Goal: Task Accomplishment & Management: Manage account settings

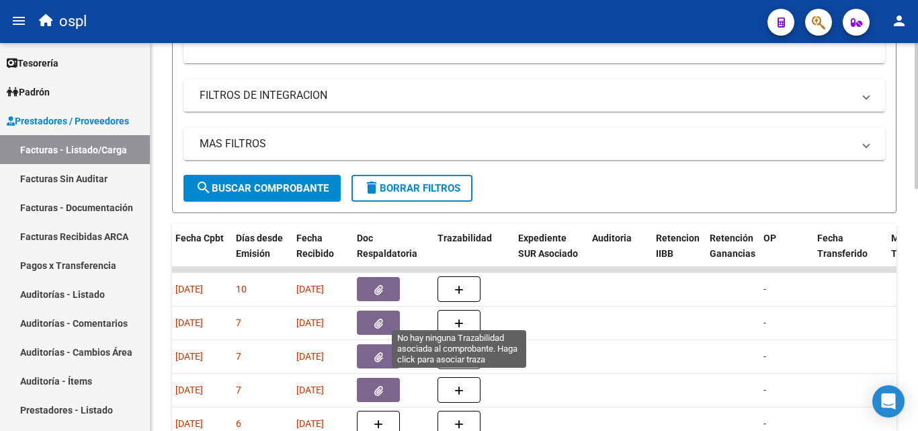
scroll to position [374, 0]
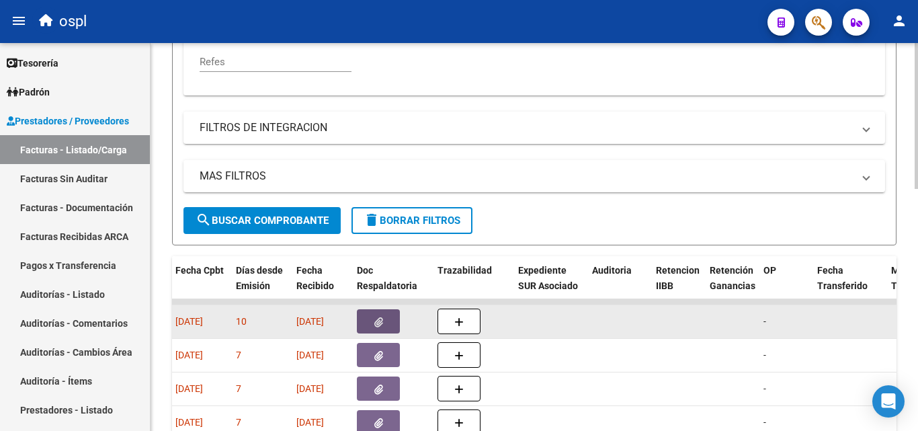
click at [377, 317] on icon "button" at bounding box center [379, 322] width 9 height 10
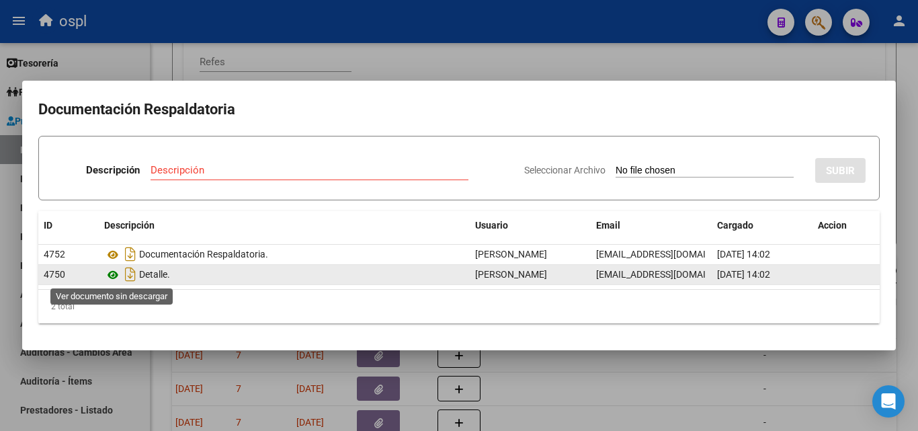
click at [113, 275] on icon at bounding box center [112, 275] width 17 height 16
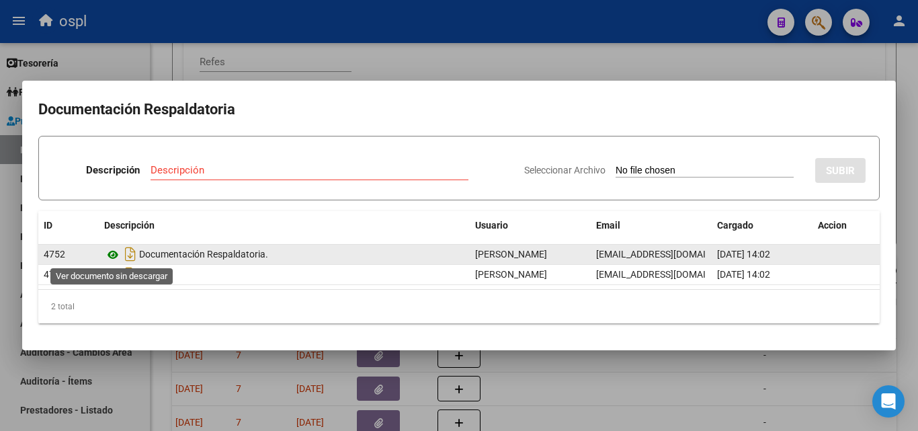
click at [117, 253] on icon at bounding box center [112, 255] width 17 height 16
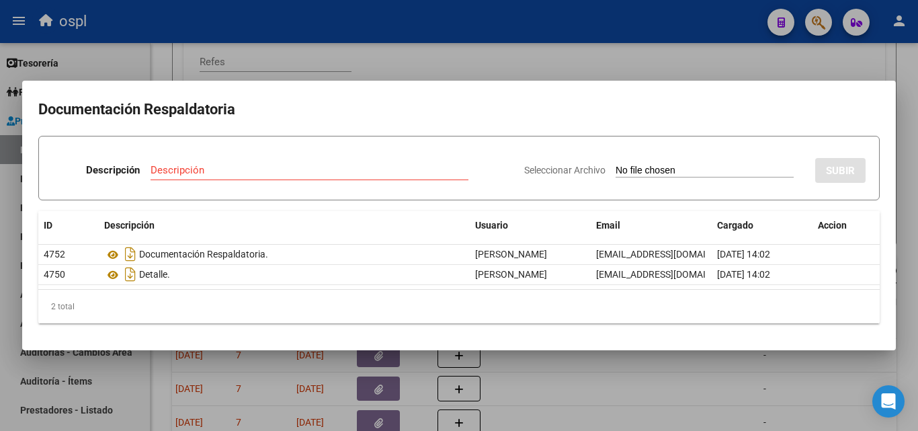
click at [621, 71] on div at bounding box center [459, 215] width 918 height 431
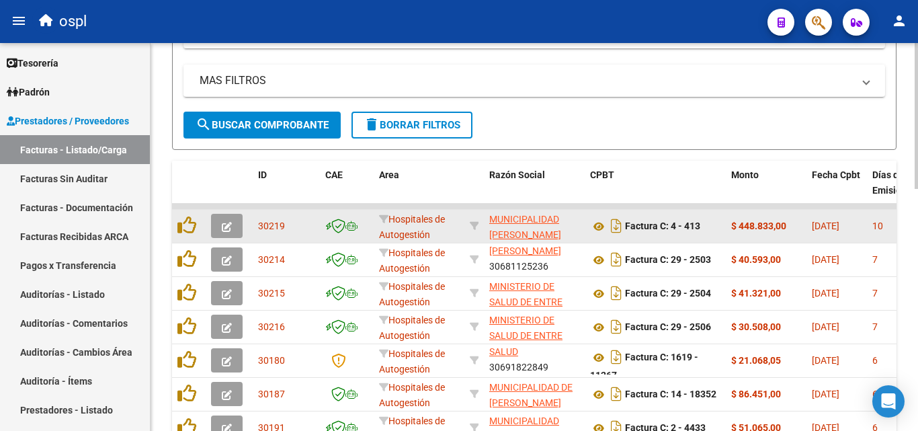
scroll to position [441, 0]
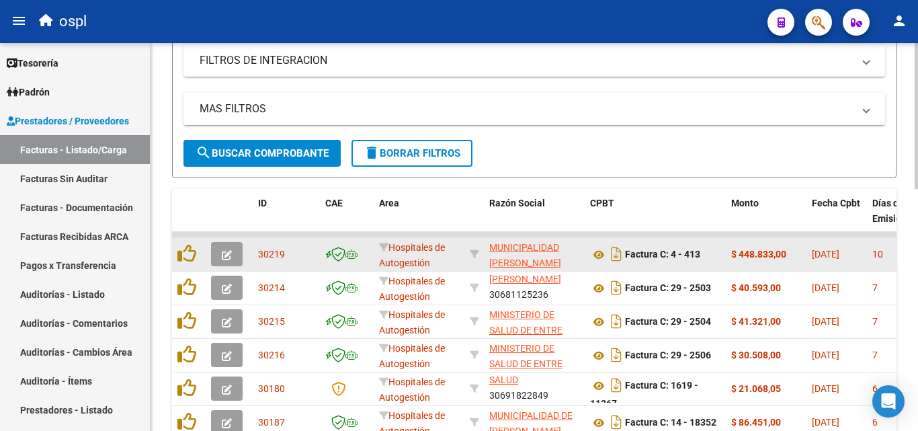
click at [229, 253] on icon "button" at bounding box center [227, 255] width 10 height 10
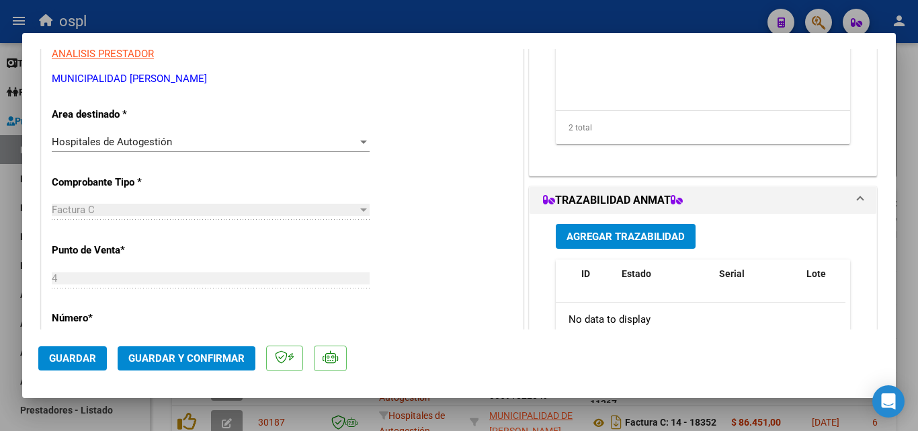
scroll to position [269, 0]
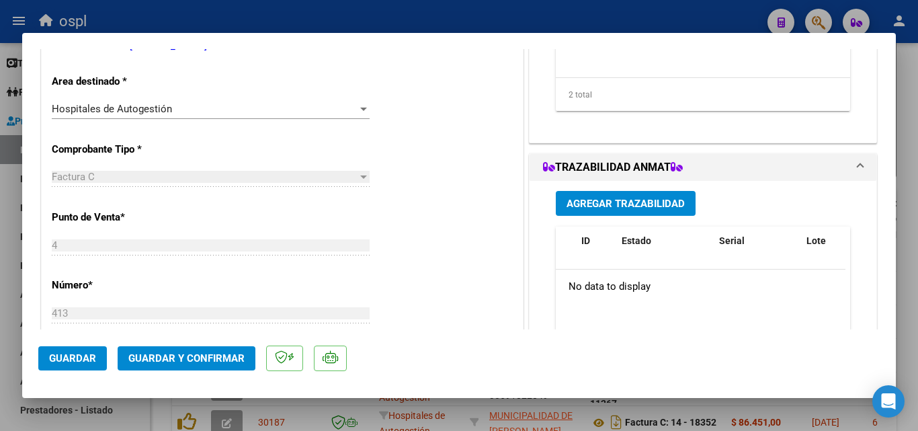
click at [356, 100] on div "Hospitales de Autogestión Seleccionar Area" at bounding box center [211, 109] width 318 height 20
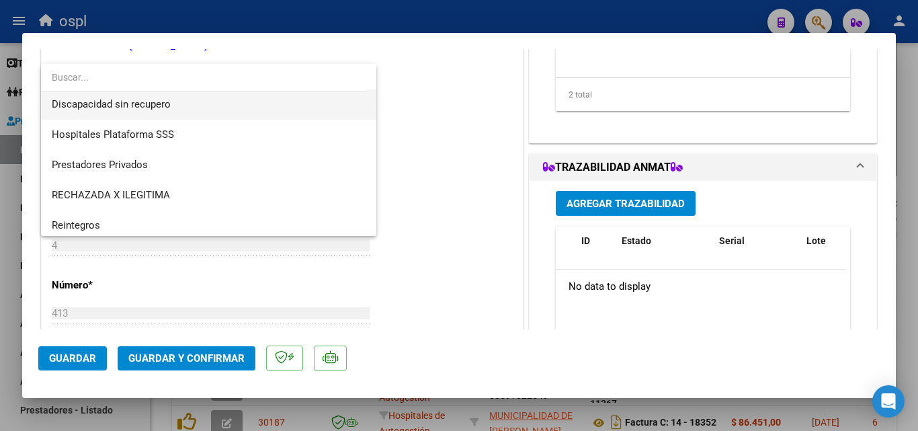
scroll to position [191, 0]
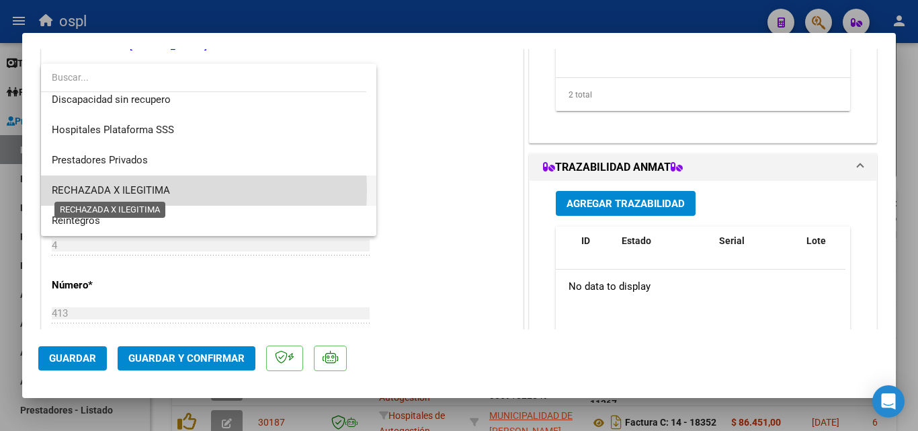
click at [132, 190] on span "RECHAZADA X ILEGITIMA" at bounding box center [111, 190] width 118 height 12
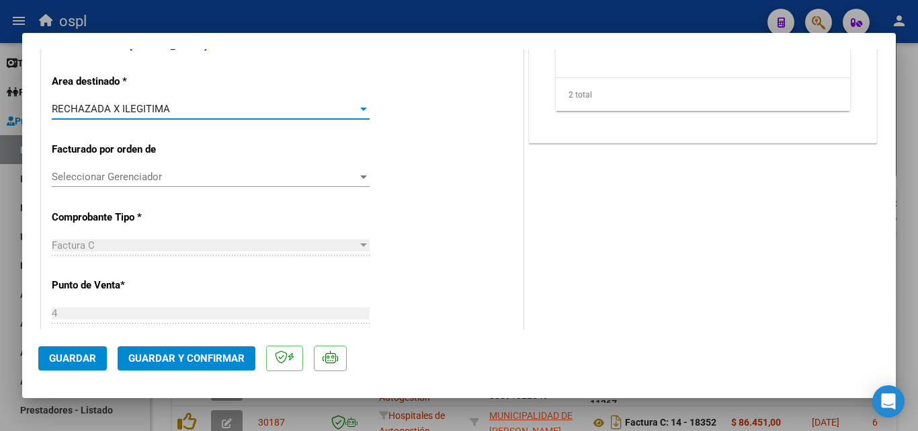
click at [199, 358] on span "Guardar y Confirmar" at bounding box center [186, 358] width 116 height 12
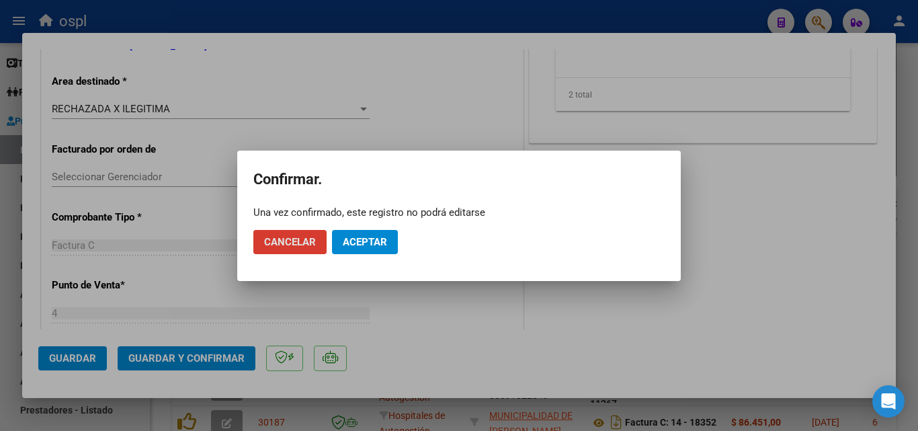
click at [365, 238] on span "Aceptar" at bounding box center [365, 242] width 44 height 12
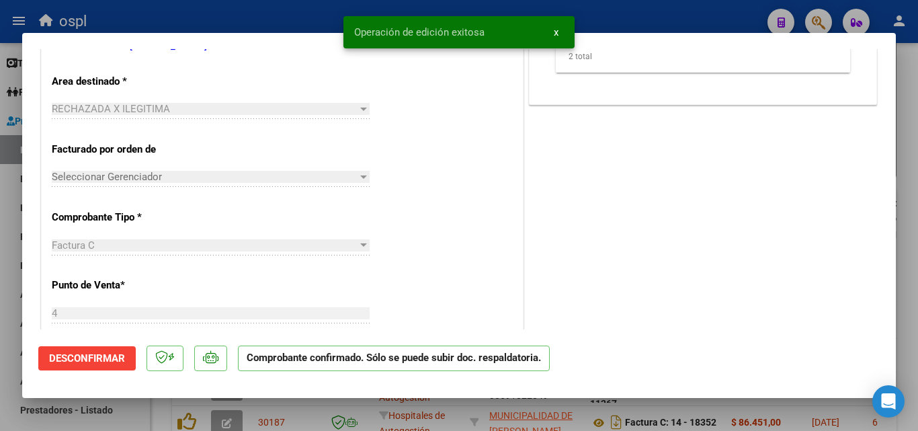
click at [0, 216] on div at bounding box center [459, 215] width 918 height 431
type input "$ 0,00"
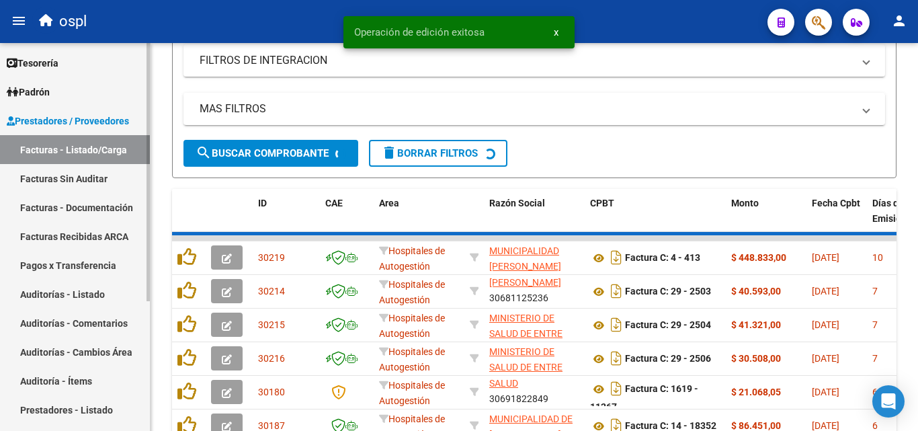
scroll to position [17, 0]
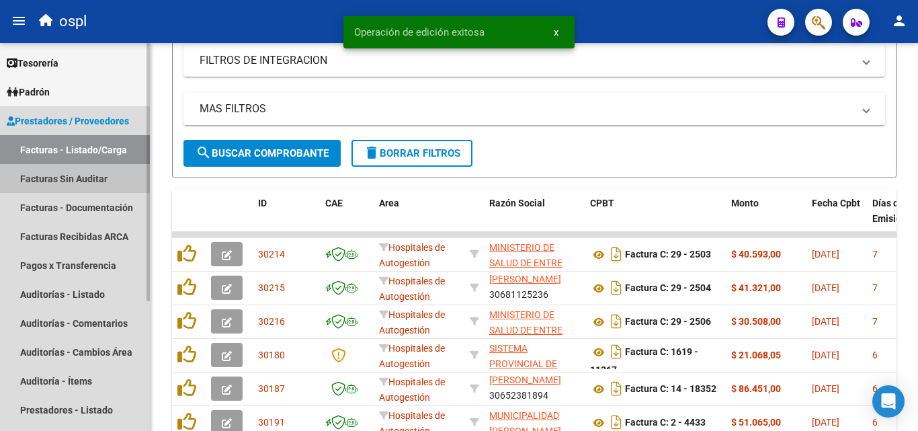
click at [61, 174] on link "Facturas Sin Auditar" at bounding box center [75, 178] width 150 height 29
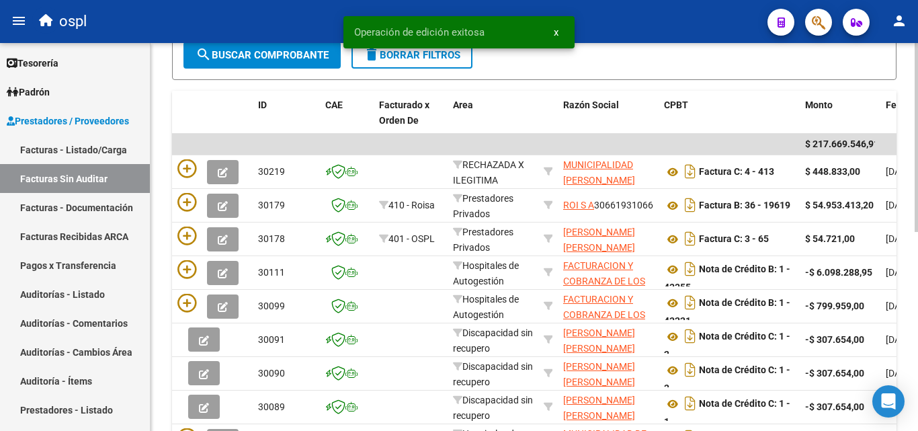
scroll to position [4, 0]
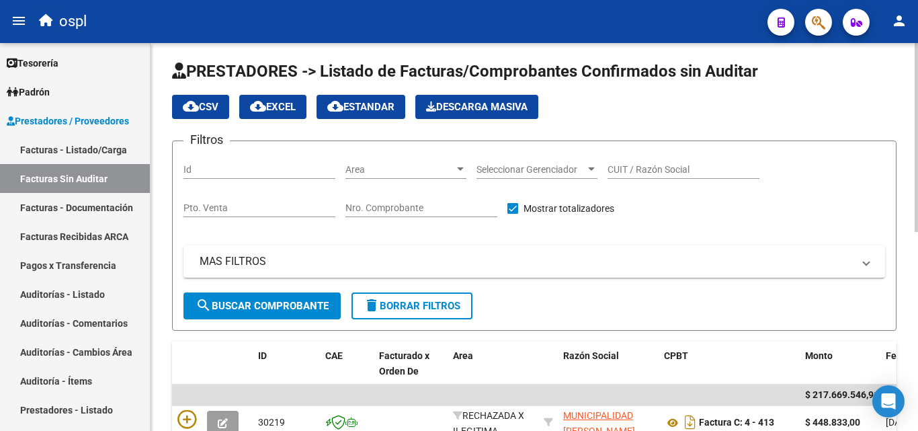
drag, startPoint x: 449, startPoint y: 206, endPoint x: 459, endPoint y: 193, distance: 16.4
click at [449, 207] on input "Nro. Comprobante" at bounding box center [422, 207] width 152 height 11
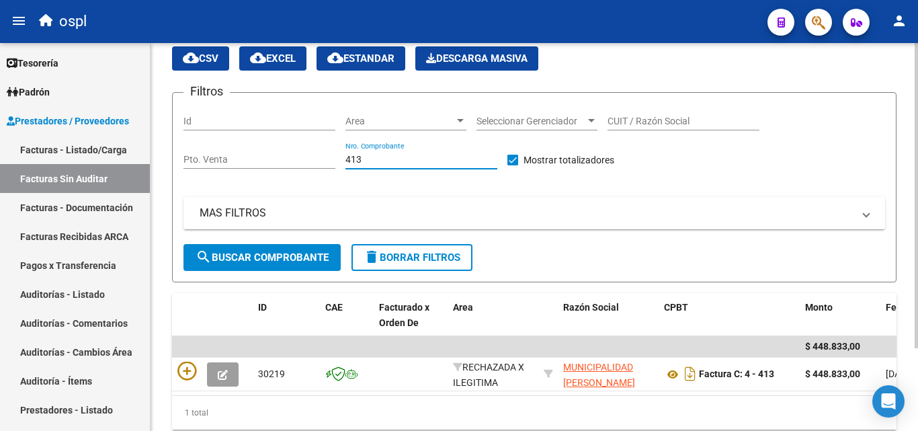
scroll to position [105, 0]
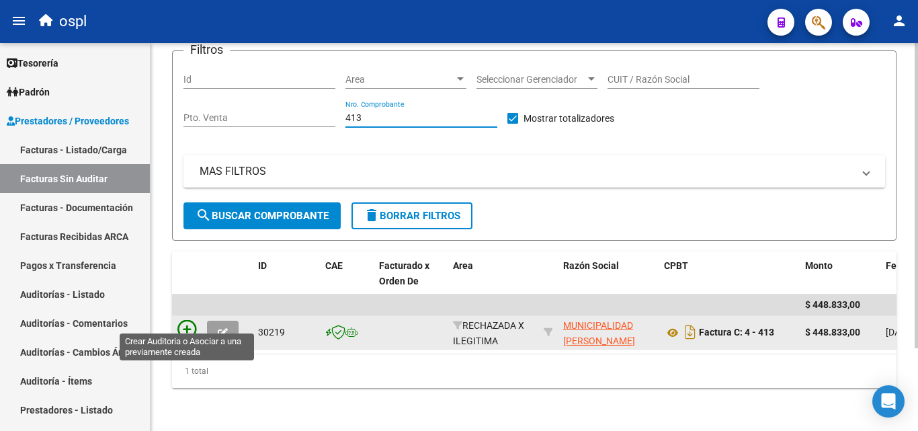
type input "413"
click at [187, 320] on icon at bounding box center [187, 329] width 19 height 19
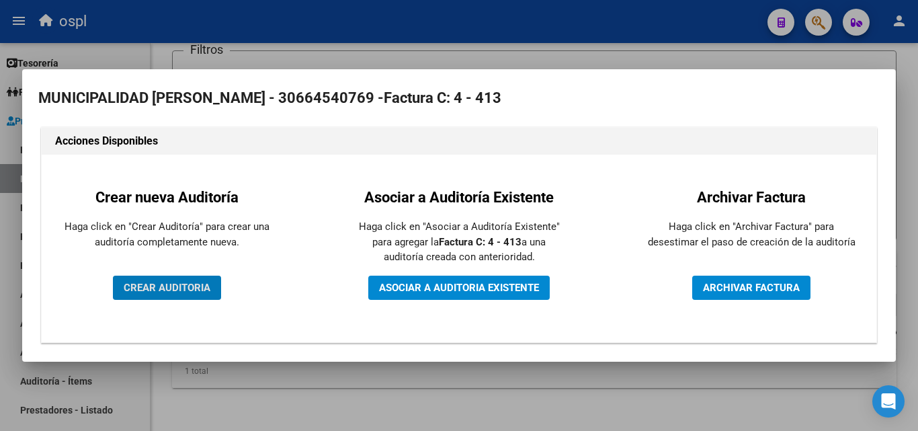
click at [168, 286] on span "CREAR AUDITORIA" at bounding box center [167, 288] width 87 height 12
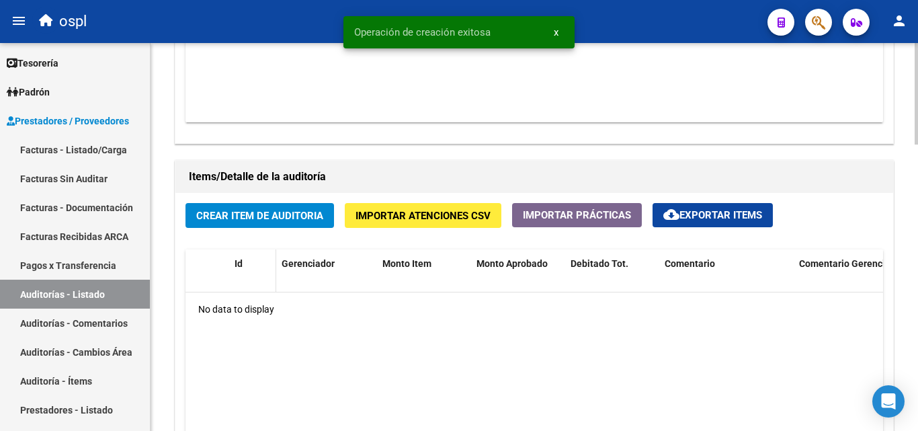
scroll to position [874, 0]
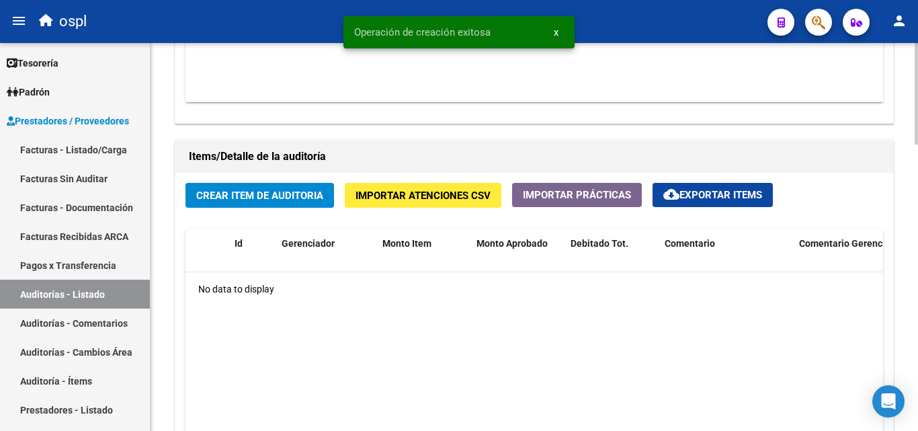
click at [248, 195] on span "Crear Item de Auditoria" at bounding box center [259, 196] width 127 height 12
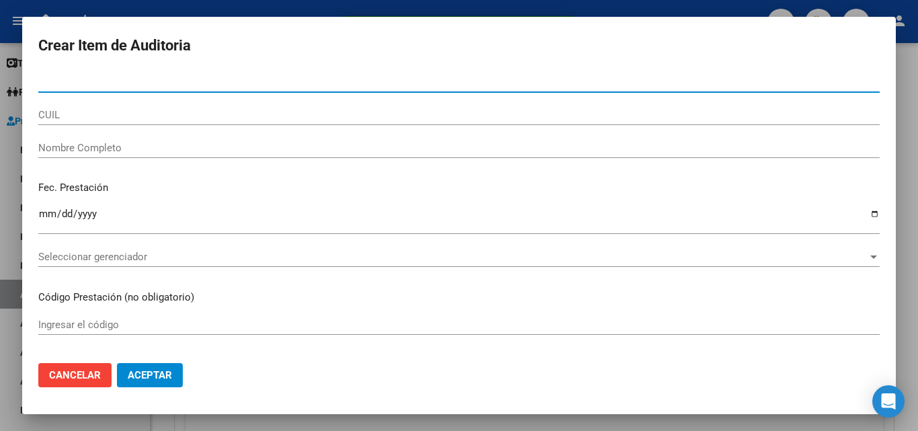
click at [85, 150] on input "Nombre Completo" at bounding box center [459, 148] width 842 height 12
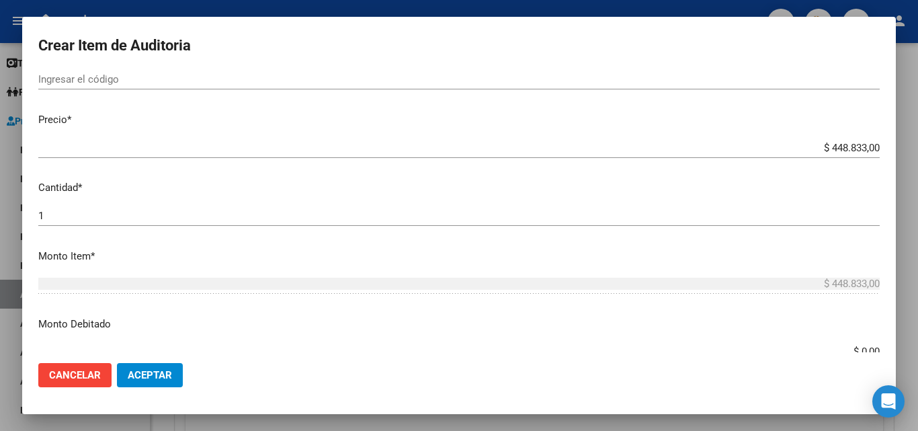
scroll to position [269, 0]
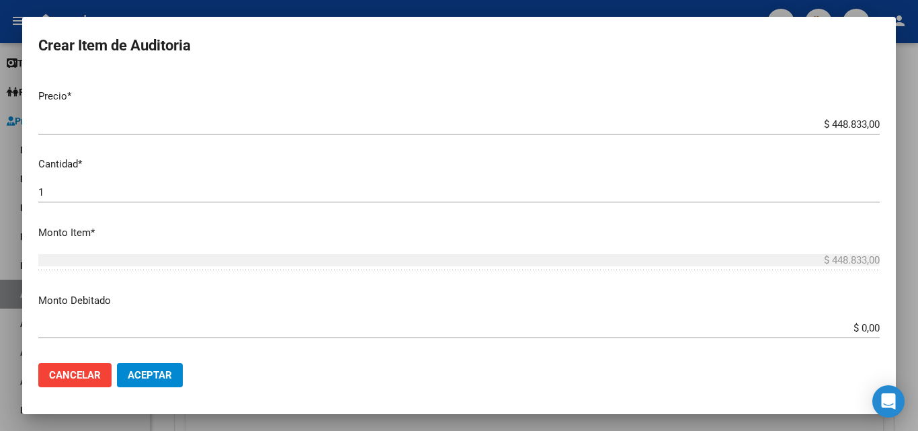
type input "todos"
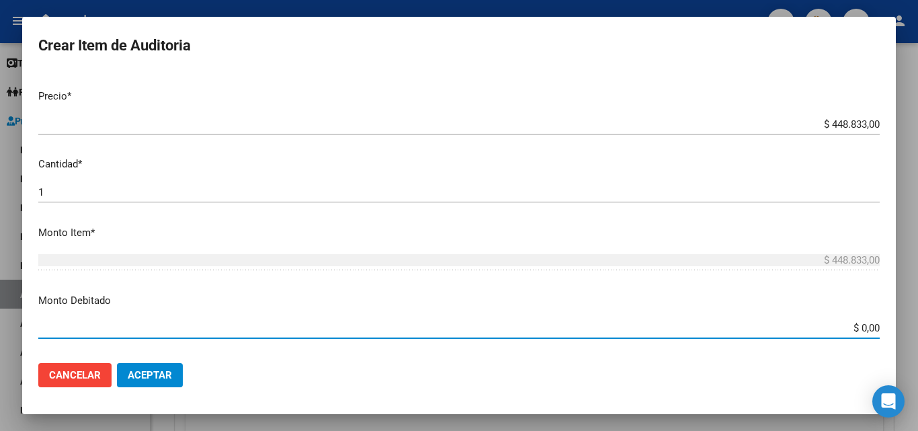
drag, startPoint x: 884, startPoint y: 329, endPoint x: 916, endPoint y: 325, distance: 32.4
click at [918, 338] on div "Crear Item de Auditoria Nro Documento CUIL todos Nombre Completo Fec. Prestació…" at bounding box center [459, 215] width 918 height 431
type input "$ 448.833,00"
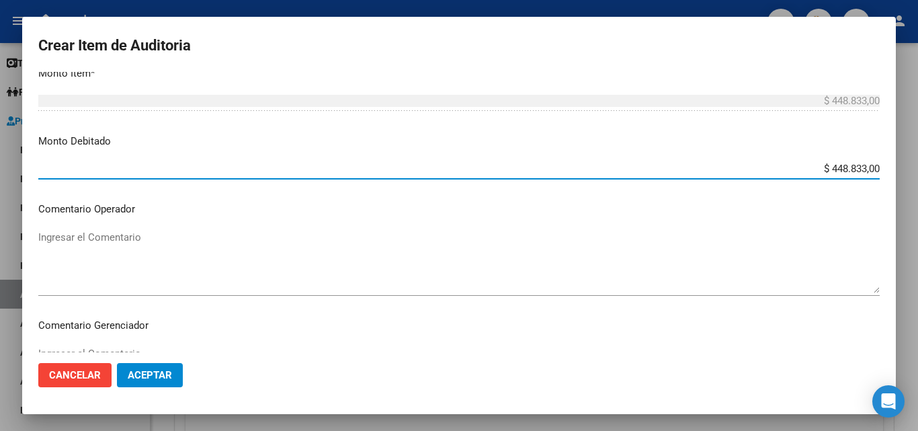
scroll to position [471, 0]
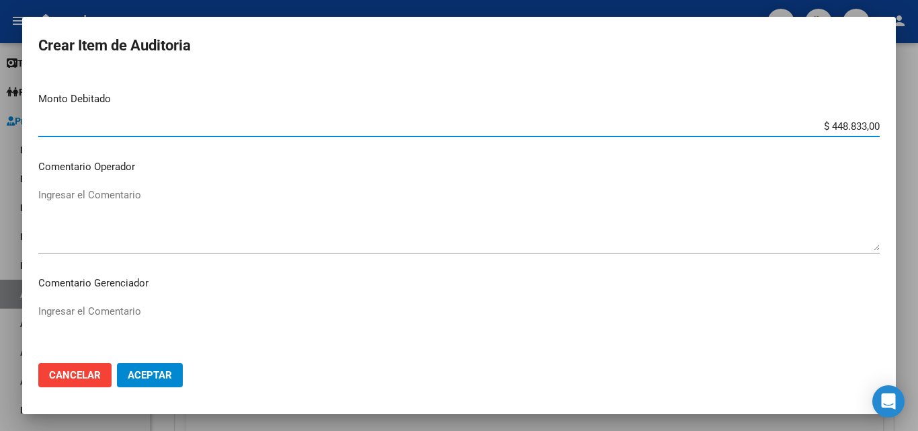
click at [93, 194] on textarea "Ingresar el Comentario" at bounding box center [459, 219] width 842 height 63
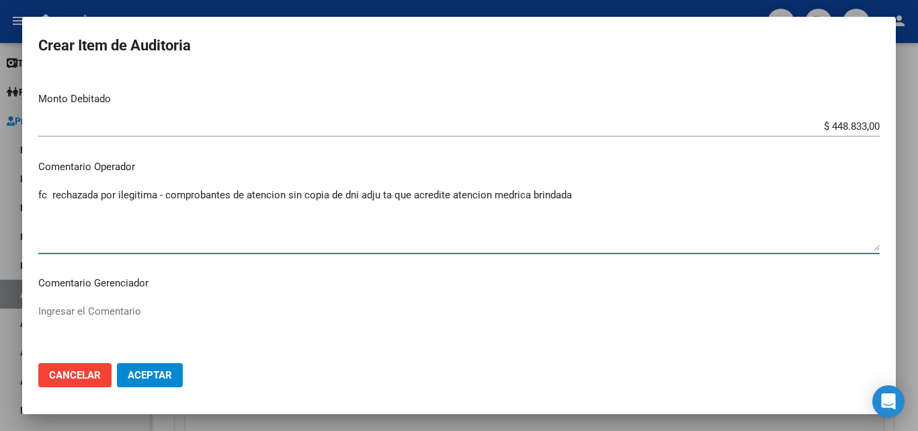
click at [380, 197] on textarea "fc rechazada por ilegitima - comprobantes de atencion sin copia de dni adju ta …" at bounding box center [459, 219] width 842 height 63
click at [382, 196] on textarea "fc rechazada por ilegitima - comprobantes de atencion sin copia de dni adju ta …" at bounding box center [459, 219] width 842 height 63
click at [592, 198] on textarea "fc rechazada por ilegitima - comprobantes de atención sin copia de dni adjunta …" at bounding box center [459, 219] width 842 height 63
type textarea "fc rechazada por ilegitima - comprobantes de atención sin copia de dni adjunta …"
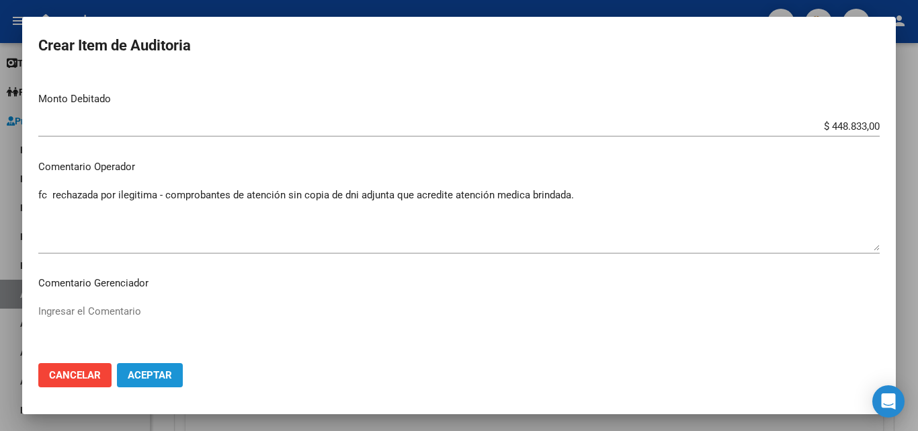
drag, startPoint x: 161, startPoint y: 379, endPoint x: 172, endPoint y: 375, distance: 11.9
click at [163, 379] on span "Aceptar" at bounding box center [150, 375] width 44 height 12
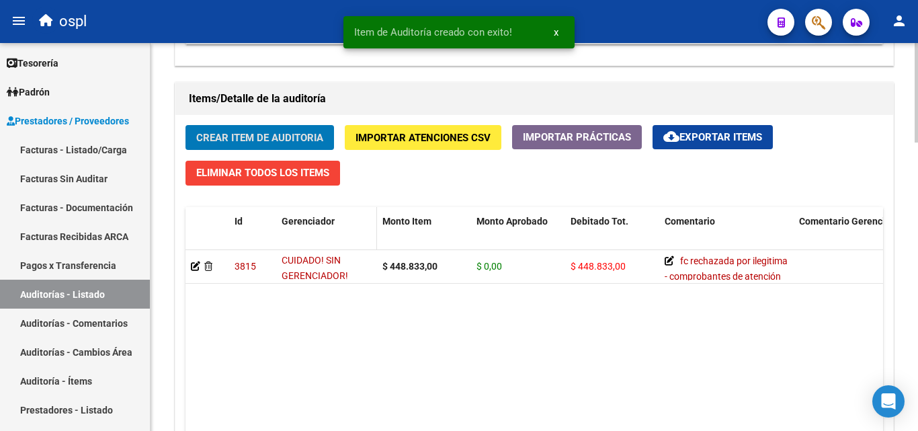
scroll to position [1009, 0]
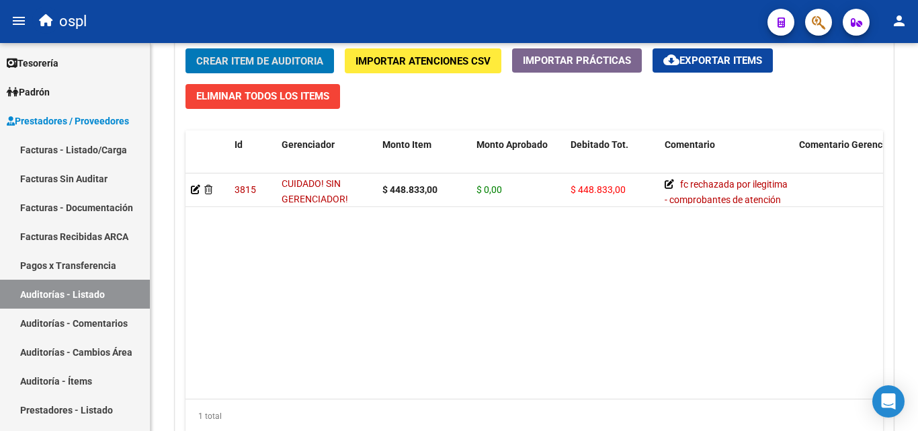
drag, startPoint x: 437, startPoint y: 457, endPoint x: 508, endPoint y: 457, distance: 71.3
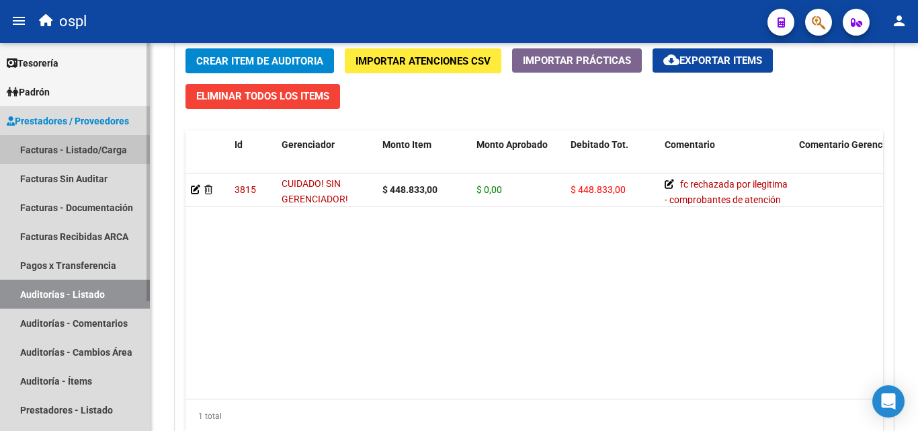
click at [81, 153] on link "Facturas - Listado/Carga" at bounding box center [75, 149] width 150 height 29
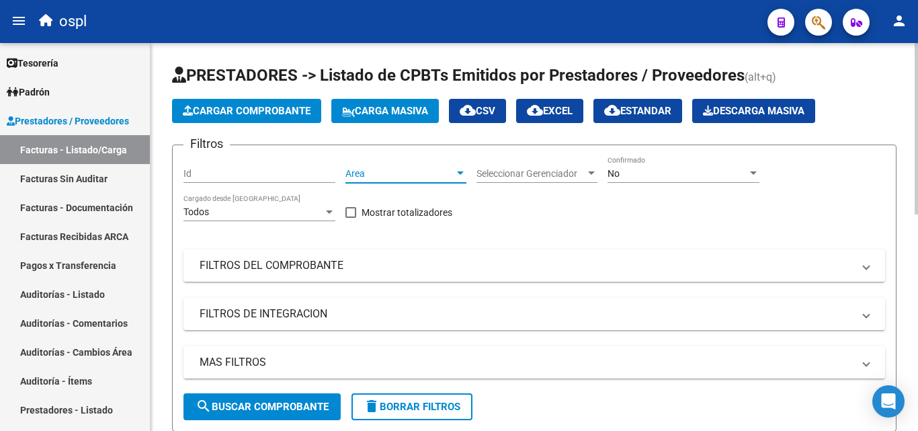
click at [463, 176] on div at bounding box center [461, 173] width 12 height 11
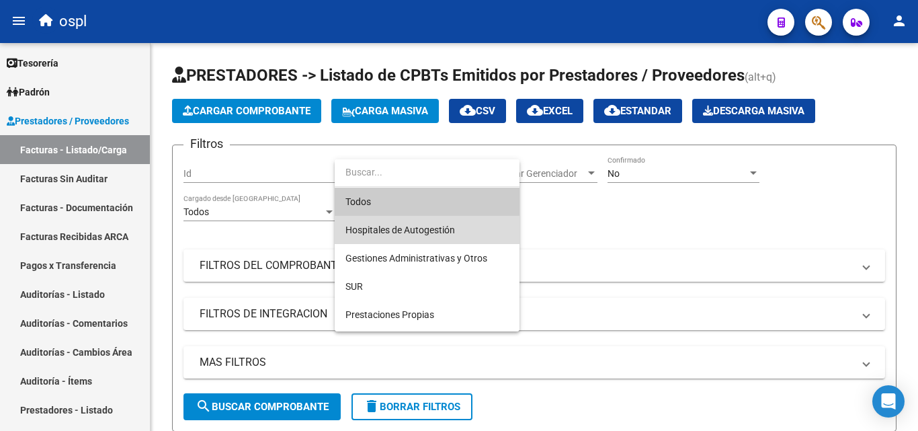
click at [424, 235] on span "Hospitales de Autogestión" at bounding box center [427, 230] width 163 height 28
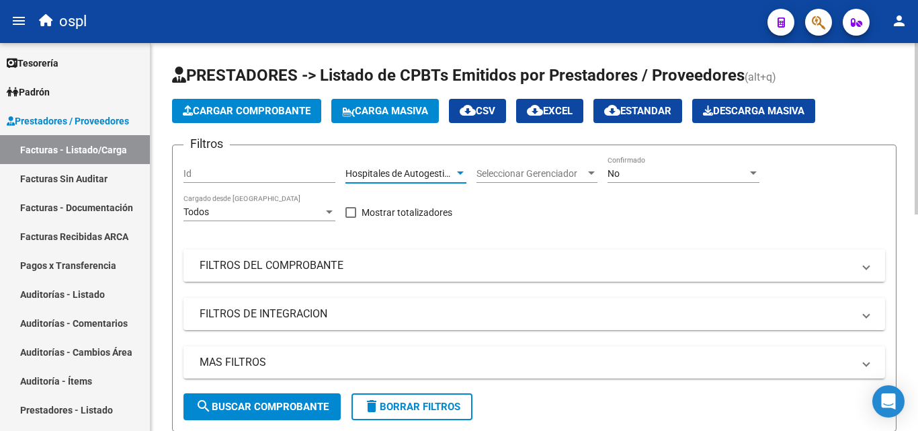
click at [300, 275] on mat-expansion-panel-header "FILTROS DEL COMPROBANTE" at bounding box center [535, 265] width 702 height 32
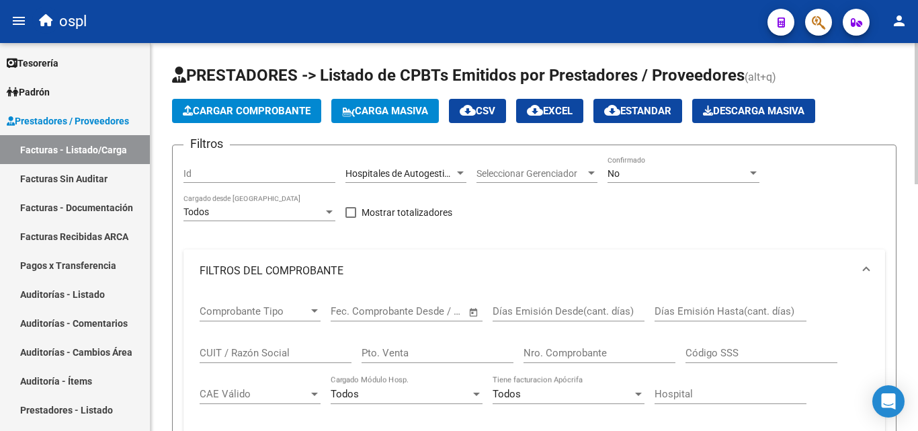
click at [475, 307] on span "Open calendar" at bounding box center [474, 312] width 32 height 32
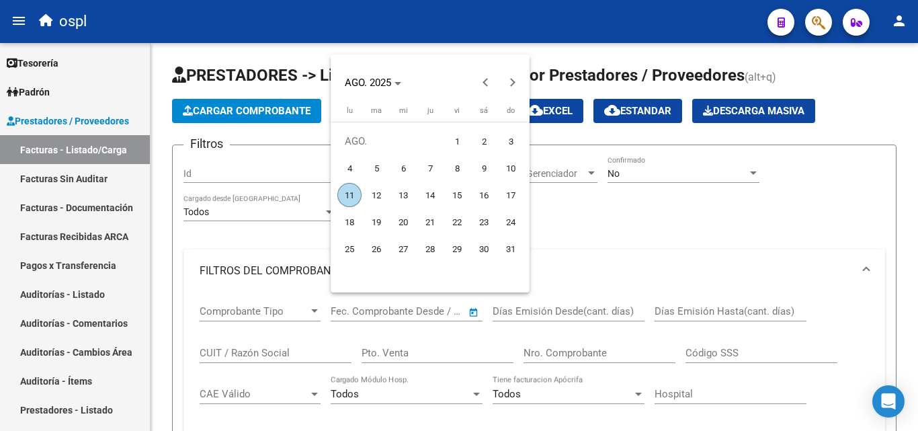
click at [461, 144] on span "1" at bounding box center [457, 141] width 24 height 24
type input "[DATE]"
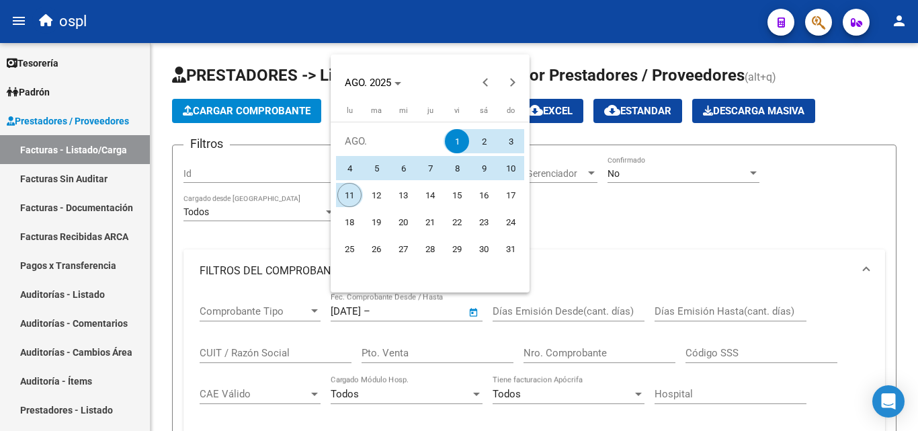
click at [356, 198] on span "11" at bounding box center [350, 195] width 24 height 24
type input "[DATE]"
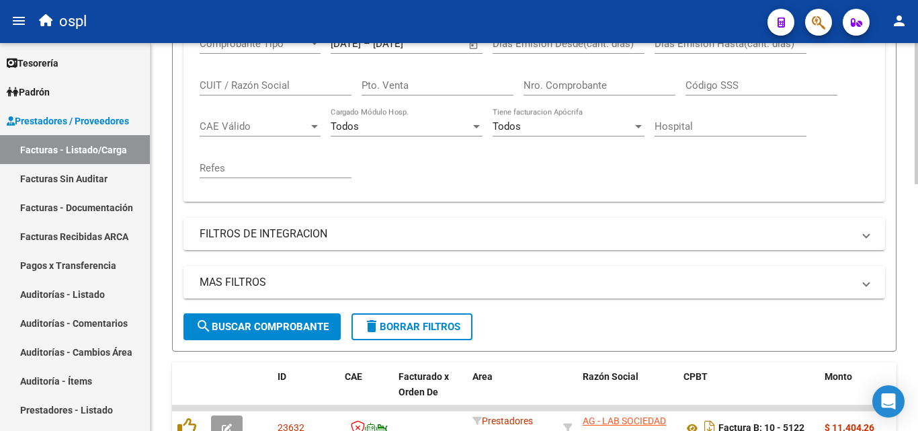
scroll to position [269, 0]
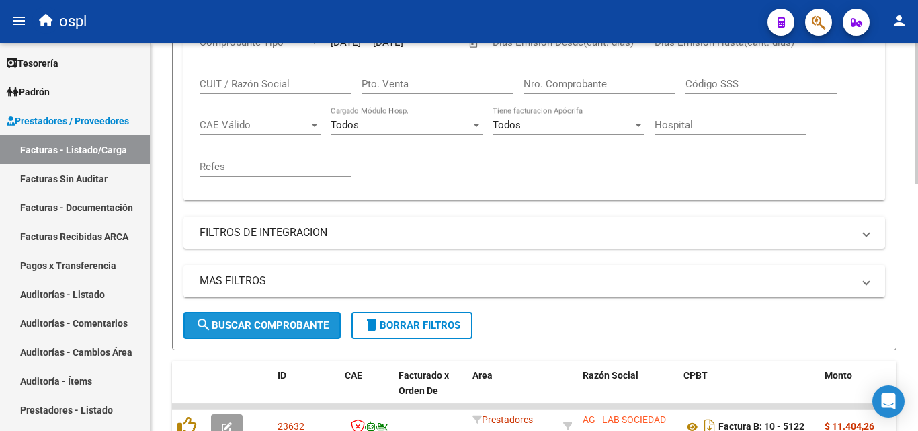
click at [279, 320] on span "search Buscar Comprobante" at bounding box center [262, 325] width 133 height 12
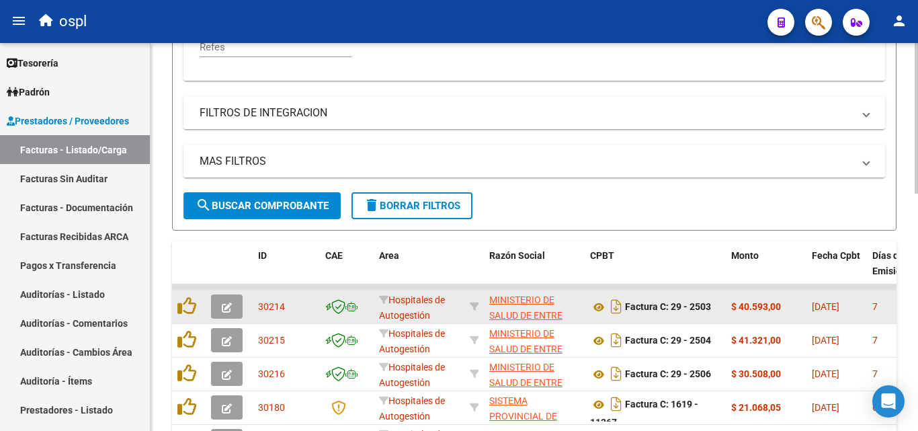
scroll to position [403, 0]
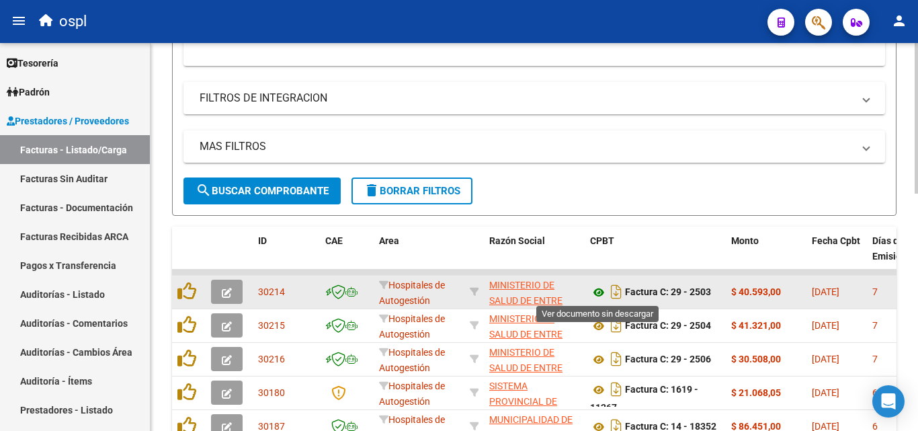
click at [594, 295] on icon at bounding box center [598, 292] width 17 height 16
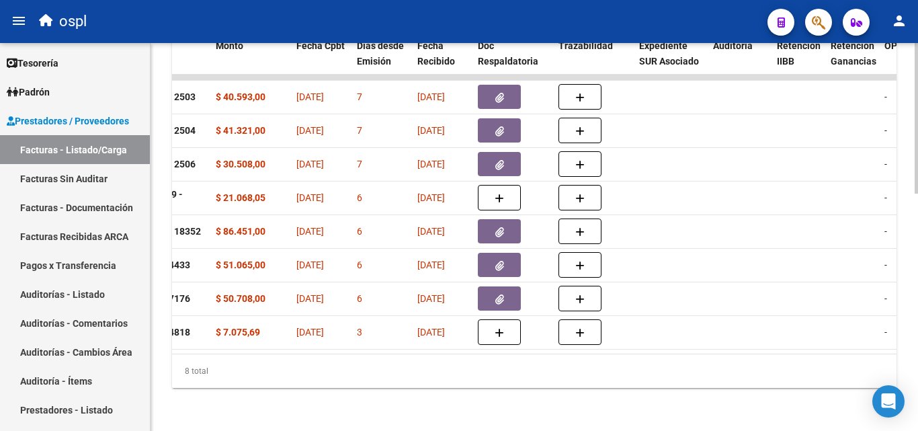
scroll to position [0, 545]
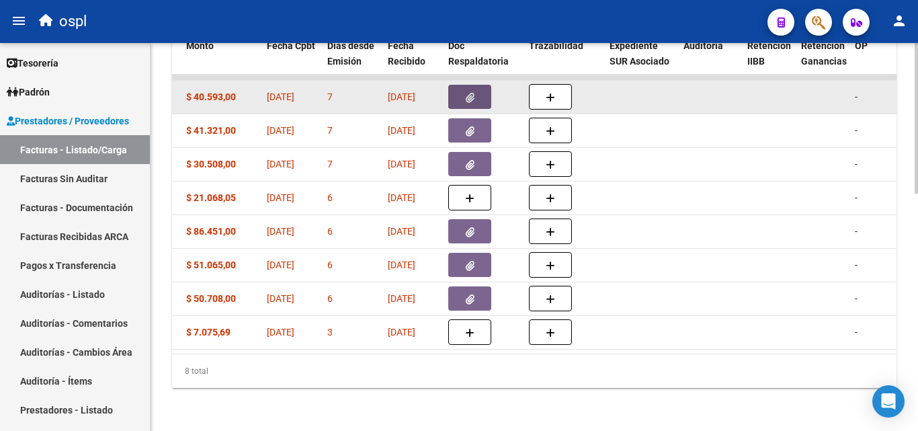
click at [477, 91] on button "button" at bounding box center [469, 97] width 43 height 24
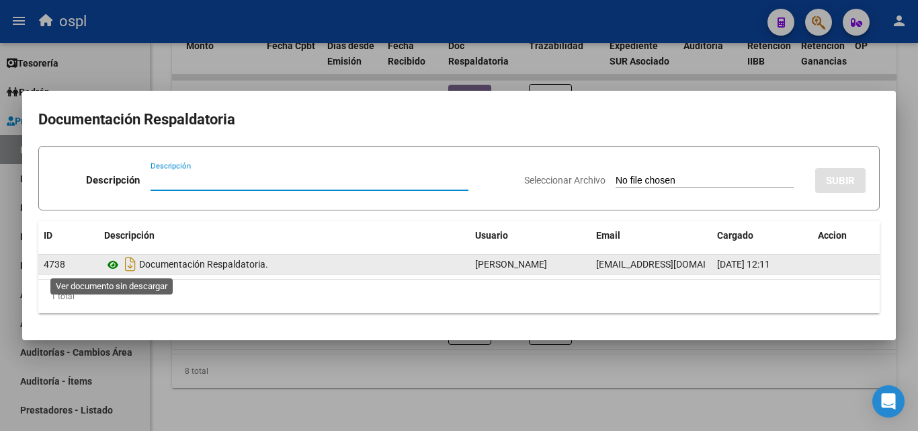
click at [112, 262] on icon at bounding box center [112, 265] width 17 height 16
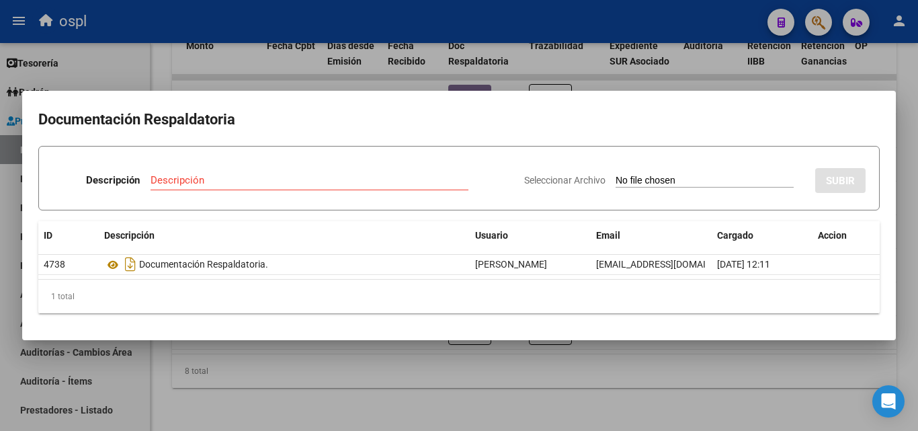
click at [0, 278] on div at bounding box center [459, 215] width 918 height 431
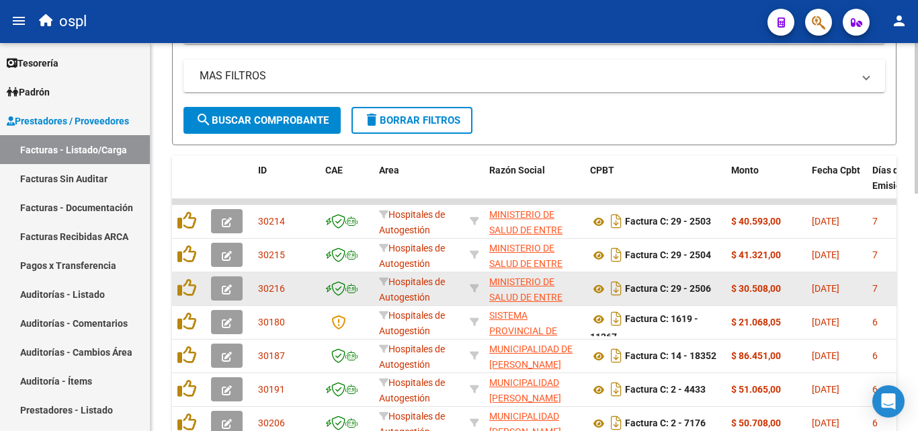
scroll to position [471, 0]
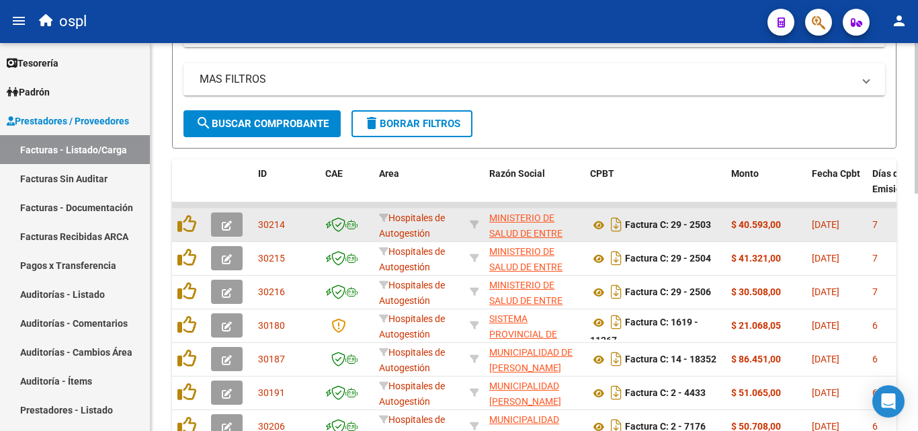
click at [230, 225] on icon "button" at bounding box center [227, 226] width 10 height 10
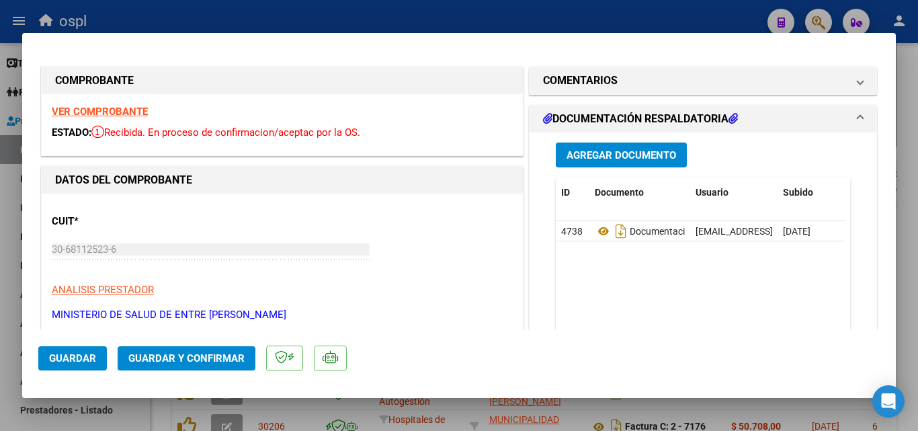
scroll to position [134, 0]
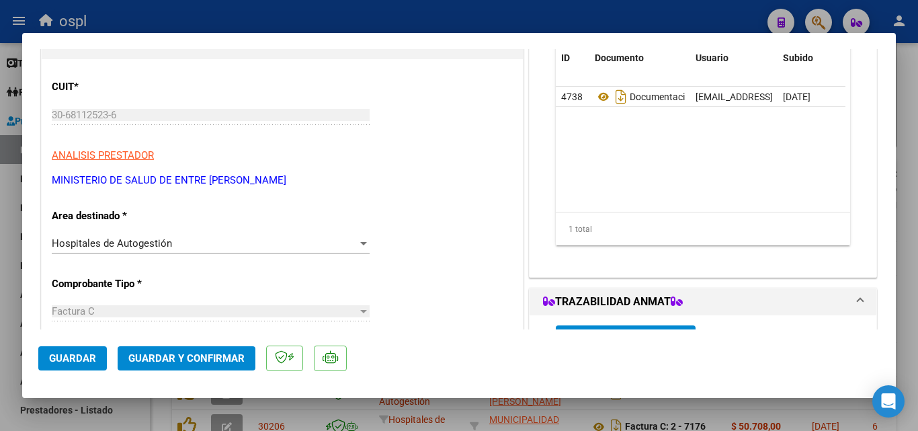
click at [350, 243] on div "Hospitales de Autogestión" at bounding box center [205, 243] width 306 height 12
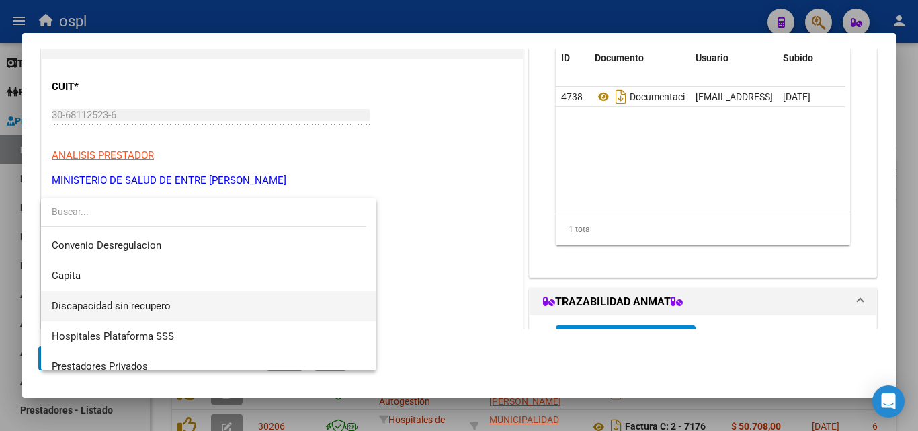
scroll to position [191, 0]
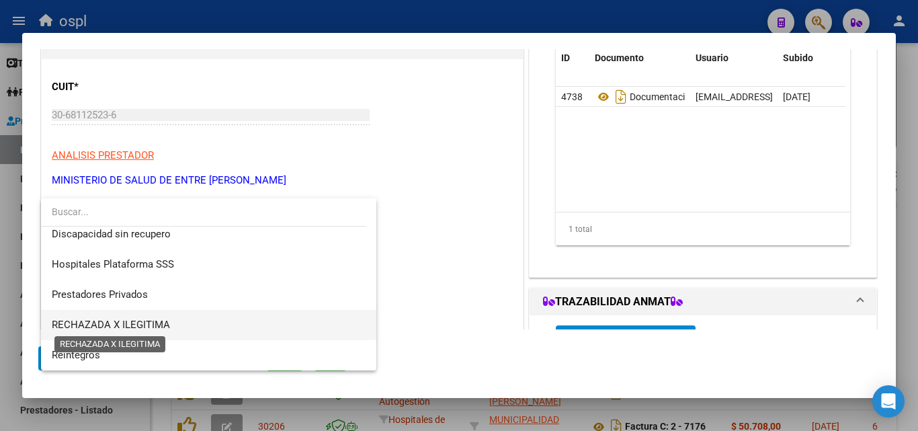
click at [124, 324] on span "RECHAZADA X ILEGITIMA" at bounding box center [111, 325] width 118 height 12
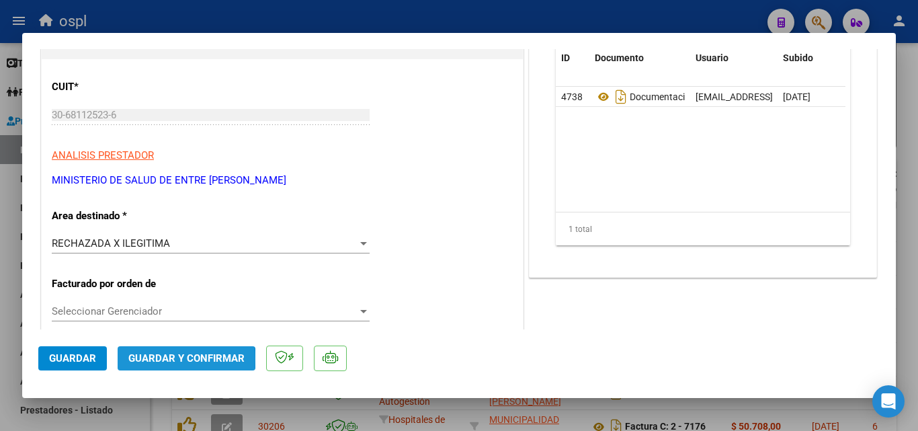
click at [167, 362] on span "Guardar y Confirmar" at bounding box center [186, 358] width 116 height 12
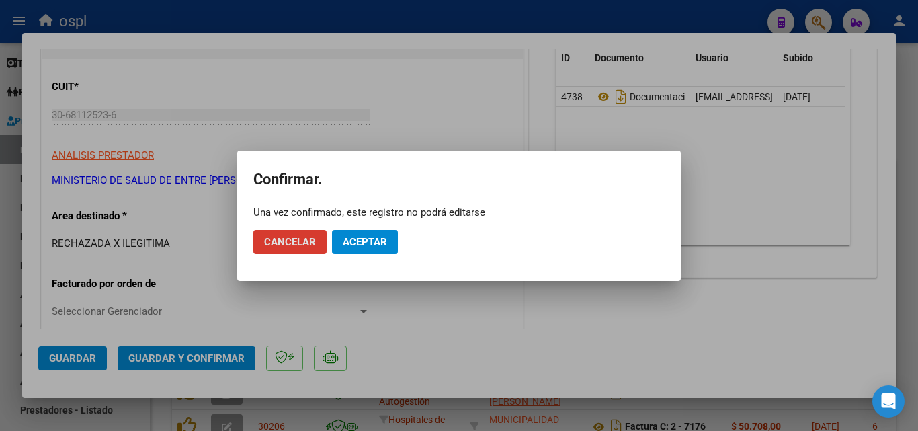
click at [378, 247] on span "Aceptar" at bounding box center [365, 242] width 44 height 12
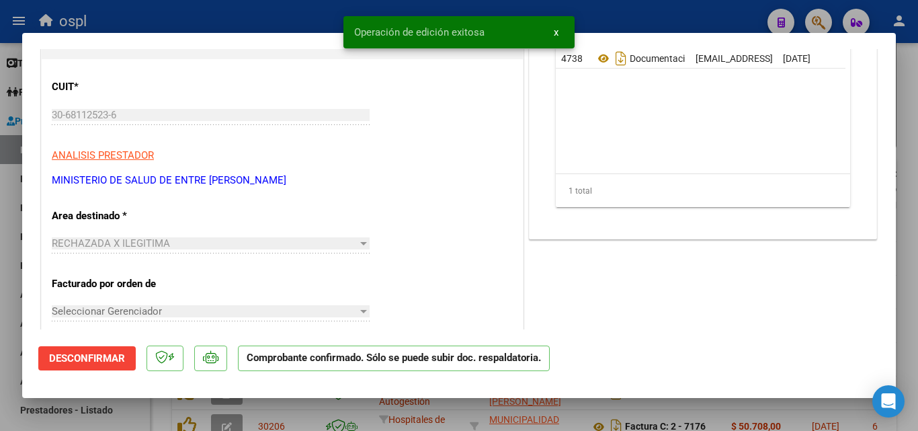
click at [0, 174] on div at bounding box center [459, 215] width 918 height 431
type input "$ 0,00"
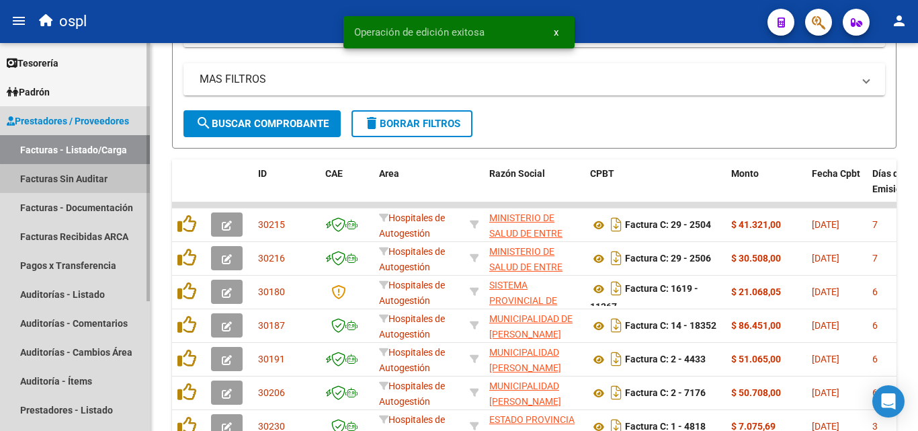
click at [77, 180] on link "Facturas Sin Auditar" at bounding box center [75, 178] width 150 height 29
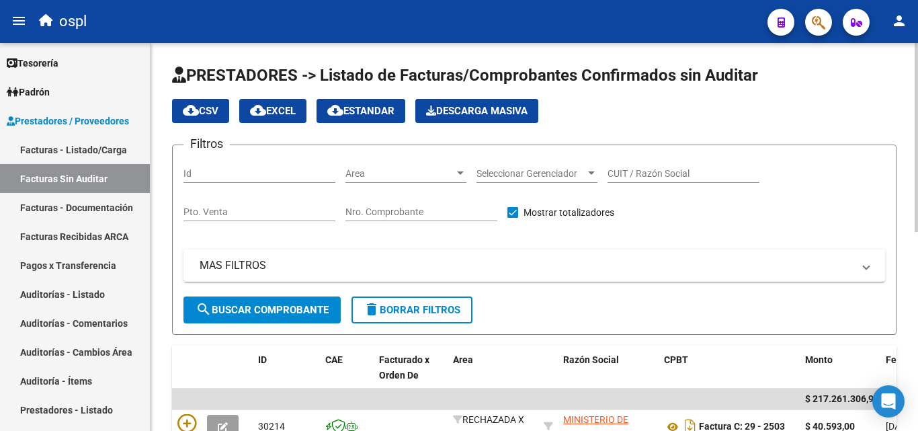
click at [420, 221] on div "Nro. Comprobante" at bounding box center [422, 207] width 152 height 27
click at [427, 212] on input "Nro. Comprobante" at bounding box center [422, 211] width 152 height 11
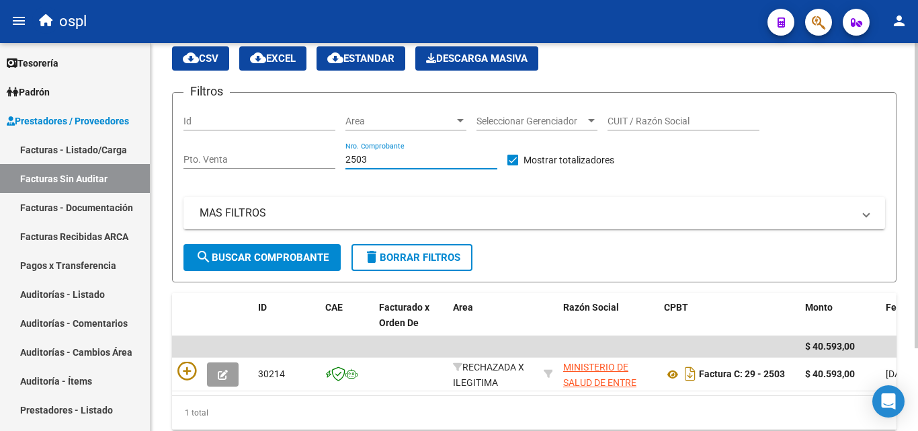
scroll to position [105, 0]
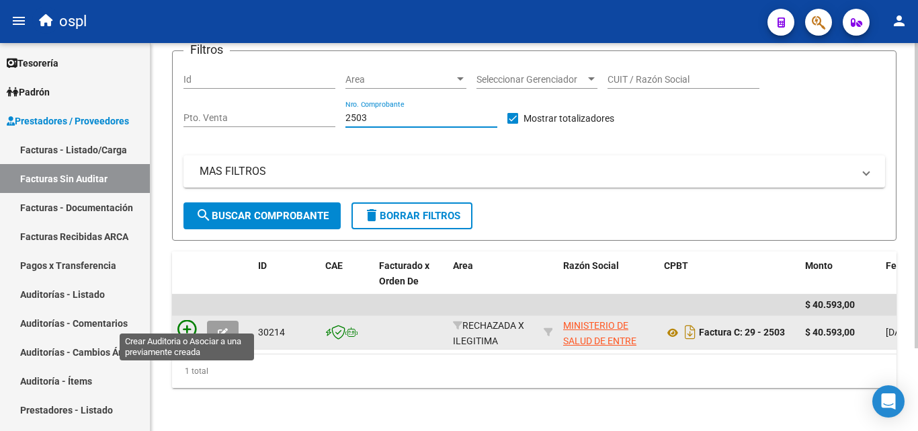
type input "2503"
click at [184, 320] on icon at bounding box center [187, 329] width 19 height 19
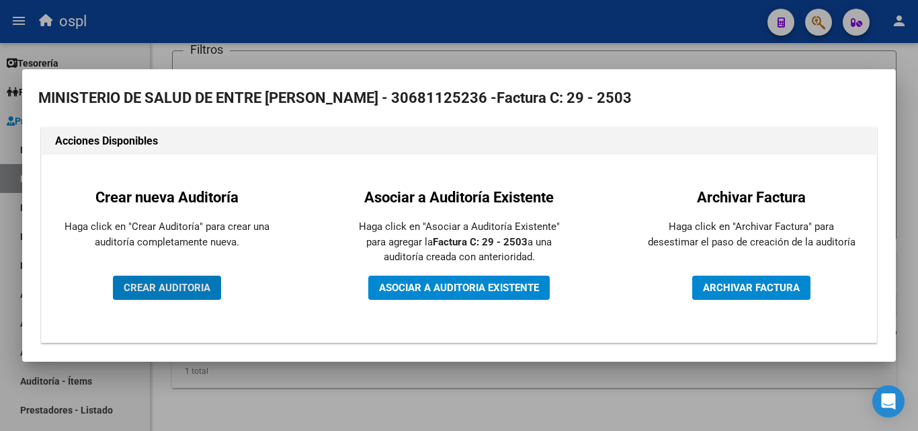
click at [184, 288] on span "CREAR AUDITORIA" at bounding box center [167, 288] width 87 height 12
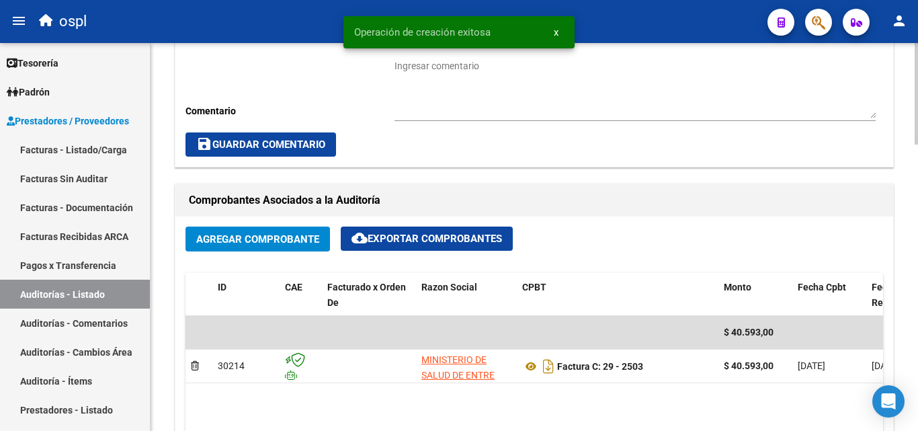
scroll to position [538, 0]
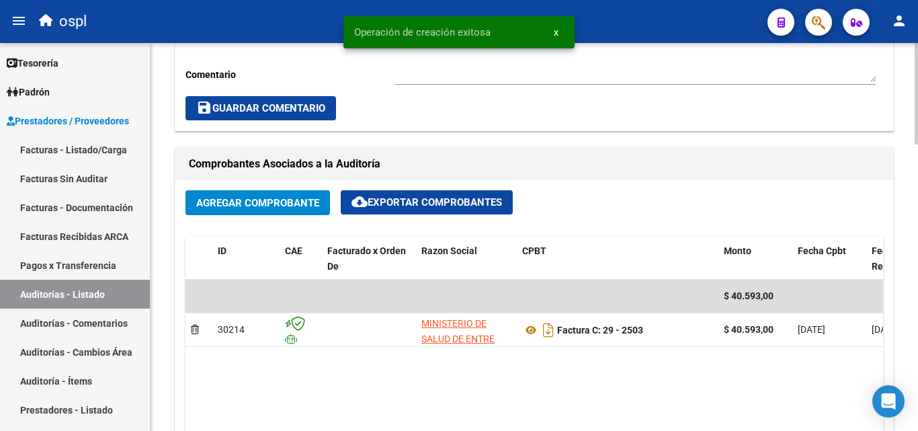
click at [245, 199] on span "Agregar Comprobante" at bounding box center [257, 203] width 123 height 12
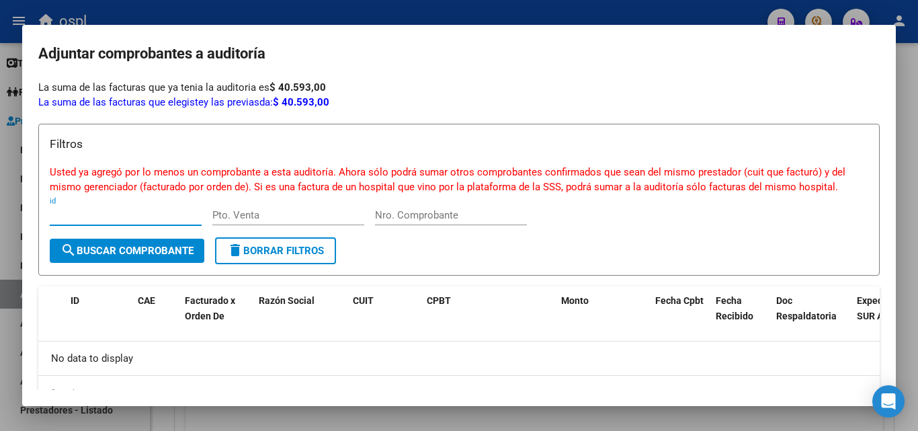
click at [0, 183] on div at bounding box center [459, 215] width 918 height 431
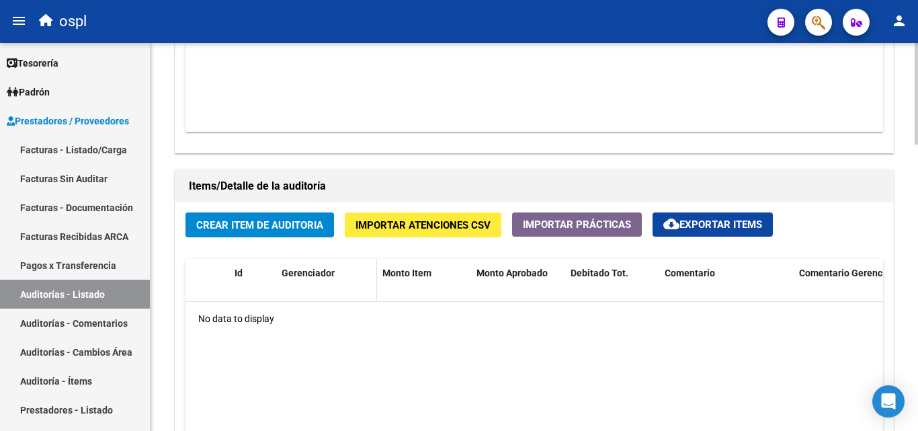
scroll to position [874, 0]
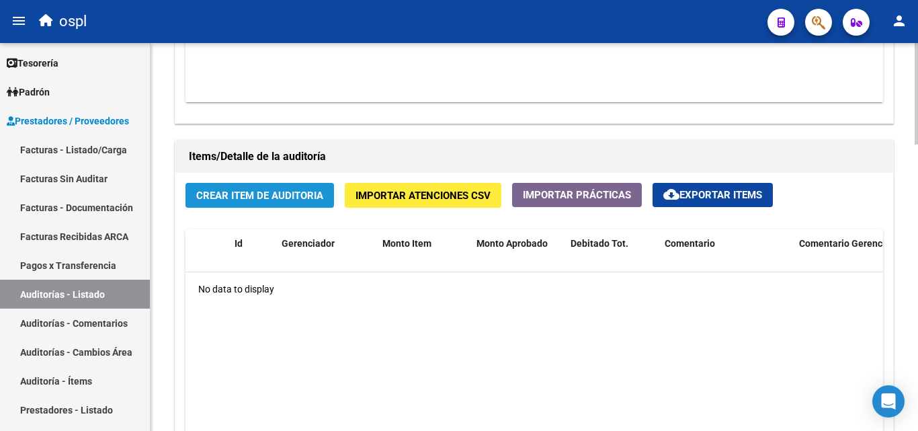
click at [265, 188] on button "Crear Item de Auditoria" at bounding box center [260, 195] width 149 height 25
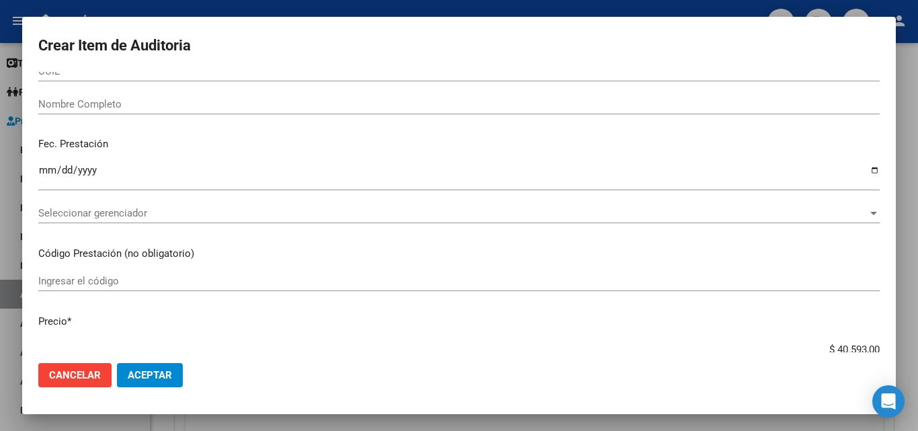
scroll to position [67, 0]
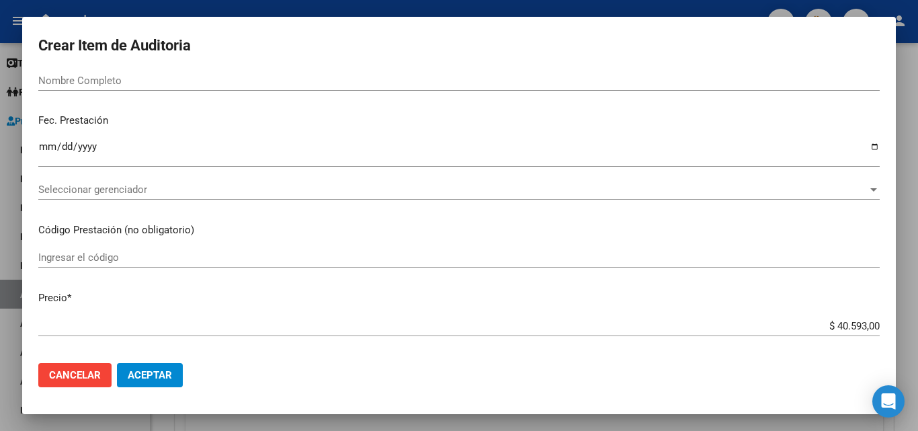
click at [105, 85] on input "Nombre Completo" at bounding box center [459, 81] width 842 height 12
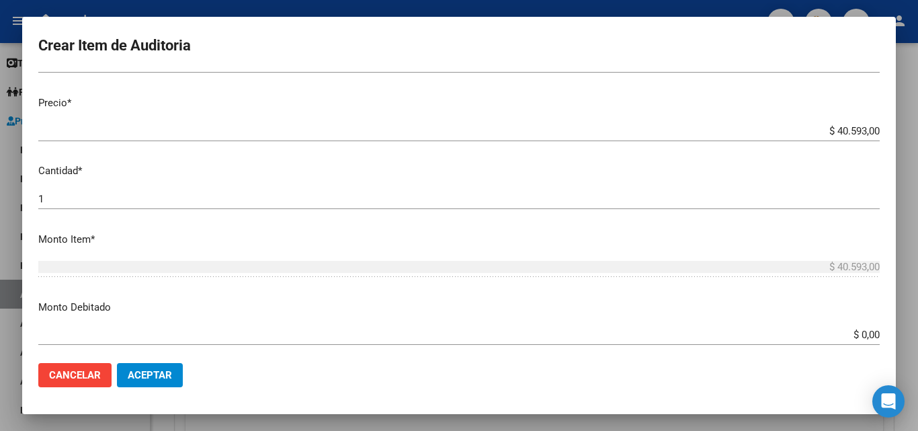
scroll to position [336, 0]
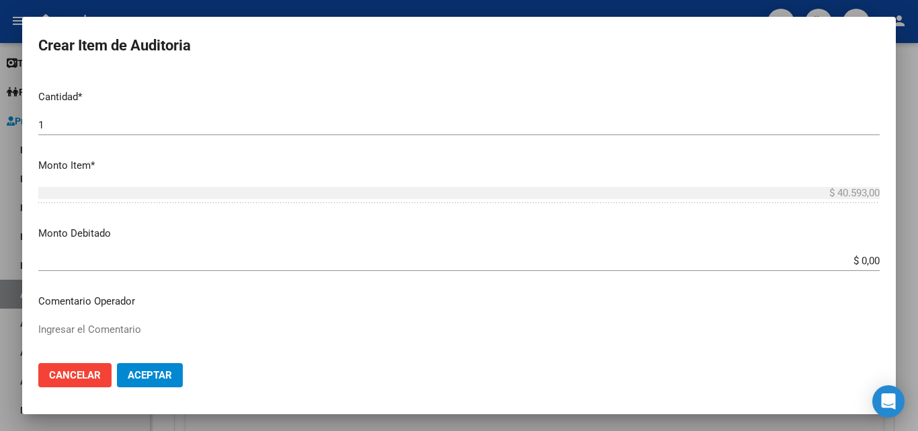
type input "todos"
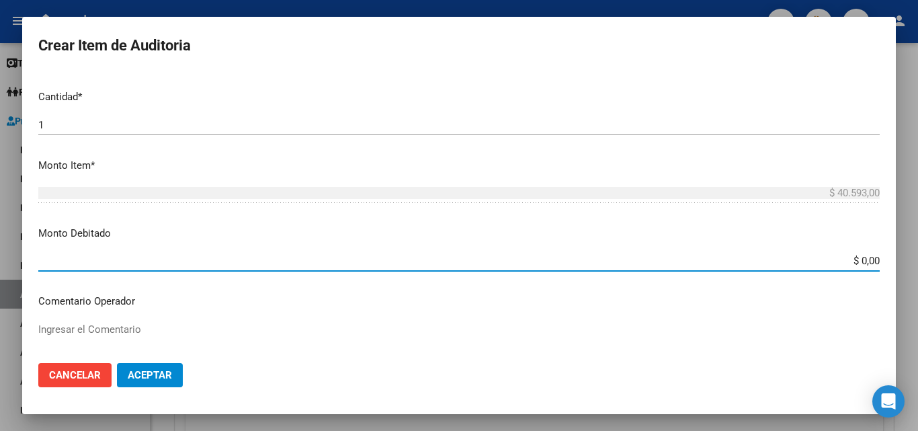
drag, startPoint x: 848, startPoint y: 262, endPoint x: 916, endPoint y: 252, distance: 69.2
click at [916, 252] on div "Crear Item de Auditoria Nro Documento CUIL todos Nombre Completo Fec. Prestació…" at bounding box center [459, 215] width 918 height 431
type input "$ 40.593,00"
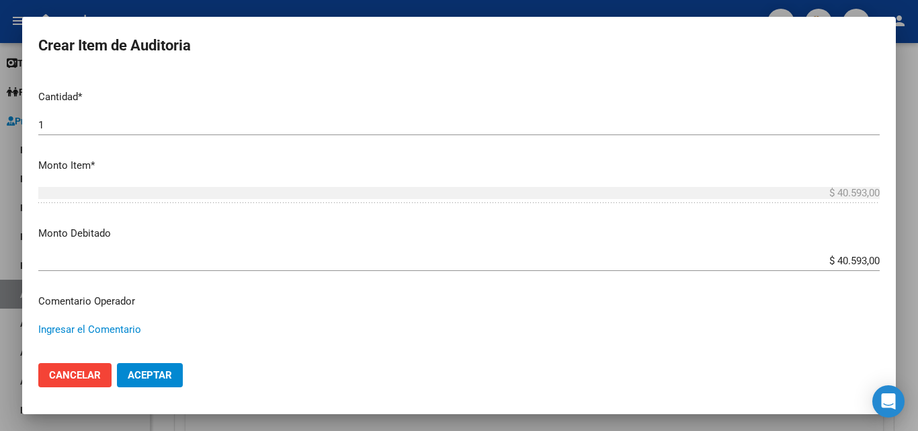
click at [92, 327] on textarea "Ingresar el Comentario" at bounding box center [459, 353] width 842 height 63
type textarea "fc rechazada por ilegitima - contiene comprobantes de atención con presuntas fi…"
click at [178, 380] on button "Aceptar" at bounding box center [150, 375] width 66 height 24
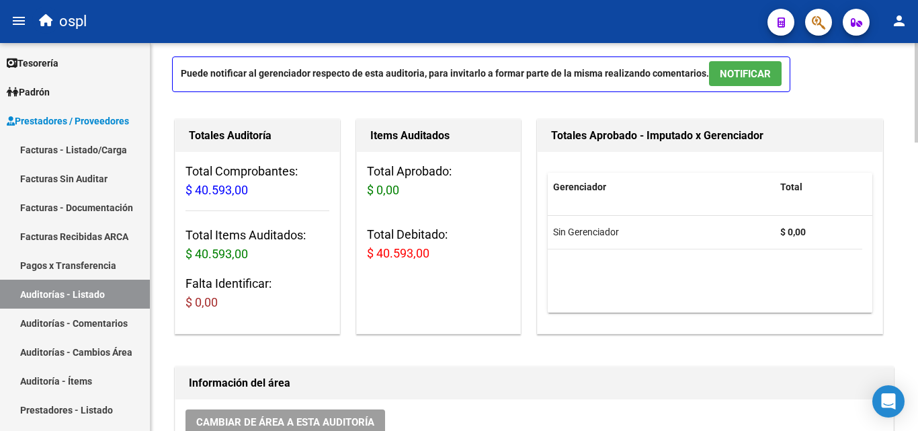
scroll to position [0, 0]
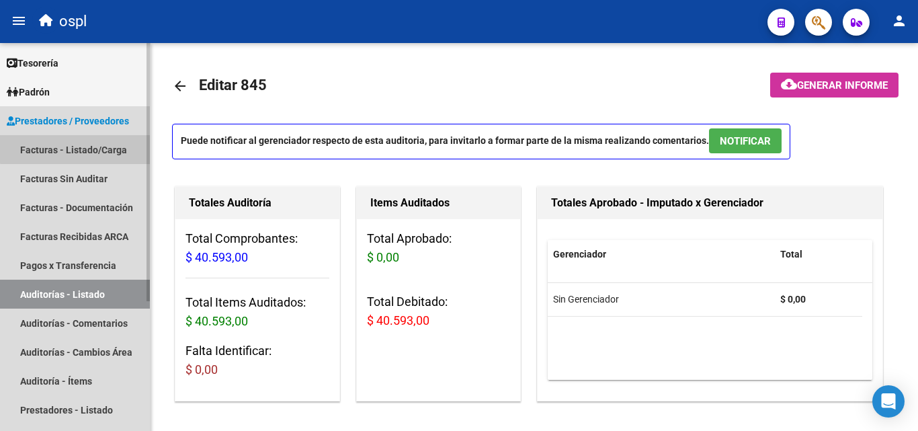
click at [99, 147] on link "Facturas - Listado/Carga" at bounding box center [75, 149] width 150 height 29
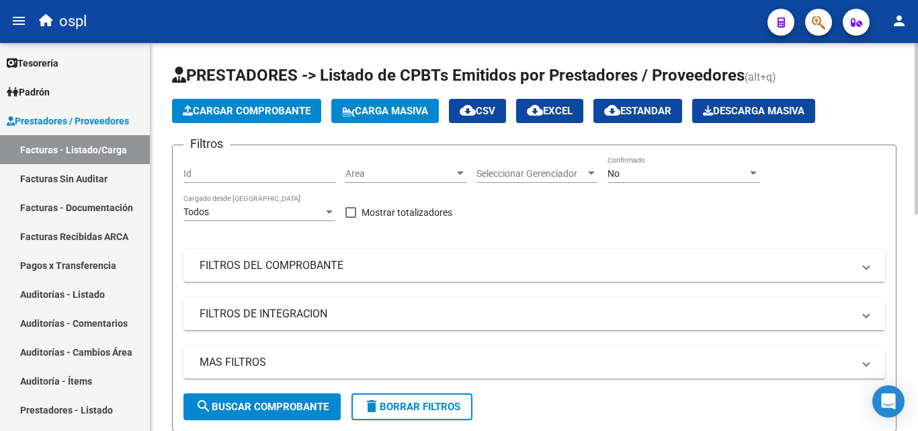
click at [463, 169] on div at bounding box center [461, 173] width 12 height 11
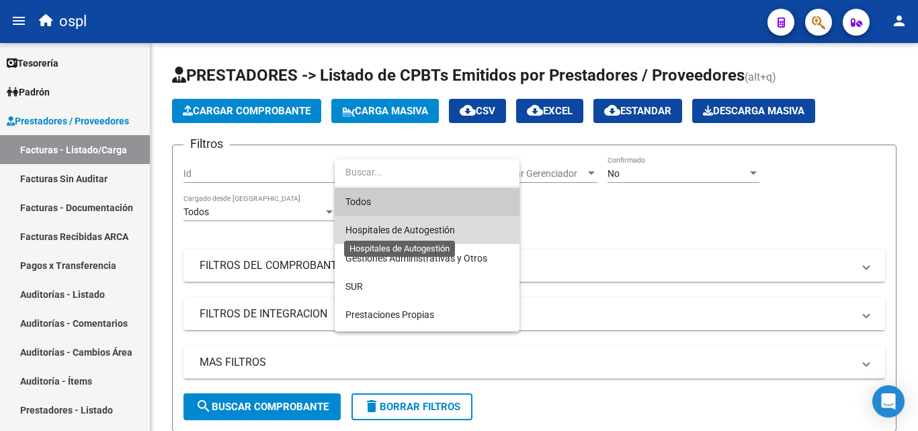
click at [407, 233] on span "Hospitales de Autogestión" at bounding box center [401, 230] width 110 height 11
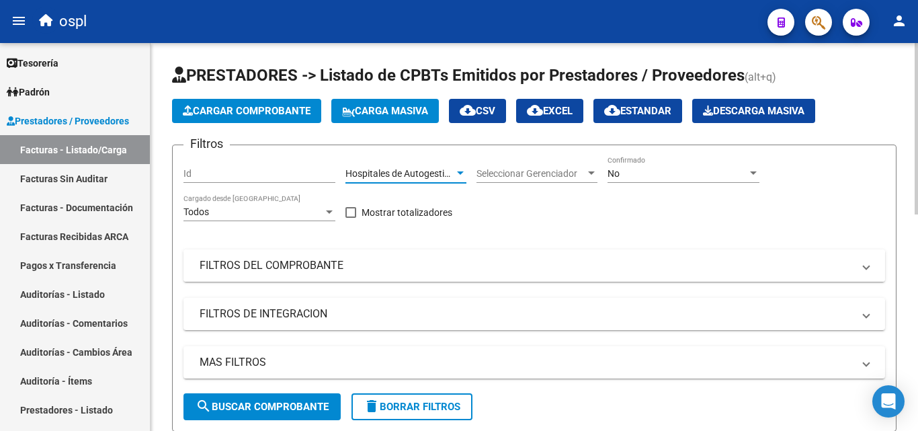
click at [419, 258] on mat-panel-title "FILTROS DEL COMPROBANTE" at bounding box center [527, 265] width 654 height 15
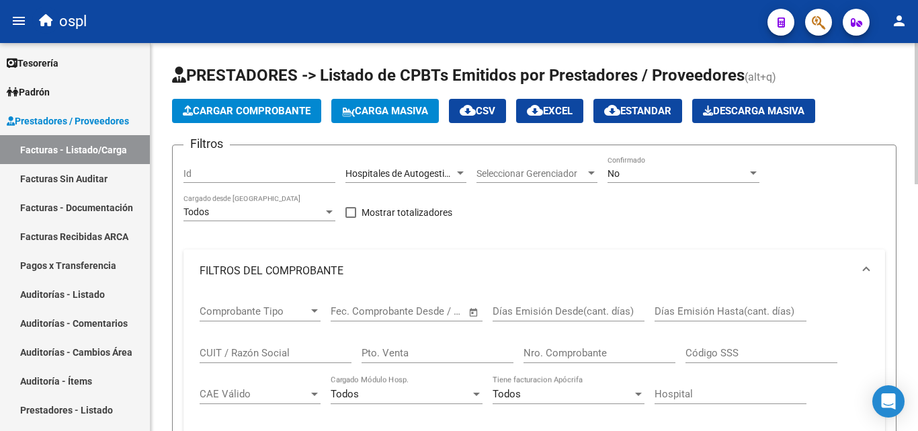
click at [465, 311] on span "Open calendar" at bounding box center [474, 312] width 32 height 32
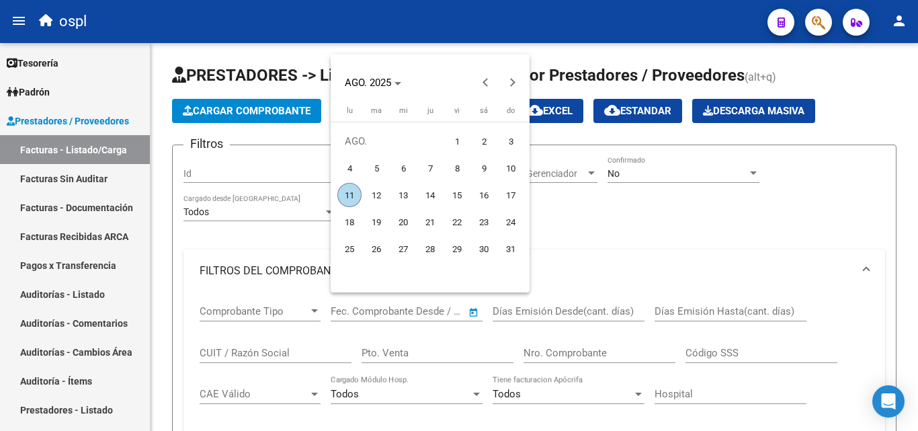
click at [600, 231] on div at bounding box center [459, 215] width 918 height 431
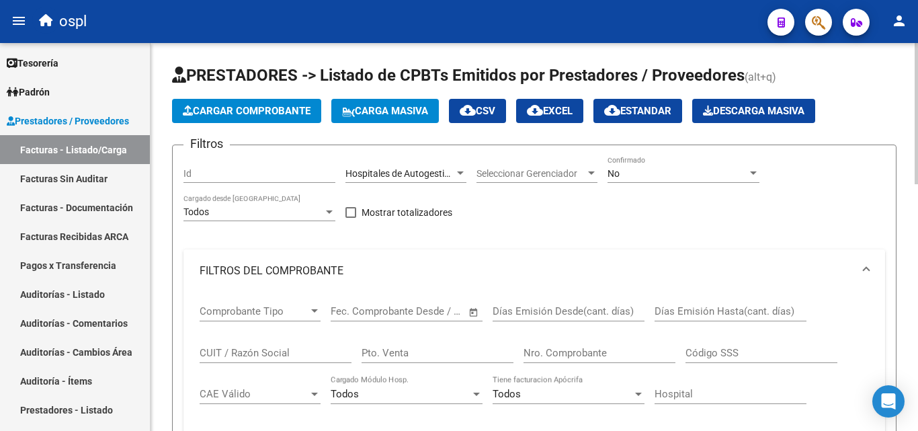
click at [479, 314] on span "Open calendar" at bounding box center [474, 312] width 32 height 32
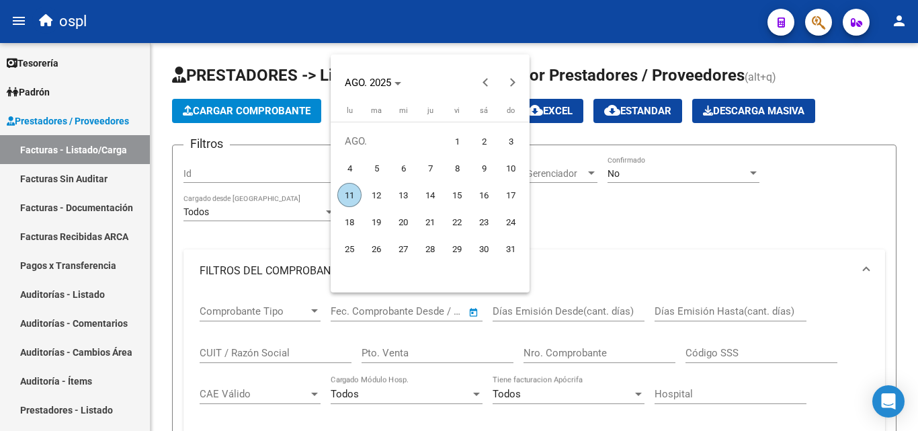
click at [443, 139] on td "AGO." at bounding box center [390, 141] width 108 height 27
click at [462, 138] on span "1" at bounding box center [457, 141] width 24 height 24
type input "[DATE]"
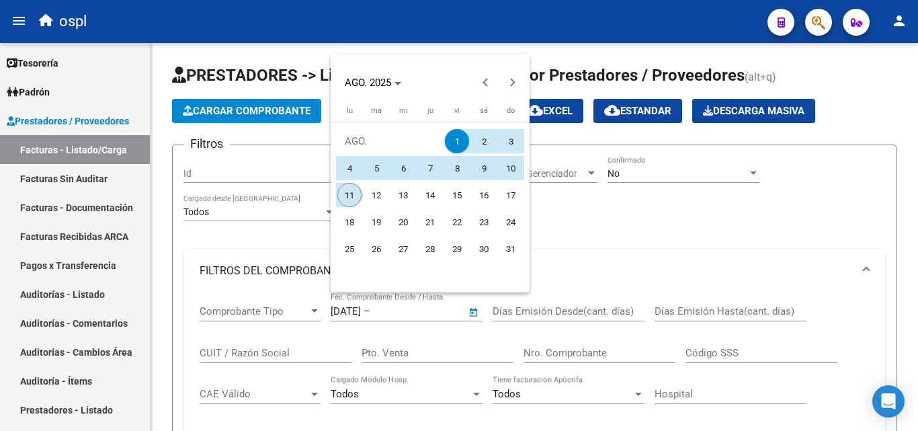
click at [351, 197] on span "11" at bounding box center [350, 195] width 24 height 24
type input "[DATE]"
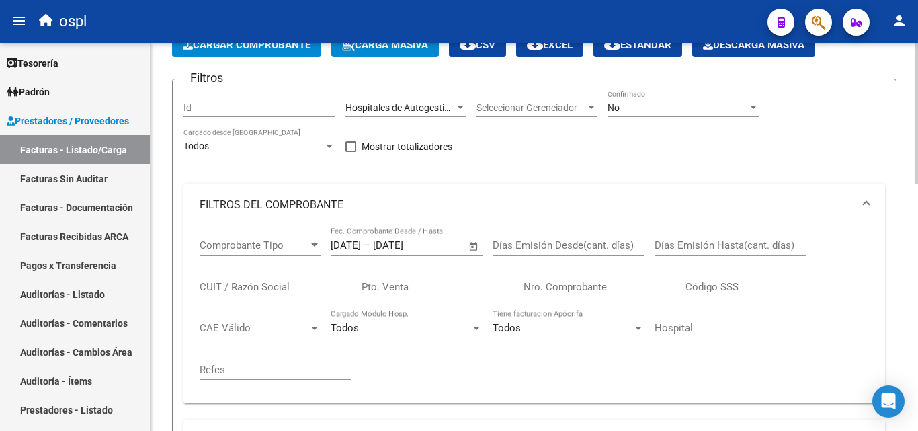
scroll to position [202, 0]
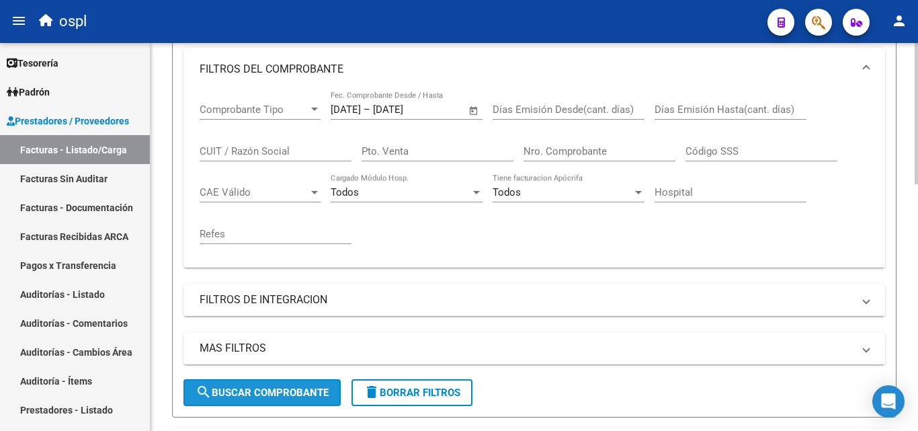
click at [296, 391] on span "search Buscar Comprobante" at bounding box center [262, 393] width 133 height 12
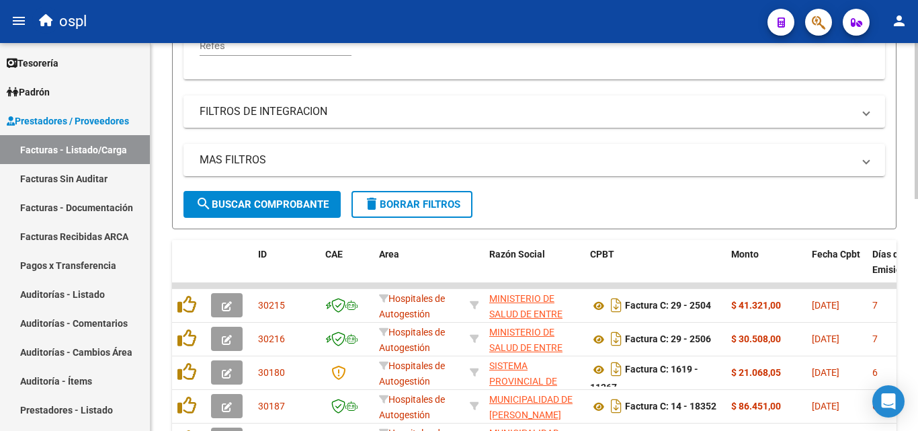
scroll to position [403, 0]
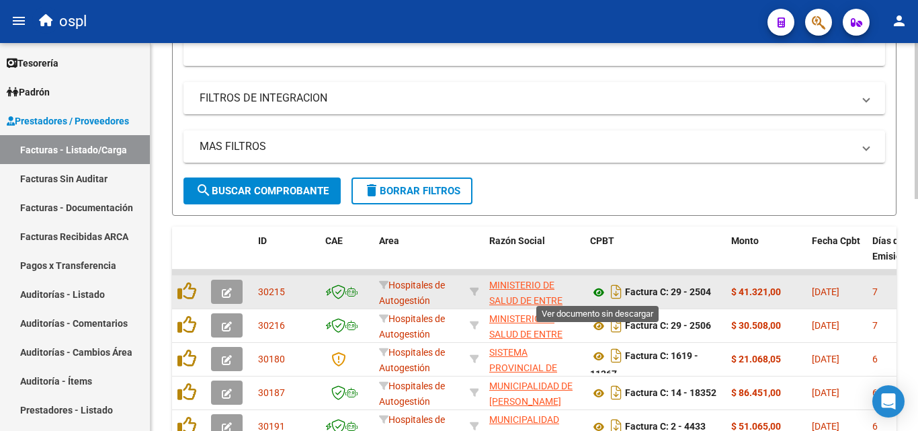
click at [600, 295] on icon at bounding box center [598, 292] width 17 height 16
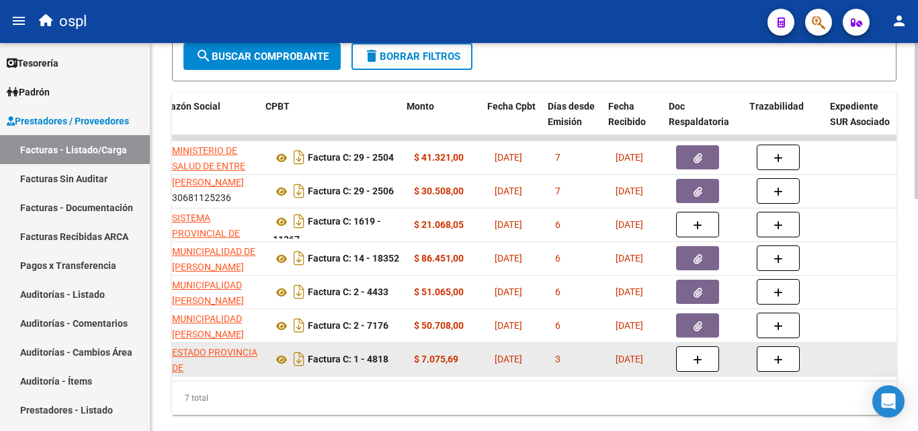
scroll to position [0, 379]
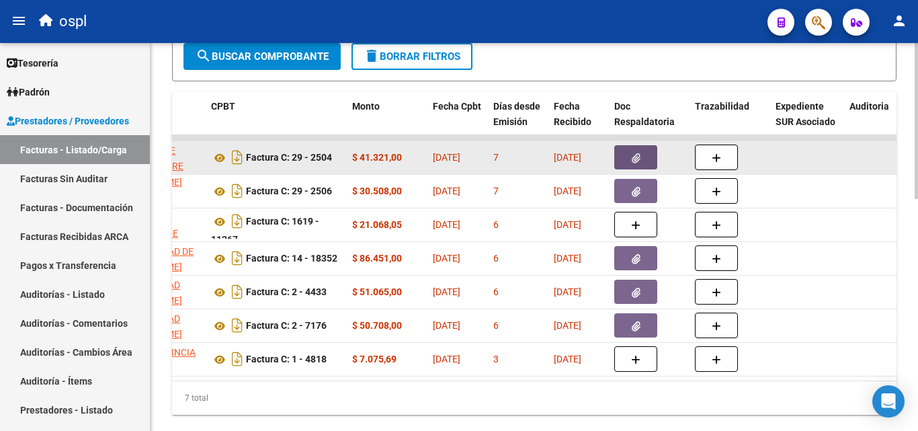
click at [635, 150] on button "button" at bounding box center [636, 157] width 43 height 24
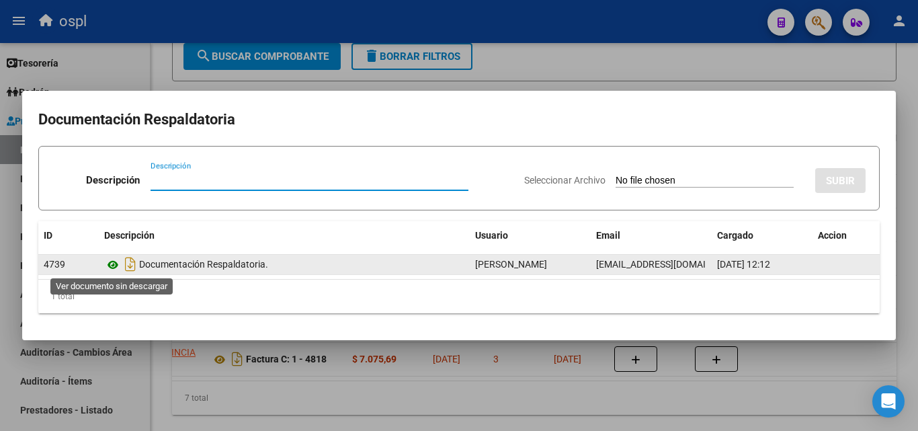
click at [114, 264] on icon at bounding box center [112, 265] width 17 height 16
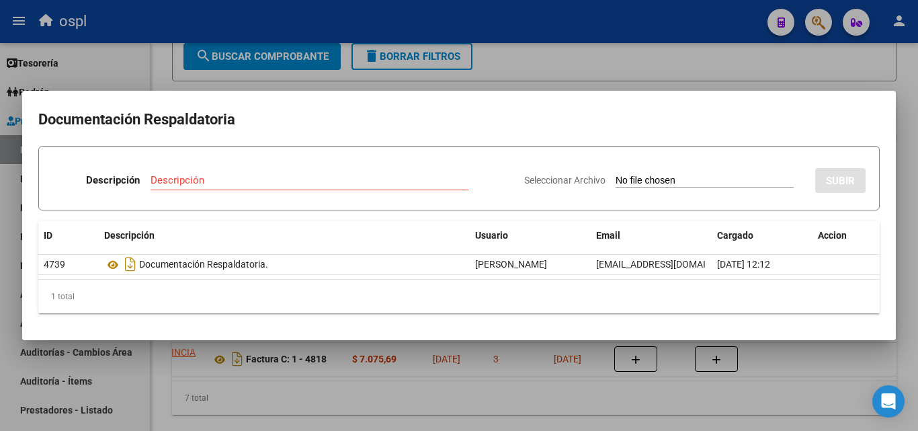
click at [557, 402] on div at bounding box center [459, 215] width 918 height 431
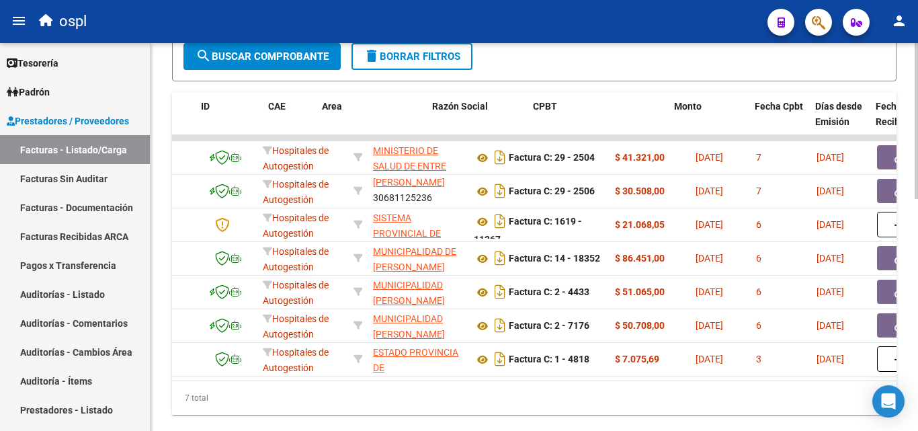
scroll to position [0, 0]
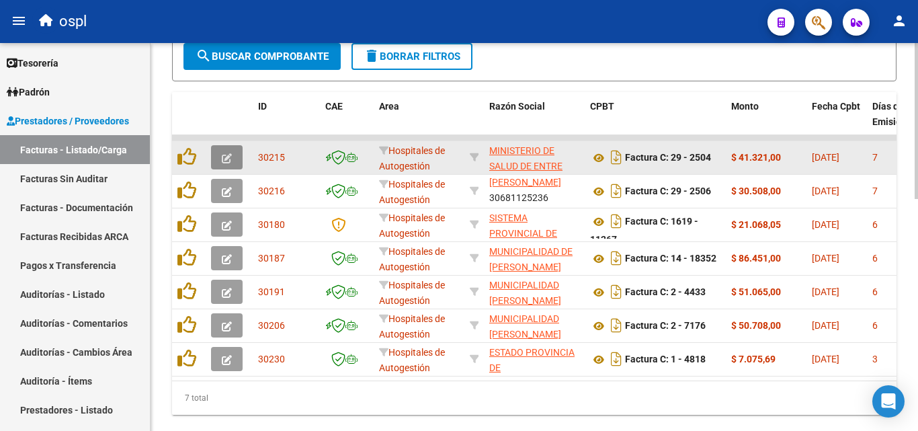
click at [227, 153] on span "button" at bounding box center [227, 157] width 10 height 12
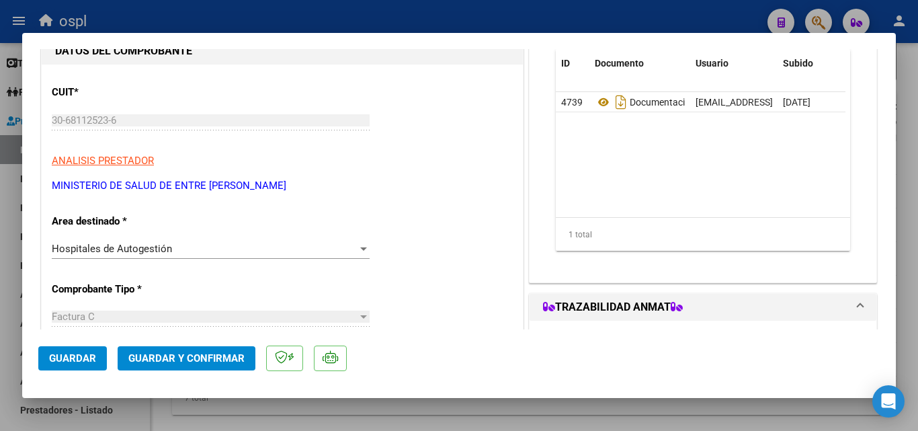
scroll to position [134, 0]
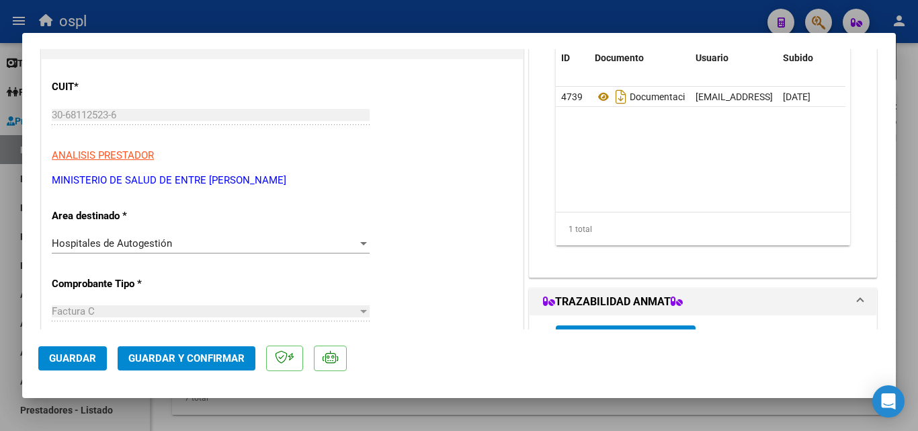
click at [358, 240] on div at bounding box center [364, 243] width 12 height 11
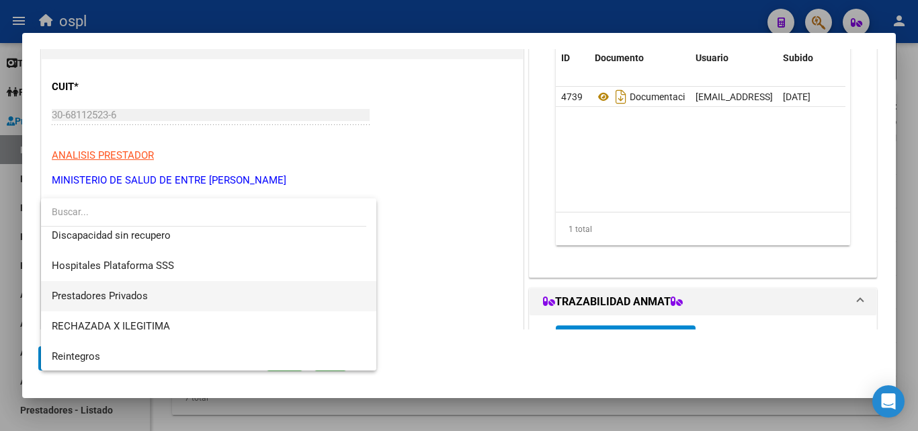
scroll to position [191, 0]
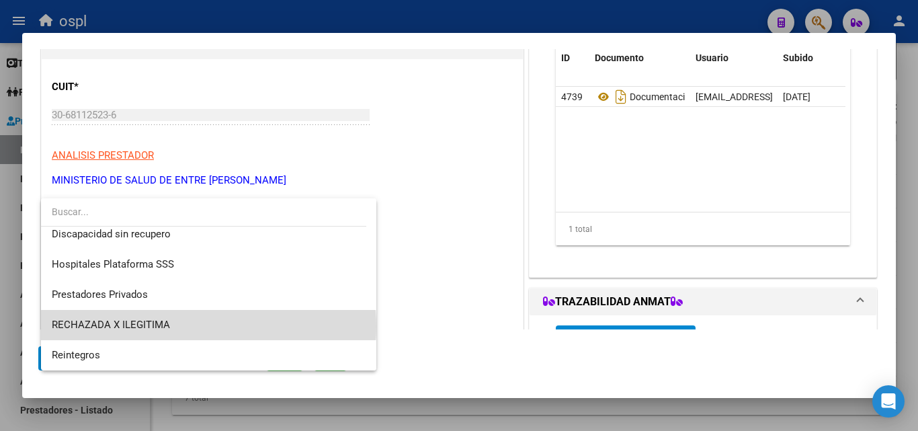
click at [208, 327] on span "RECHAZADA X ILEGITIMA" at bounding box center [209, 325] width 314 height 30
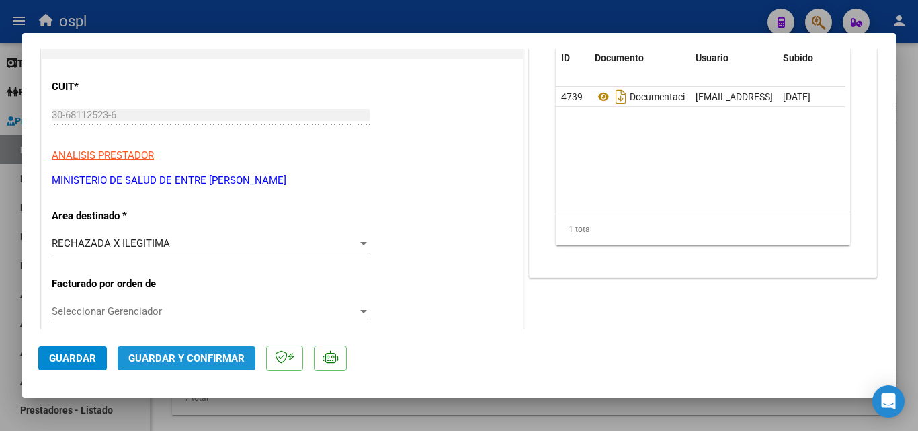
click at [204, 362] on span "Guardar y Confirmar" at bounding box center [186, 358] width 116 height 12
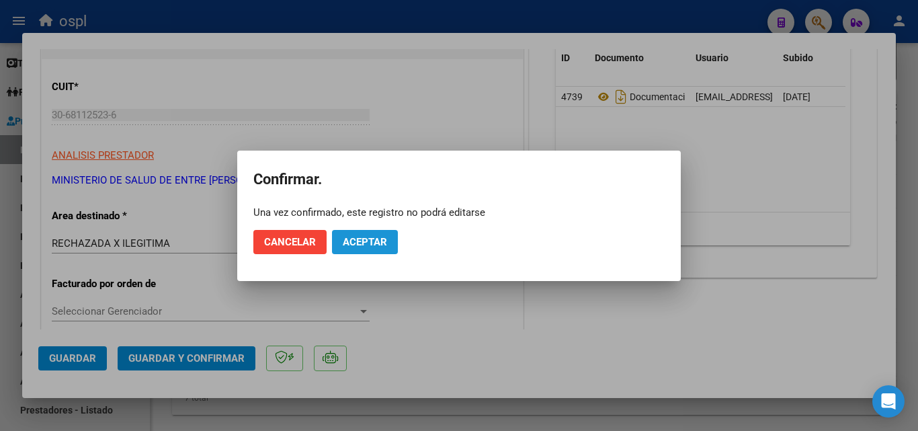
click at [373, 239] on span "Aceptar" at bounding box center [365, 242] width 44 height 12
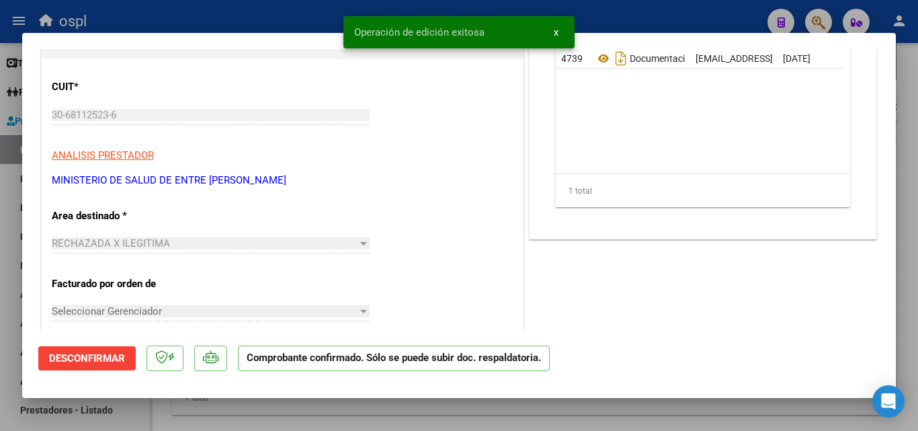
click at [0, 229] on div at bounding box center [459, 215] width 918 height 431
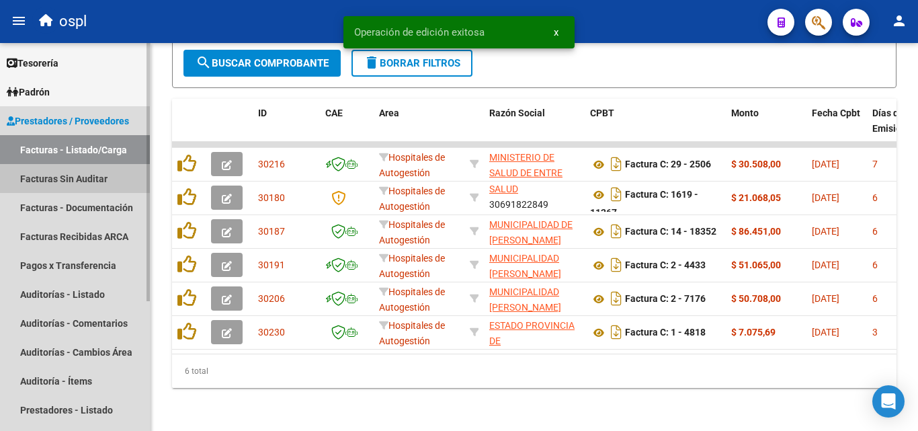
click at [87, 182] on link "Facturas Sin Auditar" at bounding box center [75, 178] width 150 height 29
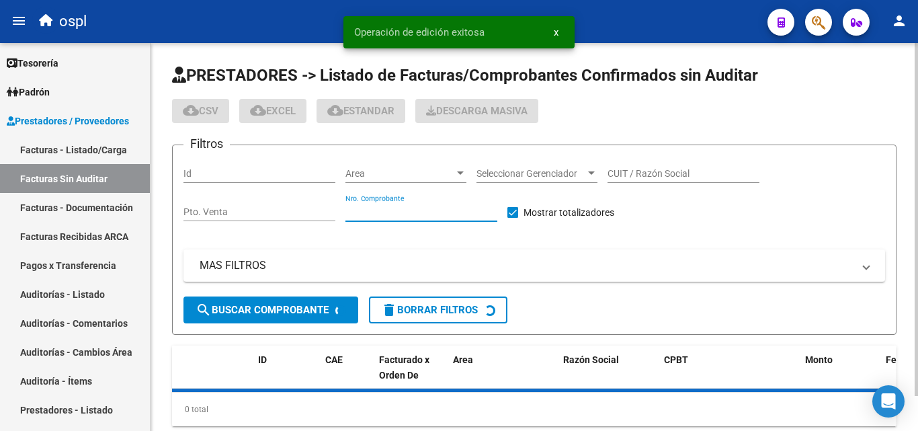
click at [385, 211] on input "Nro. Comprobante" at bounding box center [422, 211] width 152 height 11
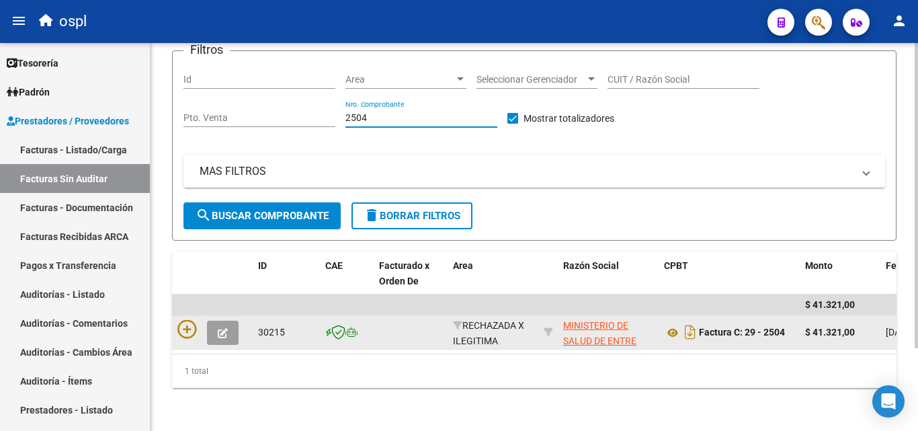
scroll to position [105, 0]
type input "2504"
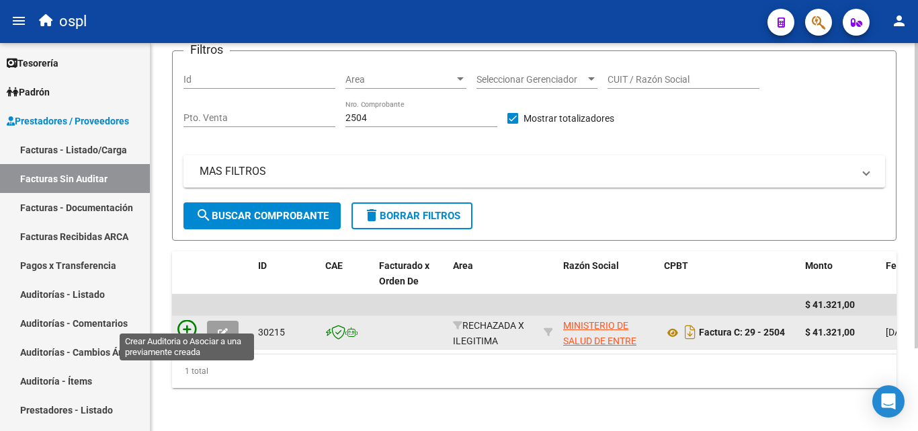
click at [193, 320] on icon at bounding box center [187, 329] width 19 height 19
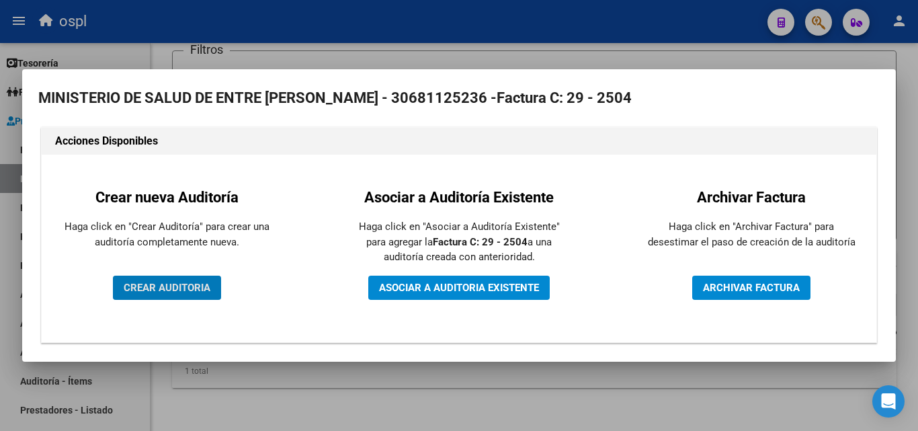
click at [194, 288] on span "CREAR AUDITORIA" at bounding box center [167, 288] width 87 height 12
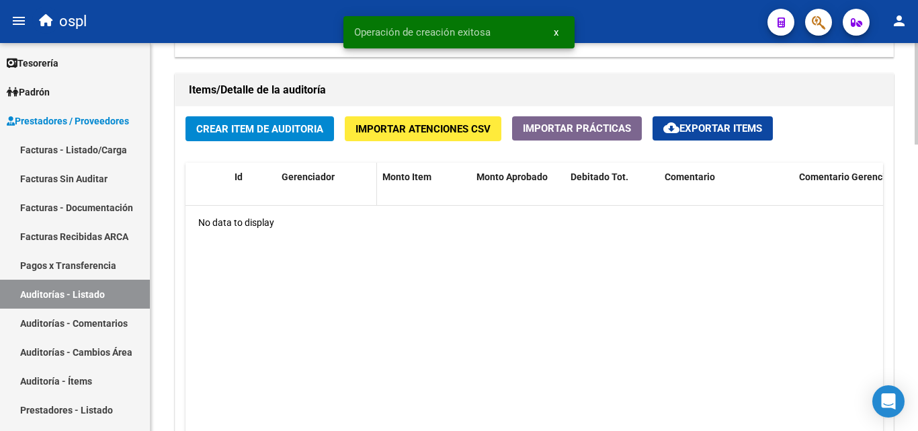
scroll to position [941, 0]
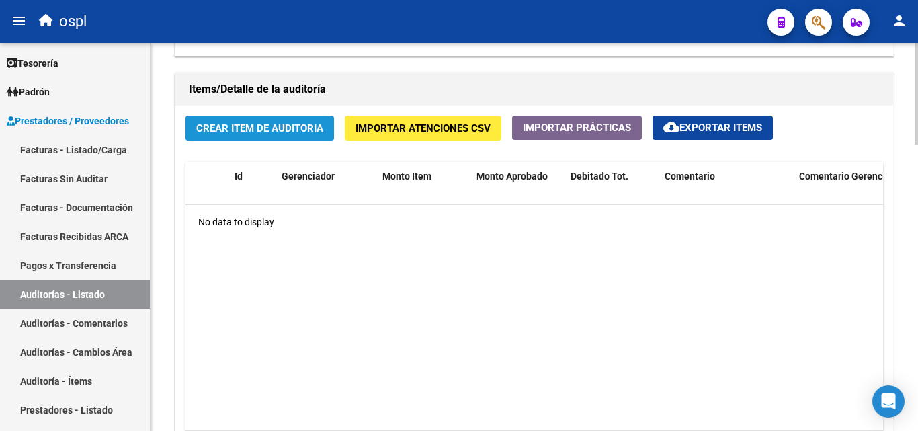
click at [251, 130] on span "Crear Item de Auditoria" at bounding box center [259, 128] width 127 height 12
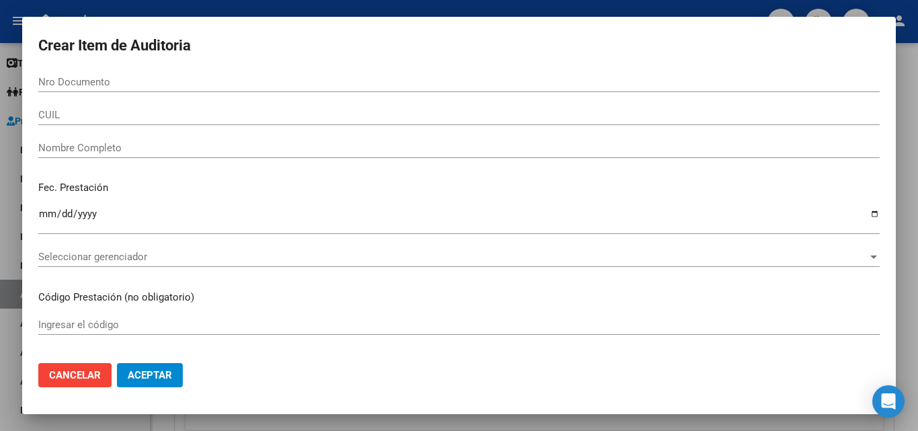
click at [139, 136] on div "CUIL" at bounding box center [459, 121] width 842 height 33
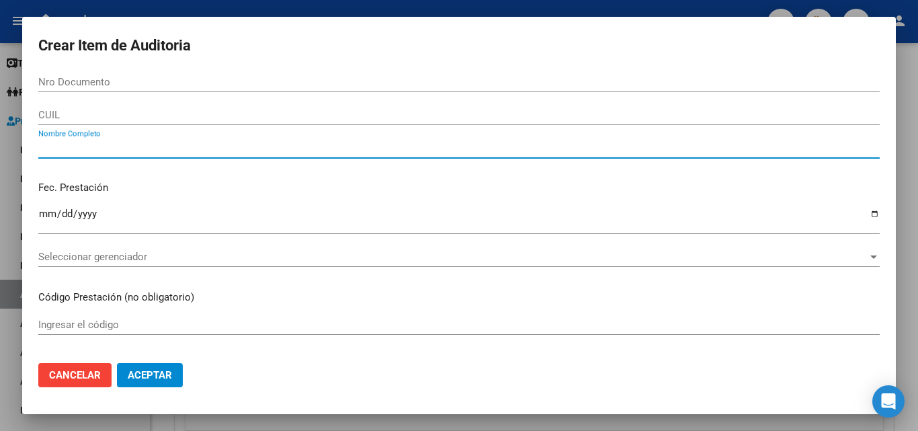
click at [139, 144] on input "Nombre Completo" at bounding box center [459, 148] width 842 height 12
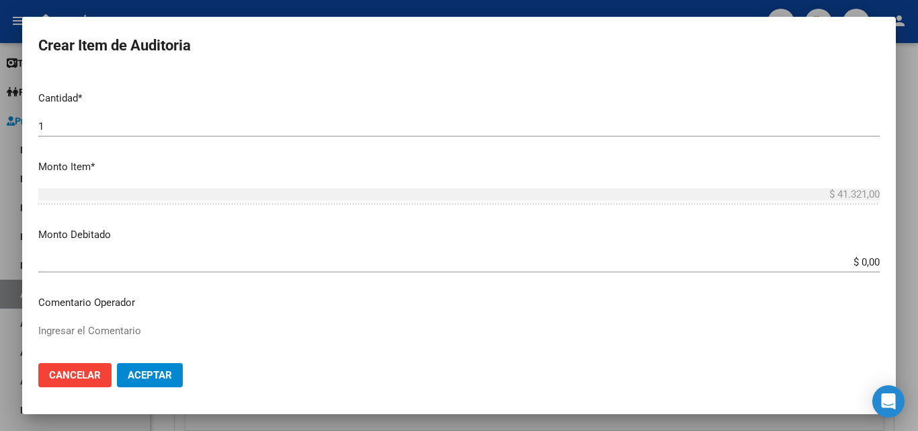
scroll to position [336, 0]
type input "todos"
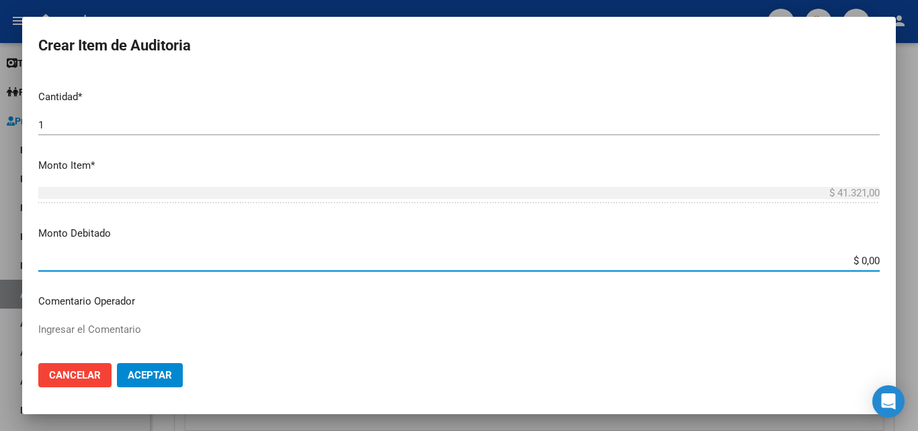
drag, startPoint x: 859, startPoint y: 258, endPoint x: 873, endPoint y: 243, distance: 20.4
click at [918, 255] on div "Crear Item de Auditoria Nro Documento CUIL todos Nombre Completo Fec. Prestació…" at bounding box center [459, 215] width 918 height 431
type input "$ 41.321,00"
click at [379, 344] on textarea "Ingresar el Comentario" at bounding box center [459, 353] width 842 height 63
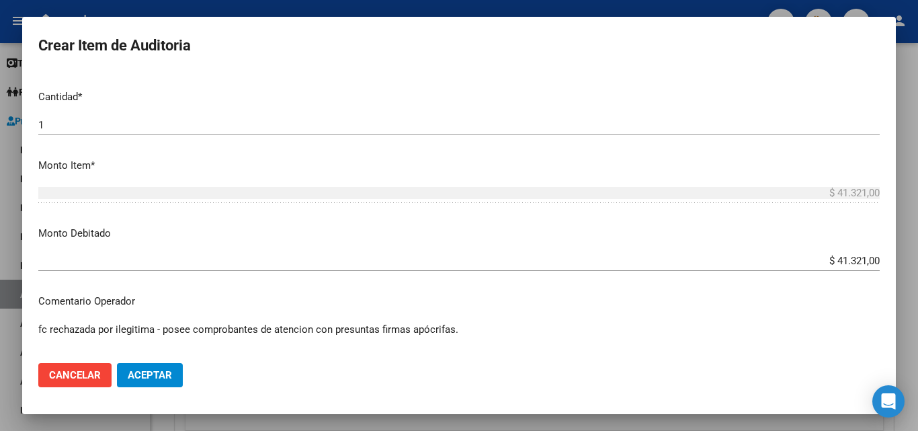
drag, startPoint x: 305, startPoint y: 319, endPoint x: 290, endPoint y: 334, distance: 20.4
type textarea "fc rechazada por ilegitima - posee comprobantes de atención con presuntas firma…"
click at [164, 371] on span "Aceptar" at bounding box center [150, 375] width 44 height 12
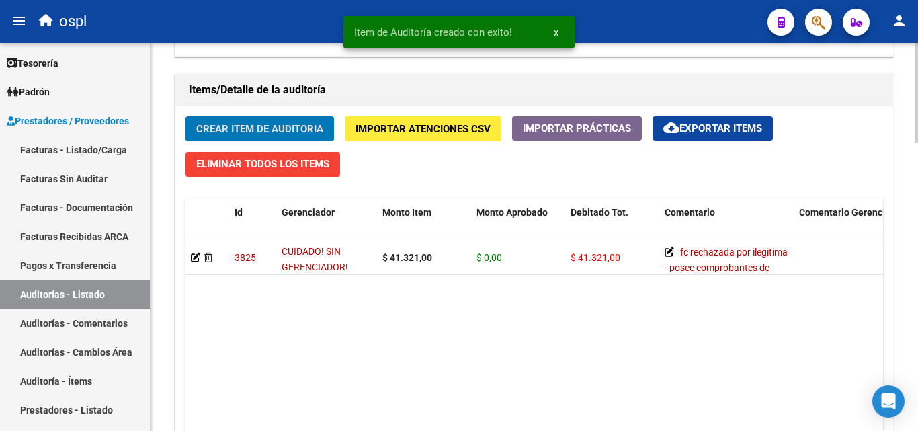
scroll to position [942, 0]
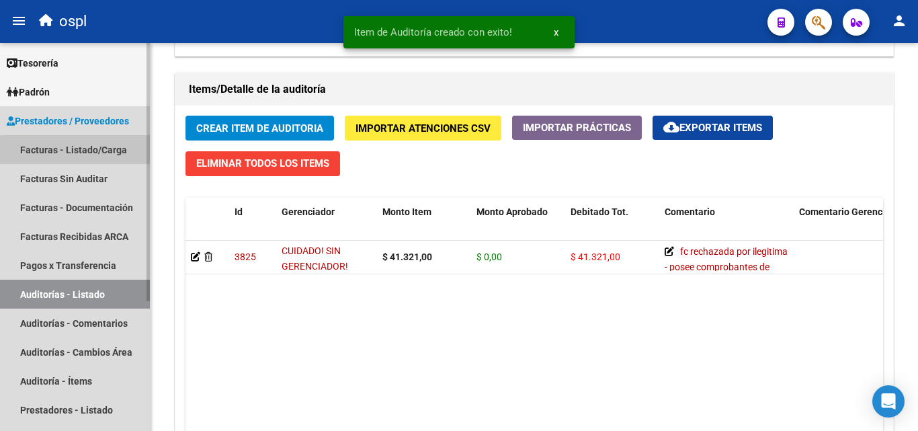
click at [83, 154] on link "Facturas - Listado/Carga" at bounding box center [75, 149] width 150 height 29
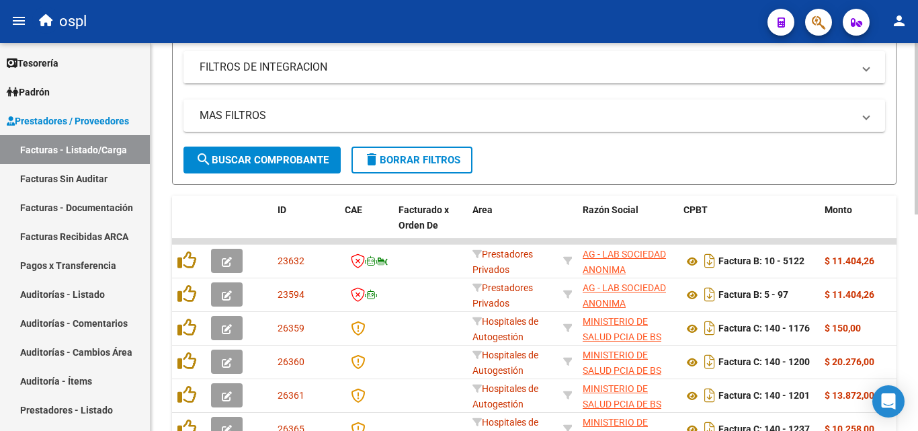
scroll to position [18, 0]
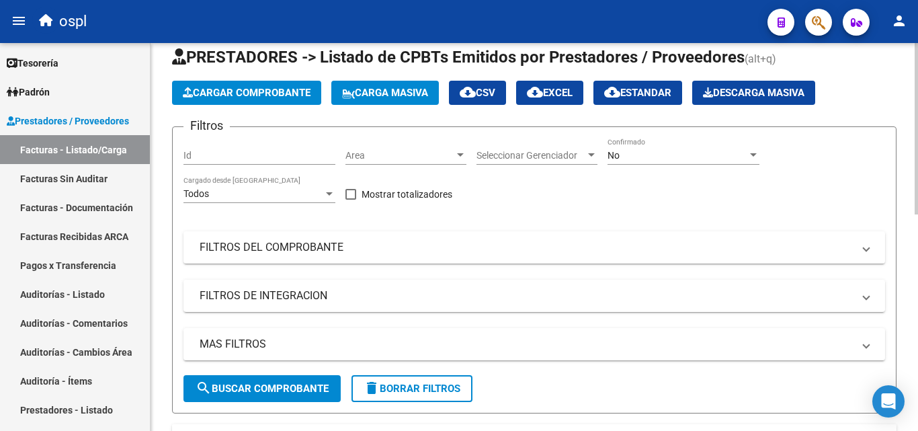
click at [456, 148] on div "Area Area" at bounding box center [406, 151] width 121 height 27
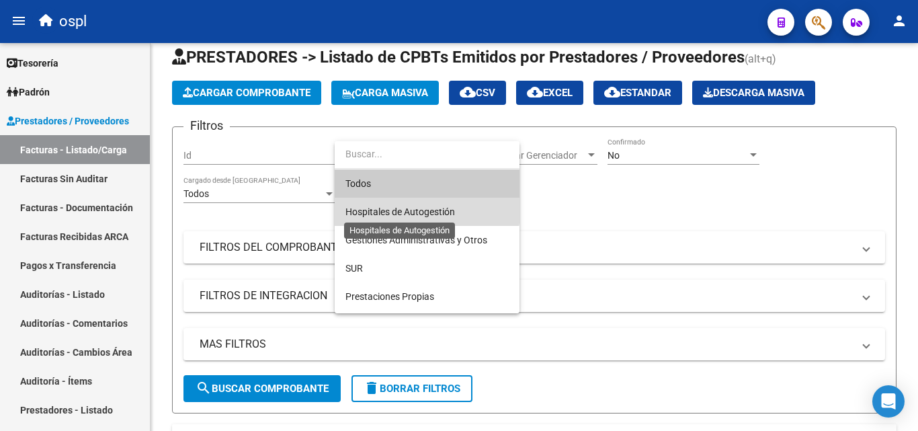
click at [395, 210] on span "Hospitales de Autogestión" at bounding box center [401, 211] width 110 height 11
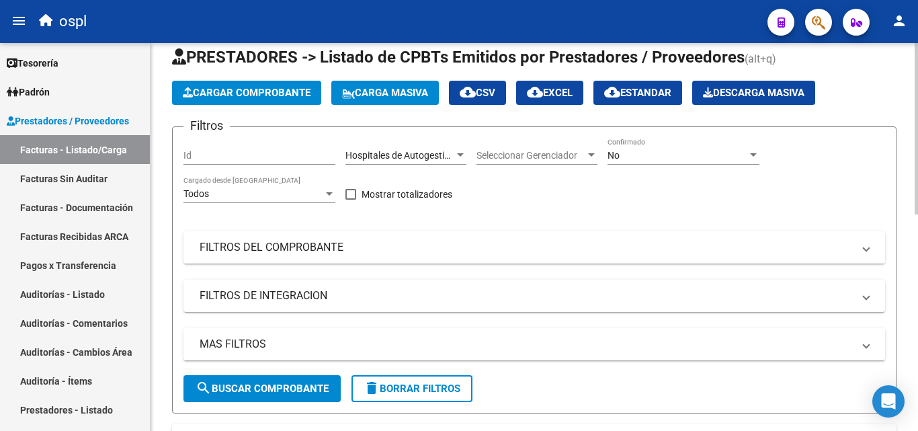
click at [336, 250] on mat-panel-title "FILTROS DEL COMPROBANTE" at bounding box center [527, 247] width 654 height 15
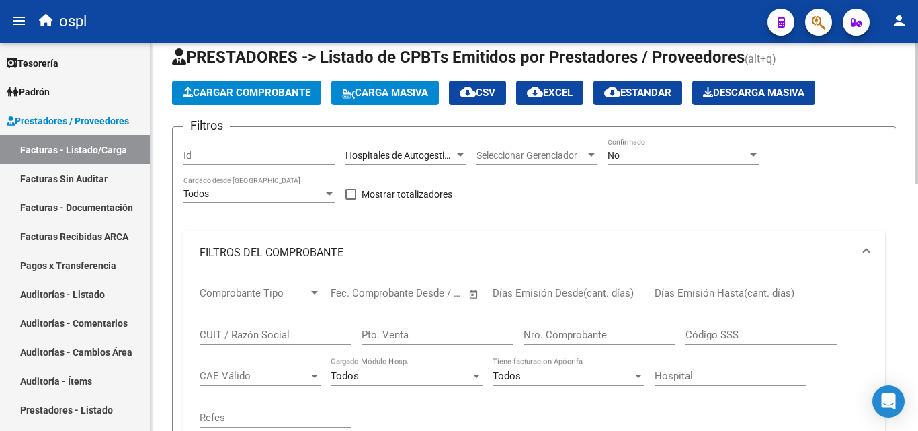
click at [469, 292] on span "Open calendar" at bounding box center [474, 294] width 32 height 32
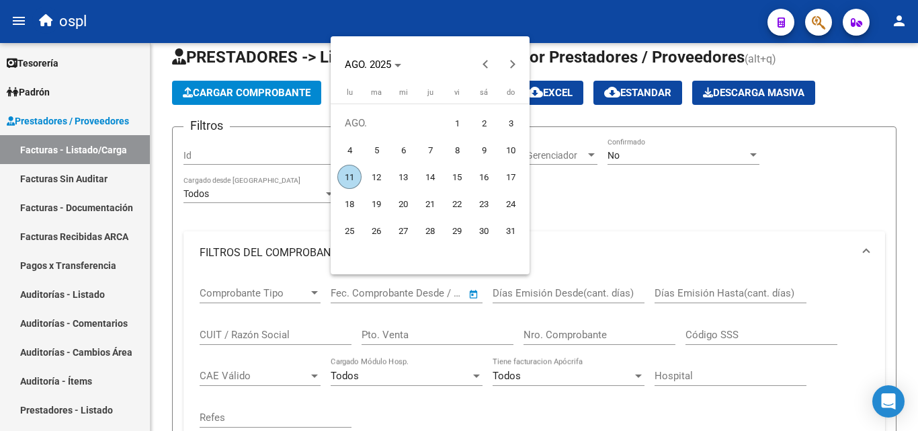
click at [451, 116] on span "1" at bounding box center [457, 123] width 24 height 24
type input "[DATE]"
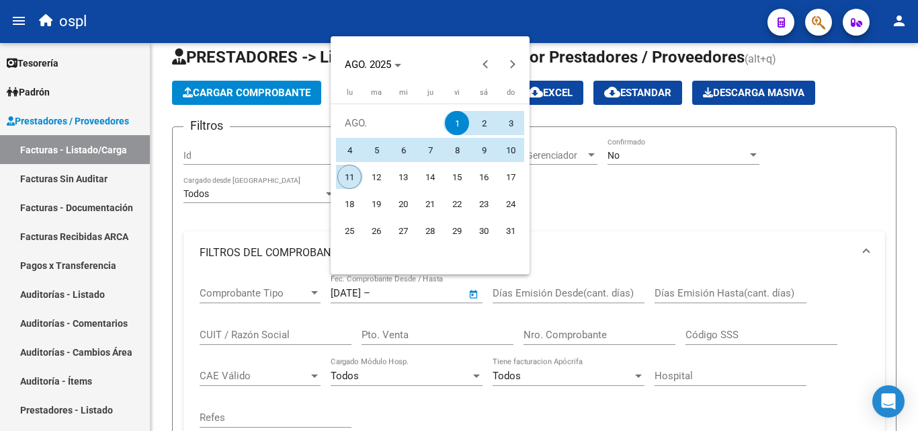
click at [351, 174] on span "11" at bounding box center [350, 177] width 24 height 24
type input "[DATE]"
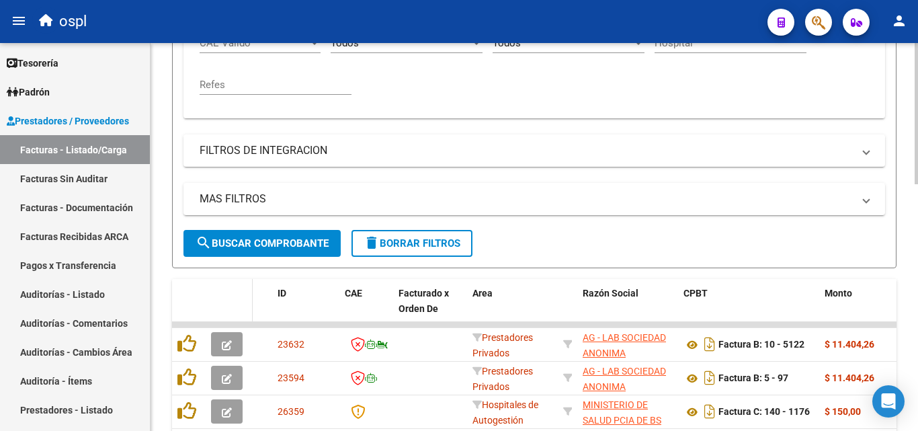
scroll to position [354, 0]
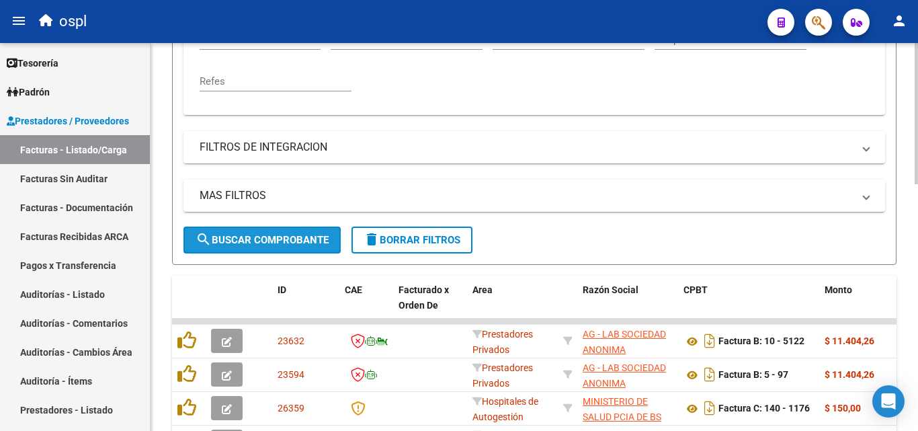
click at [269, 243] on span "search Buscar Comprobante" at bounding box center [262, 240] width 133 height 12
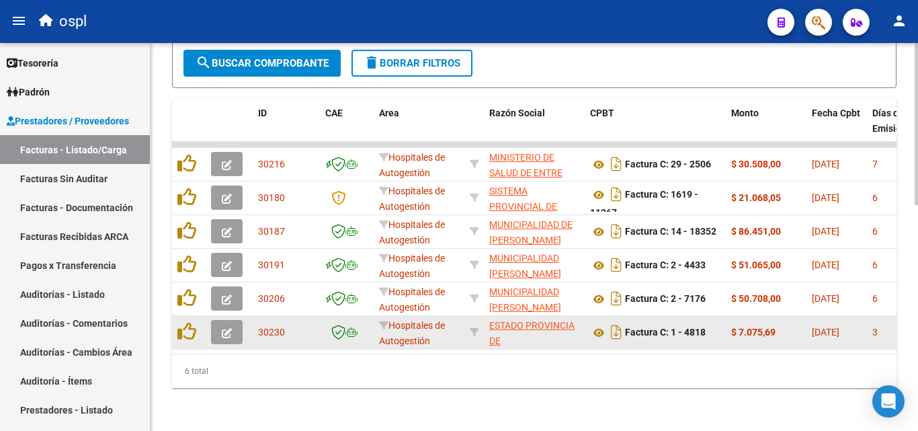
scroll to position [475, 0]
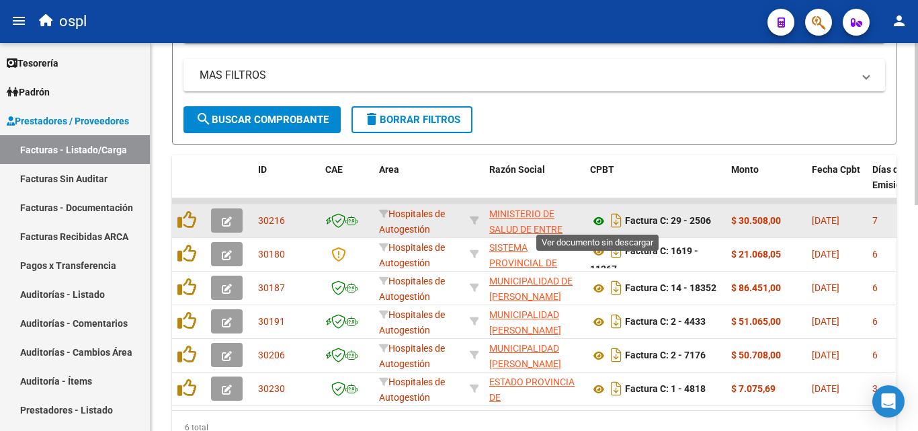
click at [602, 223] on icon at bounding box center [598, 221] width 17 height 16
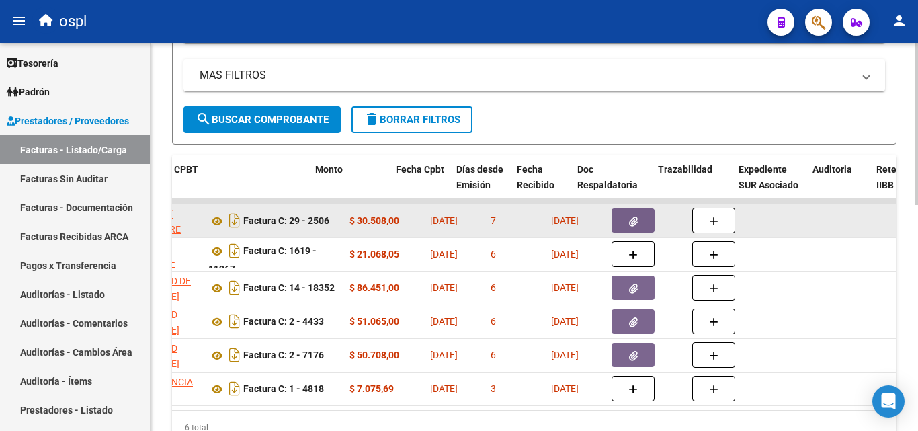
scroll to position [0, 416]
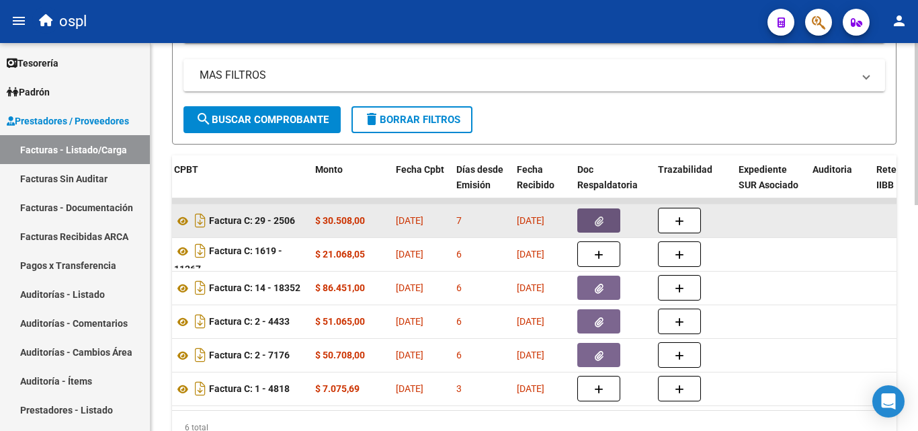
click at [606, 214] on button "button" at bounding box center [599, 220] width 43 height 24
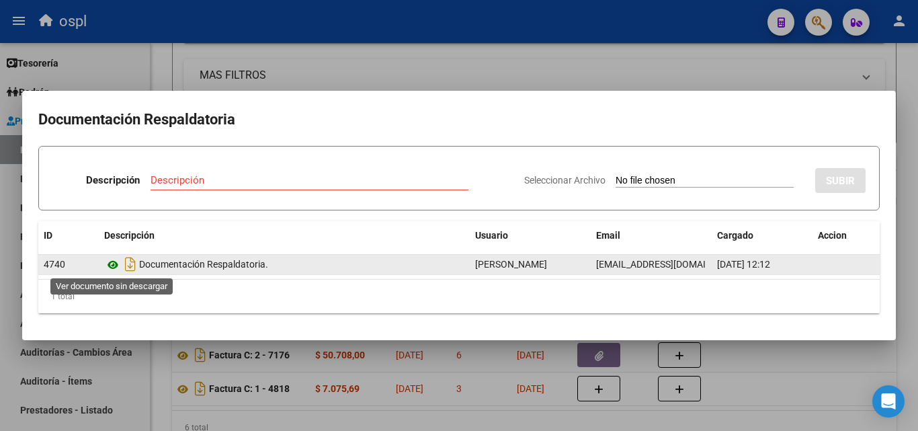
click at [116, 263] on icon at bounding box center [112, 265] width 17 height 16
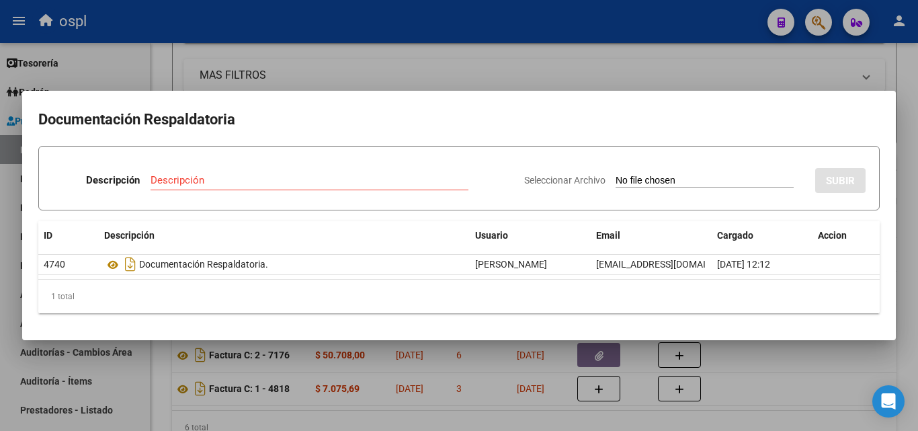
drag, startPoint x: 813, startPoint y: 331, endPoint x: 812, endPoint y: 360, distance: 29.6
click at [814, 331] on mat-dialog-container "Documentación Respaldatoria Descripción Descripción Seleccionar Archivo SUBIR I…" at bounding box center [459, 215] width 874 height 249
click at [826, 363] on div at bounding box center [459, 215] width 918 height 431
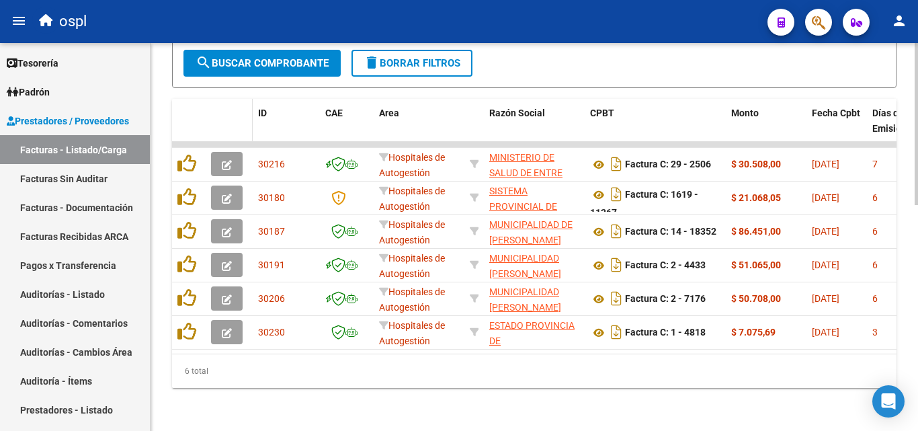
scroll to position [407, 0]
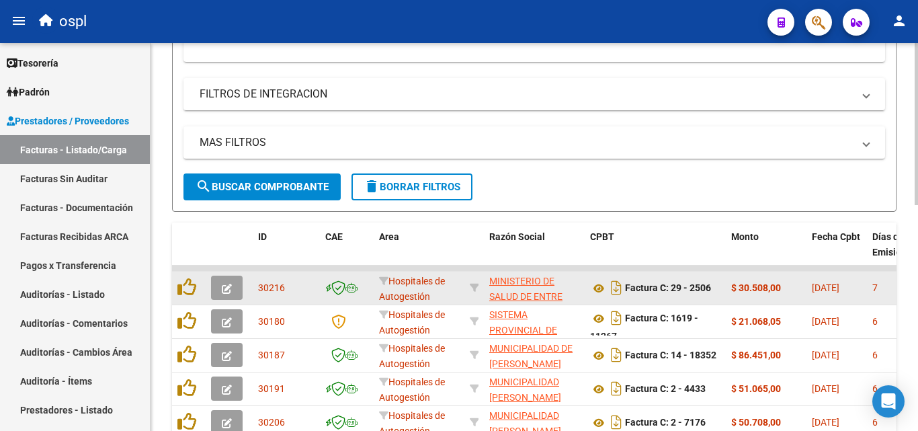
click at [227, 288] on icon "button" at bounding box center [227, 289] width 10 height 10
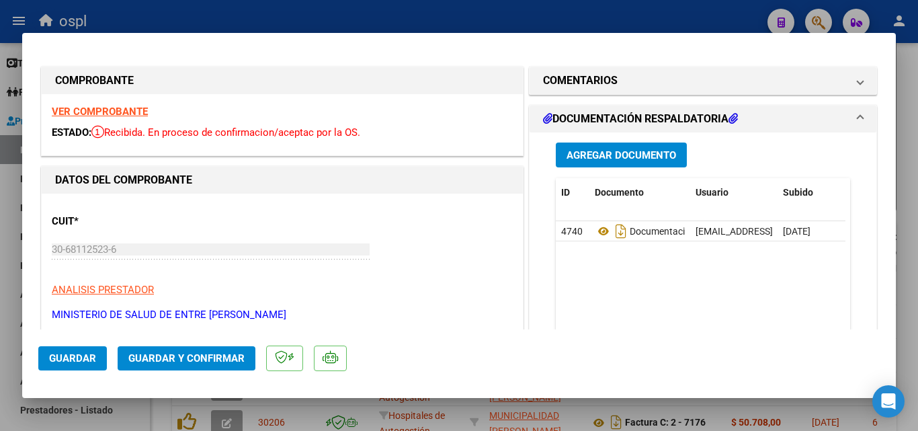
scroll to position [269, 0]
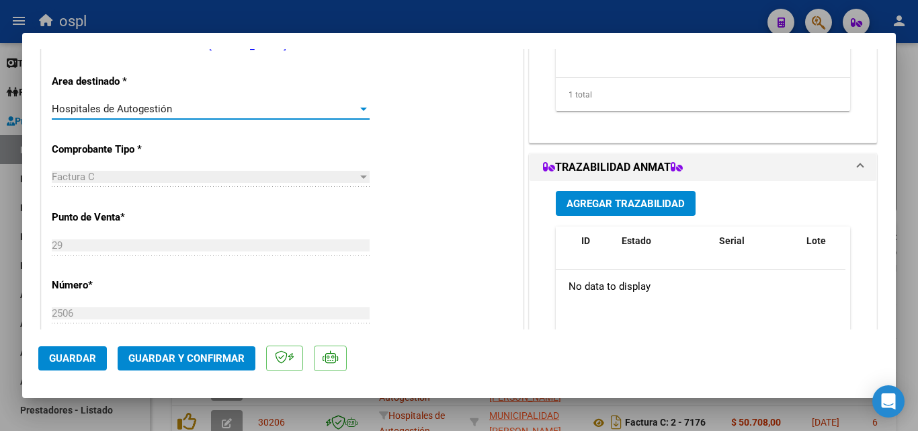
click at [363, 111] on div at bounding box center [364, 109] width 12 height 11
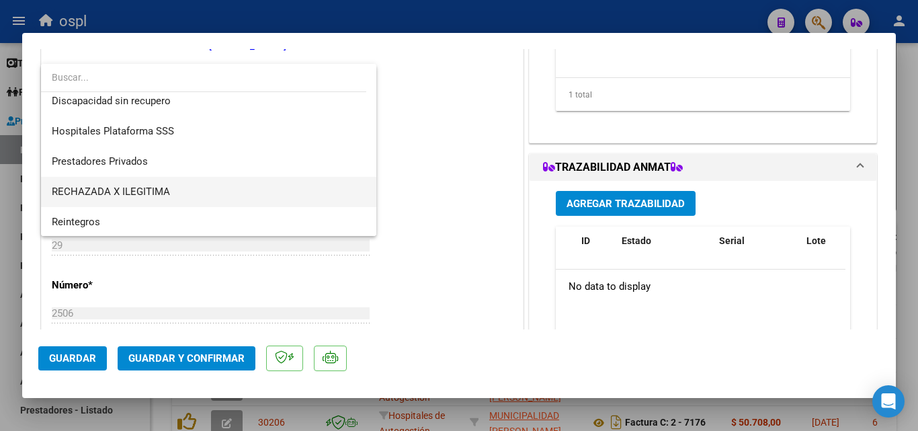
scroll to position [191, 0]
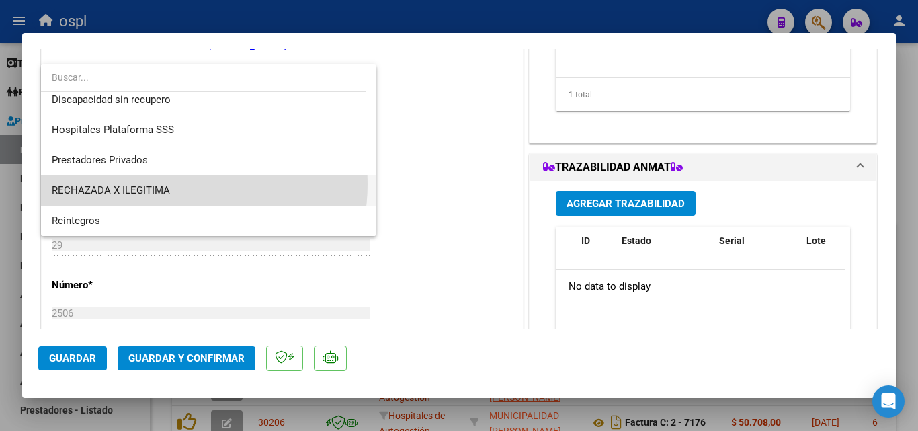
click at [162, 184] on span "RECHAZADA X ILEGITIMA" at bounding box center [209, 190] width 314 height 30
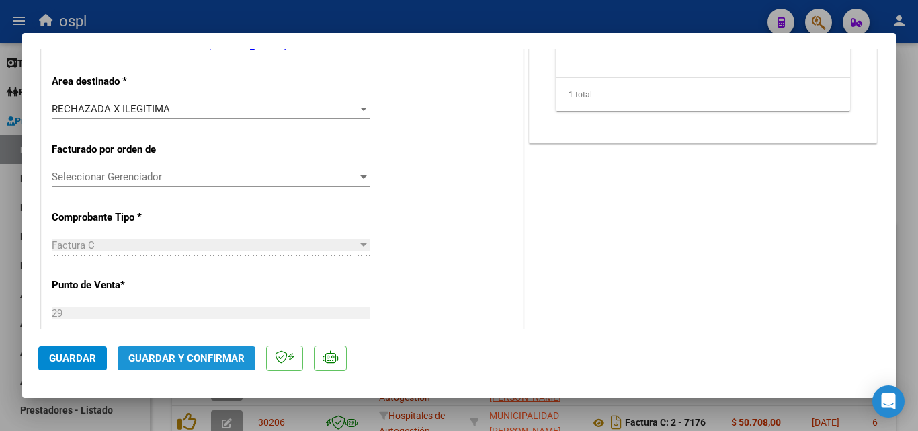
click at [200, 354] on span "Guardar y Confirmar" at bounding box center [186, 358] width 116 height 12
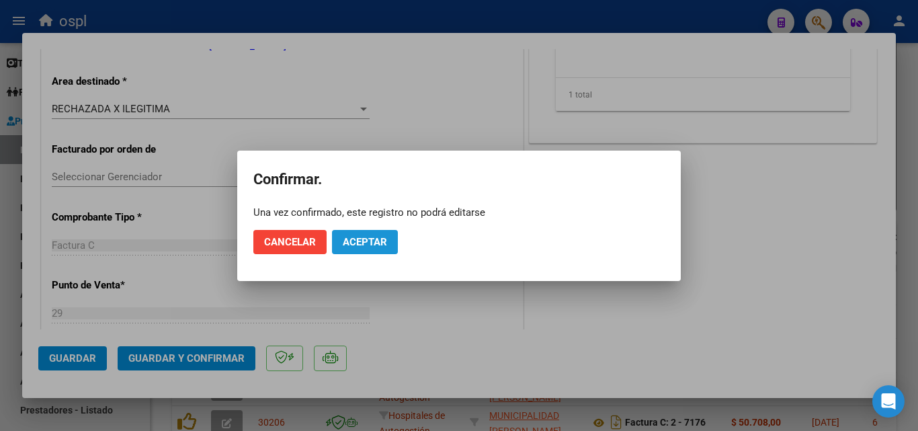
click at [364, 240] on span "Aceptar" at bounding box center [365, 242] width 44 height 12
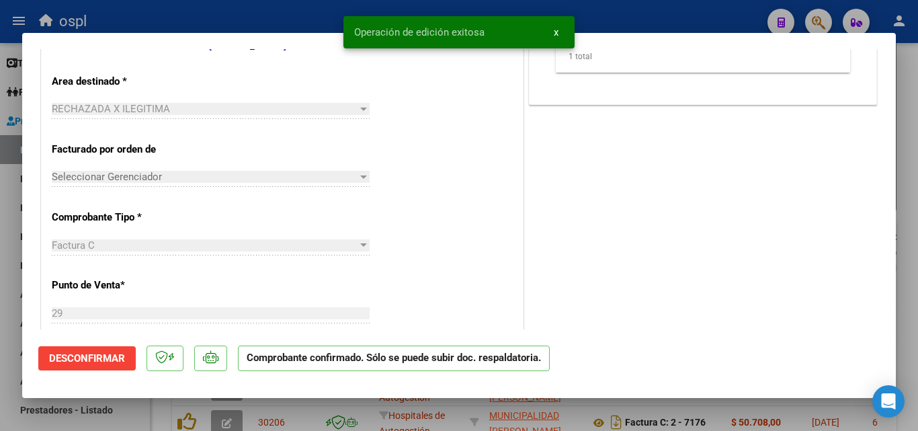
click at [0, 190] on div at bounding box center [459, 215] width 918 height 431
type input "$ 0,00"
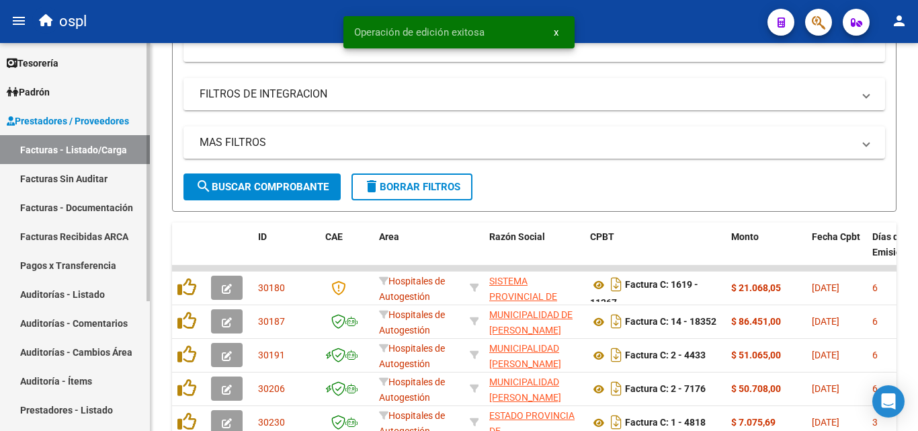
click at [77, 179] on link "Facturas Sin Auditar" at bounding box center [75, 178] width 150 height 29
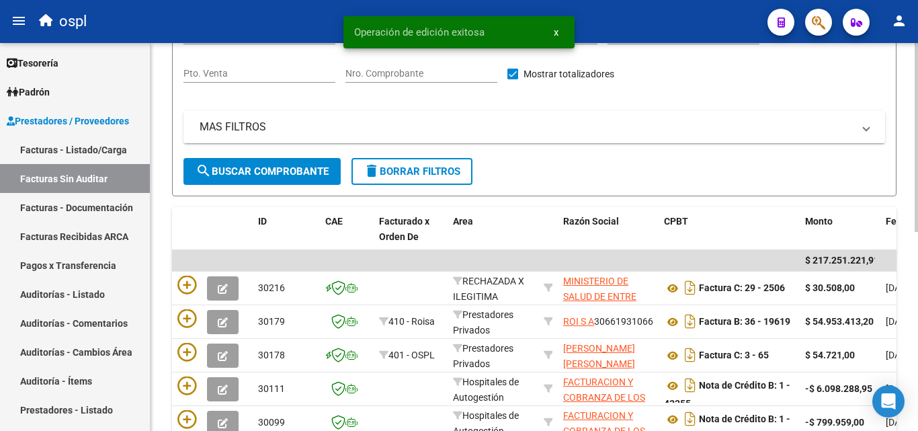
scroll to position [71, 0]
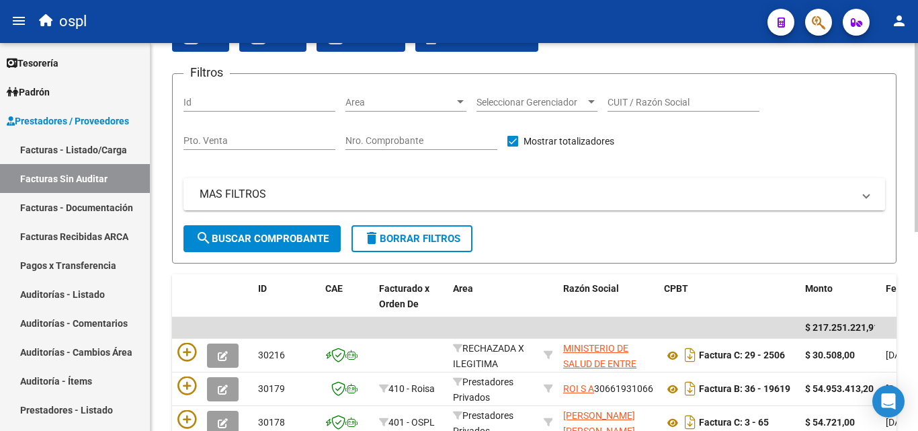
click at [404, 137] on input "Nro. Comprobante" at bounding box center [422, 140] width 152 height 11
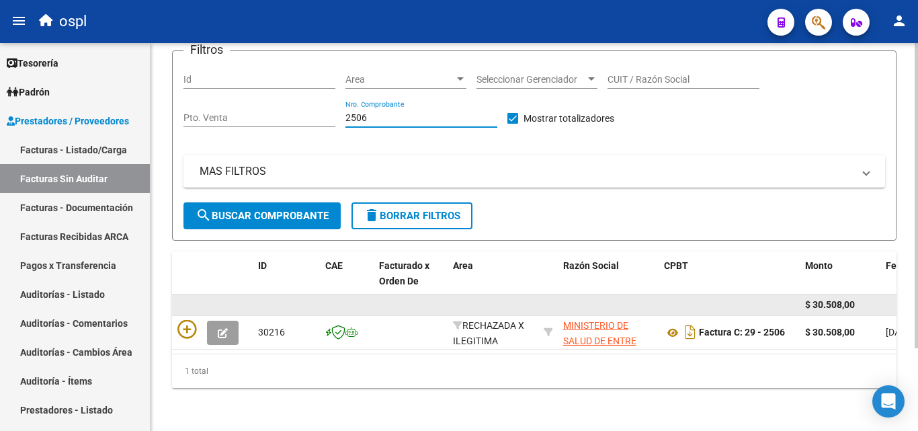
scroll to position [105, 0]
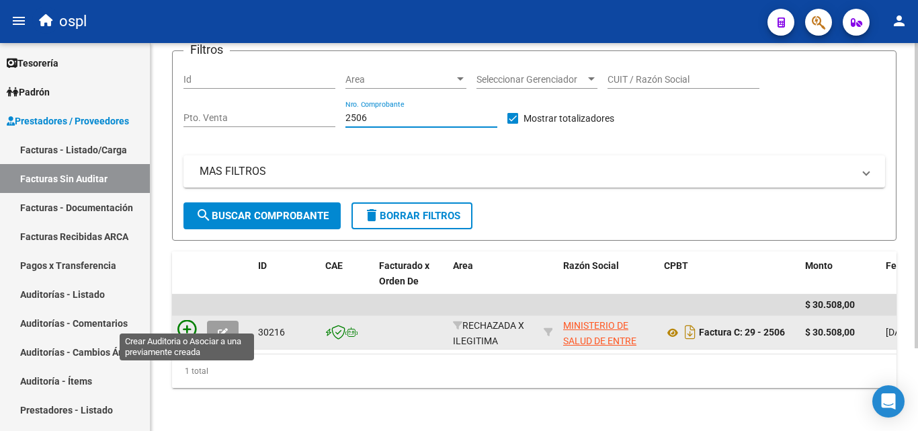
type input "2506"
click at [190, 320] on icon at bounding box center [187, 329] width 19 height 19
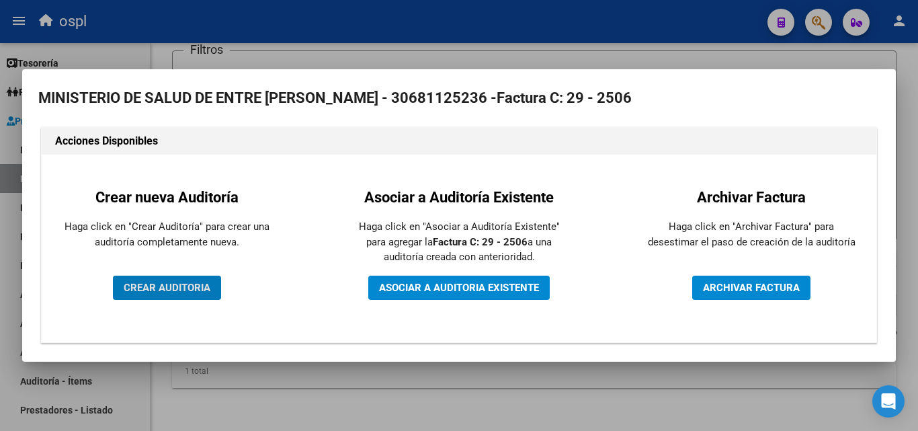
click at [190, 290] on span "CREAR AUDITORIA" at bounding box center [167, 288] width 87 height 12
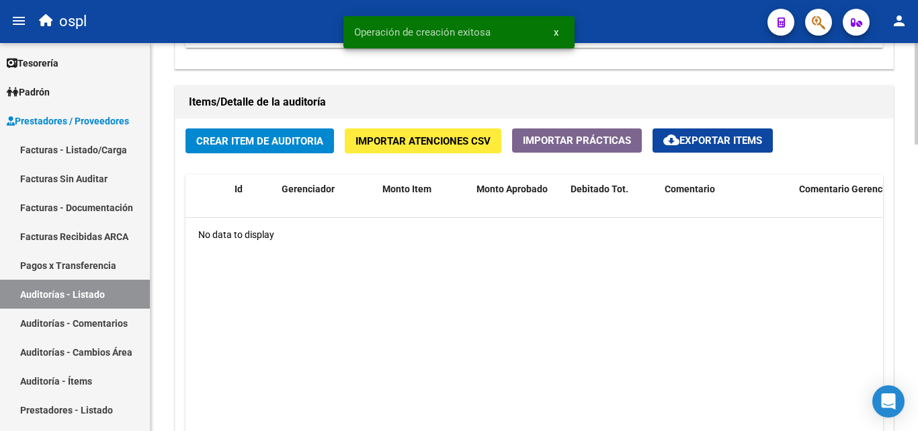
scroll to position [941, 0]
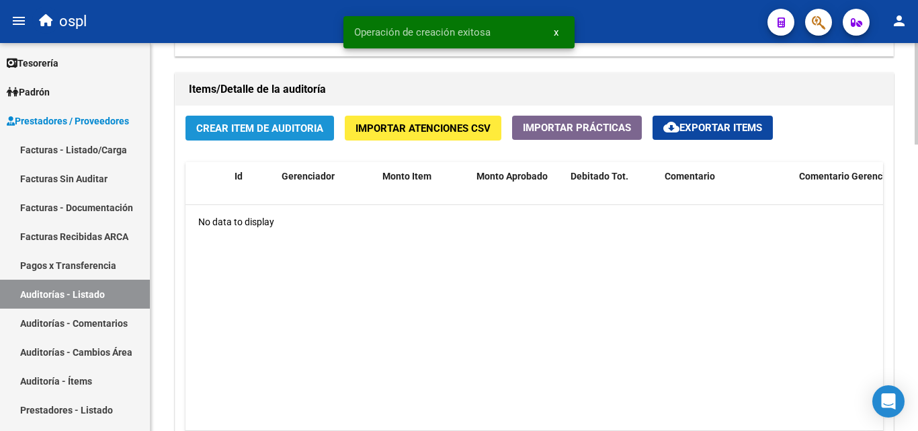
click at [256, 133] on span "Crear Item de Auditoria" at bounding box center [259, 128] width 127 height 12
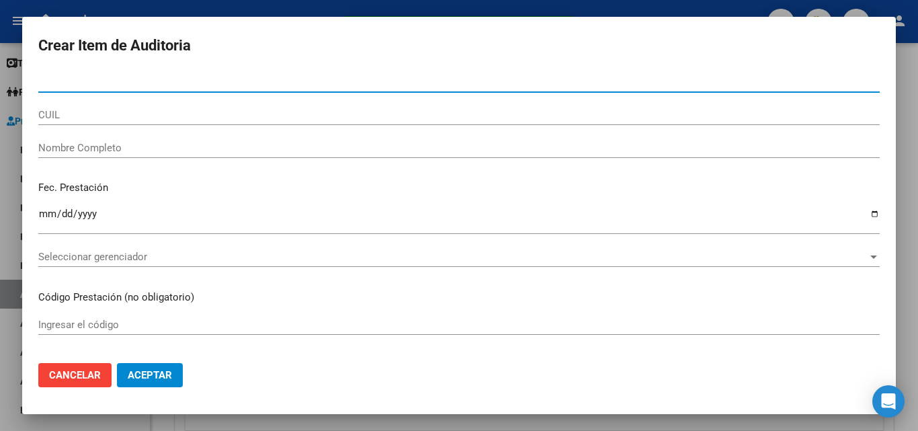
click at [106, 149] on input "Nombre Completo" at bounding box center [459, 148] width 842 height 12
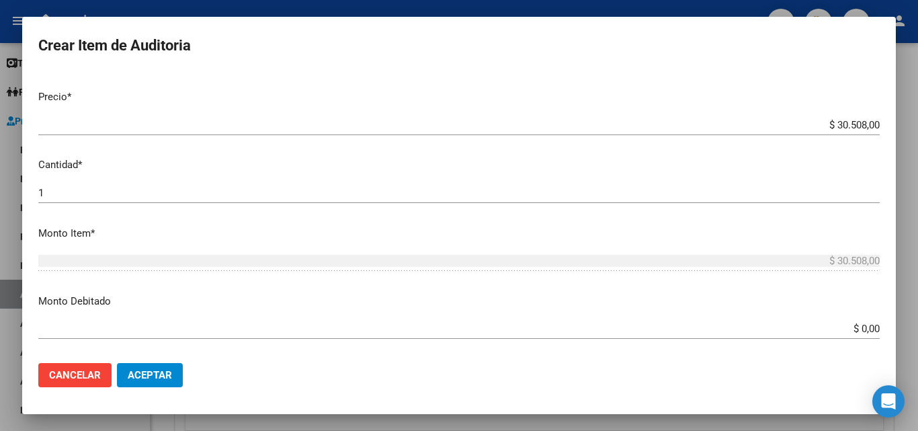
scroll to position [269, 0]
type input "todos"
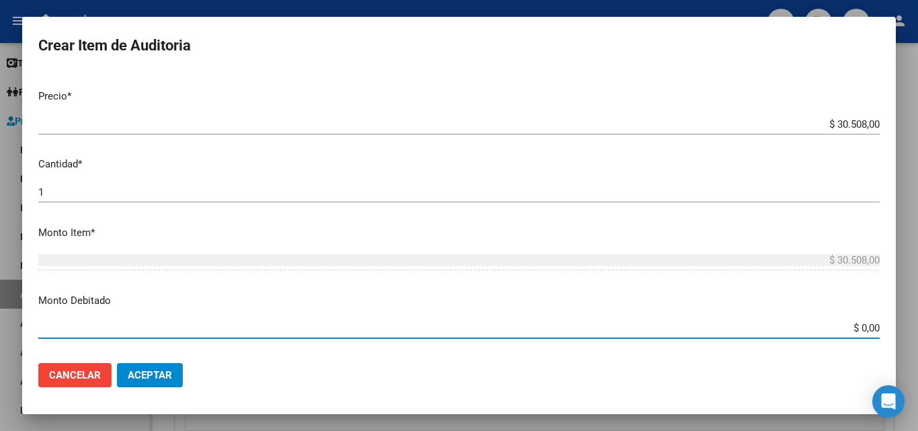
drag, startPoint x: 836, startPoint y: 326, endPoint x: 892, endPoint y: 335, distance: 57.2
click at [892, 335] on mat-dialog-content "Nro Documento CUIL todos Nombre Completo Fec. Prestación Ingresar la fecha Sele…" at bounding box center [459, 212] width 874 height 280
type input "$ 30.508,00"
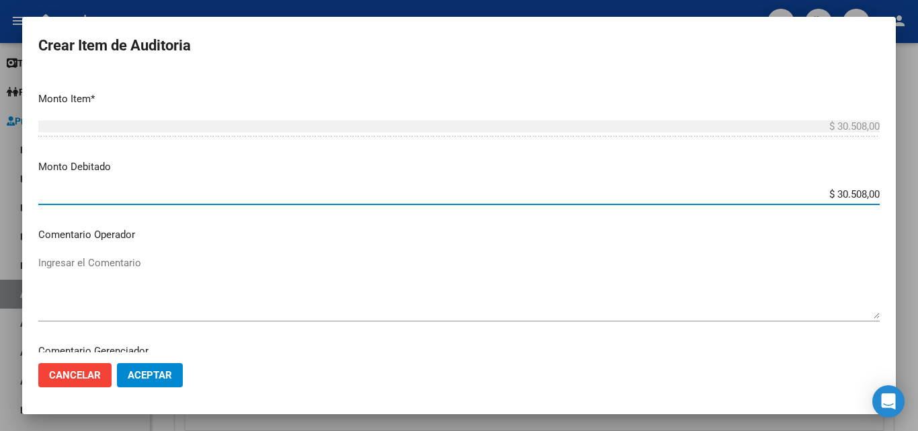
scroll to position [403, 0]
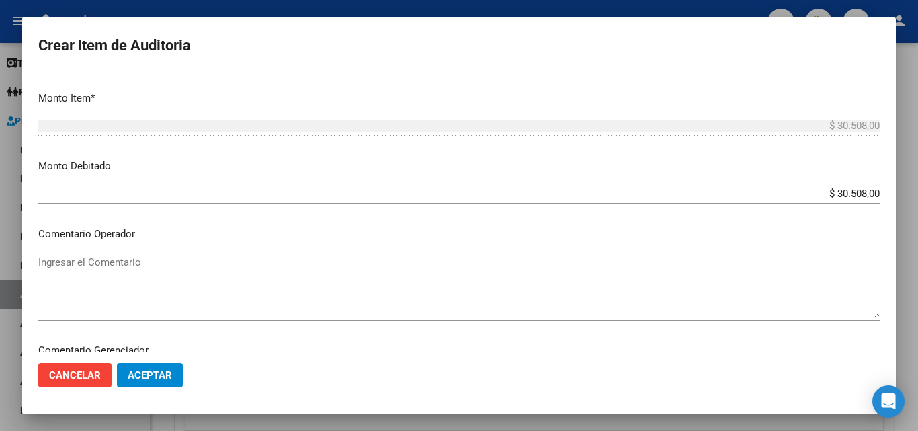
click at [390, 247] on mat-dialog-content "Nro Documento CUIL todos Nombre Completo Fec. Prestación Ingresar la fecha Sele…" at bounding box center [459, 212] width 874 height 280
click at [362, 272] on textarea "Ingresar el Comentario" at bounding box center [459, 286] width 842 height 63
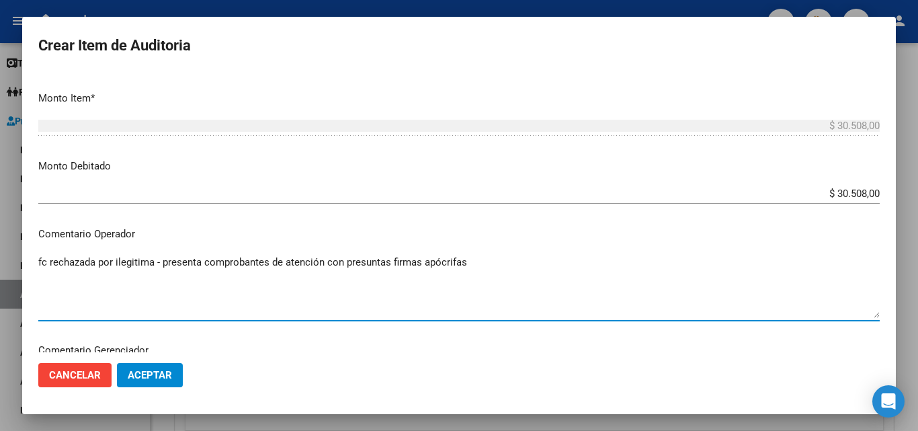
click at [496, 276] on textarea "fc rechazada por ilegitima - presenta comprobantes de atención con presuntas fi…" at bounding box center [459, 286] width 842 height 63
click at [453, 264] on textarea "fc rechazada por ilegitima - presenta comprobantes de atención con presuntas fi…" at bounding box center [459, 286] width 842 height 63
click at [492, 267] on textarea "fc rechazada por ilegitima - presenta comprobantes de atención con presuntas fi…" at bounding box center [459, 286] width 842 height 63
click at [483, 266] on textarea "fc rechazada por ilegitima - presenta comprobantes de atención con presuntas fi…" at bounding box center [459, 286] width 842 height 63
click at [430, 257] on textarea "fc rechazada por ilegitima - presenta comprobantes de atención con presuntas fi…" at bounding box center [459, 286] width 842 height 63
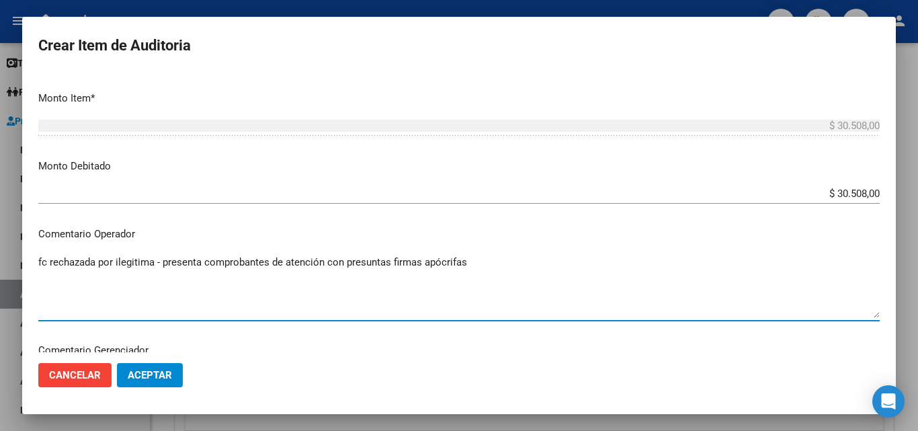
click at [493, 258] on textarea "fc rechazada por ilegitima - presenta comprobantes de atención con presuntas fi…" at bounding box center [459, 286] width 842 height 63
type textarea "fc rechazada por ilegitima - presenta comprobantes de atención con presuntas fi…"
click at [162, 369] on span "Aceptar" at bounding box center [150, 375] width 44 height 12
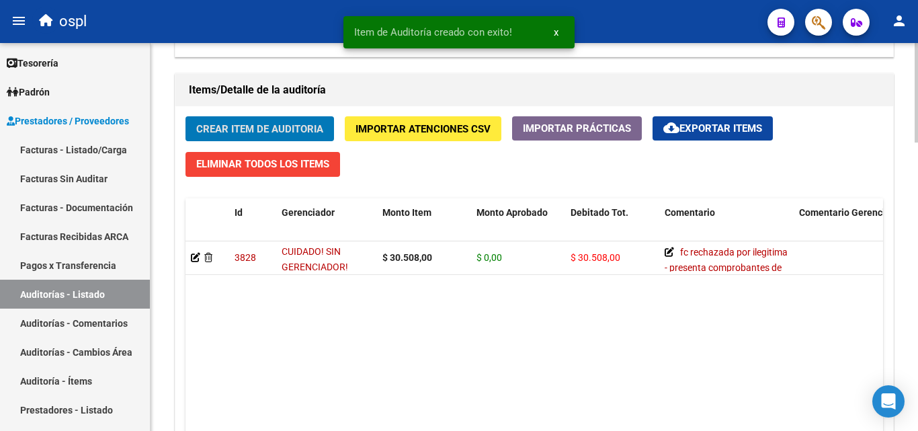
scroll to position [942, 0]
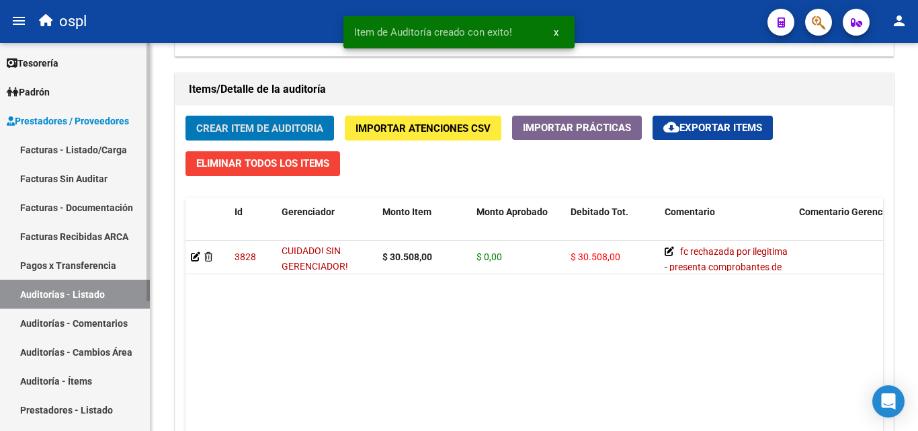
click at [63, 141] on link "Facturas - Listado/Carga" at bounding box center [75, 149] width 150 height 29
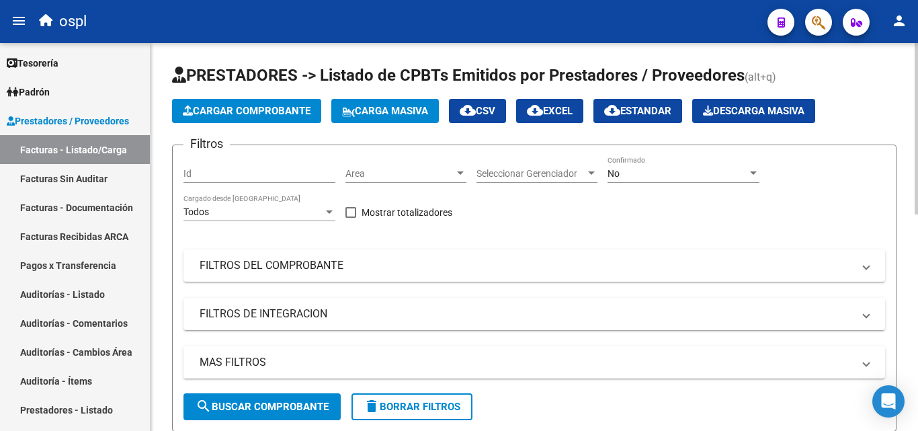
click at [440, 172] on span "Area" at bounding box center [400, 173] width 109 height 11
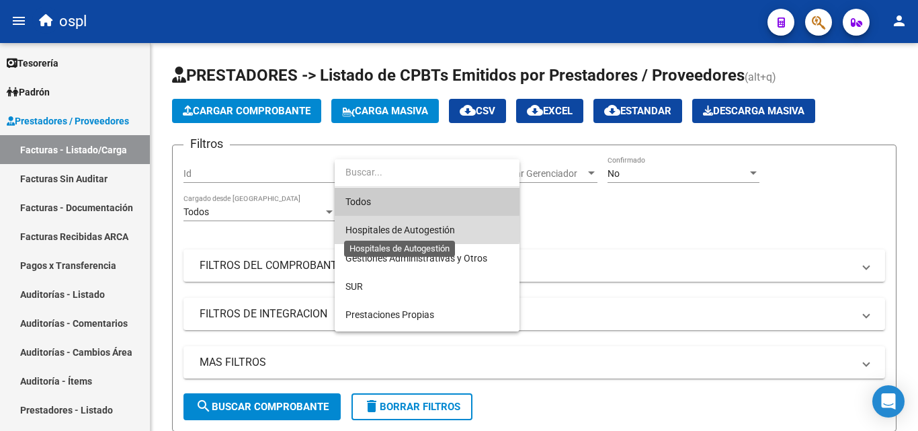
click at [403, 225] on span "Hospitales de Autogestión" at bounding box center [401, 230] width 110 height 11
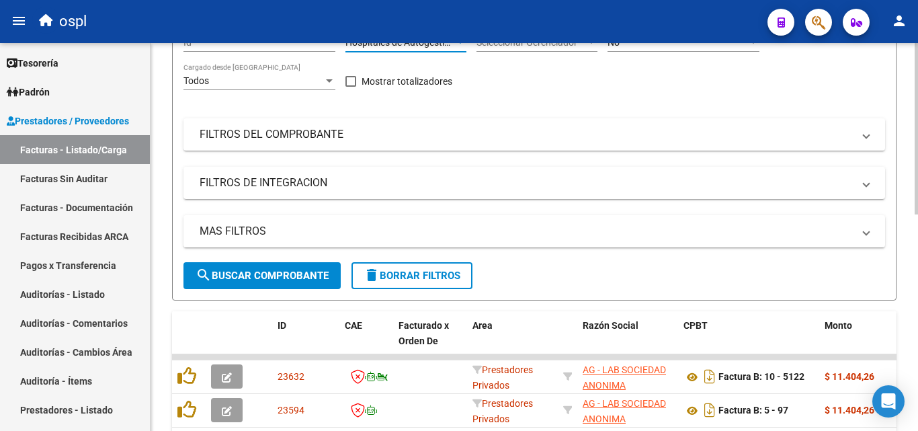
scroll to position [134, 0]
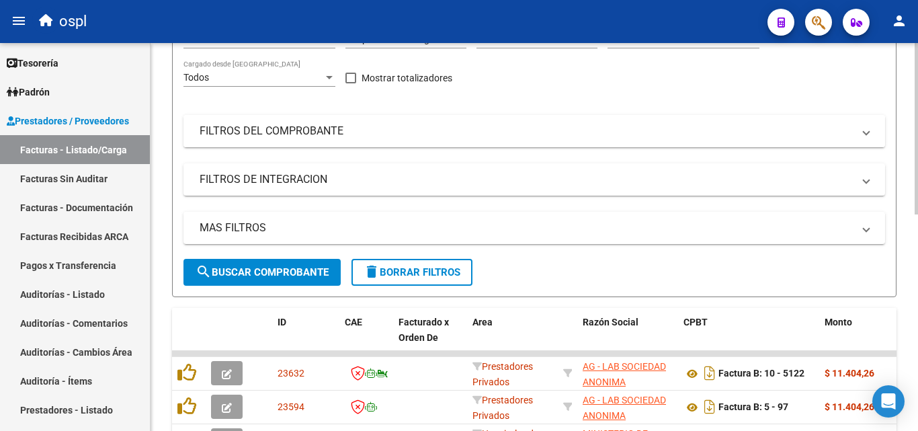
click at [414, 134] on mat-panel-title "FILTROS DEL COMPROBANTE" at bounding box center [527, 131] width 654 height 15
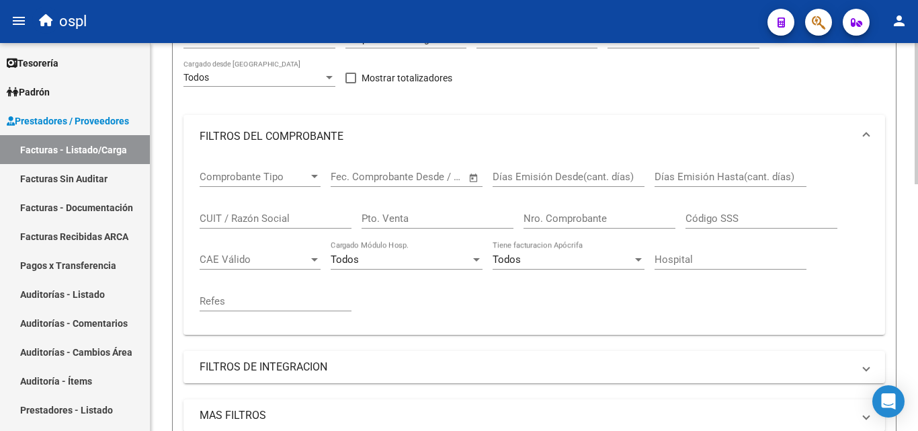
click at [469, 180] on span "Open calendar" at bounding box center [474, 177] width 32 height 32
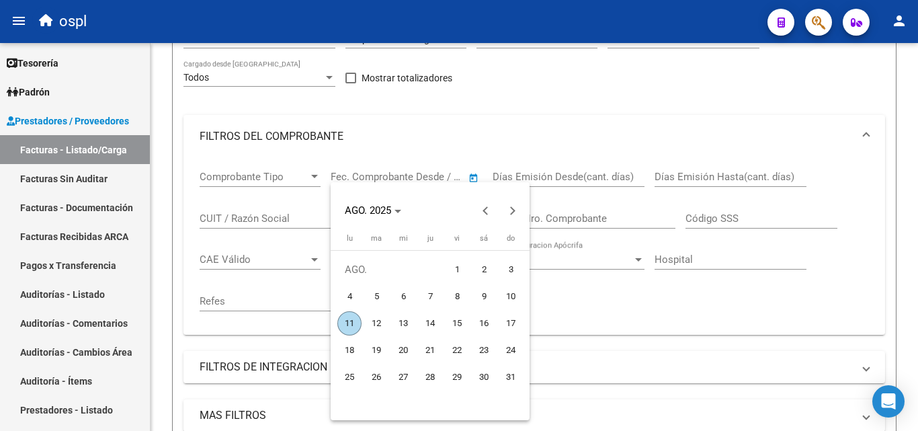
drag, startPoint x: 457, startPoint y: 262, endPoint x: 401, endPoint y: 286, distance: 60.6
click at [449, 266] on span "1" at bounding box center [457, 270] width 24 height 24
type input "[DATE]"
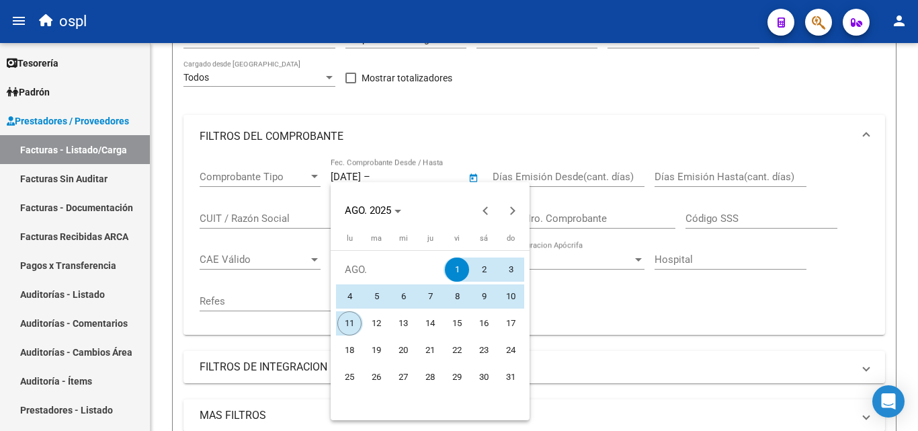
click at [348, 321] on span "11" at bounding box center [350, 323] width 24 height 24
type input "[DATE]"
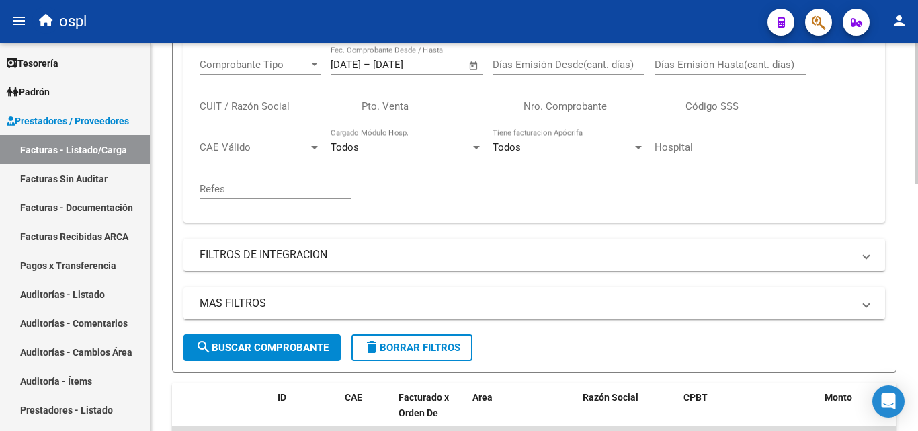
scroll to position [269, 0]
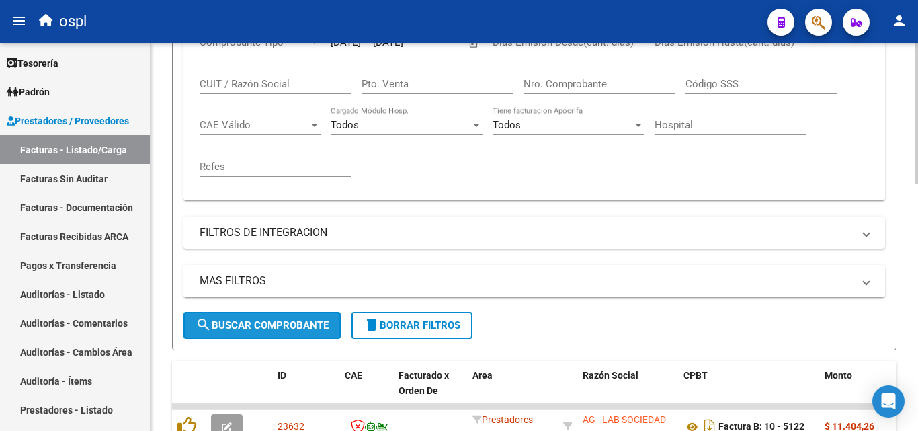
click at [270, 323] on span "search Buscar Comprobante" at bounding box center [262, 325] width 133 height 12
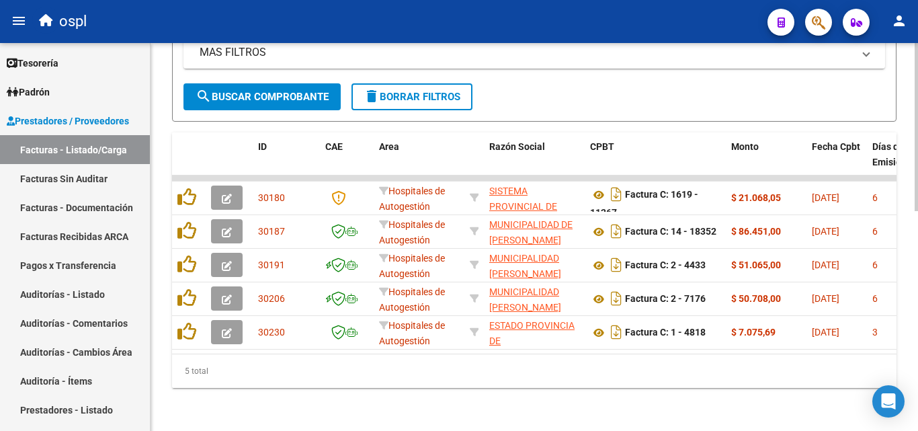
scroll to position [508, 0]
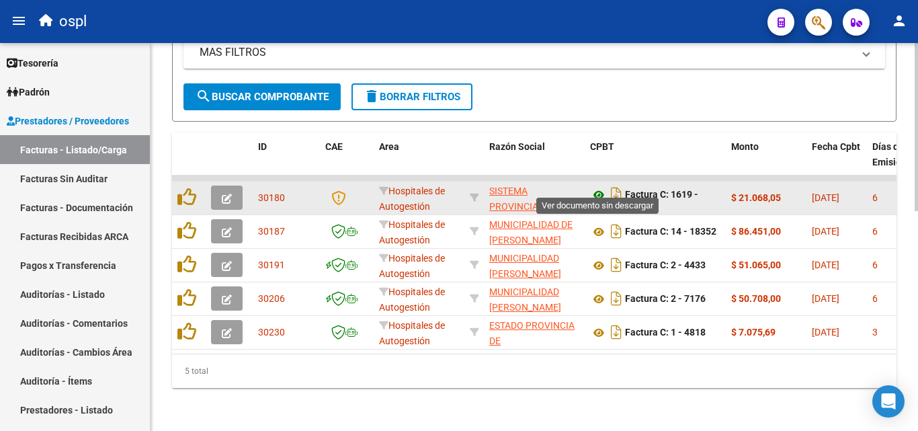
click at [598, 189] on icon at bounding box center [598, 195] width 17 height 16
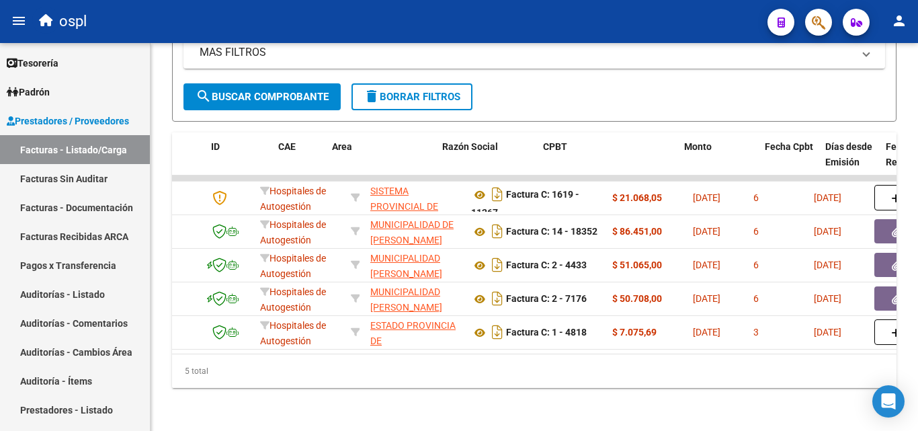
scroll to position [0, 5]
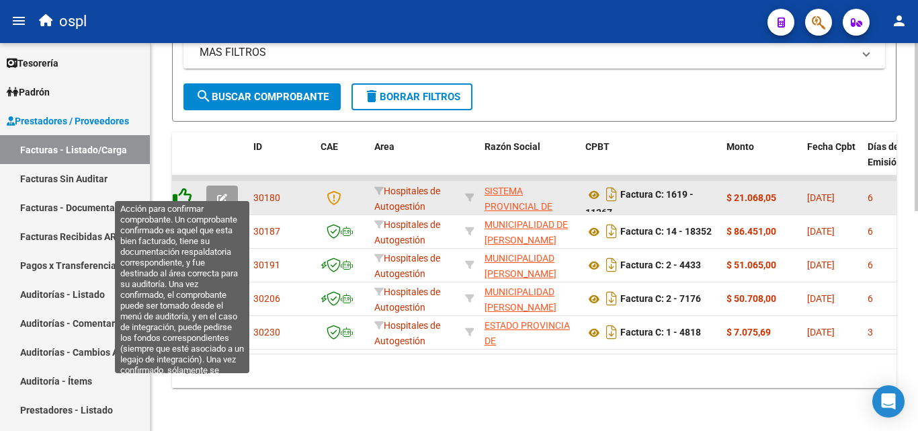
click at [184, 188] on icon at bounding box center [182, 197] width 19 height 19
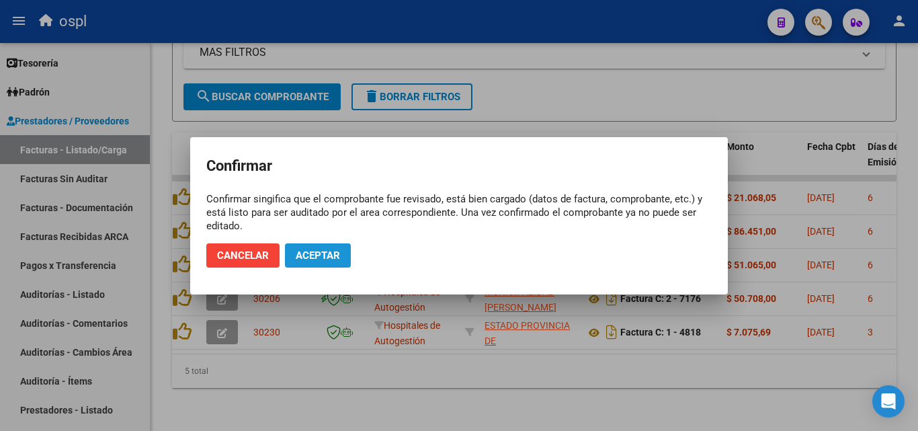
click at [315, 260] on span "Aceptar" at bounding box center [318, 255] width 44 height 12
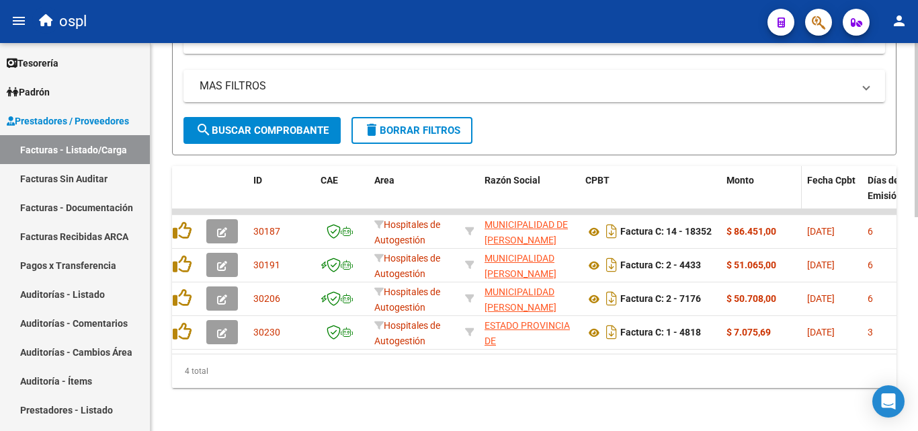
scroll to position [475, 0]
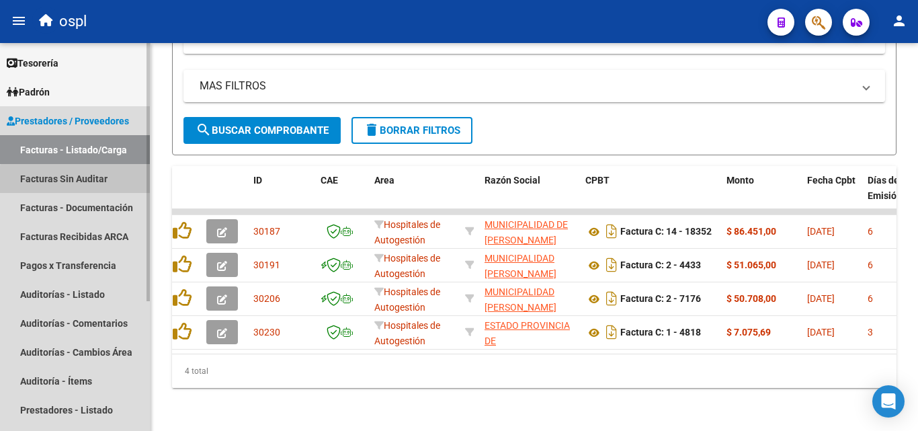
click at [91, 188] on link "Facturas Sin Auditar" at bounding box center [75, 178] width 150 height 29
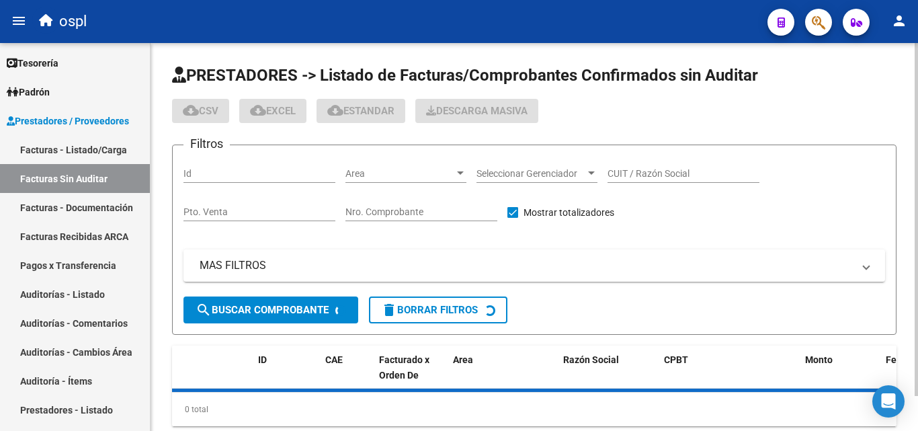
click at [391, 208] on input "Nro. Comprobante" at bounding box center [422, 211] width 152 height 11
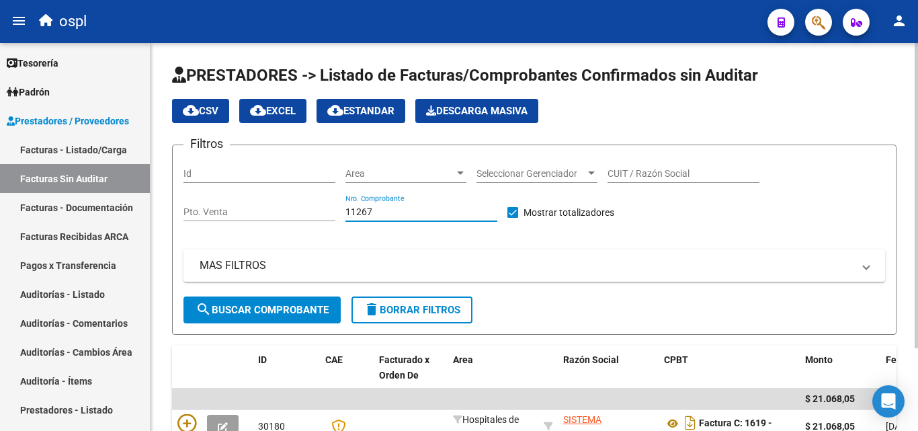
scroll to position [105, 0]
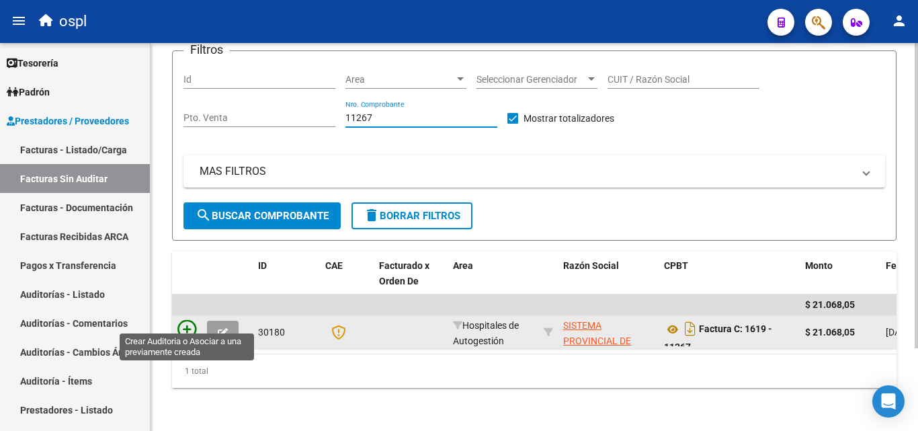
type input "11267"
click at [184, 320] on icon at bounding box center [187, 329] width 19 height 19
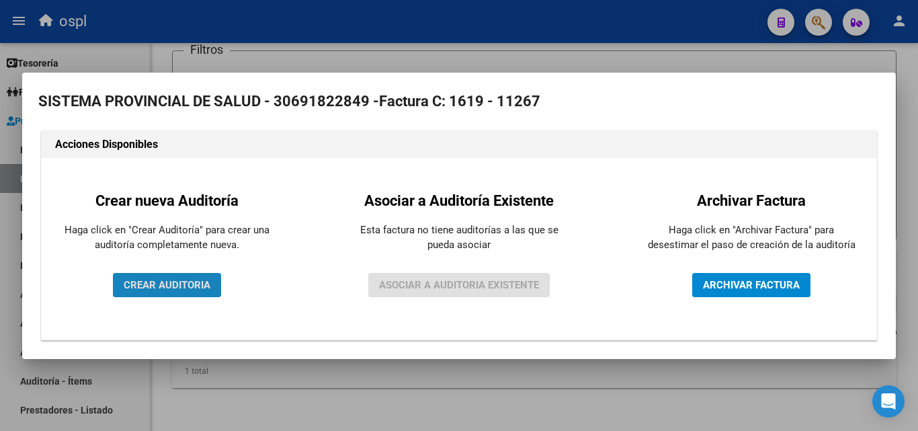
click at [183, 282] on span "CREAR AUDITORIA" at bounding box center [167, 285] width 87 height 12
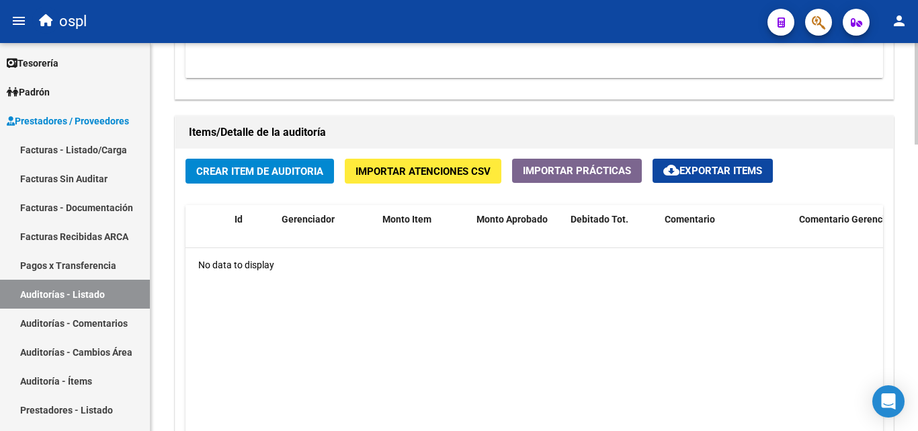
scroll to position [941, 0]
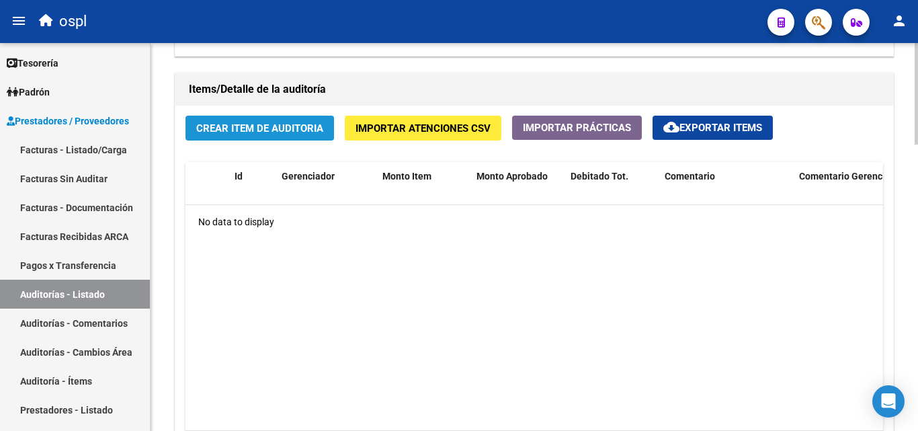
click at [288, 129] on span "Crear Item de Auditoria" at bounding box center [259, 128] width 127 height 12
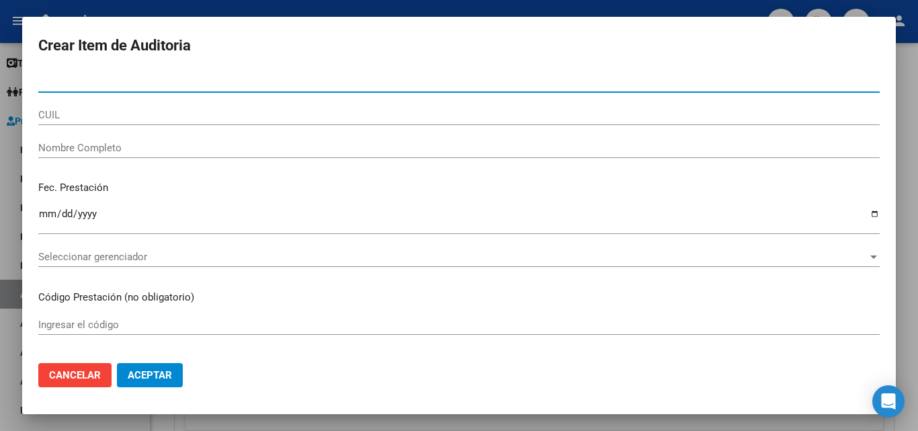
click at [75, 145] on input "Nombre Completo" at bounding box center [459, 148] width 842 height 12
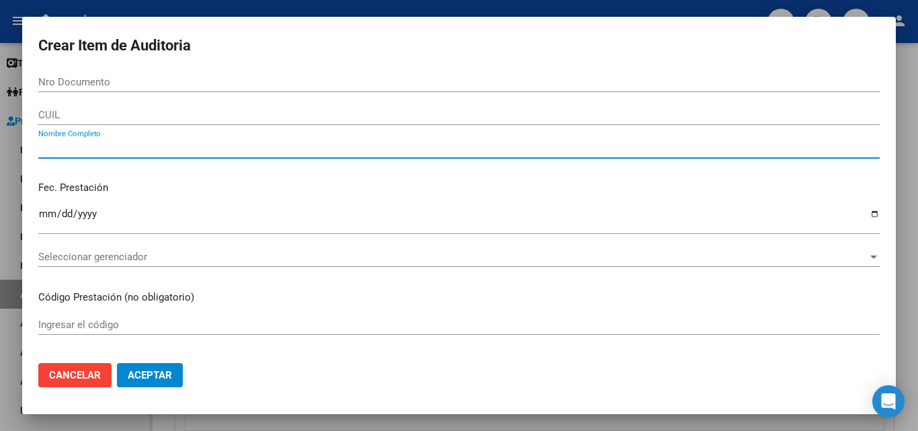
click at [122, 79] on input "Nro Documento" at bounding box center [459, 82] width 842 height 12
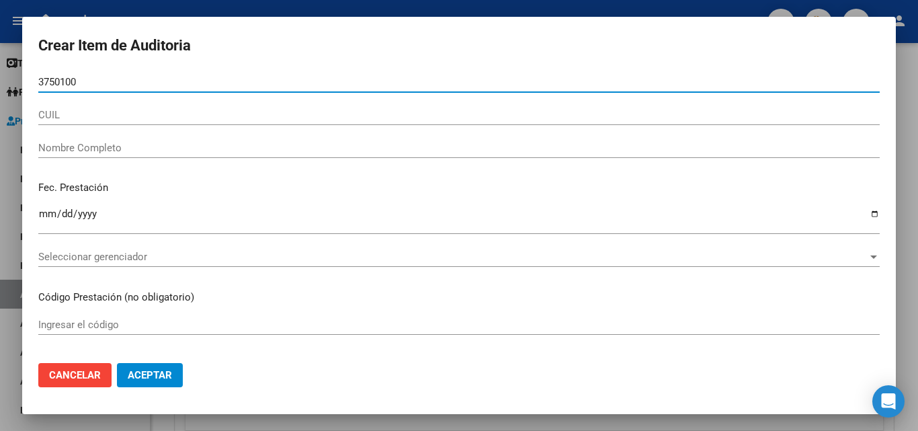
type input "37501006"
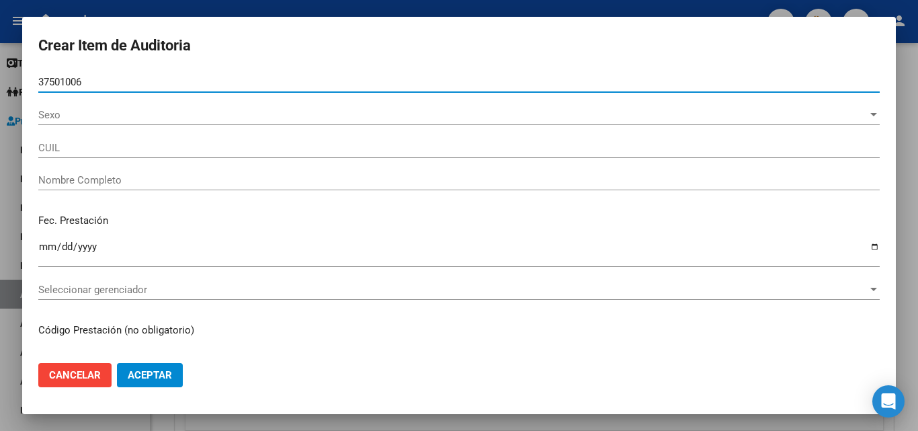
type input "27375010068"
type input "[PERSON_NAME][US_STATE] [PERSON_NAME]"
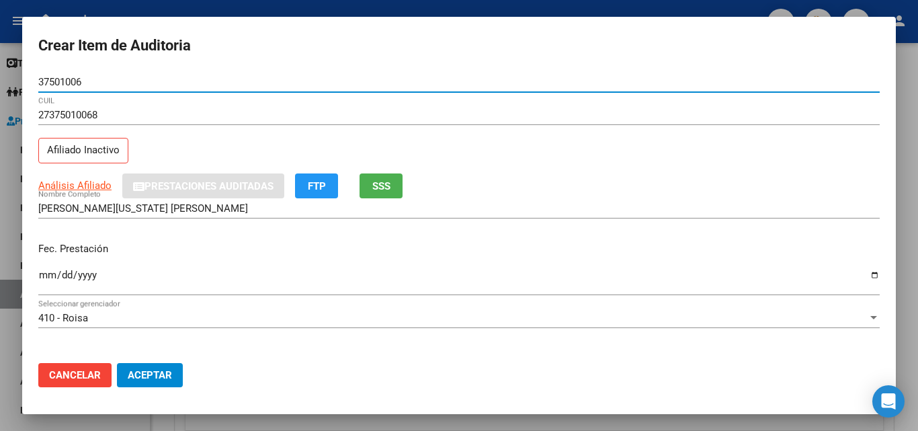
type input "37501006"
click at [398, 182] on button "SSS" at bounding box center [381, 185] width 43 height 25
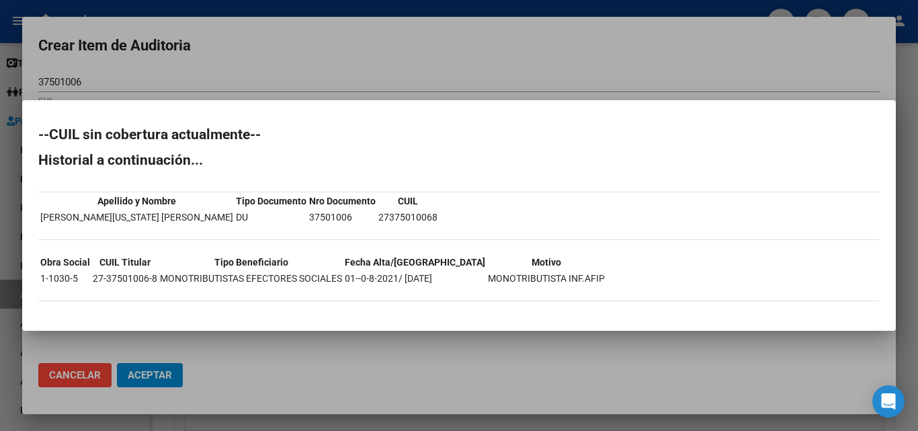
click at [525, 77] on div at bounding box center [459, 215] width 918 height 431
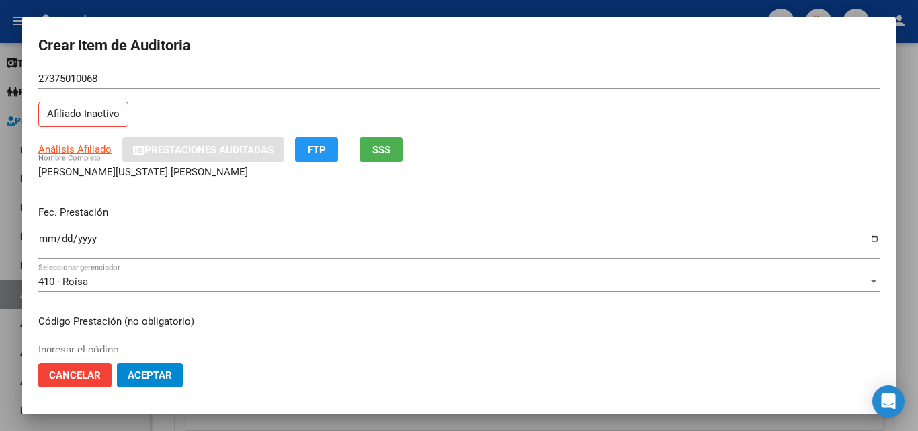
scroll to position [67, 0]
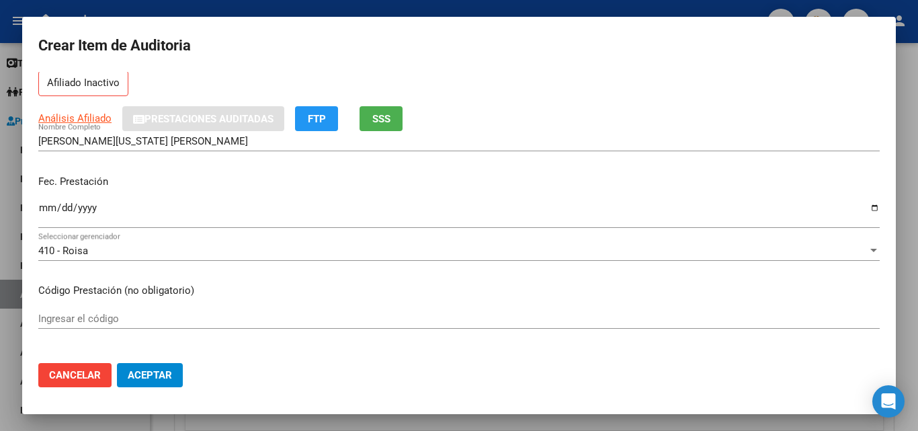
click at [49, 208] on input "Ingresar la fecha" at bounding box center [459, 213] width 842 height 22
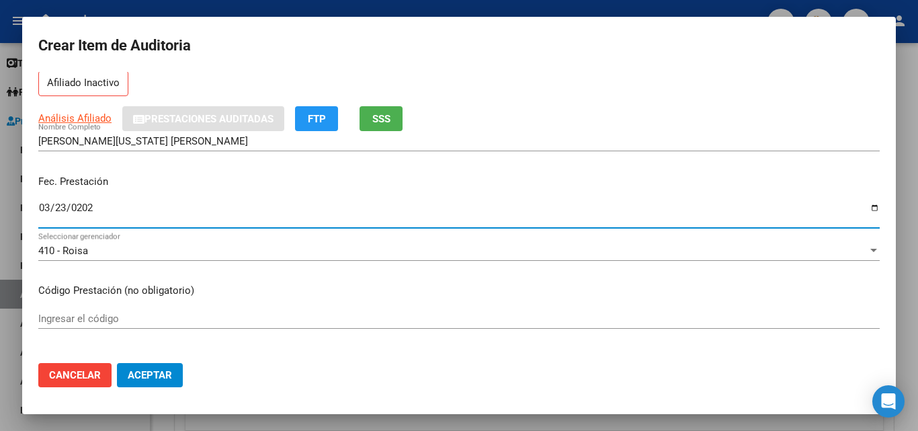
type input "[DATE]"
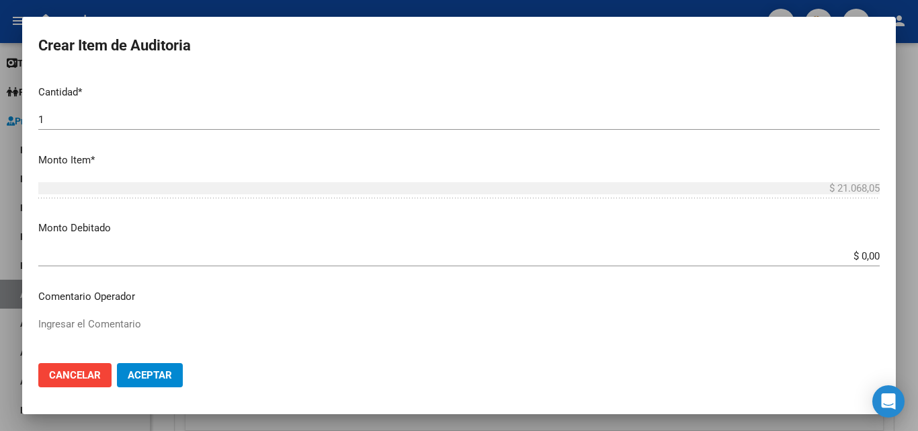
scroll to position [403, 0]
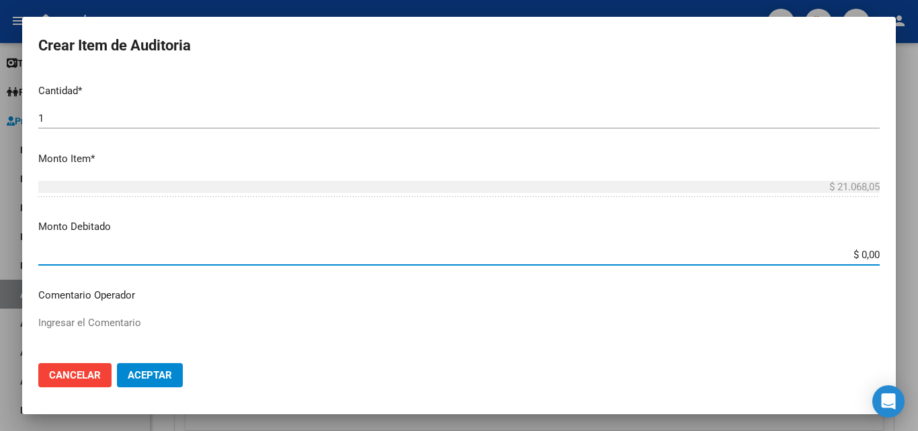
drag, startPoint x: 851, startPoint y: 256, endPoint x: 890, endPoint y: 256, distance: 39.7
click at [890, 256] on mat-dialog-content "37501006 Nro Documento 27375010068 CUIL Afiliado Inactivo Análisis Afiliado Pre…" at bounding box center [459, 212] width 874 height 280
type input "$ 21.068,05"
click at [80, 325] on textarea "Ingresar el Comentario" at bounding box center [459, 346] width 842 height 63
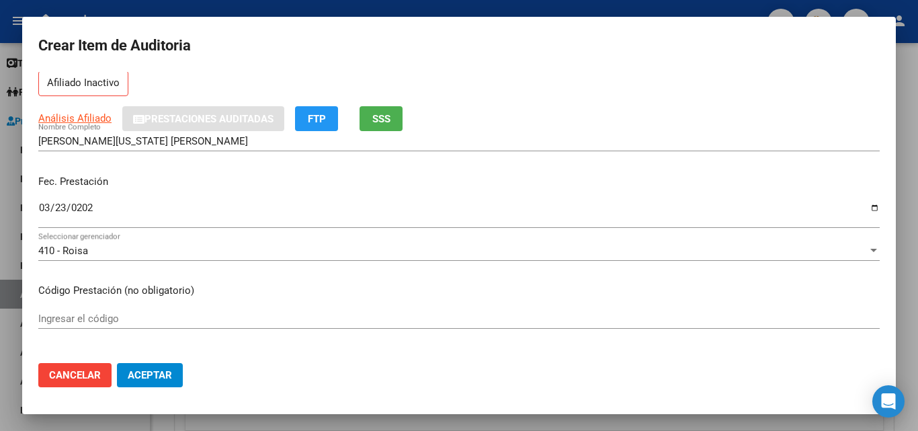
scroll to position [0, 0]
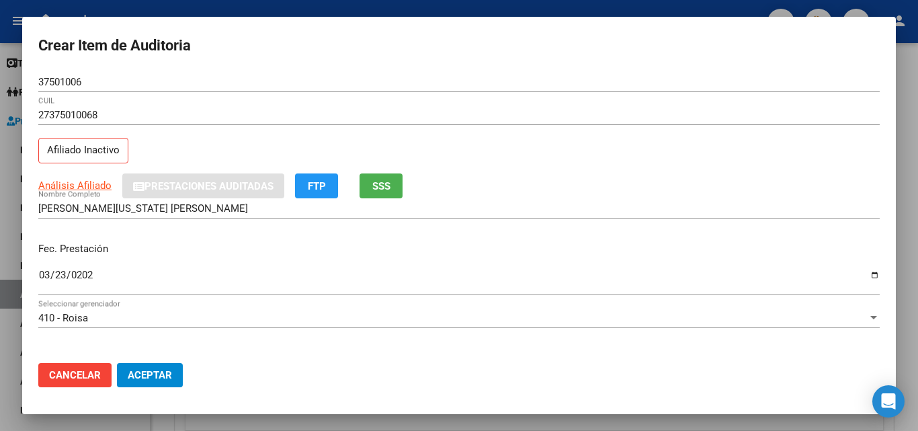
click at [374, 182] on span "SSS" at bounding box center [382, 186] width 18 height 12
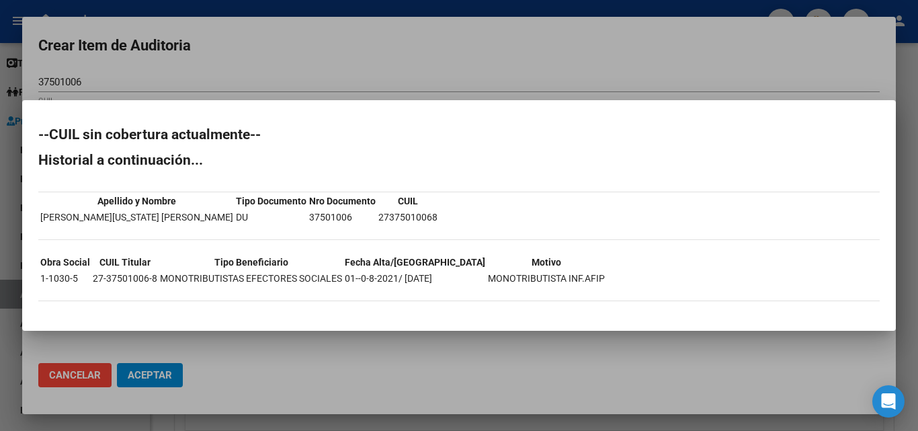
drag, startPoint x: 403, startPoint y: 277, endPoint x: 442, endPoint y: 274, distance: 39.1
click at [442, 274] on td "01--0-8-2021/ [DATE]" at bounding box center [415, 278] width 142 height 15
click at [351, 344] on div at bounding box center [459, 215] width 918 height 431
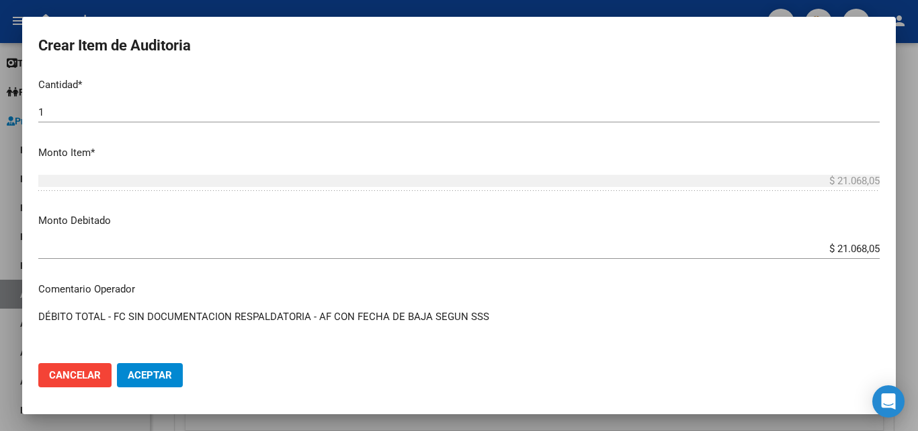
scroll to position [538, 0]
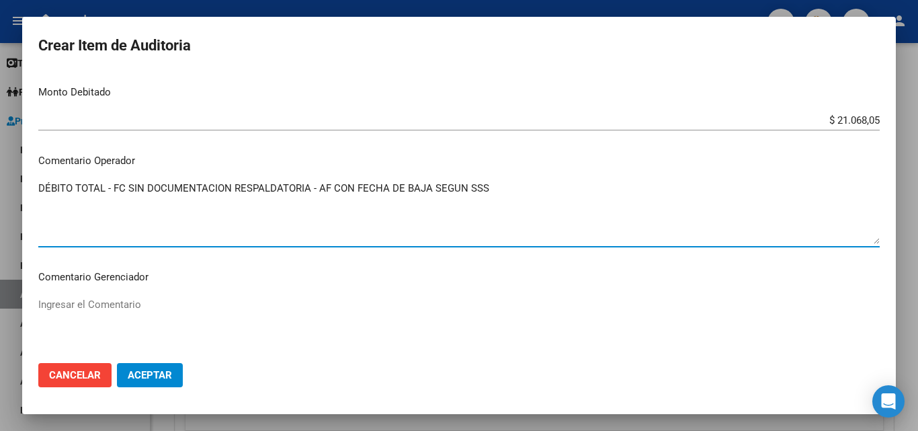
click at [517, 188] on textarea "DÉBITO TOTAL - FC SIN DOCUMENTACION RESPALDATORIA - AF CON FECHA DE BAJA SEGUN …" at bounding box center [459, 212] width 842 height 63
type textarea "DÉBITO TOTAL - FC SIN DOCUMENTACION RESPALDATORIA - AF CON FECHA DE BAJA SEGUN …"
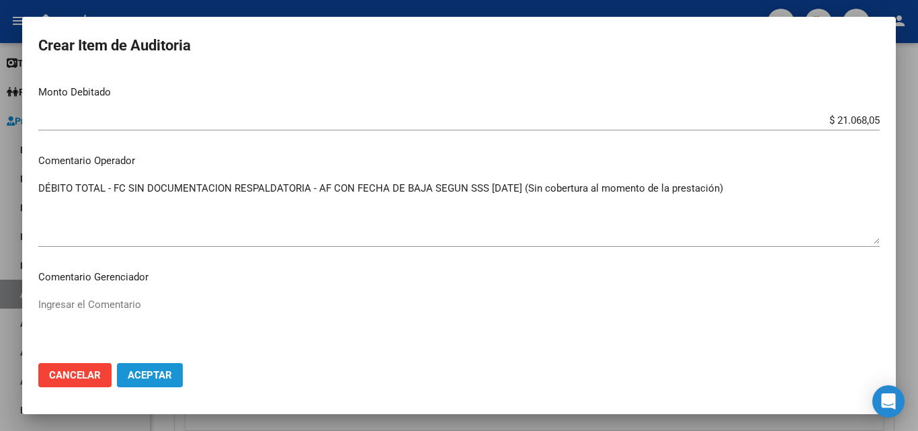
click at [168, 377] on span "Aceptar" at bounding box center [150, 375] width 44 height 12
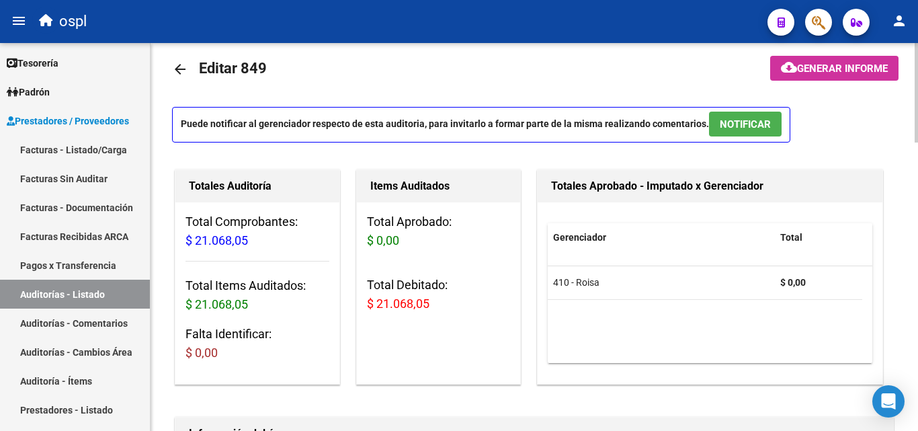
scroll to position [0, 0]
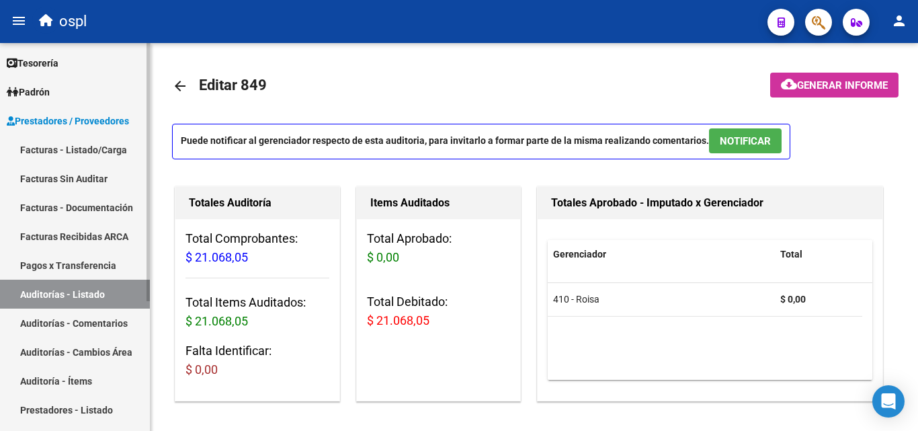
click at [111, 144] on link "Facturas - Listado/Carga" at bounding box center [75, 149] width 150 height 29
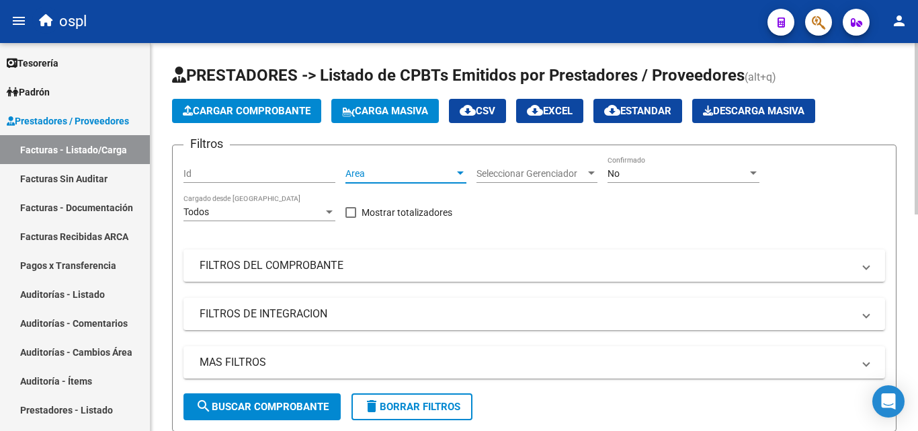
click at [443, 171] on span "Area" at bounding box center [400, 173] width 109 height 11
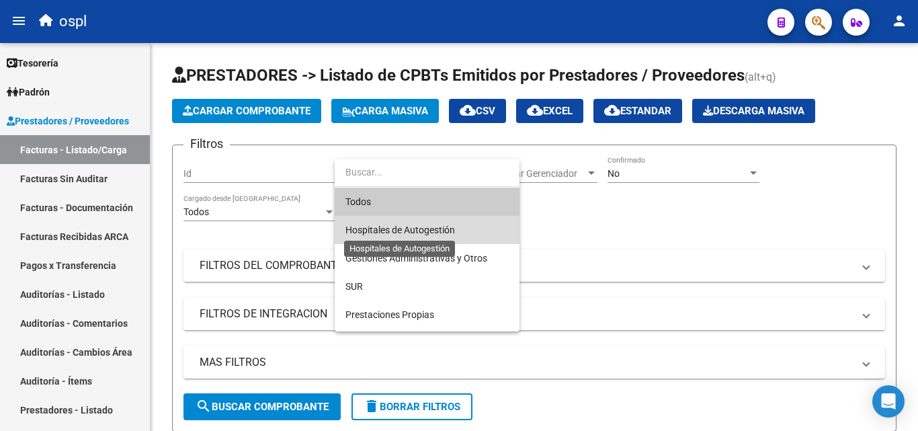
click at [373, 229] on span "Hospitales de Autogestión" at bounding box center [401, 230] width 110 height 11
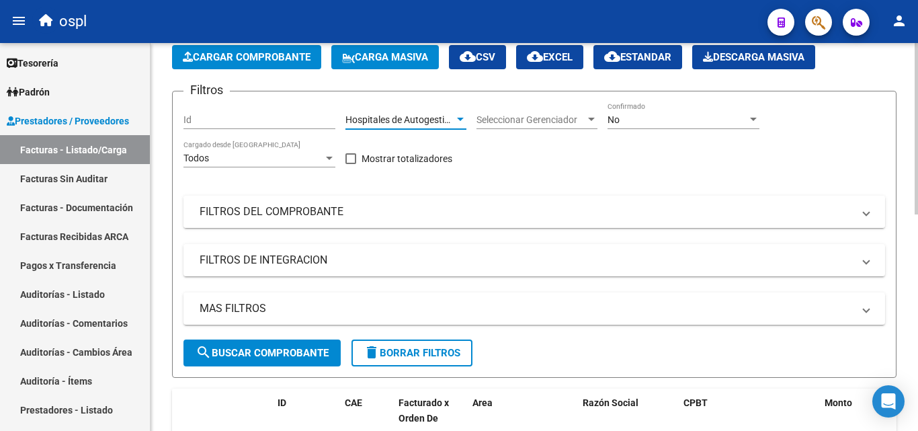
scroll to position [67, 0]
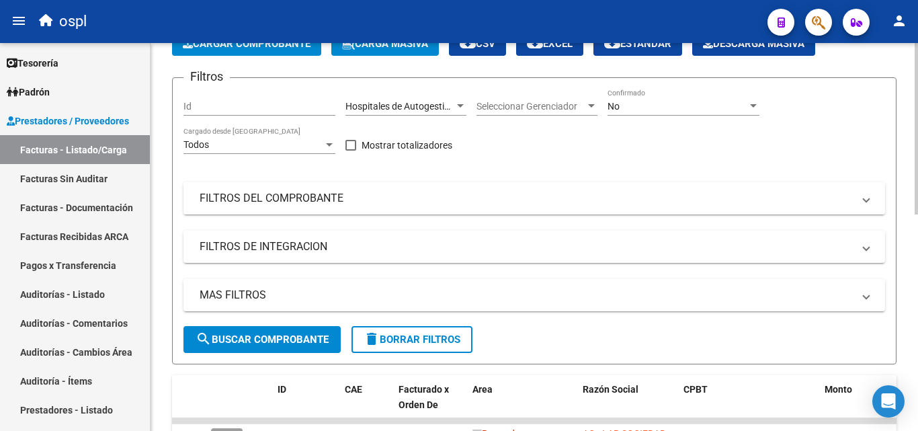
click at [328, 202] on mat-panel-title "FILTROS DEL COMPROBANTE" at bounding box center [527, 198] width 654 height 15
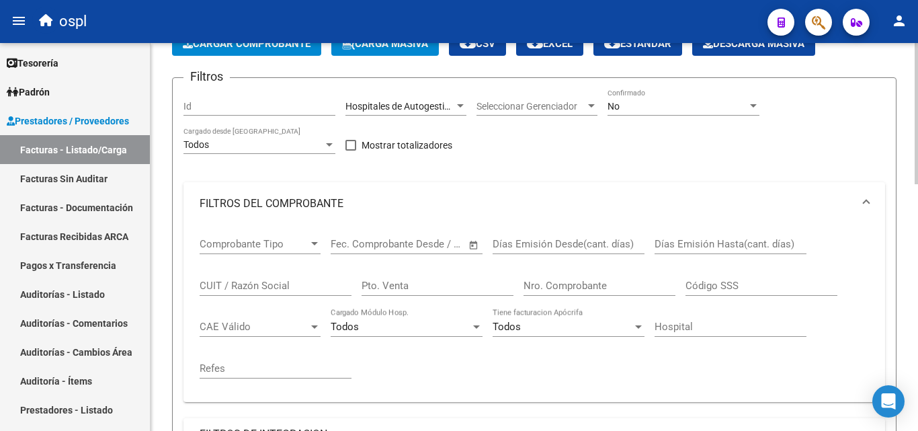
click at [472, 243] on span "Open calendar" at bounding box center [474, 245] width 32 height 32
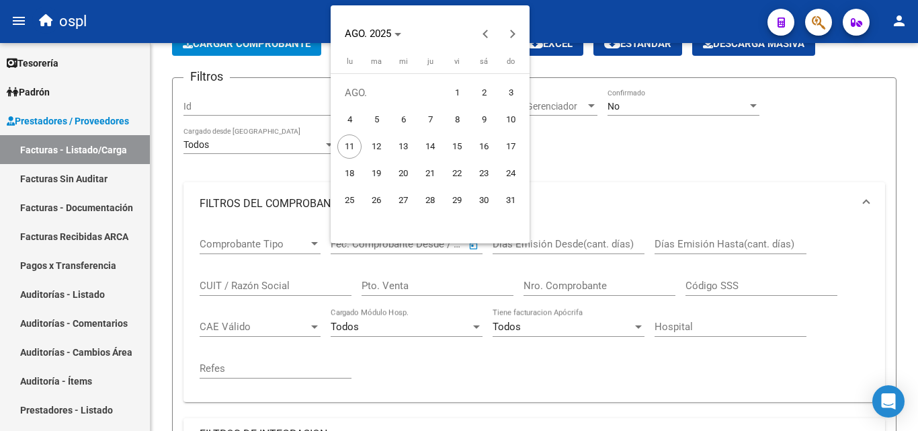
click at [447, 88] on span "1" at bounding box center [457, 93] width 24 height 24
type input "[DATE]"
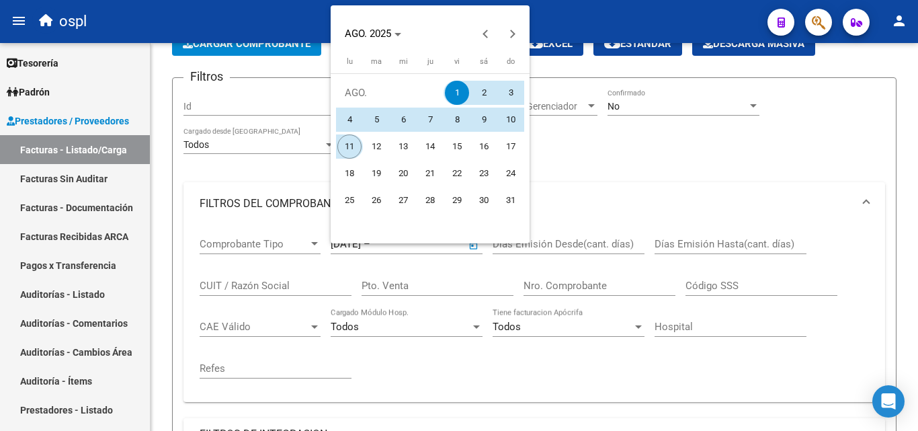
drag, startPoint x: 348, startPoint y: 143, endPoint x: 375, endPoint y: 136, distance: 28.4
click at [349, 143] on span "11" at bounding box center [350, 146] width 24 height 24
type input "[DATE]"
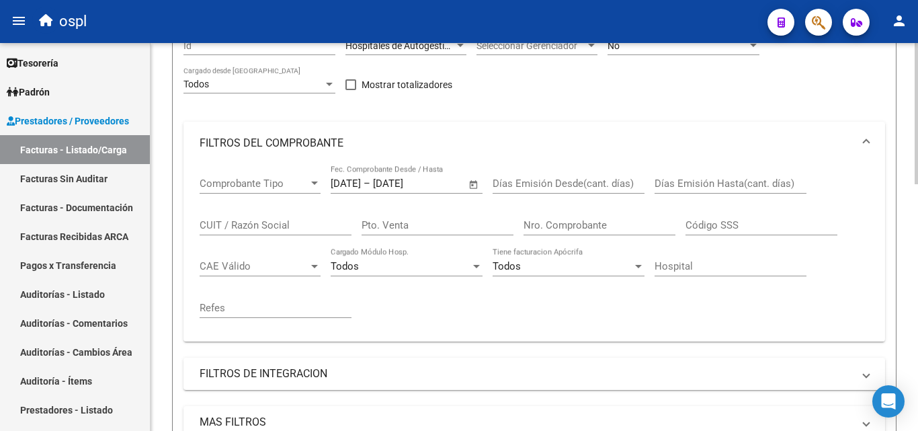
scroll to position [202, 0]
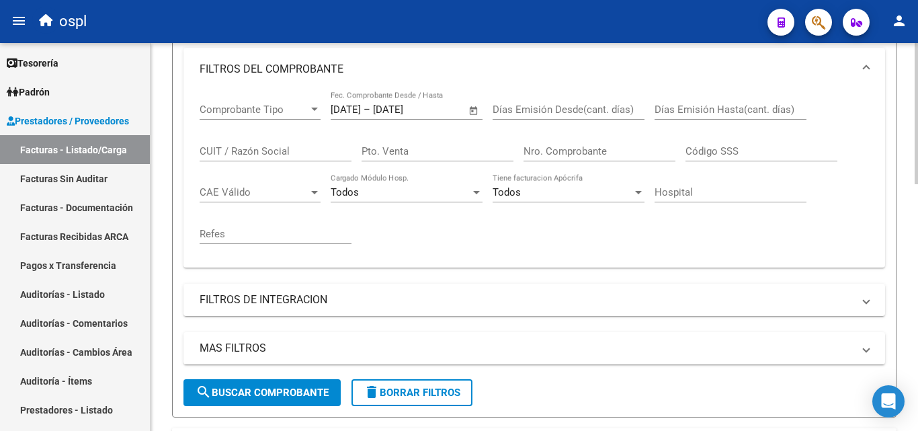
click at [294, 384] on button "search Buscar Comprobante" at bounding box center [262, 392] width 157 height 27
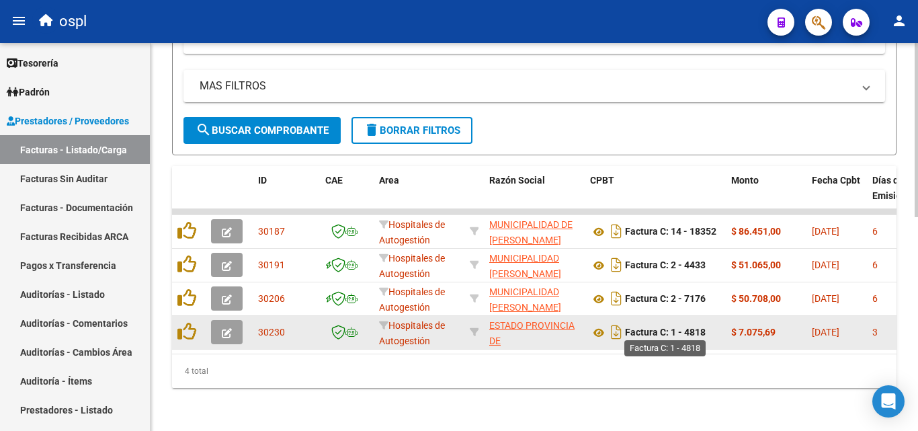
scroll to position [475, 0]
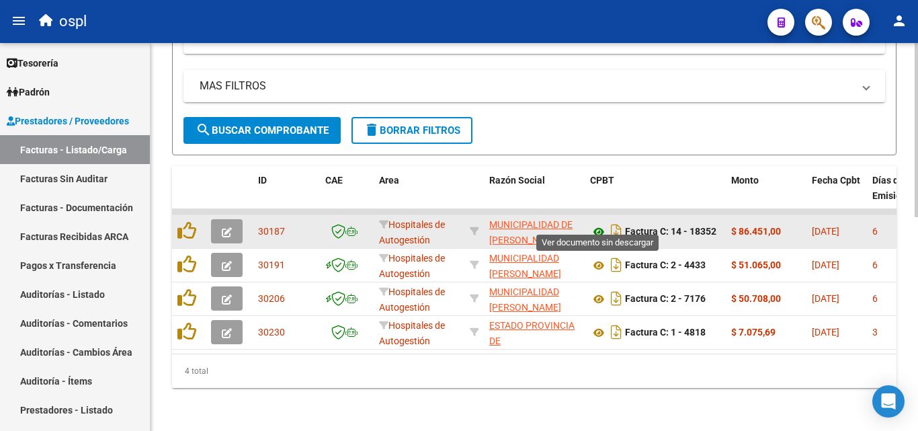
click at [601, 224] on icon at bounding box center [598, 232] width 17 height 16
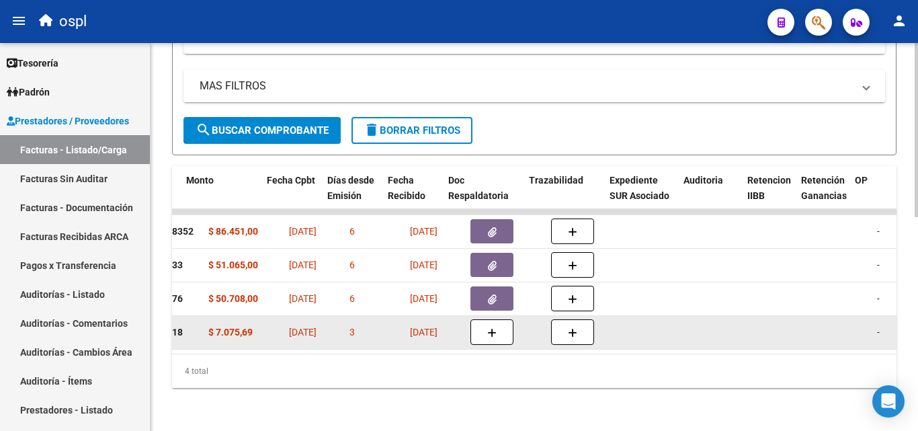
scroll to position [0, 550]
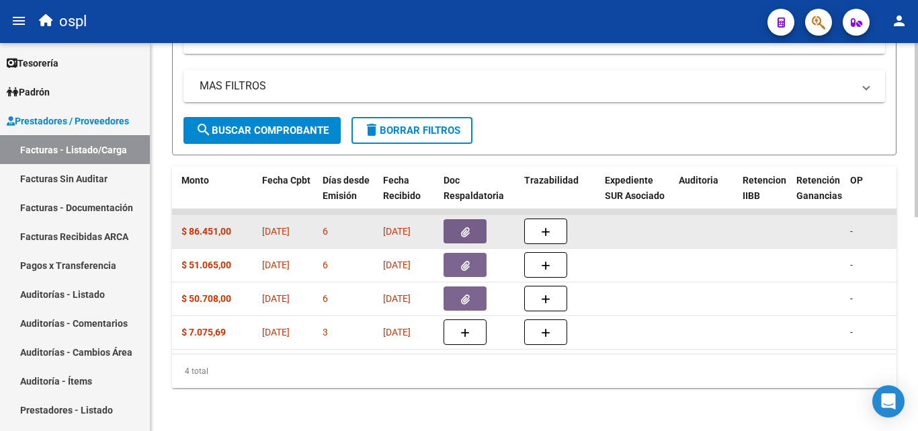
click at [469, 225] on span "button" at bounding box center [465, 231] width 9 height 12
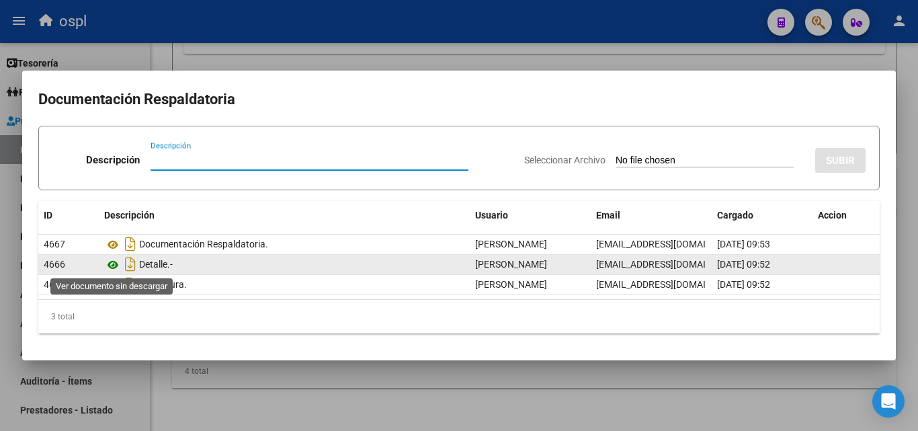
click at [115, 264] on icon at bounding box center [112, 265] width 17 height 16
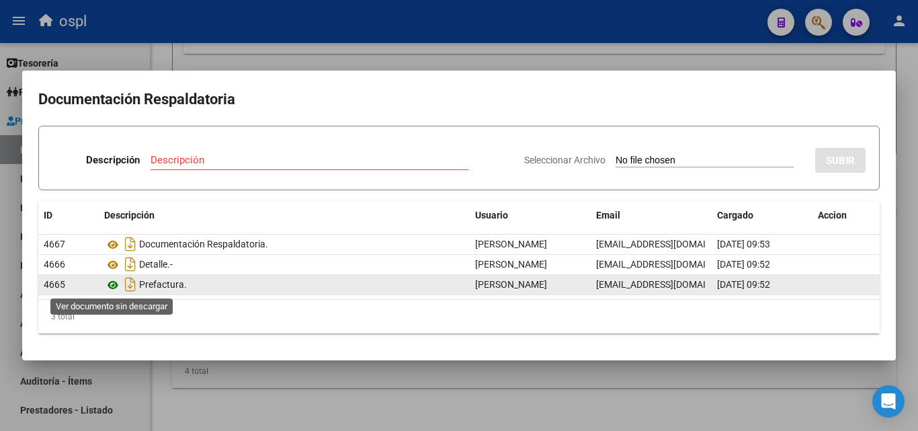
click at [111, 286] on icon at bounding box center [112, 285] width 17 height 16
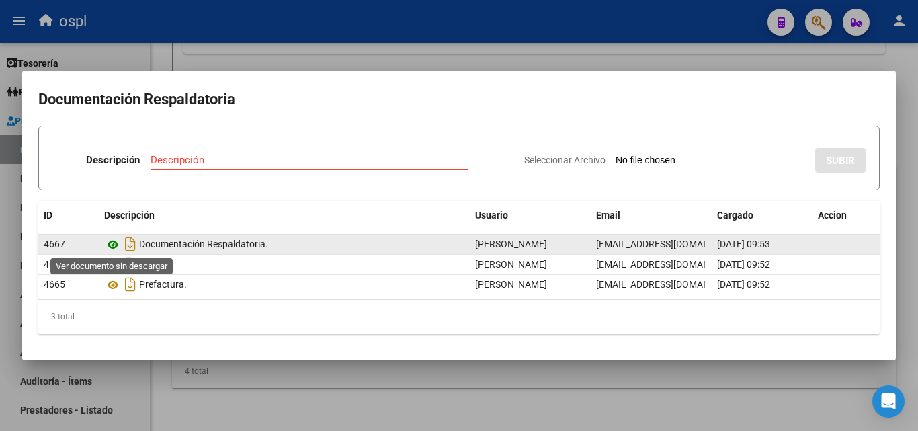
click at [115, 242] on icon at bounding box center [112, 245] width 17 height 16
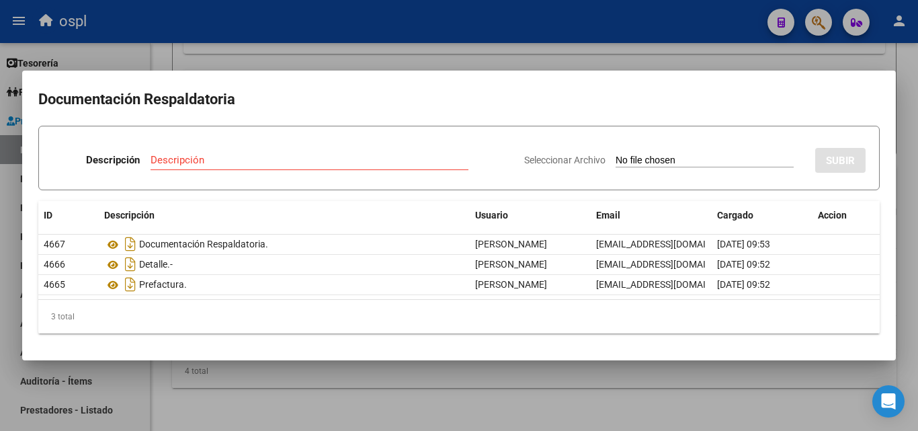
click at [0, 260] on div at bounding box center [459, 215] width 918 height 431
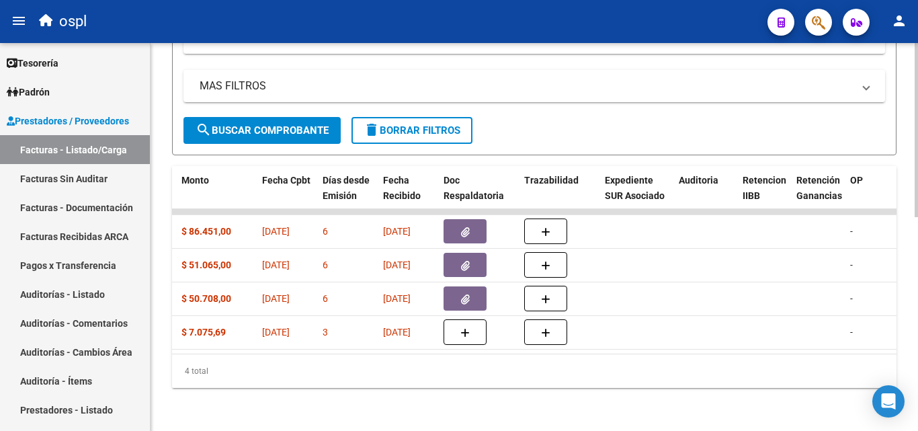
scroll to position [0, 0]
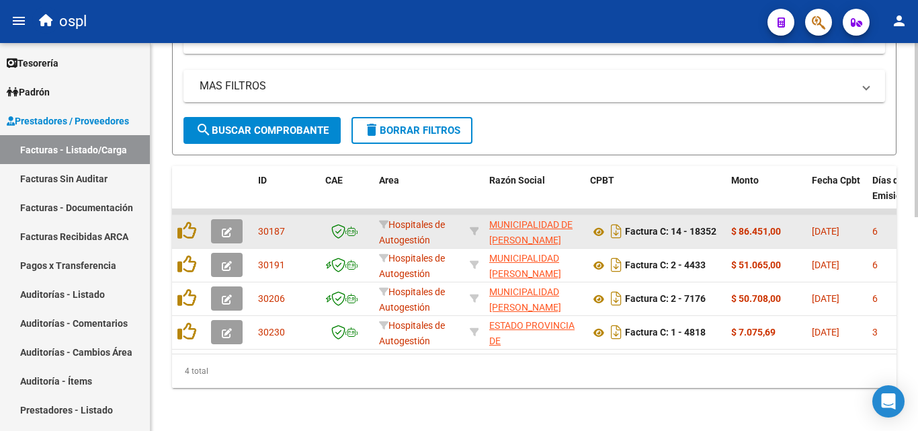
click at [221, 224] on button "button" at bounding box center [227, 231] width 32 height 24
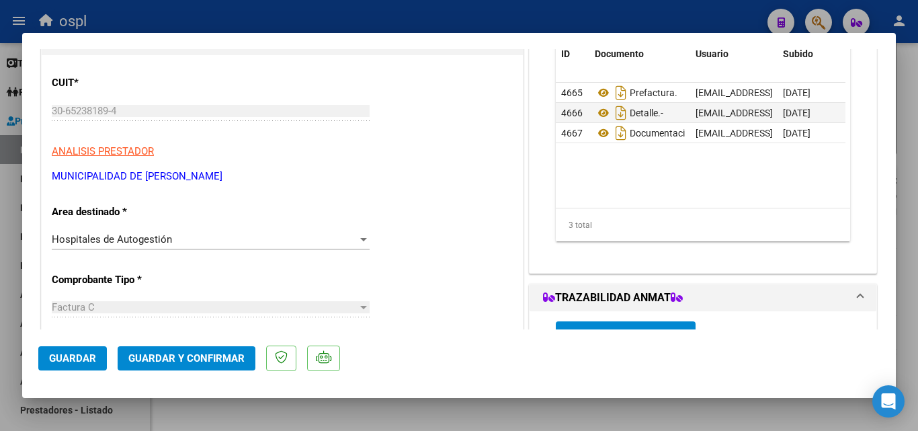
scroll to position [202, 0]
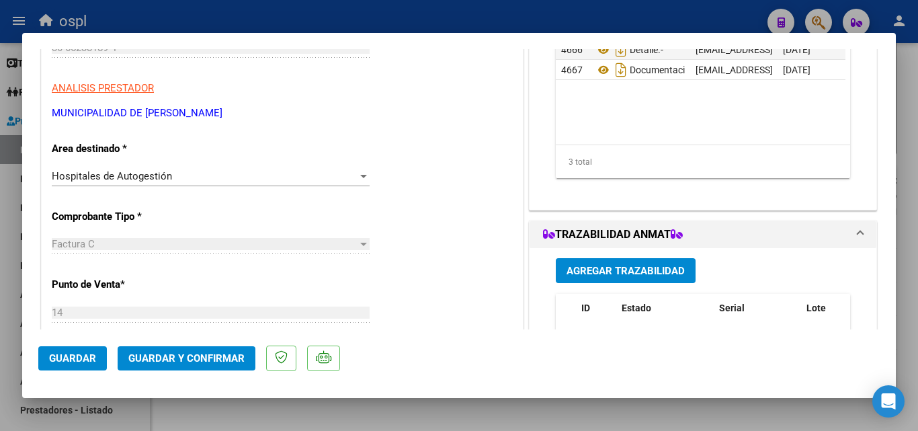
click at [358, 171] on div at bounding box center [364, 176] width 12 height 11
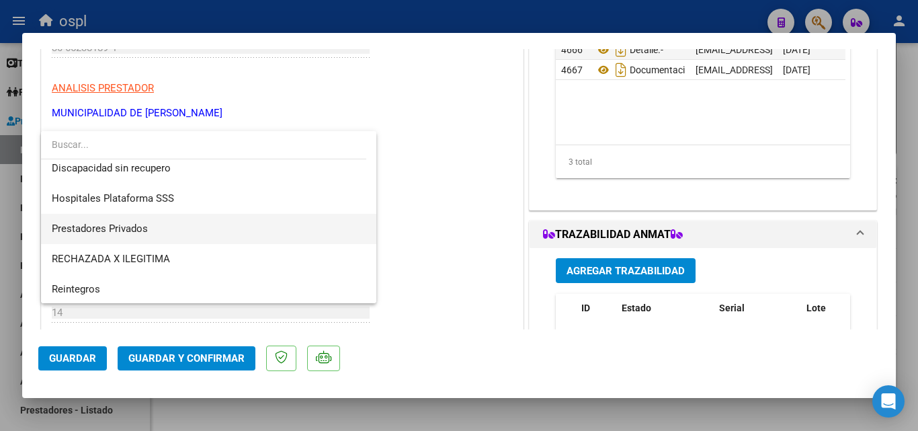
scroll to position [191, 0]
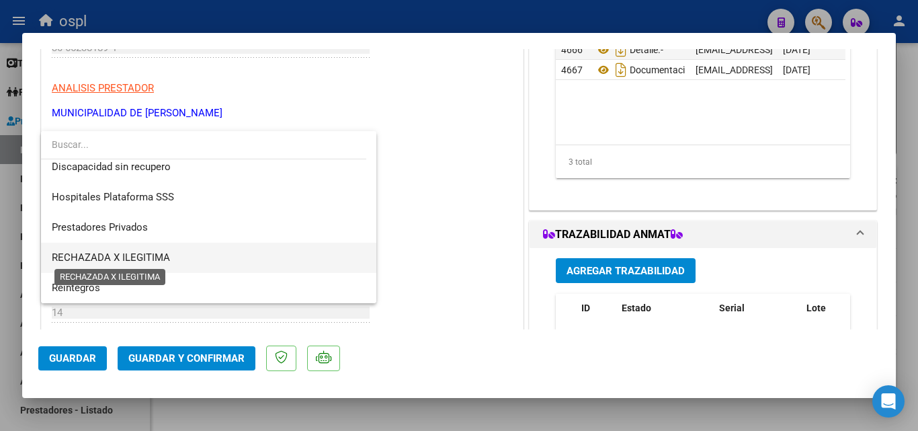
click at [160, 256] on span "RECHAZADA X ILEGITIMA" at bounding box center [111, 257] width 118 height 12
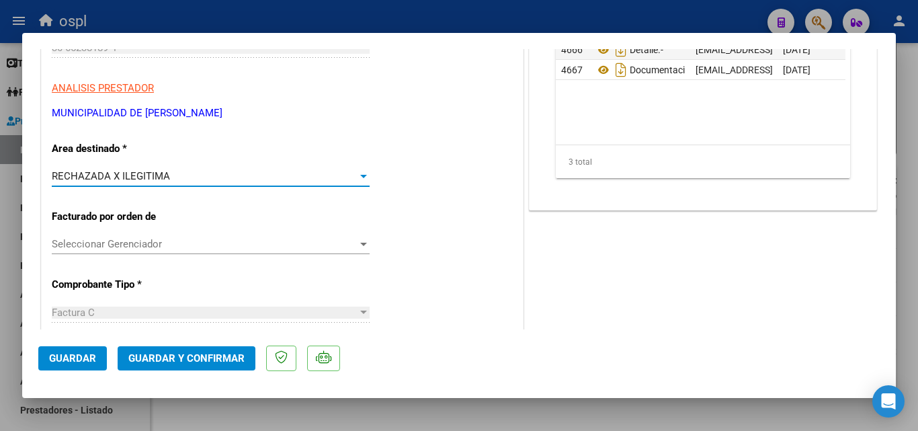
click at [180, 357] on span "Guardar y Confirmar" at bounding box center [186, 358] width 116 height 12
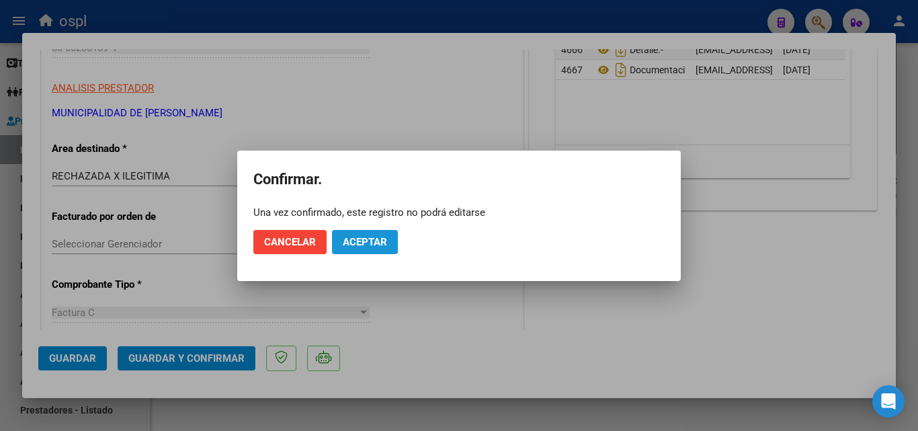
click at [385, 238] on span "Aceptar" at bounding box center [365, 242] width 44 height 12
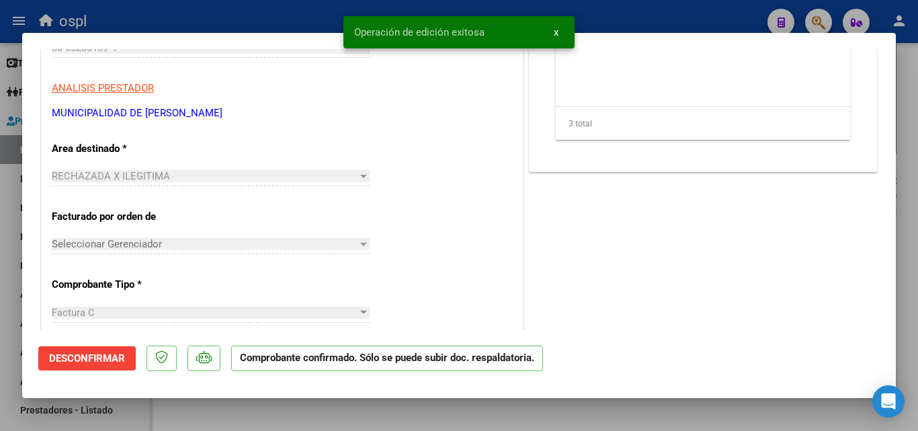
click at [9, 297] on div at bounding box center [459, 215] width 918 height 431
type input "$ 0,00"
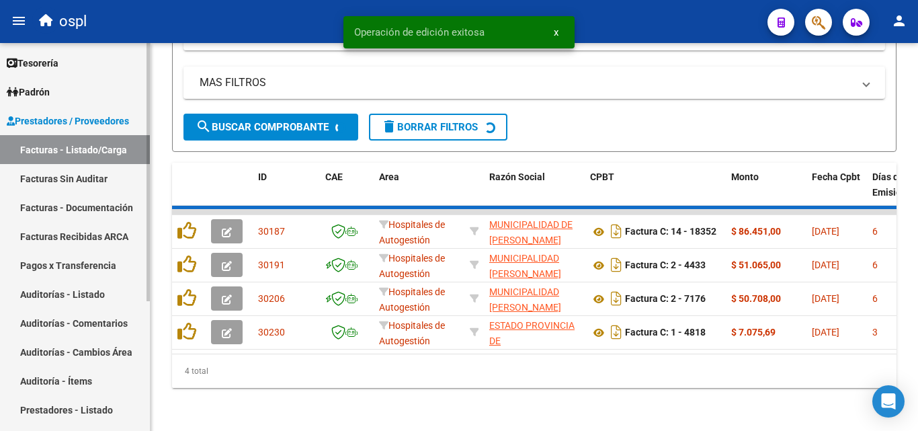
scroll to position [441, 0]
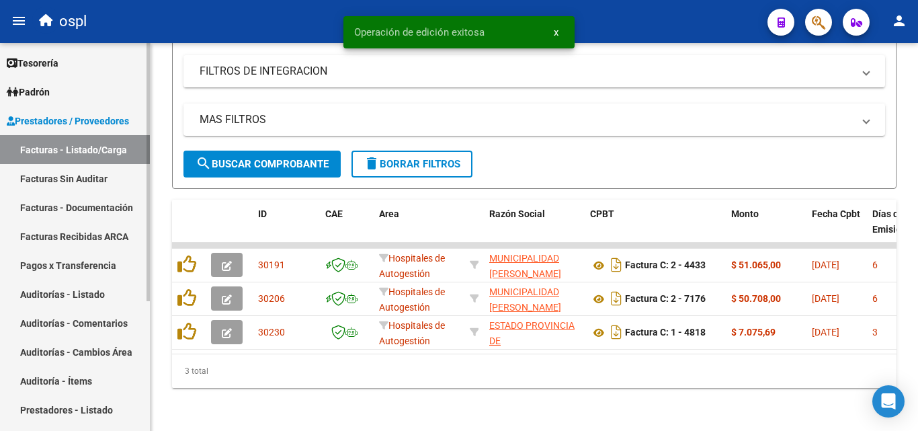
click at [58, 174] on link "Facturas Sin Auditar" at bounding box center [75, 178] width 150 height 29
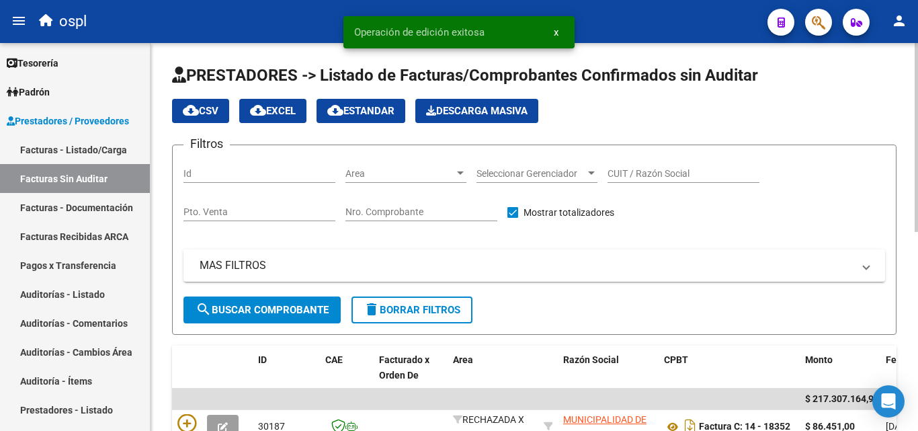
click at [418, 203] on div "Nro. Comprobante" at bounding box center [422, 207] width 152 height 27
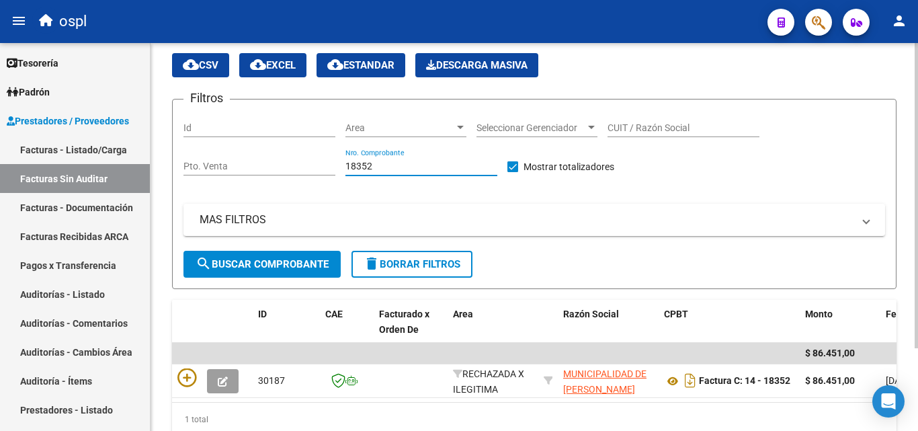
scroll to position [105, 0]
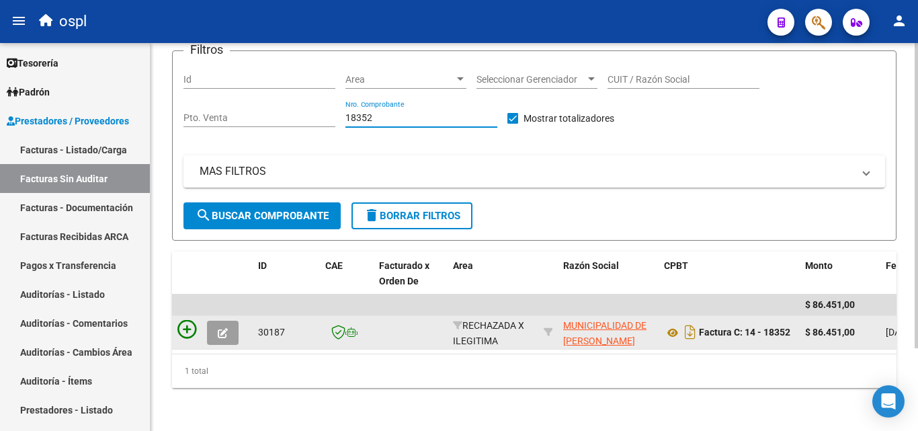
type input "18352"
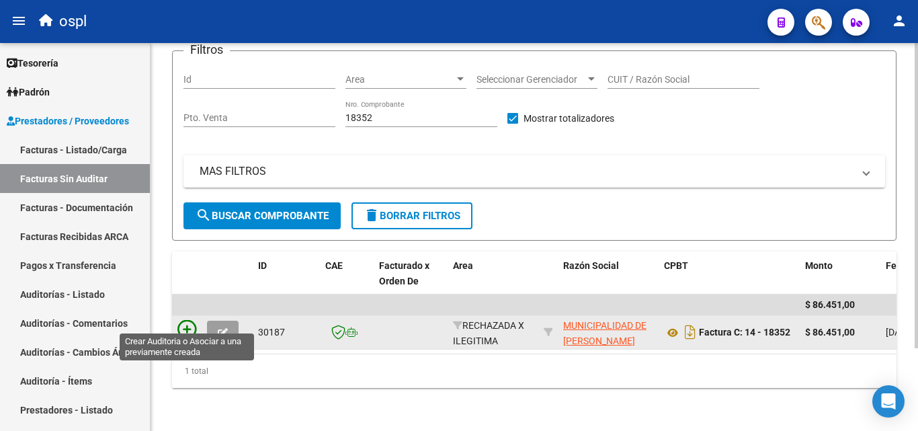
click at [184, 327] on icon at bounding box center [187, 329] width 19 height 19
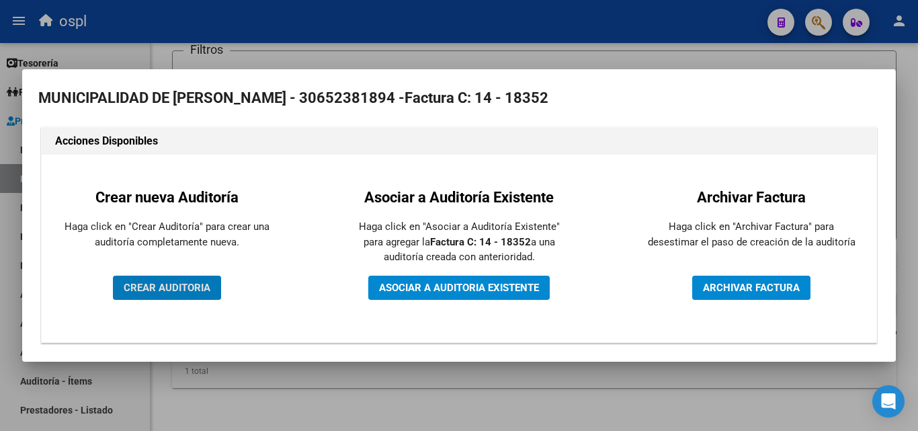
click at [165, 290] on span "CREAR AUDITORIA" at bounding box center [167, 288] width 87 height 12
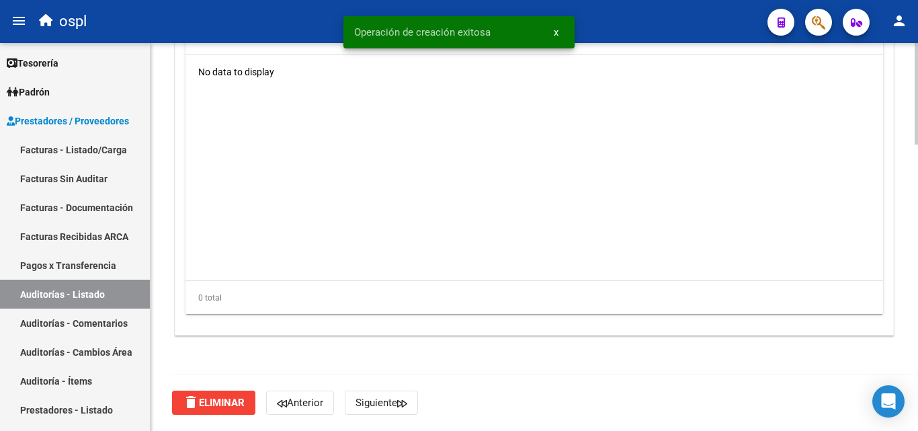
scroll to position [890, 0]
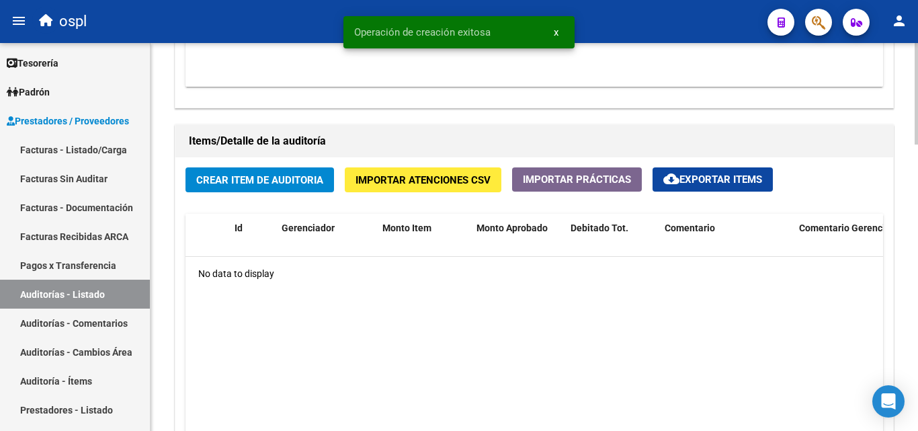
click at [245, 162] on div "Crear Item de Auditoria Importar Atenciones CSV Importar Prácticas cloud_downlo…" at bounding box center [534, 346] width 718 height 379
click at [247, 172] on button "Crear Item de Auditoria" at bounding box center [260, 179] width 149 height 25
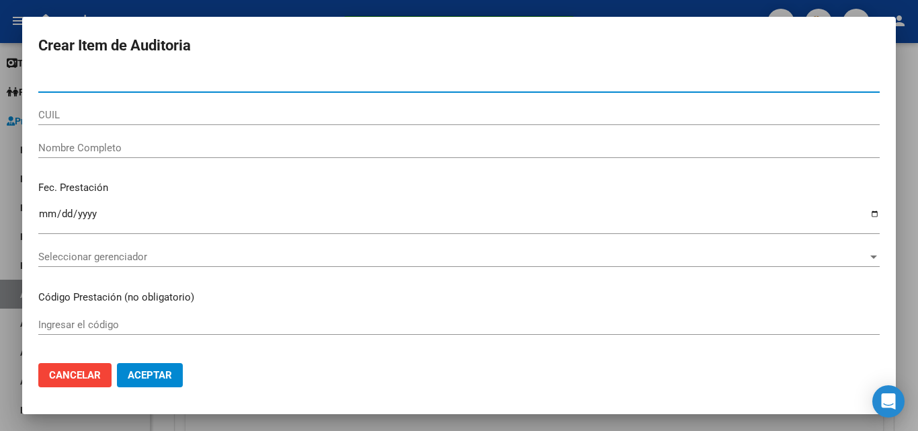
click at [65, 148] on input "Nombre Completo" at bounding box center [459, 148] width 842 height 12
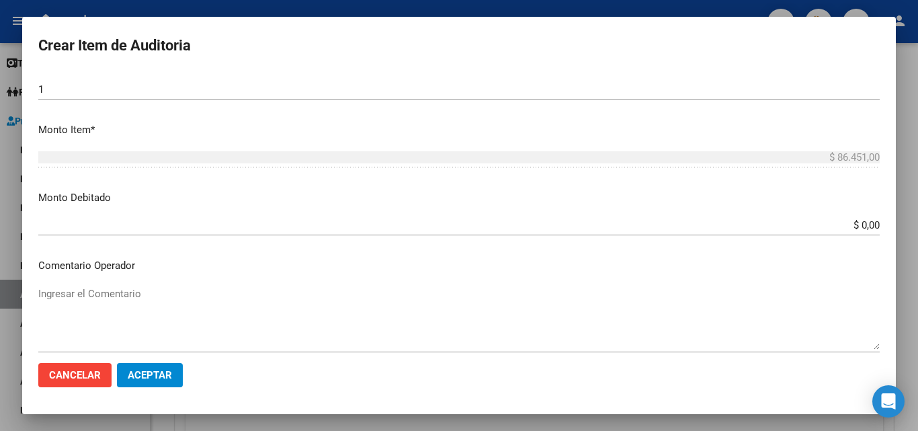
scroll to position [403, 0]
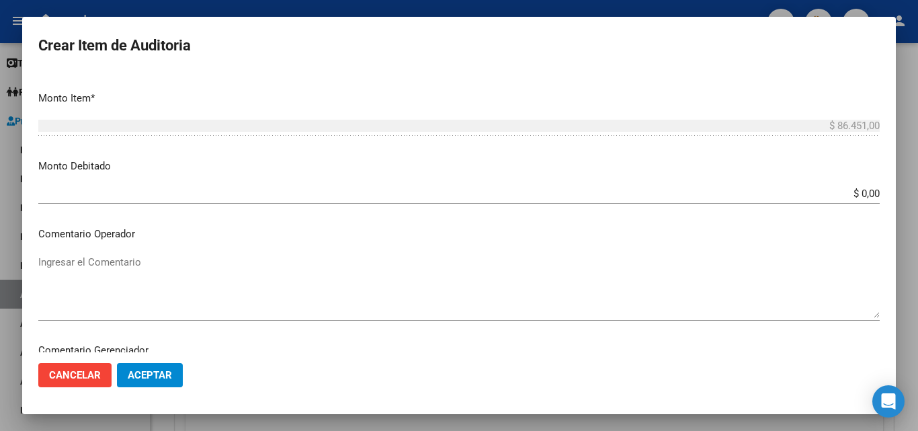
type input "todos"
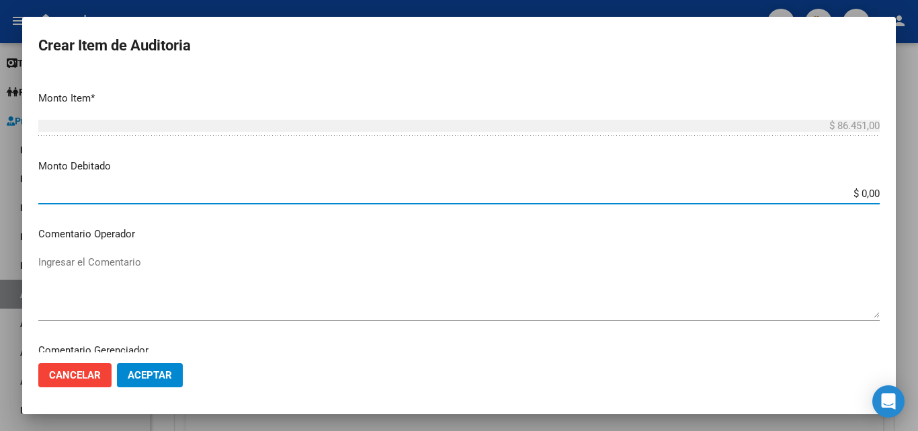
drag, startPoint x: 832, startPoint y: 194, endPoint x: 894, endPoint y: 185, distance: 62.5
click at [894, 185] on mat-dialog-content "Nro Documento CUIL todos Nombre Completo Fec. Prestación Ingresar la fecha Sele…" at bounding box center [459, 212] width 874 height 280
type input "$ 86.451,00"
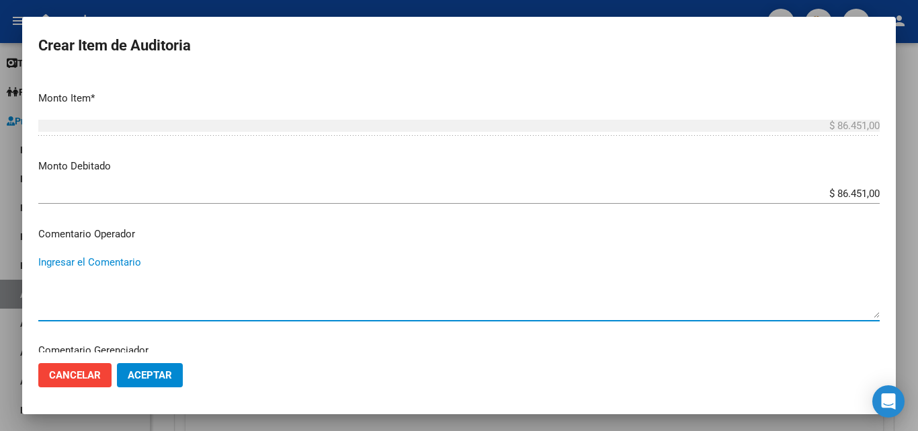
click at [236, 289] on textarea "Ingresar el Comentario" at bounding box center [459, 286] width 842 height 63
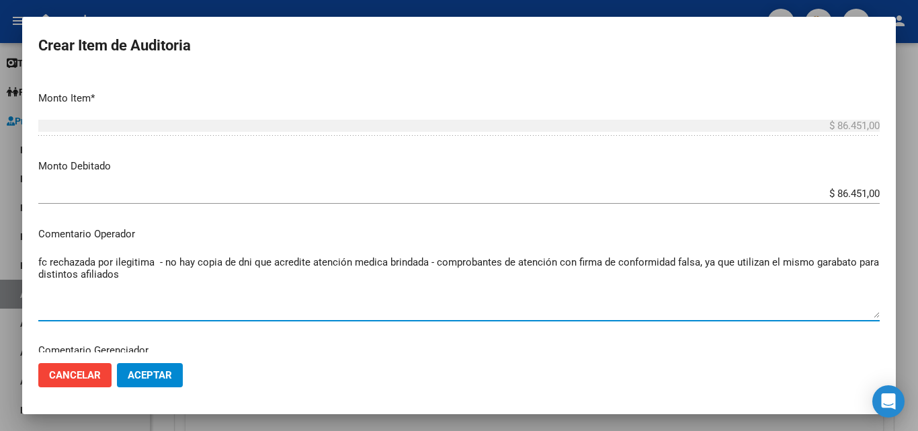
click at [853, 261] on textarea "fc rechazada por ilegitima - no hay copia de dni que acredite atención medica b…" at bounding box center [459, 286] width 842 height 63
click at [801, 262] on textarea "fc rechazada por ilegitima - no hay copia de dni que acredite atención medica b…" at bounding box center [459, 286] width 842 height 63
type textarea "fc rechazada por ilegitima - no hay copia de dni que acredite atención medica b…"
click at [139, 370] on span "Aceptar" at bounding box center [150, 375] width 44 height 12
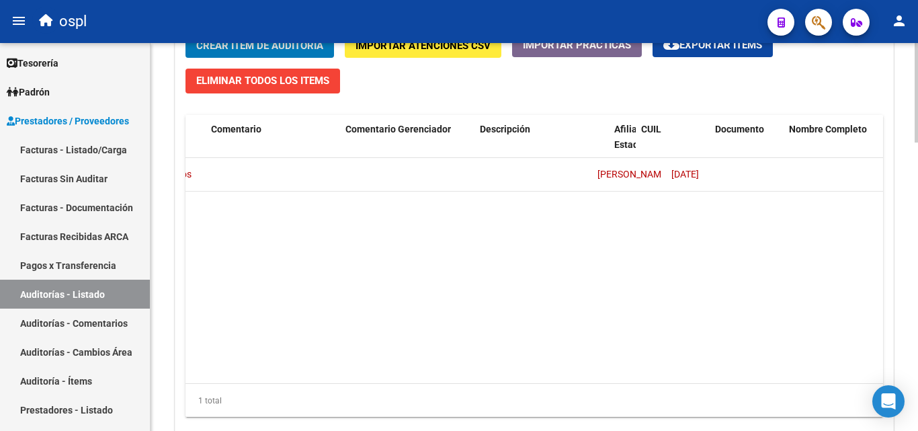
scroll to position [0, 0]
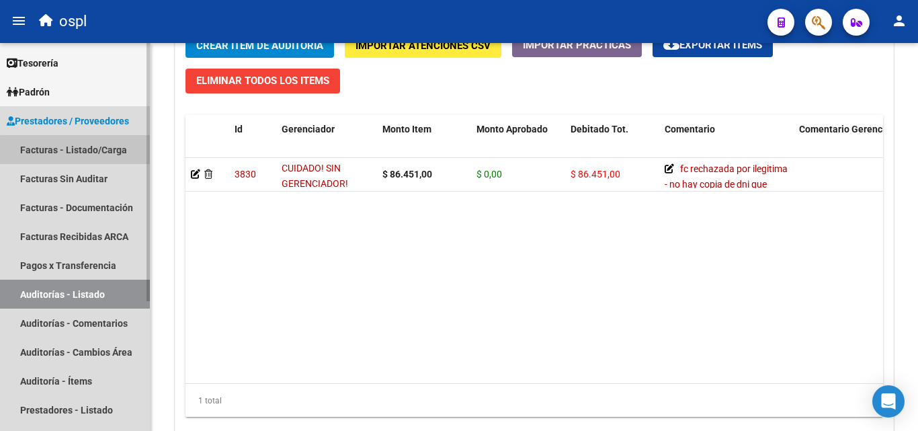
click at [101, 151] on link "Facturas - Listado/Carga" at bounding box center [75, 149] width 150 height 29
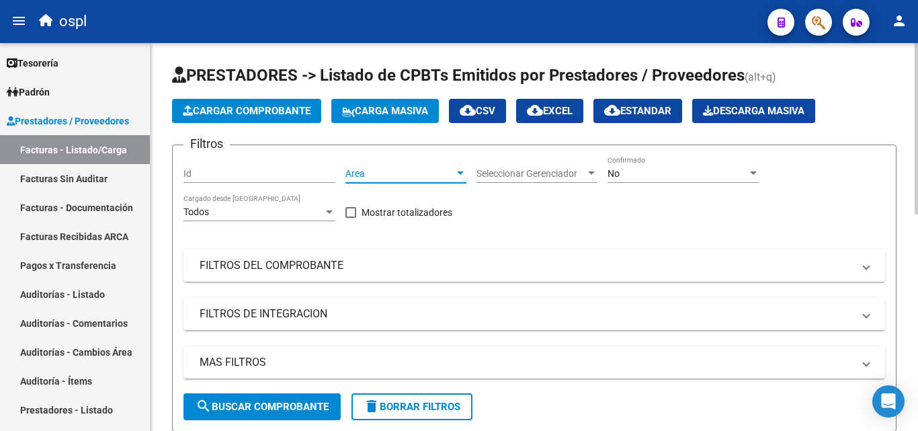
click at [446, 170] on span "Area" at bounding box center [400, 173] width 109 height 11
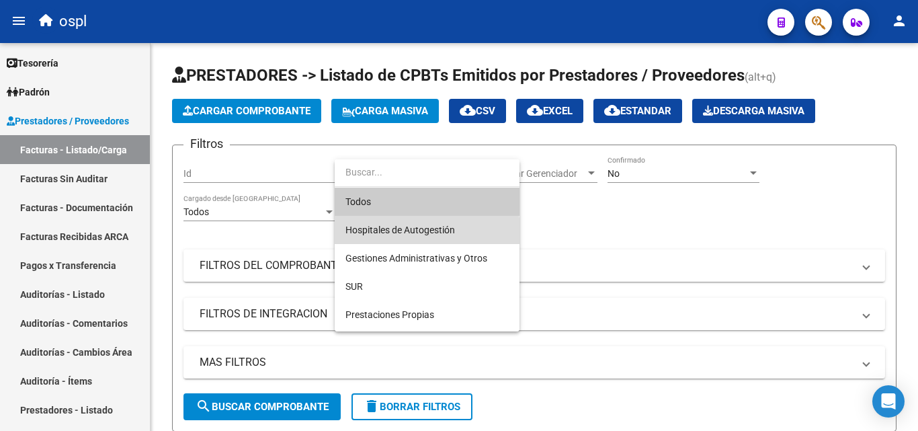
click at [405, 235] on span "Hospitales de Autogestión" at bounding box center [427, 230] width 163 height 28
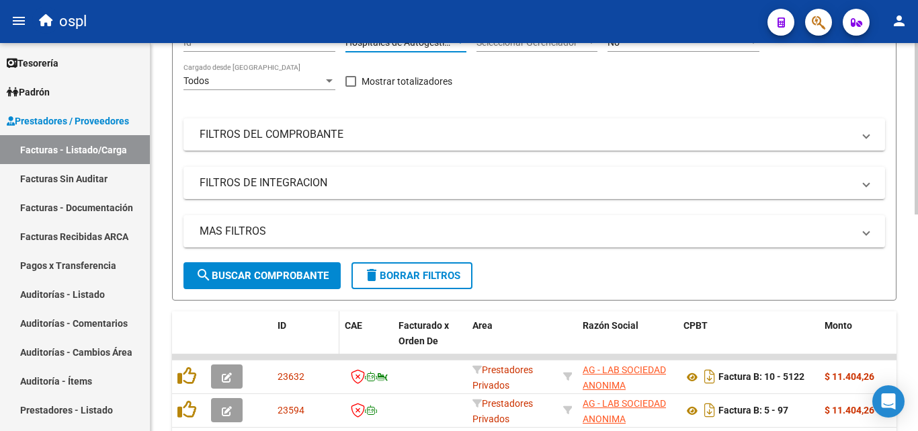
scroll to position [134, 0]
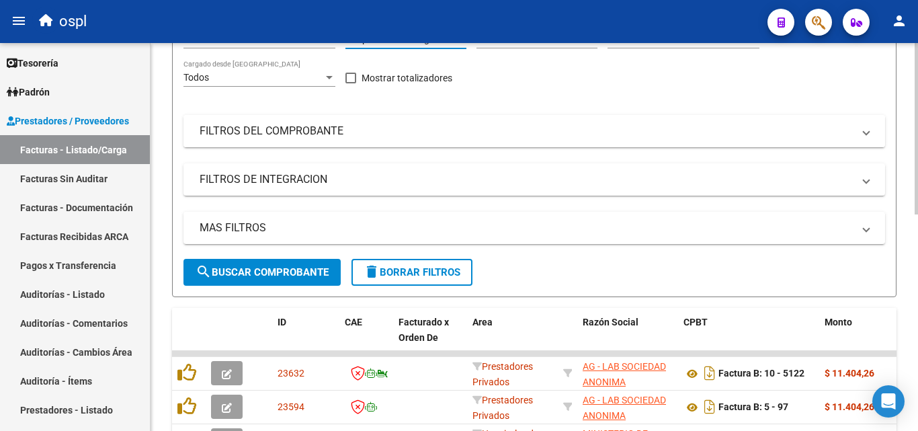
click at [428, 136] on mat-panel-title "FILTROS DEL COMPROBANTE" at bounding box center [527, 131] width 654 height 15
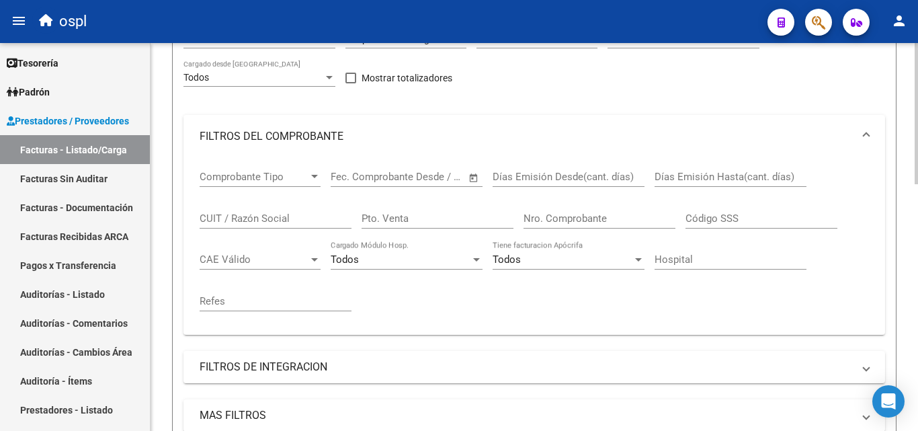
click at [478, 184] on span "Open calendar" at bounding box center [474, 177] width 32 height 32
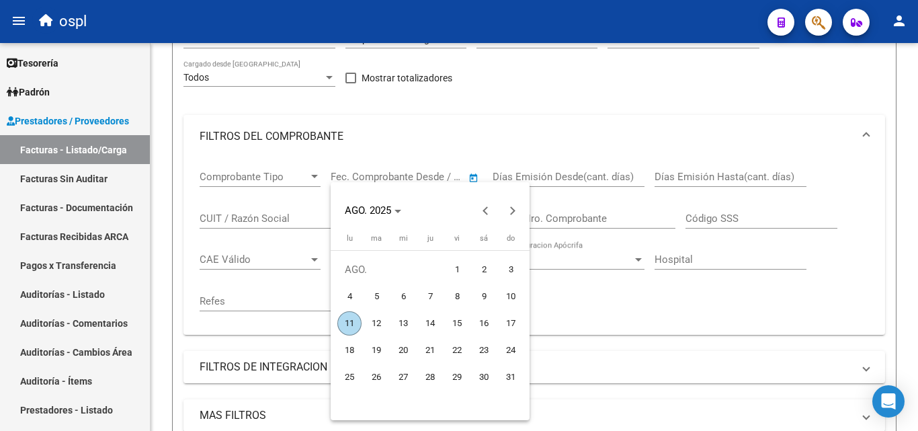
drag, startPoint x: 459, startPoint y: 260, endPoint x: 447, endPoint y: 268, distance: 14.9
click at [458, 261] on span "1" at bounding box center [457, 270] width 24 height 24
type input "[DATE]"
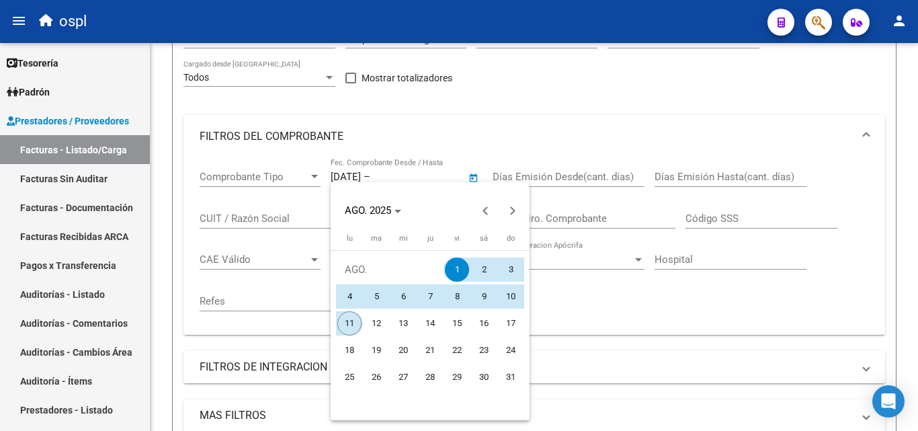
click at [353, 323] on span "11" at bounding box center [350, 323] width 24 height 24
type input "[DATE]"
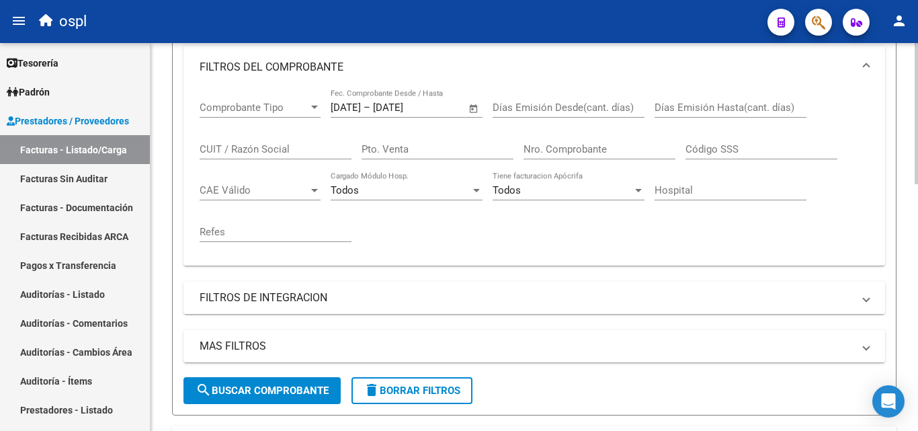
scroll to position [269, 0]
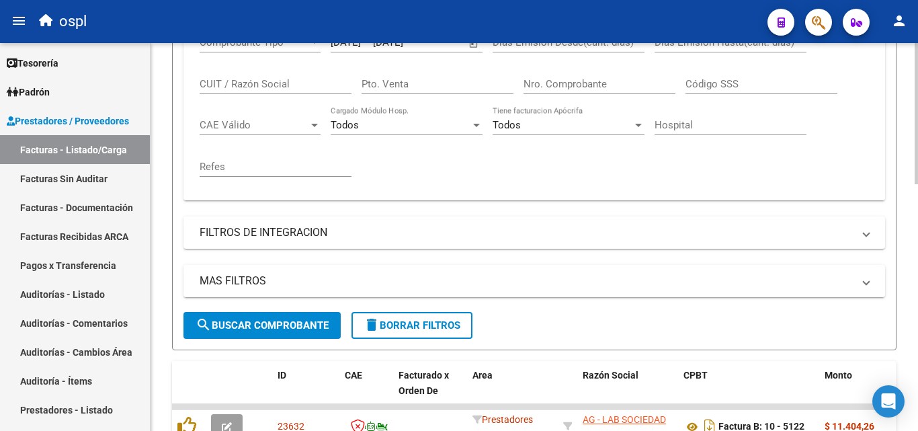
click at [251, 327] on span "search Buscar Comprobante" at bounding box center [262, 325] width 133 height 12
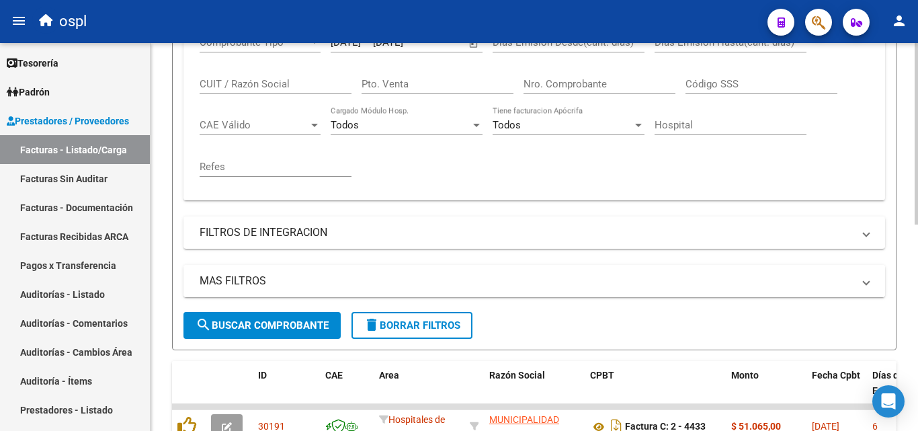
scroll to position [441, 0]
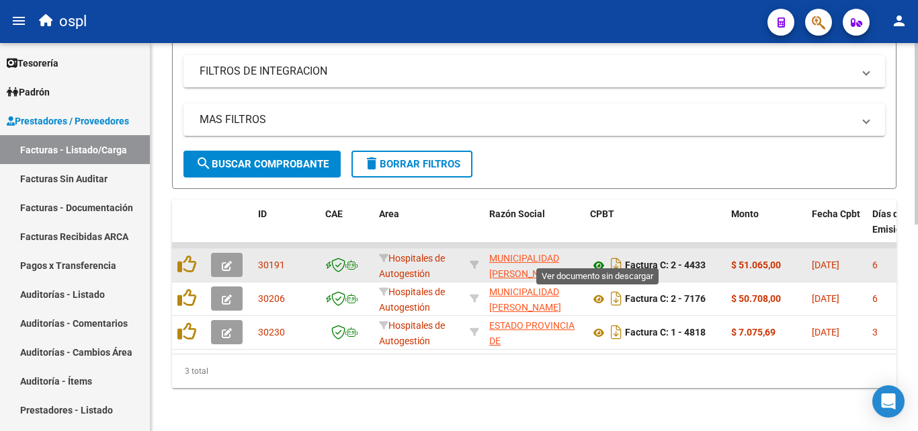
click at [600, 258] on icon at bounding box center [598, 266] width 17 height 16
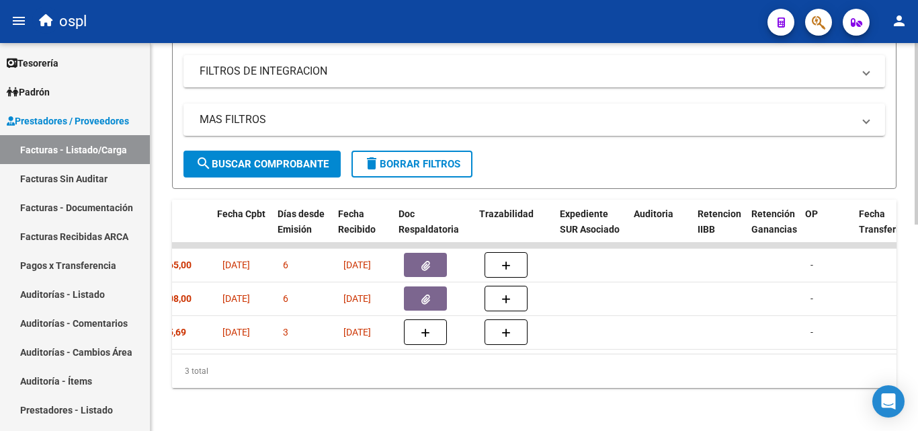
scroll to position [0, 595]
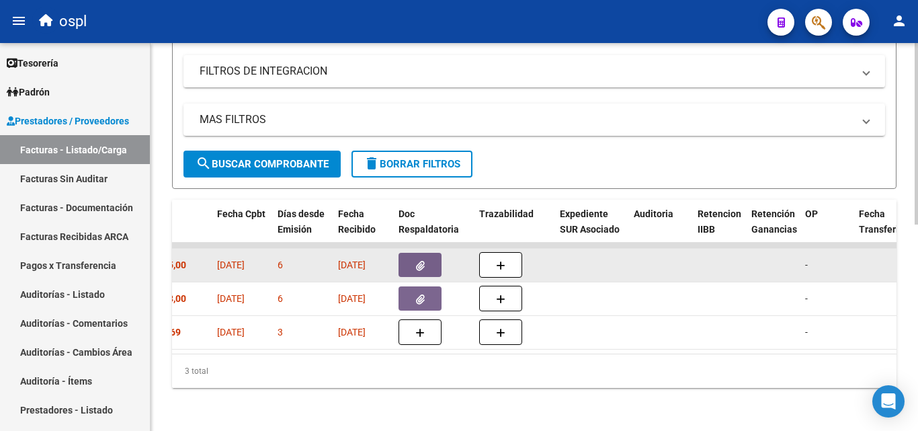
click at [430, 253] on button "button" at bounding box center [420, 265] width 43 height 24
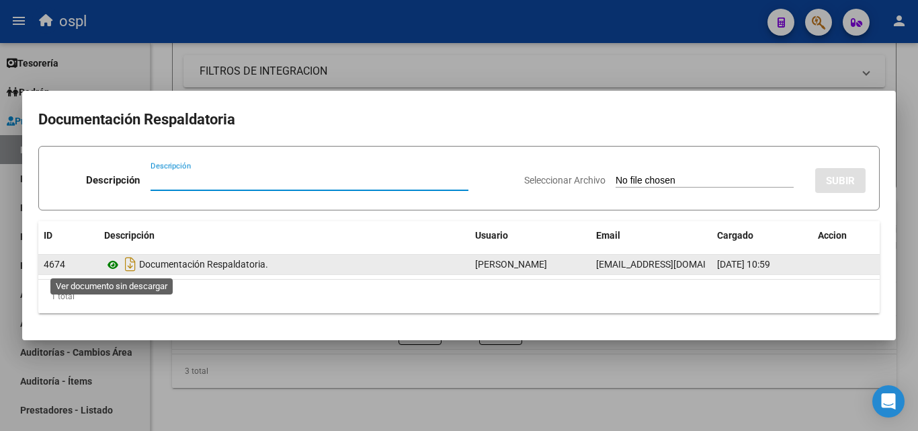
click at [112, 263] on icon at bounding box center [112, 265] width 17 height 16
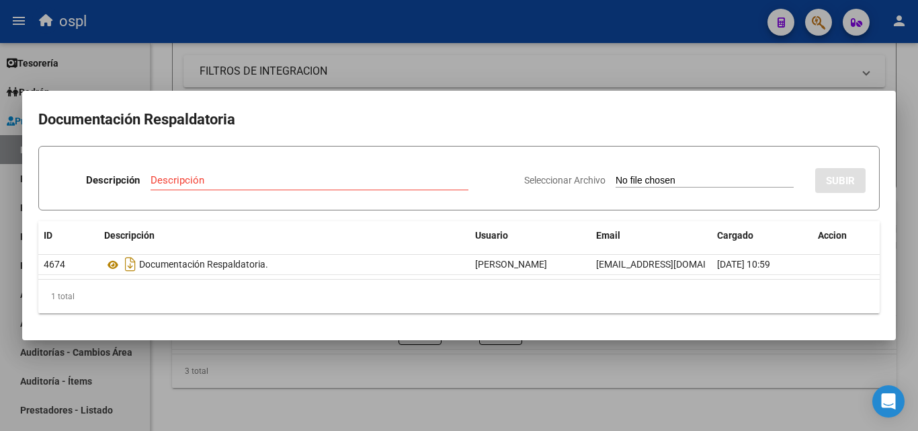
click at [405, 378] on div at bounding box center [459, 215] width 918 height 431
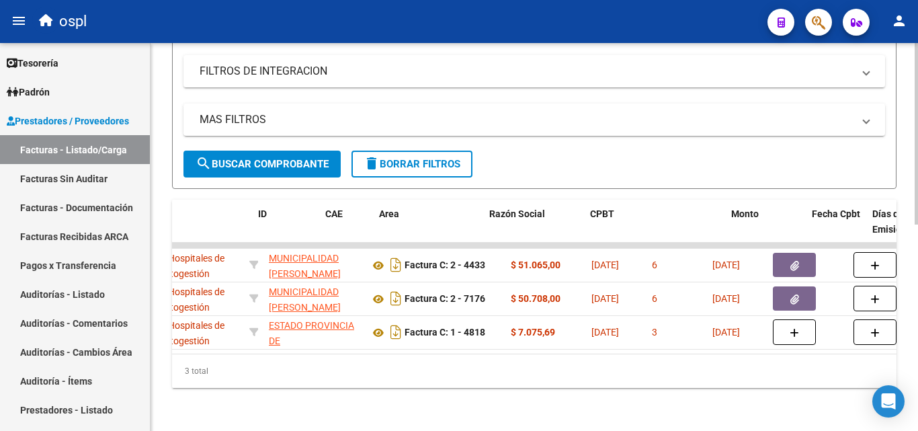
scroll to position [0, 0]
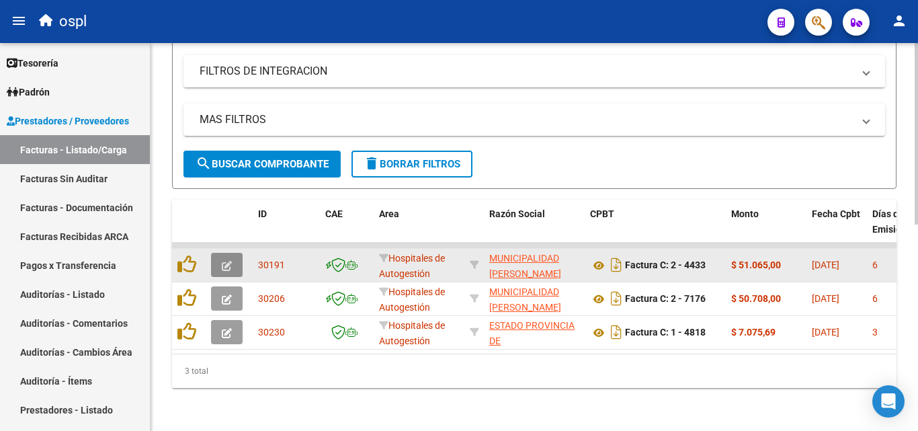
click at [234, 259] on button "button" at bounding box center [227, 265] width 32 height 24
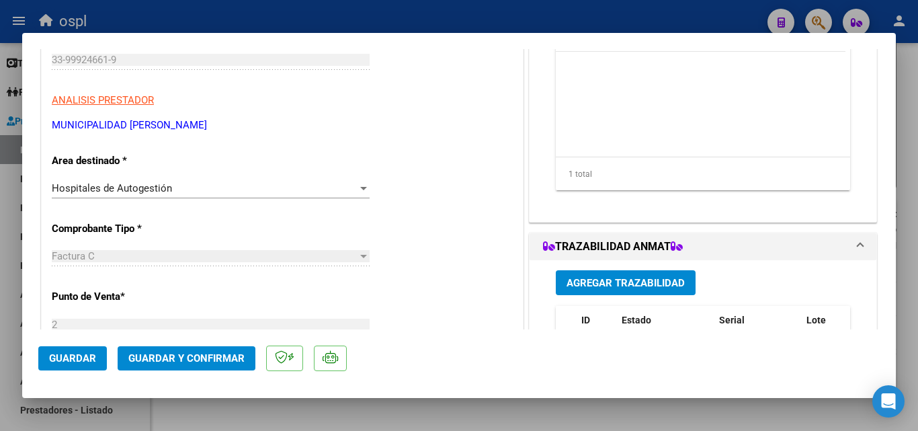
scroll to position [202, 0]
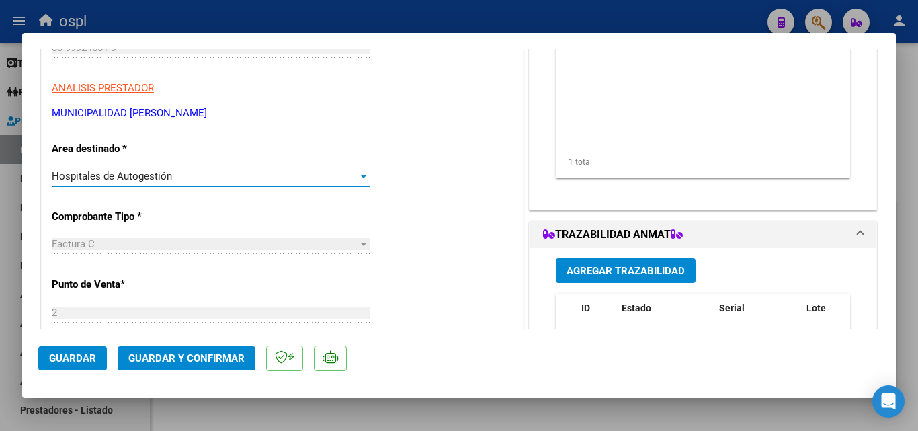
click at [358, 180] on div at bounding box center [364, 176] width 12 height 11
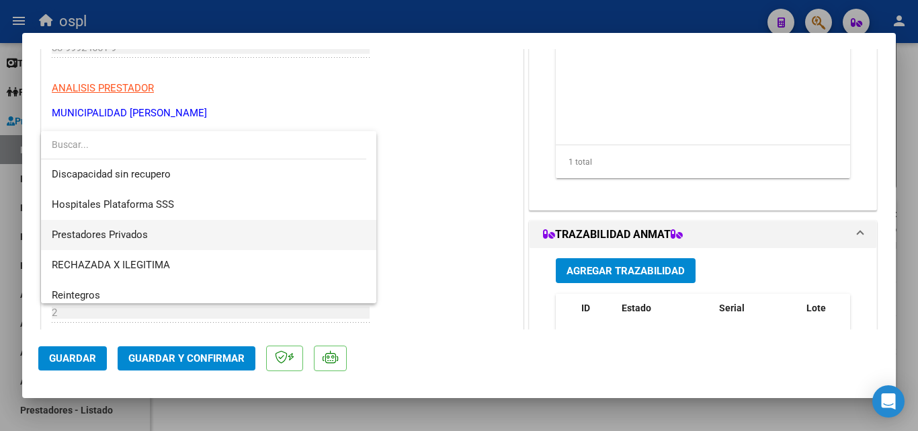
scroll to position [191, 0]
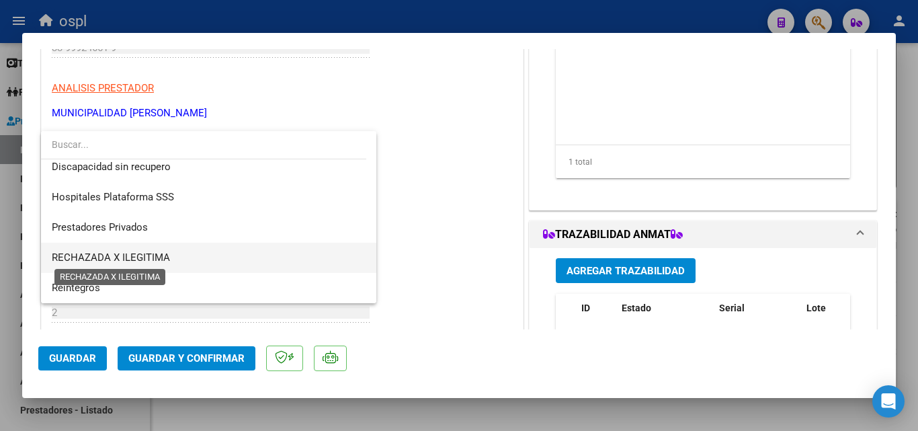
click at [132, 260] on span "RECHAZADA X ILEGITIMA" at bounding box center [111, 257] width 118 height 12
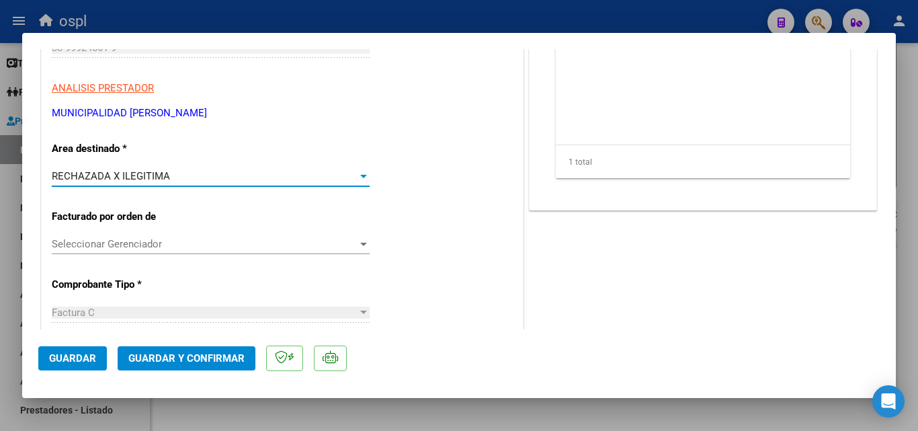
click at [159, 354] on span "Guardar y Confirmar" at bounding box center [186, 358] width 116 height 12
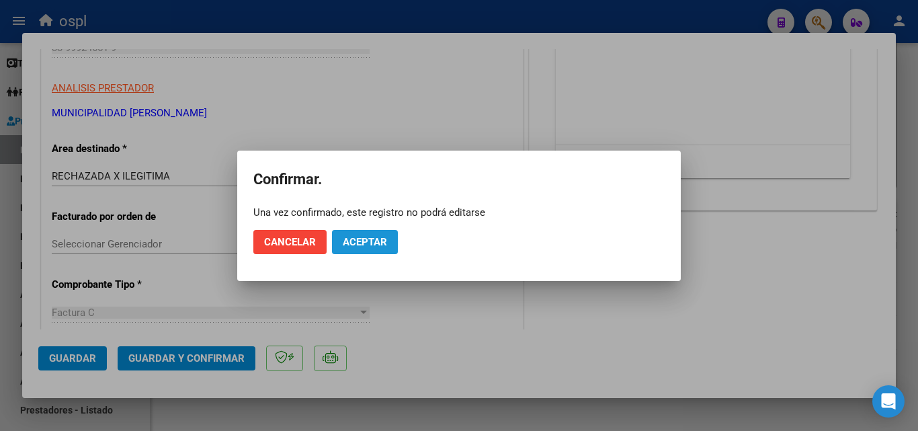
click at [385, 242] on span "Aceptar" at bounding box center [365, 242] width 44 height 12
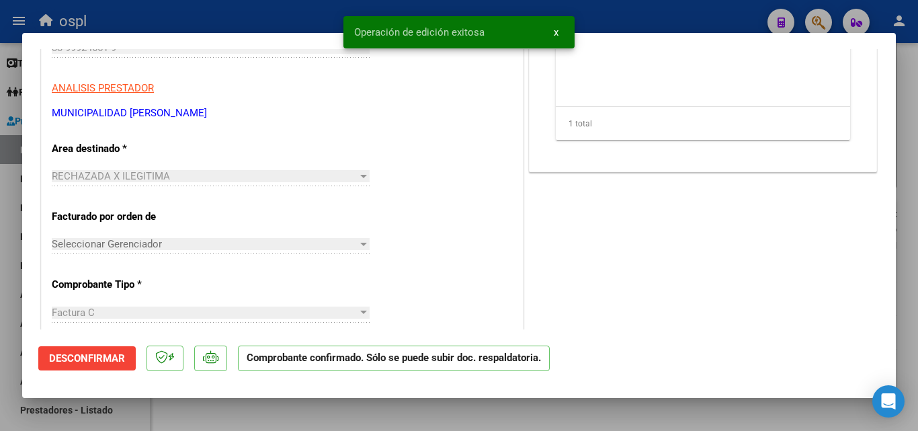
click at [0, 198] on div at bounding box center [459, 215] width 918 height 431
type input "$ 0,00"
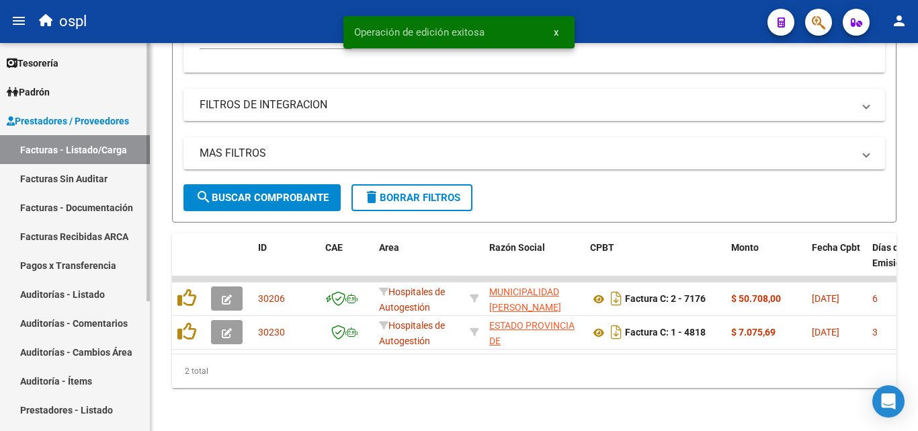
scroll to position [407, 0]
click at [58, 177] on link "Facturas Sin Auditar" at bounding box center [75, 178] width 150 height 29
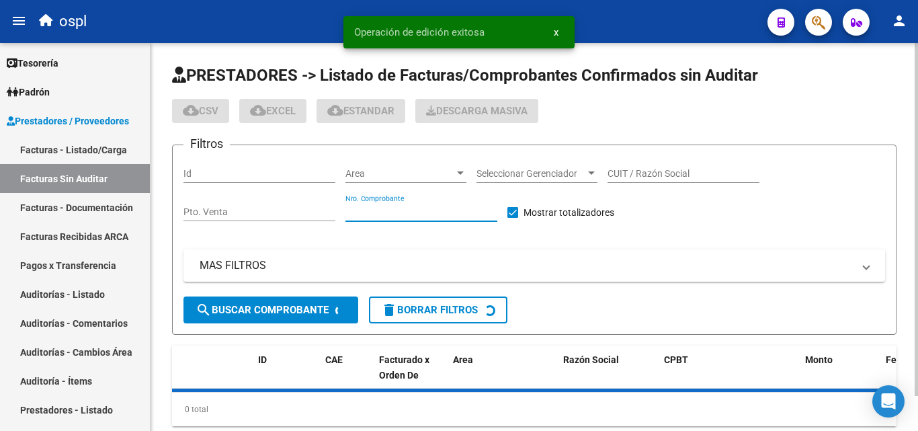
click at [415, 214] on input "Nro. Comprobante" at bounding box center [422, 211] width 152 height 11
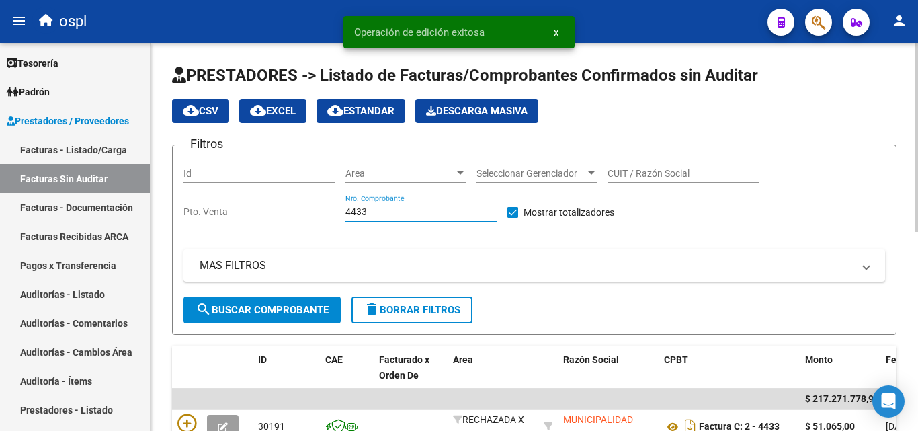
type input "4433"
click at [258, 318] on button "search Buscar Comprobante" at bounding box center [262, 310] width 157 height 27
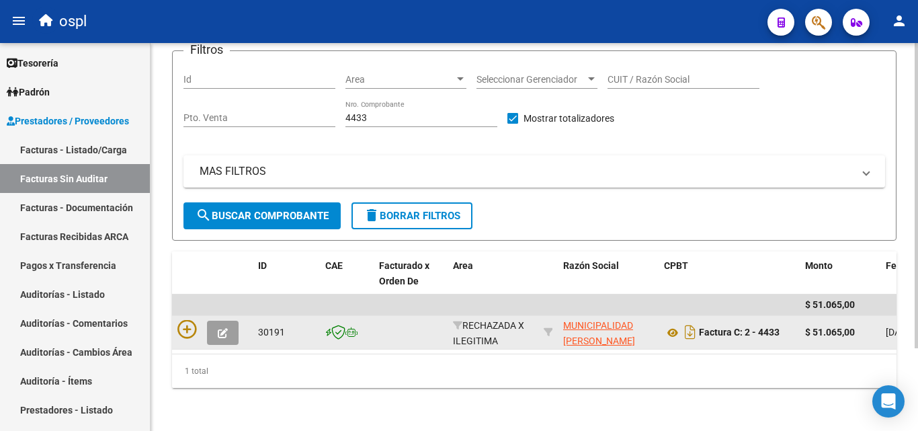
scroll to position [105, 0]
click at [188, 320] on icon at bounding box center [187, 329] width 19 height 19
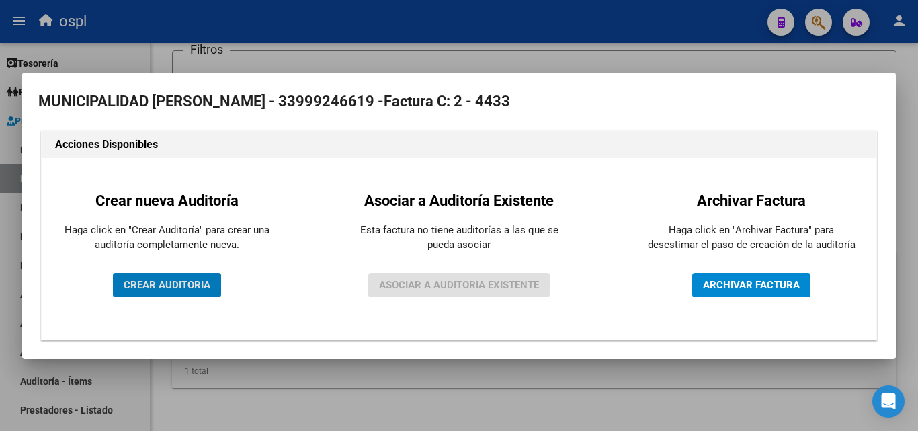
click at [198, 279] on span "CREAR AUDITORIA" at bounding box center [167, 285] width 87 height 12
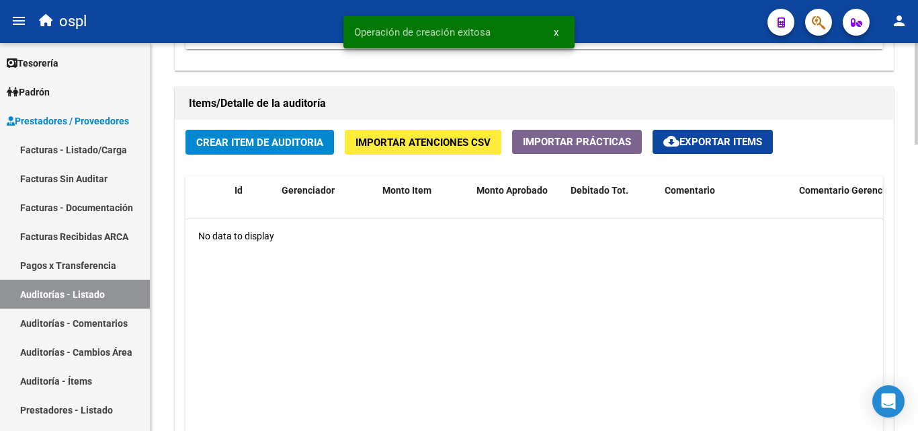
scroll to position [941, 0]
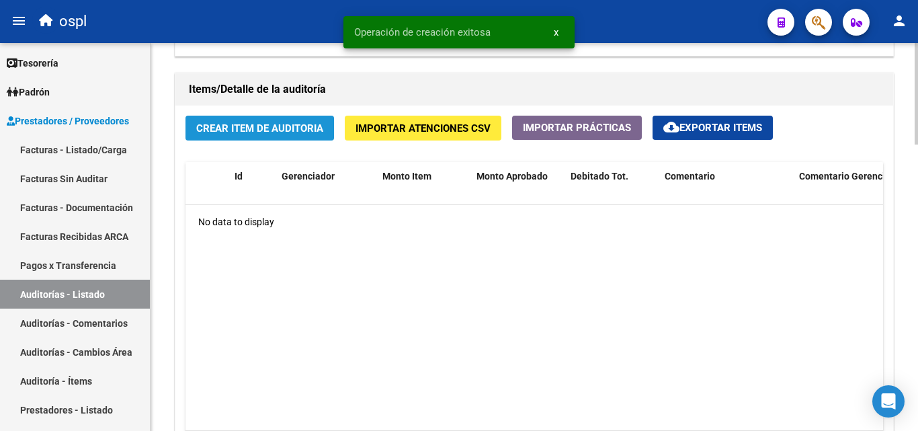
click at [249, 131] on span "Crear Item de Auditoria" at bounding box center [259, 128] width 127 height 12
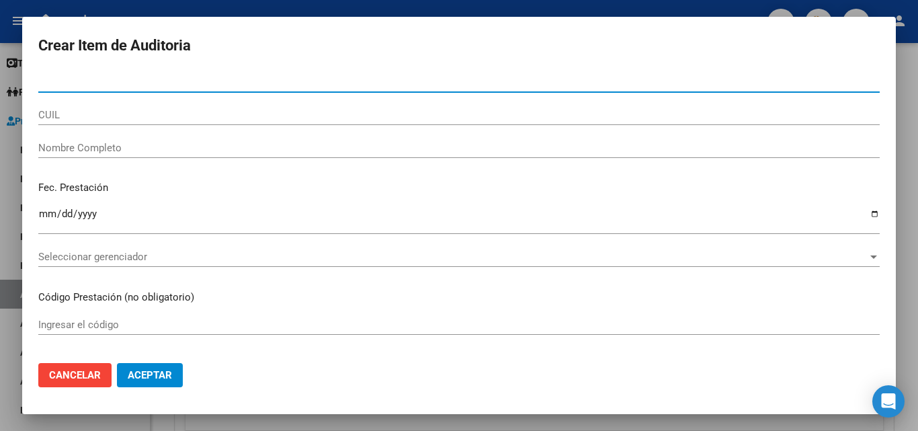
click at [223, 157] on div "Nombre Completo" at bounding box center [459, 148] width 842 height 20
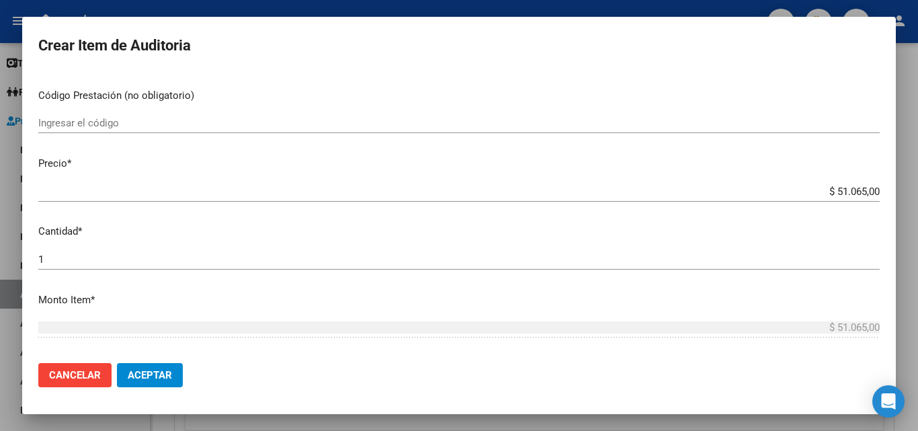
scroll to position [336, 0]
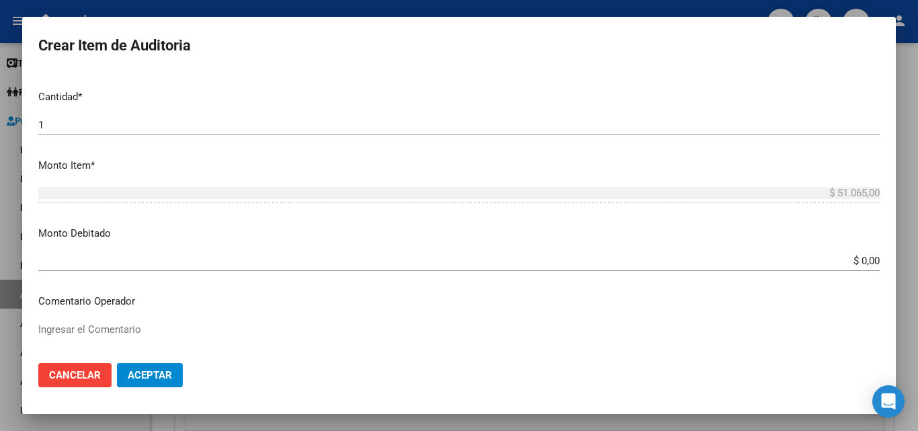
type input "todos"
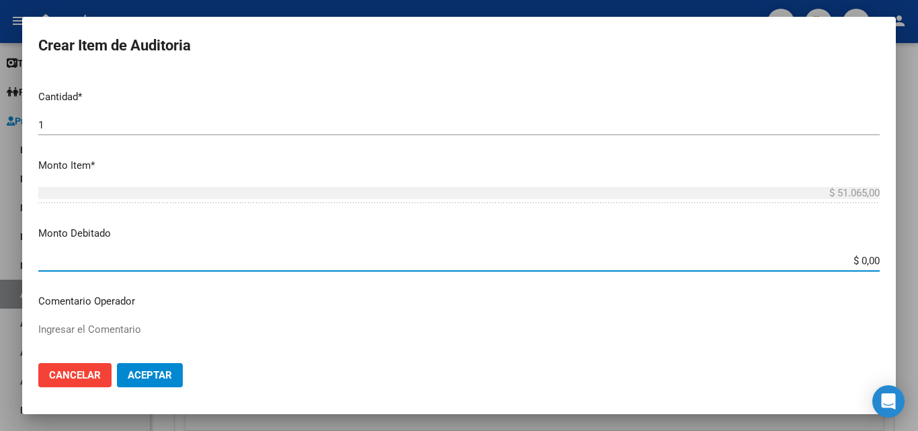
drag, startPoint x: 838, startPoint y: 260, endPoint x: 903, endPoint y: 260, distance: 64.5
click at [903, 260] on div "Crear Item de Auditoria Nro Documento CUIL todos Nombre Completo Fec. Prestació…" at bounding box center [459, 215] width 918 height 431
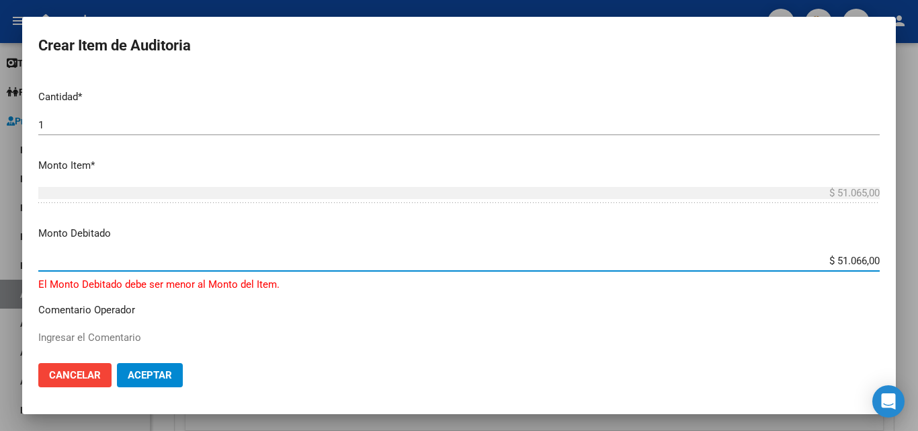
click at [857, 257] on input "$ 51.066,00" at bounding box center [459, 261] width 842 height 12
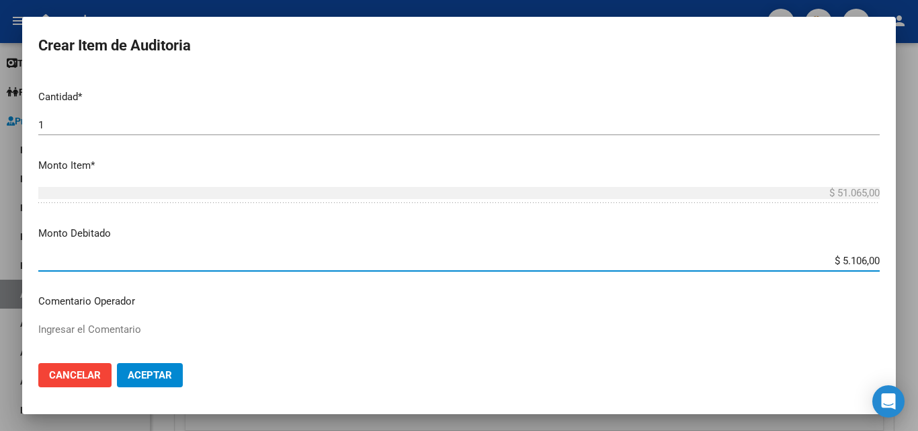
type input "$ 51.065,00"
click at [759, 320] on div "Ingresar el Comentario" at bounding box center [459, 353] width 842 height 69
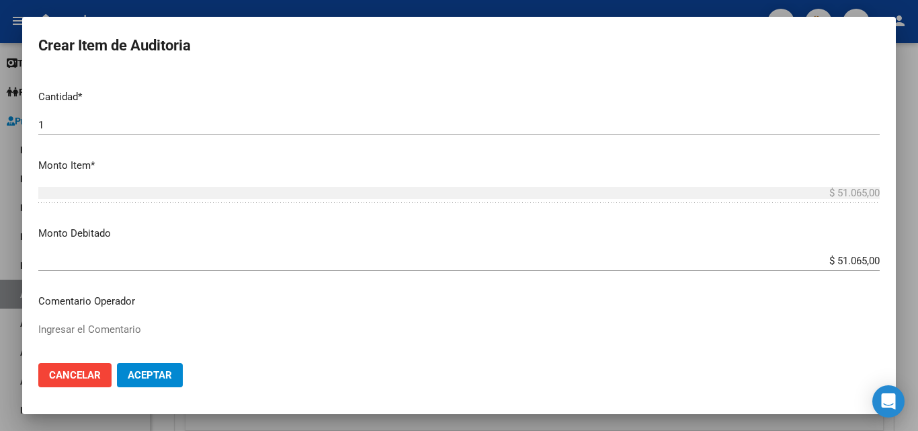
click at [752, 302] on p "Comentario Operador" at bounding box center [459, 301] width 842 height 15
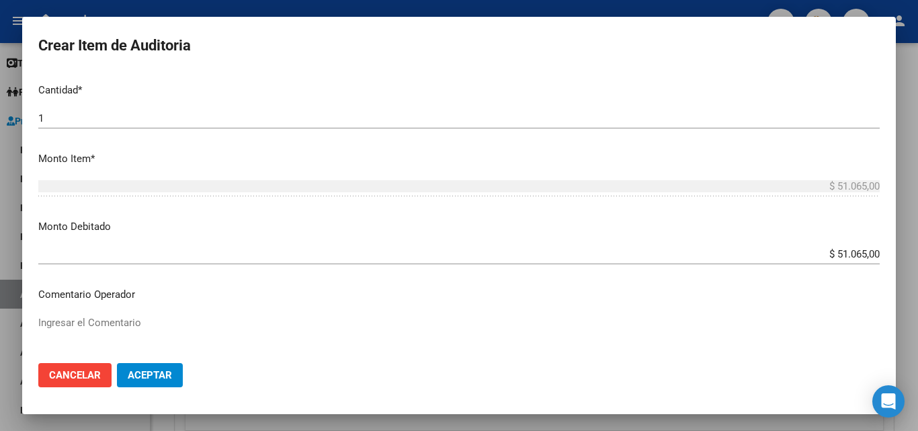
scroll to position [403, 0]
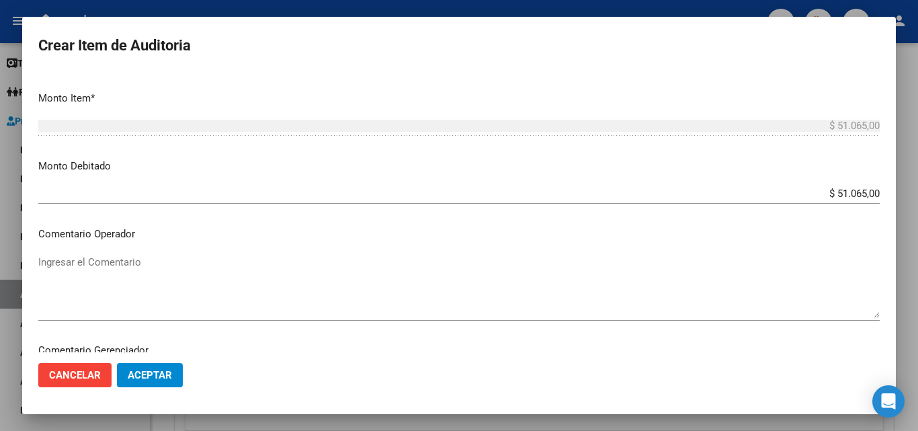
click at [387, 249] on mat-dialog-content "Nro Documento CUIL todos Nombre Completo Fec. Prestación Ingresar la fecha Sele…" at bounding box center [459, 212] width 874 height 280
click at [374, 263] on textarea "Ingresar el Comentario" at bounding box center [459, 286] width 842 height 63
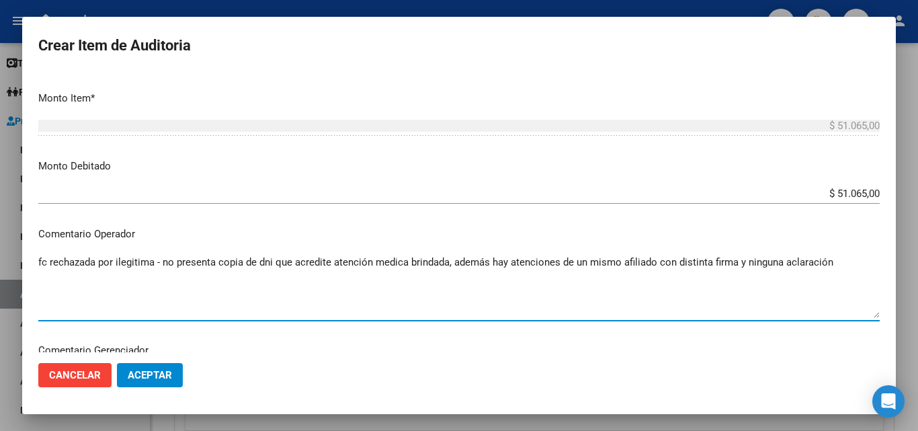
click at [851, 264] on textarea "fc rechazada por ilegitima - no presenta copia de dni que acredite atención med…" at bounding box center [459, 286] width 842 height 63
type textarea "fc rechazada por ilegitima - no presenta copia de dni que acredite atención med…"
click at [161, 378] on span "Aceptar" at bounding box center [150, 375] width 44 height 12
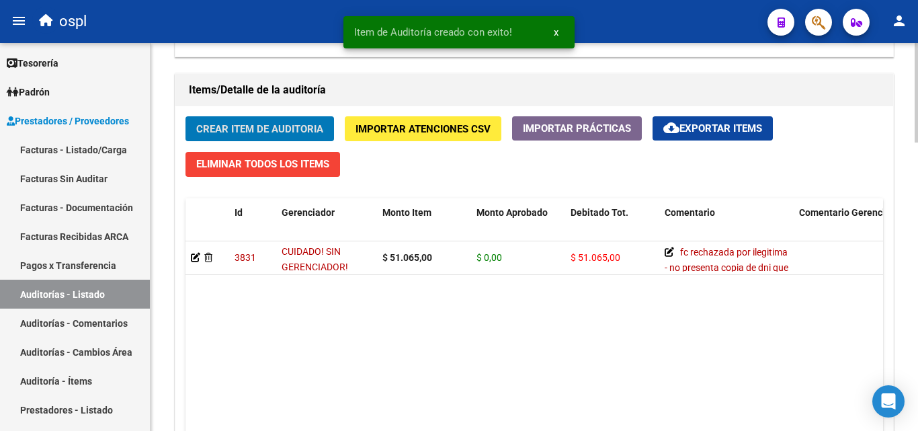
scroll to position [942, 0]
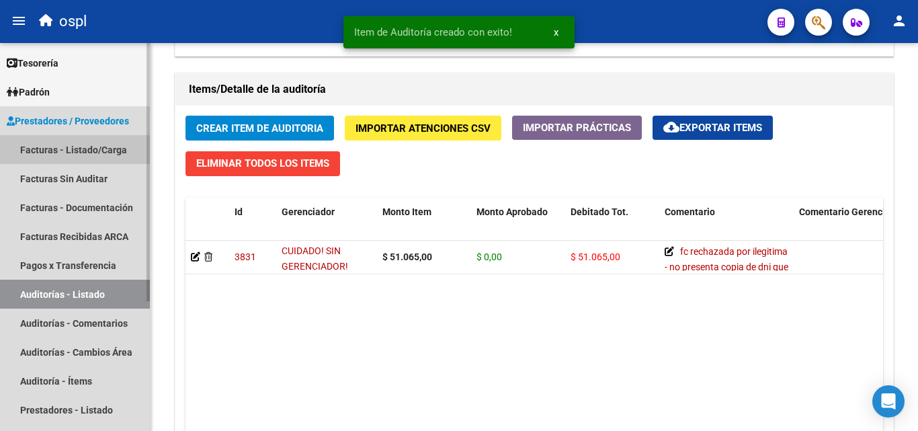
click at [81, 151] on link "Facturas - Listado/Carga" at bounding box center [75, 149] width 150 height 29
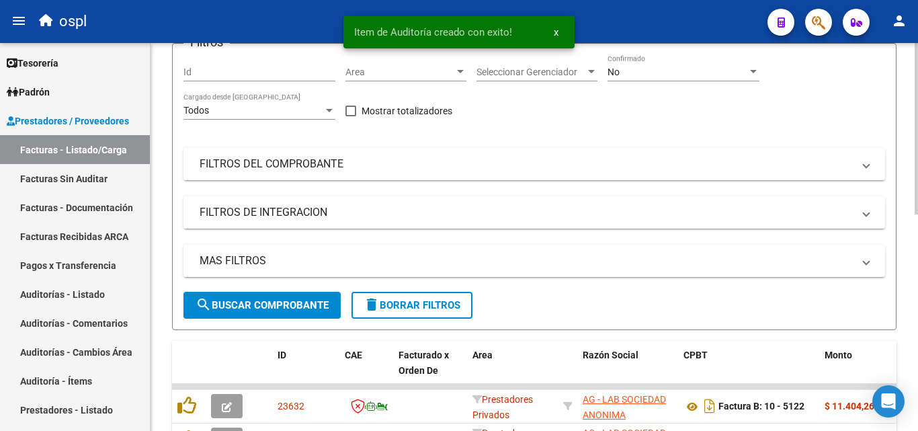
scroll to position [18, 0]
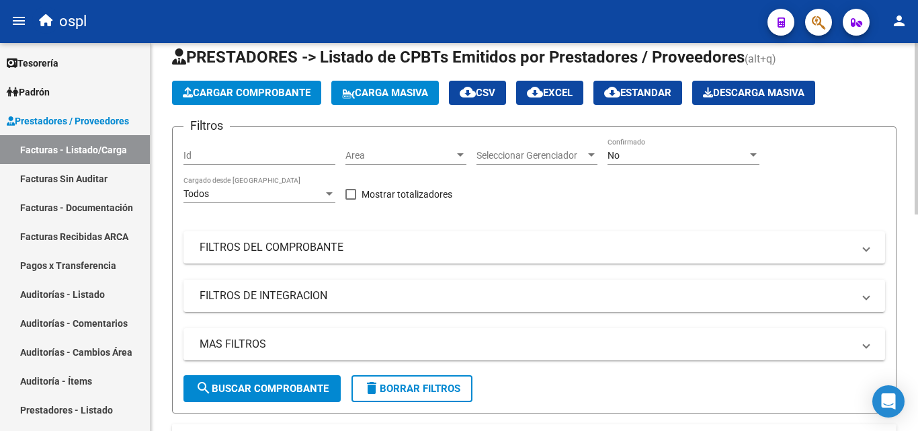
click at [440, 158] on span "Area" at bounding box center [400, 155] width 109 height 11
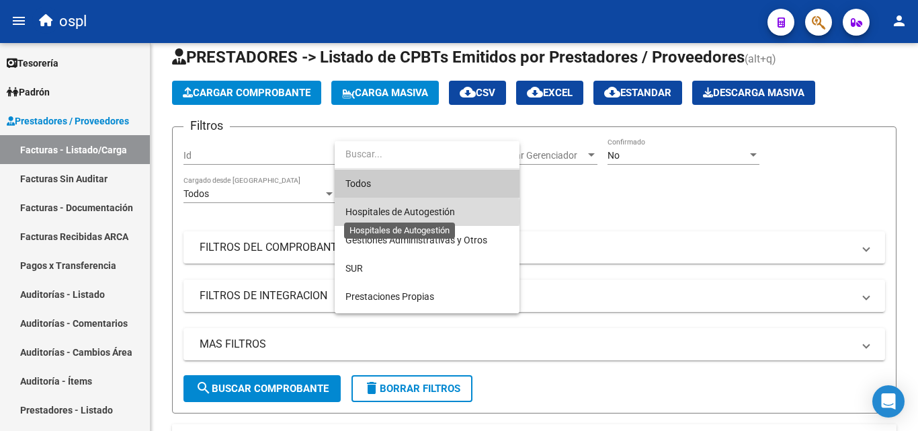
click at [423, 212] on span "Hospitales de Autogestión" at bounding box center [401, 211] width 110 height 11
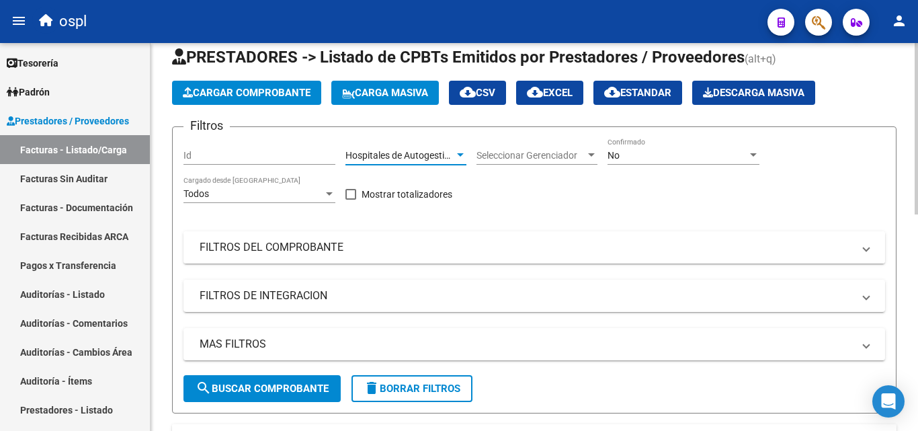
click at [315, 258] on mat-expansion-panel-header "FILTROS DEL COMPROBANTE" at bounding box center [535, 247] width 702 height 32
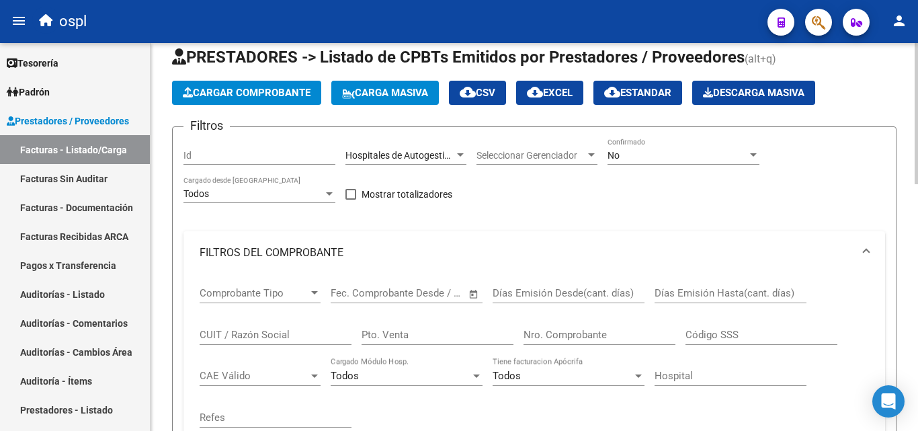
click at [474, 296] on span "Open calendar" at bounding box center [474, 294] width 32 height 32
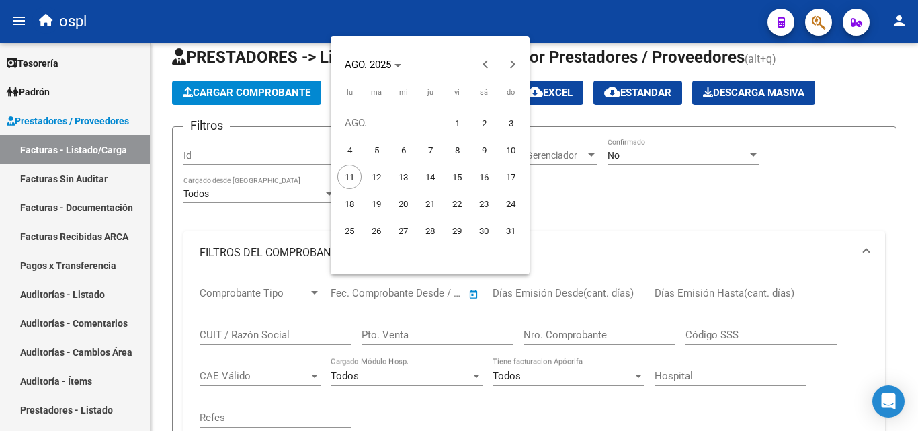
click at [457, 123] on span "1" at bounding box center [457, 123] width 24 height 24
type input "[DATE]"
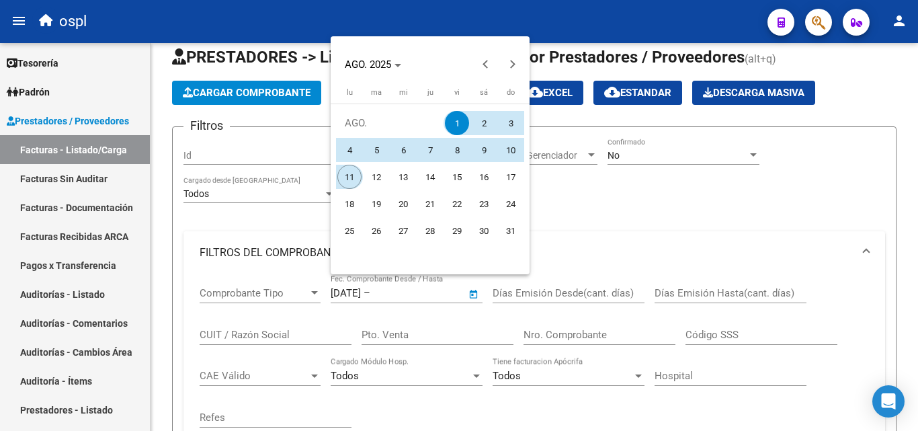
click at [357, 178] on span "11" at bounding box center [350, 177] width 24 height 24
type input "[DATE]"
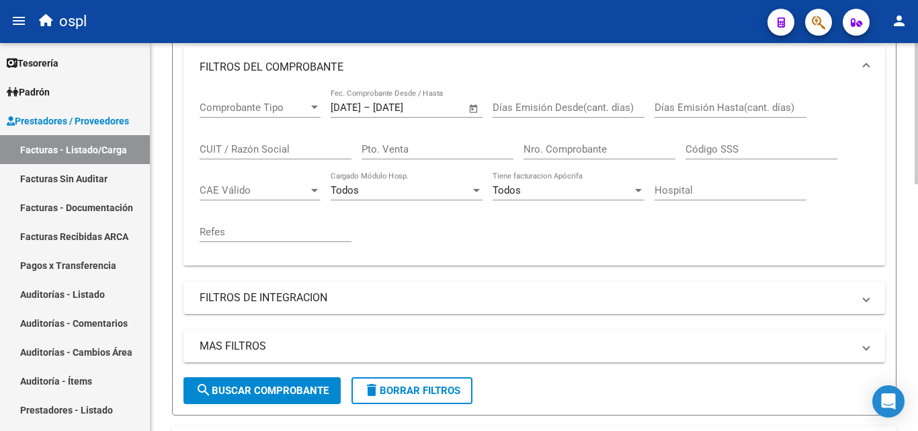
scroll to position [287, 0]
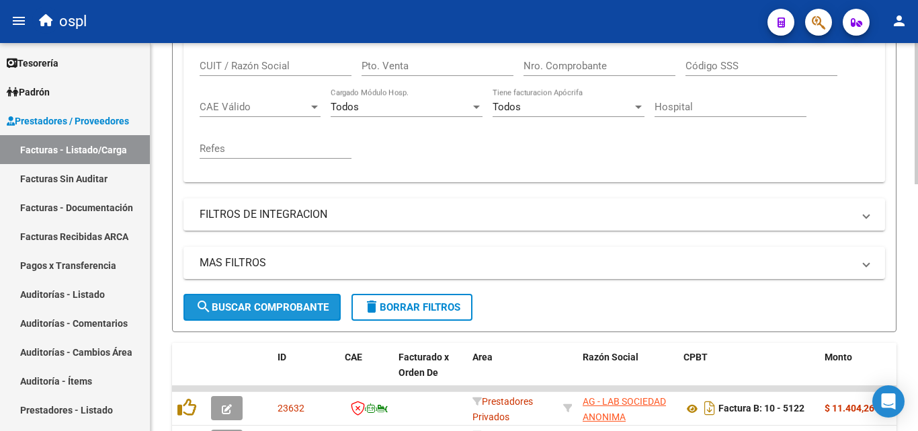
click at [277, 299] on button "search Buscar Comprobante" at bounding box center [262, 307] width 157 height 27
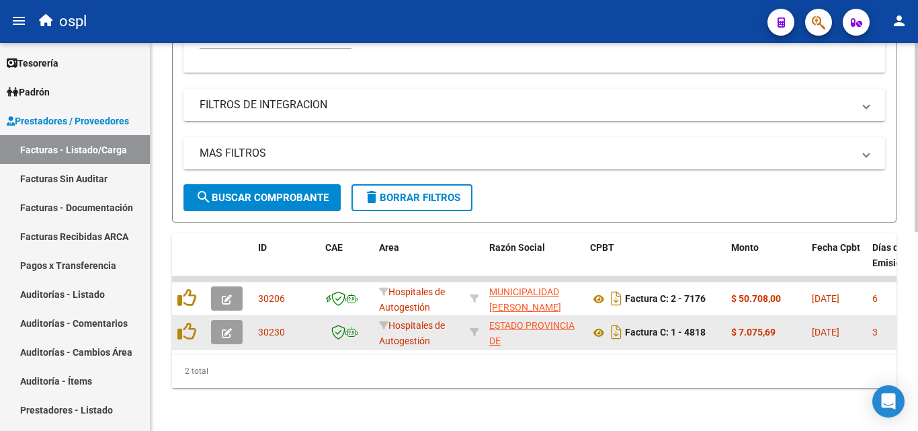
scroll to position [407, 0]
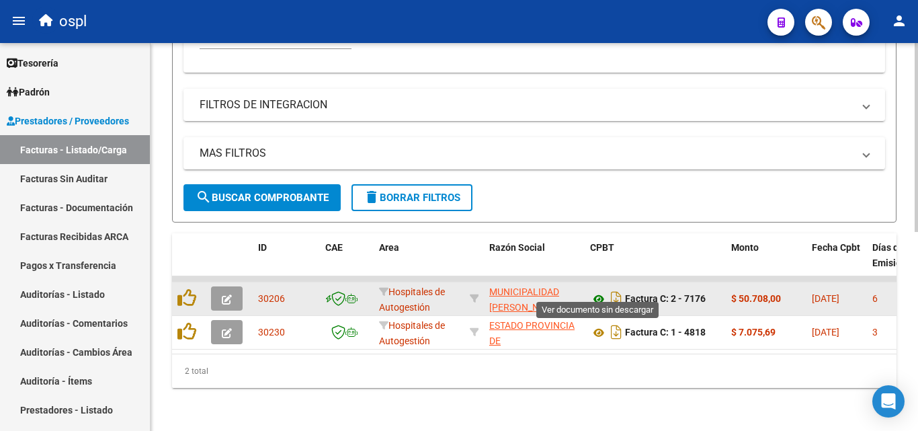
click at [600, 291] on icon at bounding box center [598, 299] width 17 height 16
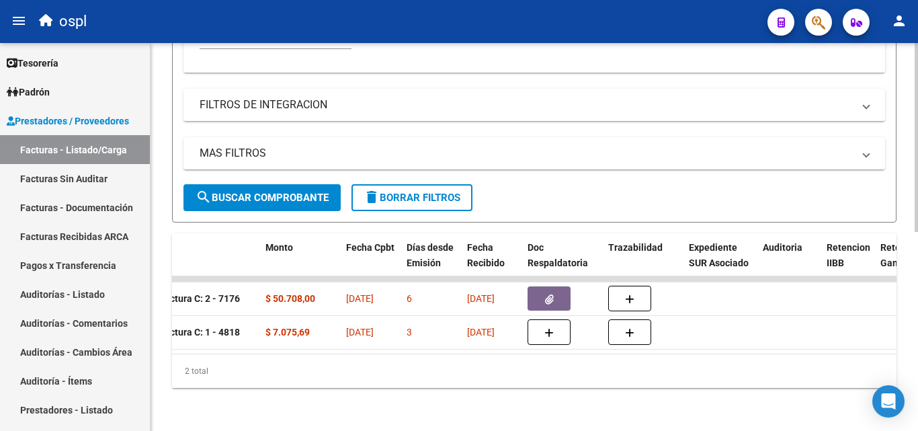
scroll to position [0, 498]
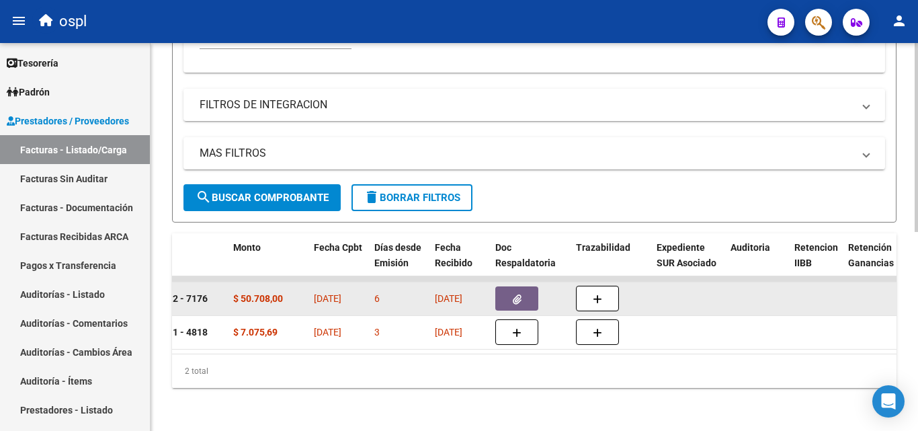
click at [523, 286] on button "button" at bounding box center [517, 298] width 43 height 24
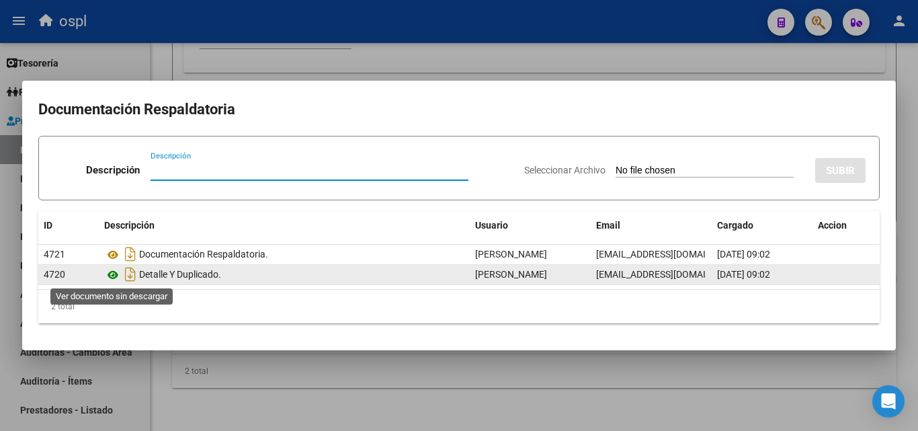
click at [112, 278] on icon at bounding box center [112, 275] width 17 height 16
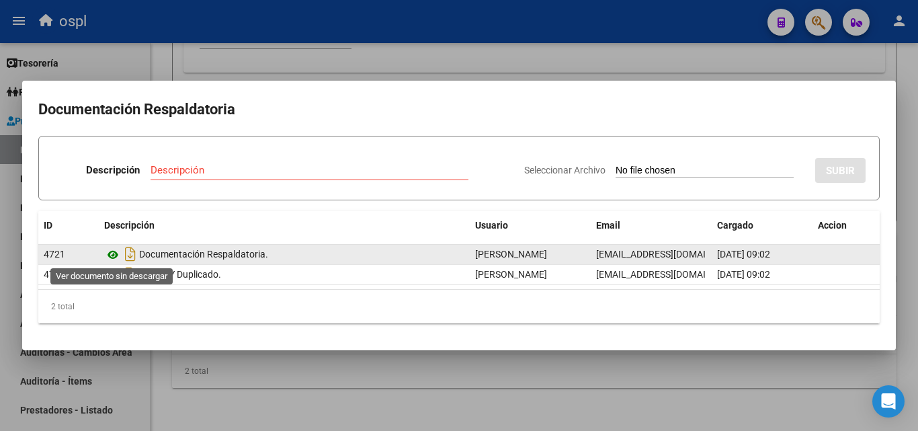
click at [114, 255] on icon at bounding box center [112, 255] width 17 height 16
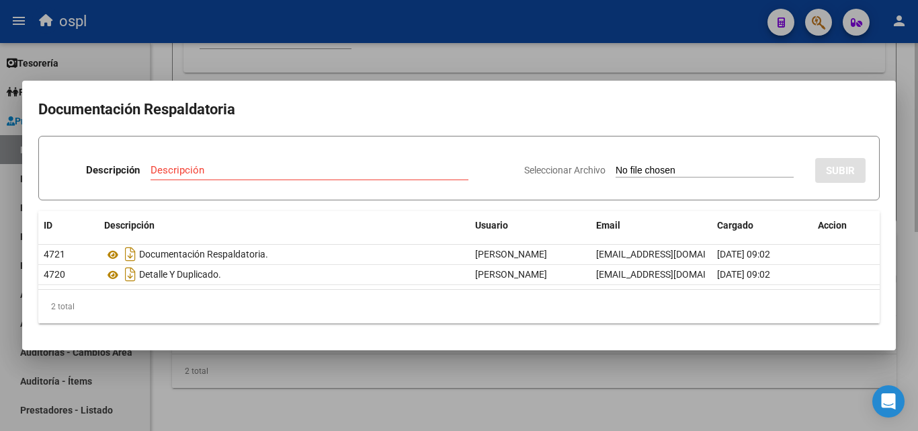
click at [311, 378] on div at bounding box center [459, 215] width 918 height 431
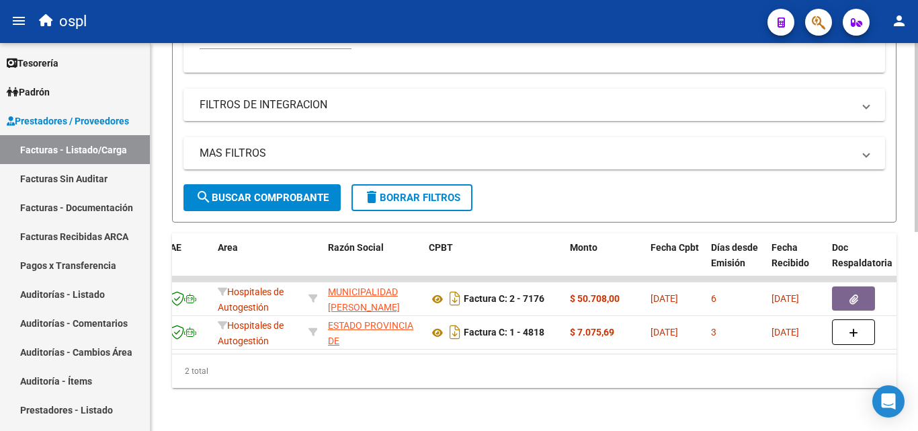
scroll to position [0, 0]
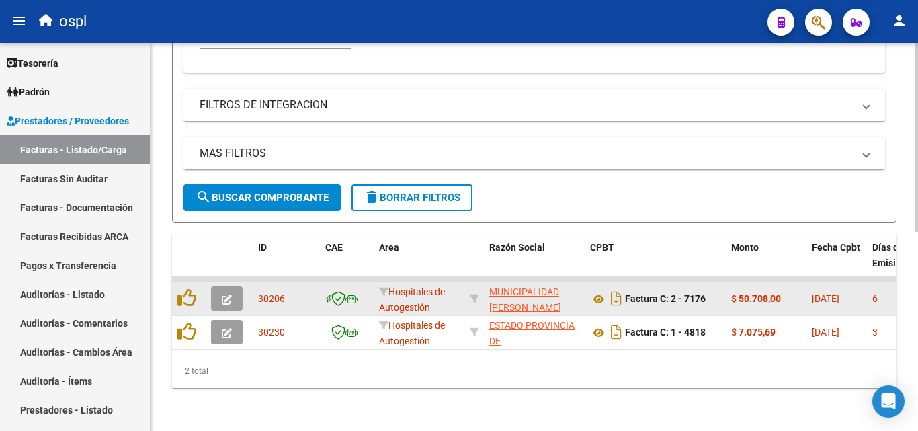
click at [226, 295] on icon "button" at bounding box center [227, 300] width 10 height 10
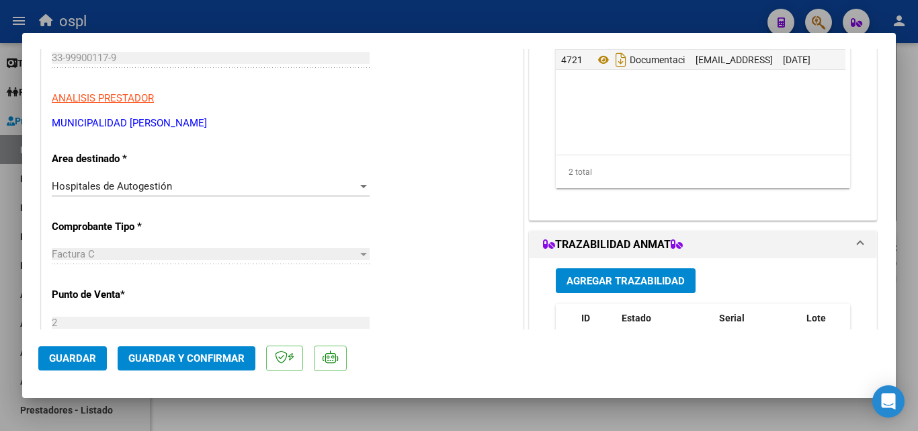
scroll to position [269, 0]
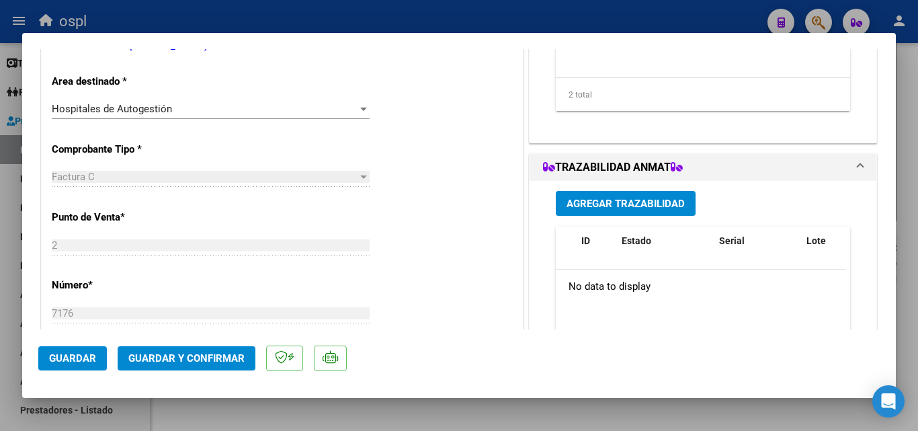
click at [359, 111] on div at bounding box center [364, 109] width 12 height 11
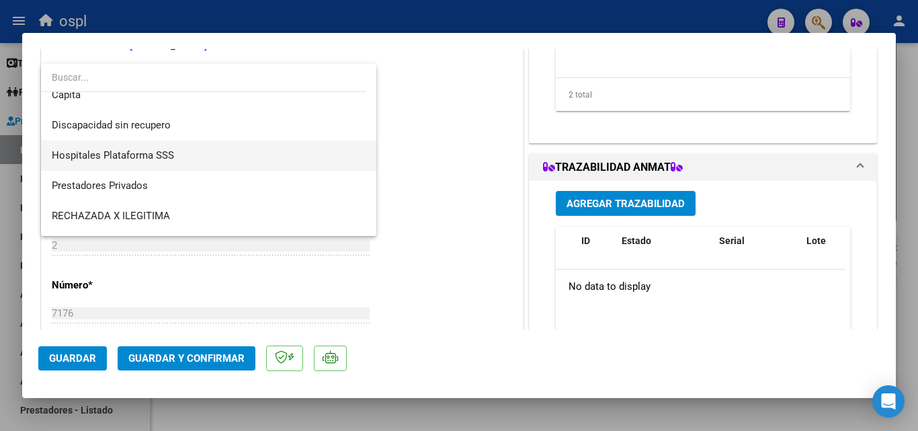
scroll to position [191, 0]
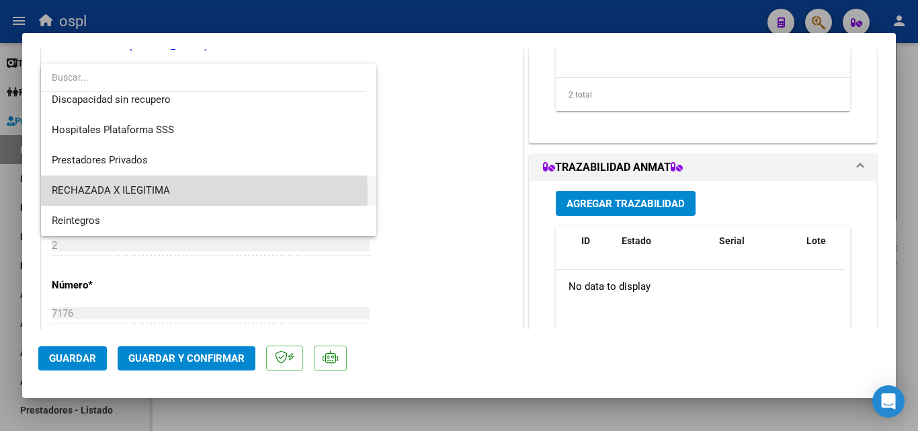
click at [180, 193] on span "RECHAZADA X ILEGITIMA" at bounding box center [209, 190] width 314 height 30
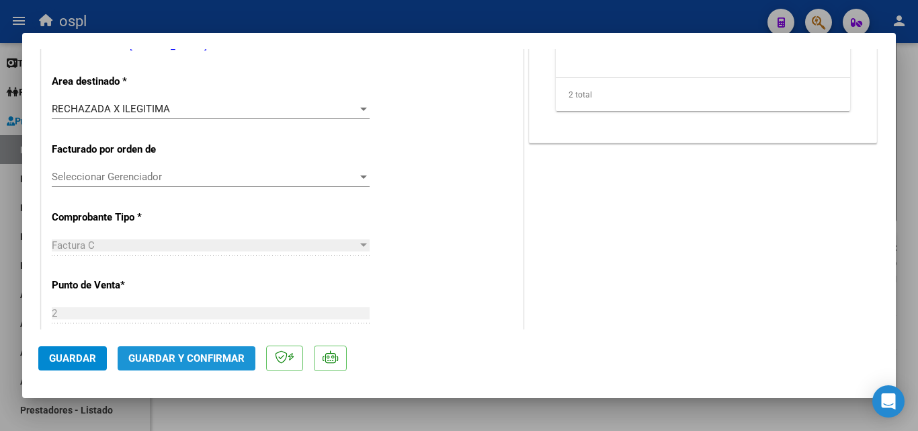
click at [194, 356] on span "Guardar y Confirmar" at bounding box center [186, 358] width 116 height 12
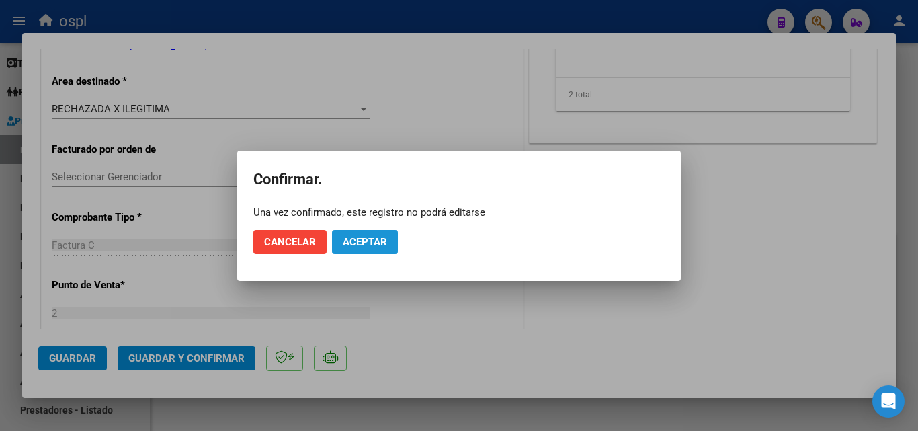
click at [341, 241] on button "Aceptar" at bounding box center [365, 242] width 66 height 24
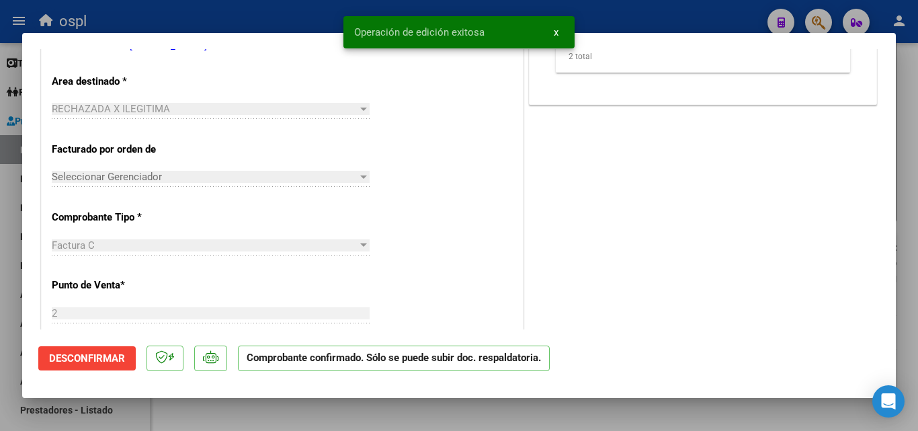
click at [0, 241] on div at bounding box center [459, 215] width 918 height 431
type input "$ 0,00"
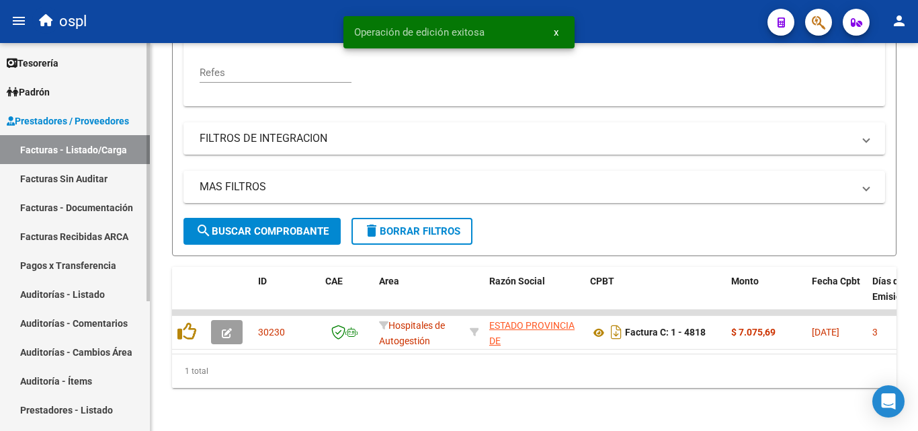
scroll to position [374, 0]
click at [68, 175] on link "Facturas Sin Auditar" at bounding box center [75, 178] width 150 height 29
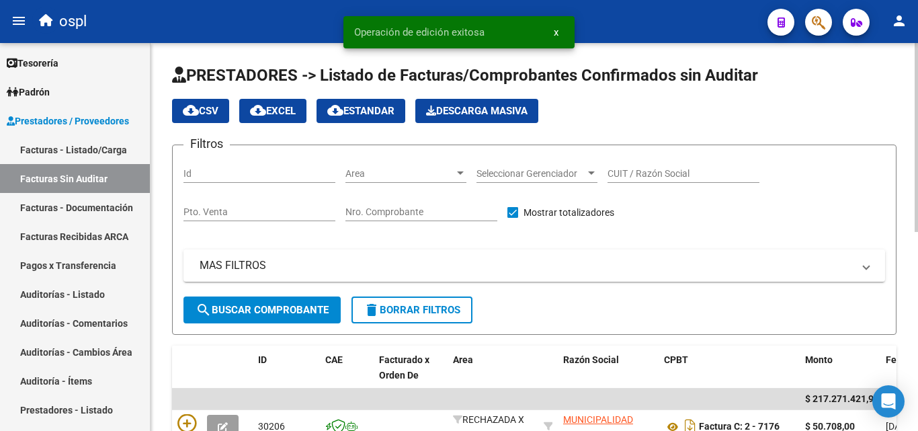
click at [371, 206] on input "Nro. Comprobante" at bounding box center [422, 211] width 152 height 11
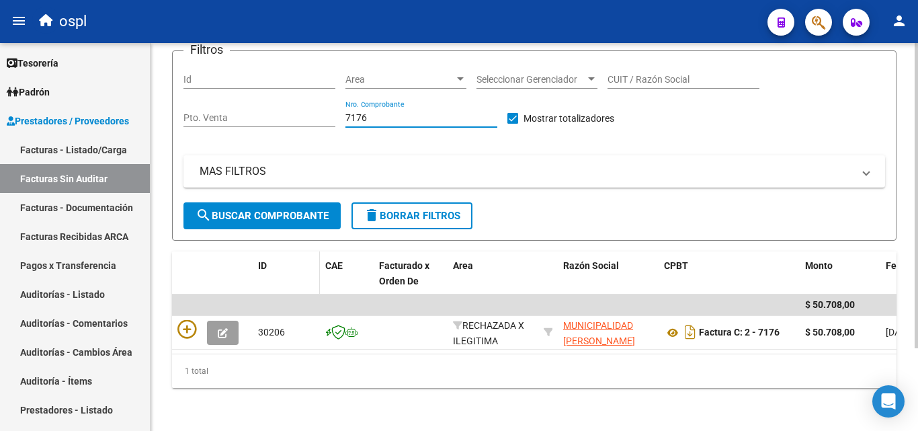
scroll to position [105, 0]
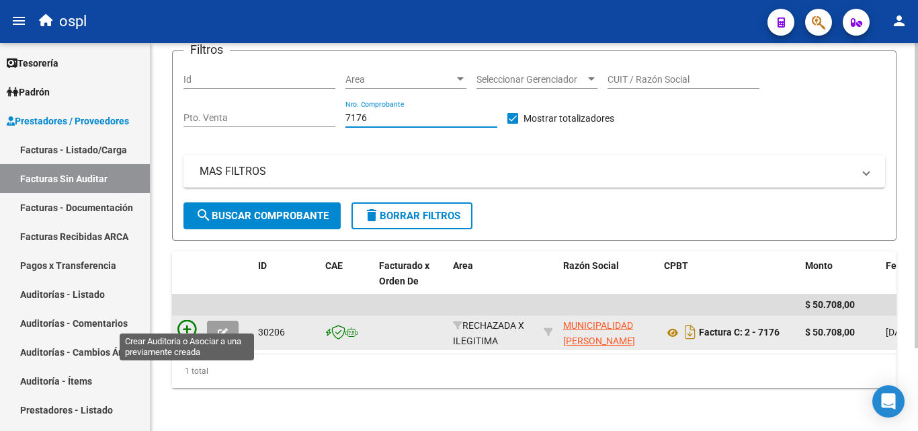
type input "7176"
click at [196, 320] on icon at bounding box center [187, 329] width 19 height 19
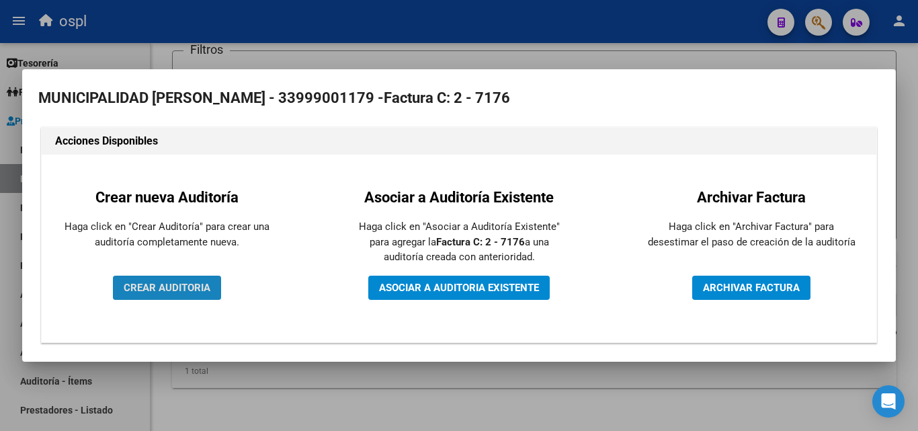
click at [190, 285] on span "CREAR AUDITORIA" at bounding box center [167, 288] width 87 height 12
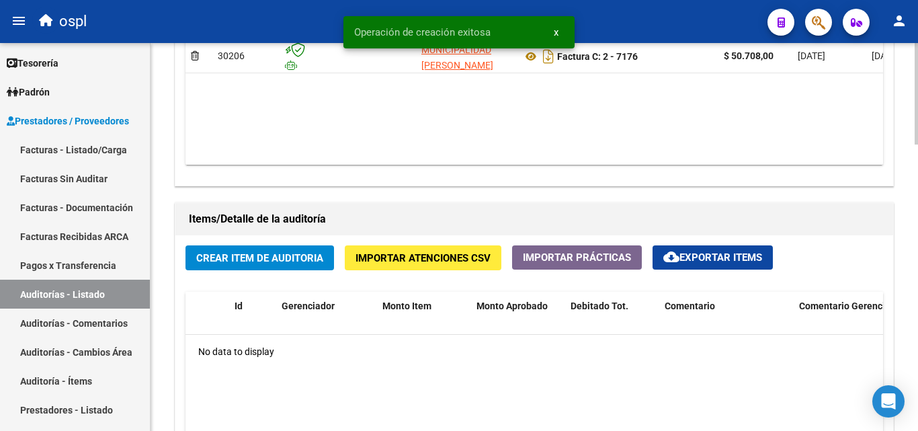
scroll to position [874, 0]
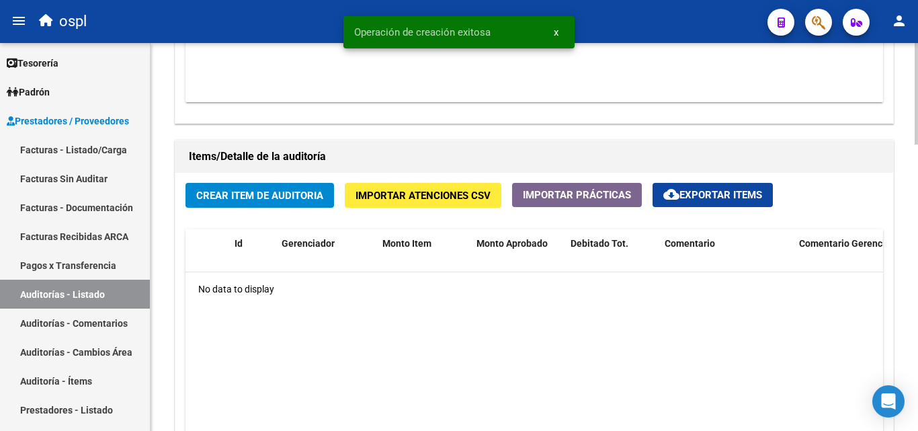
click at [254, 196] on span "Crear Item de Auditoria" at bounding box center [259, 196] width 127 height 12
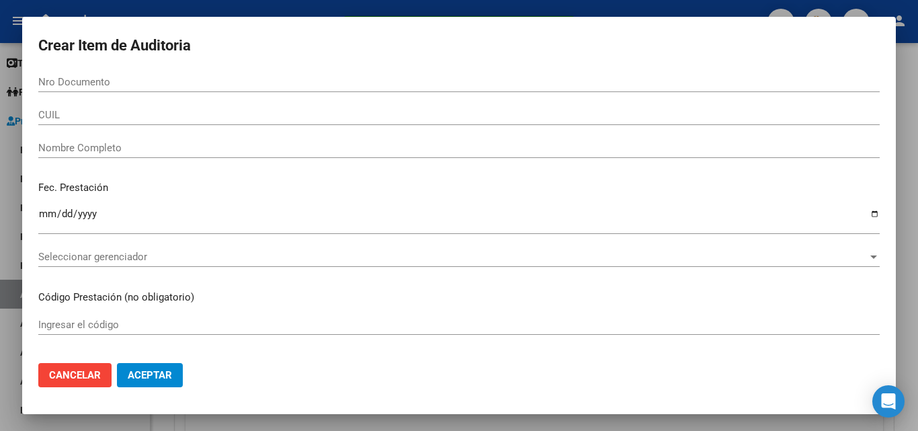
click at [106, 140] on div "Nombre Completo" at bounding box center [459, 148] width 842 height 20
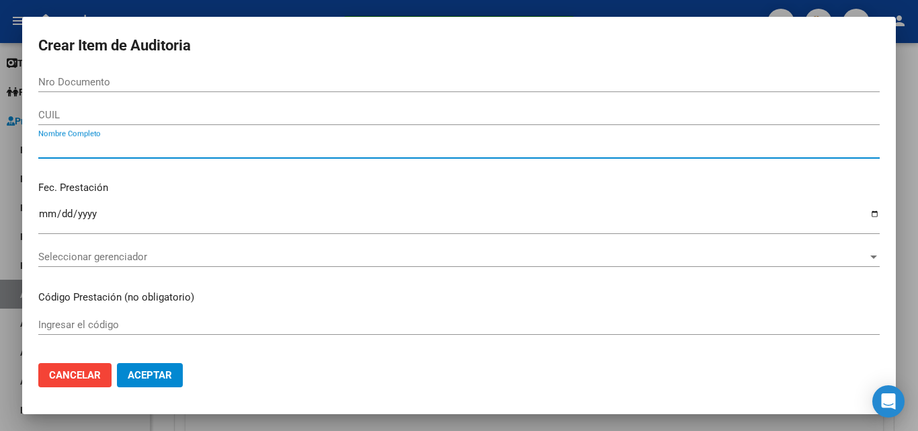
click at [101, 144] on input "Nombre Completo" at bounding box center [459, 148] width 842 height 12
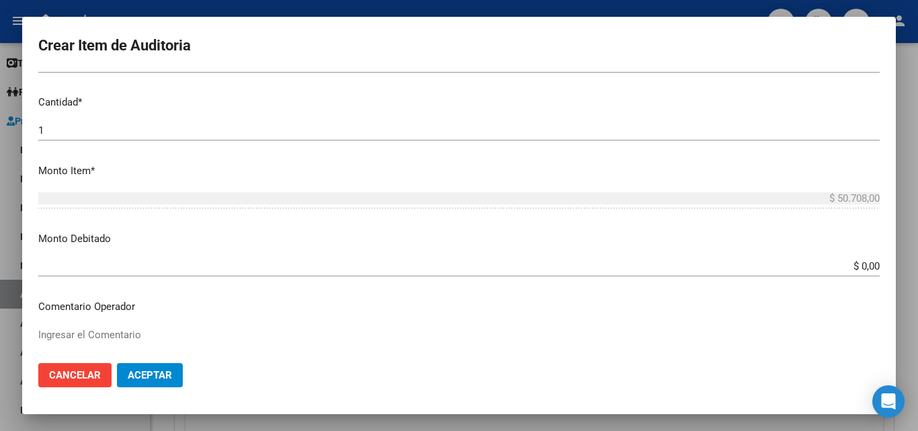
scroll to position [336, 0]
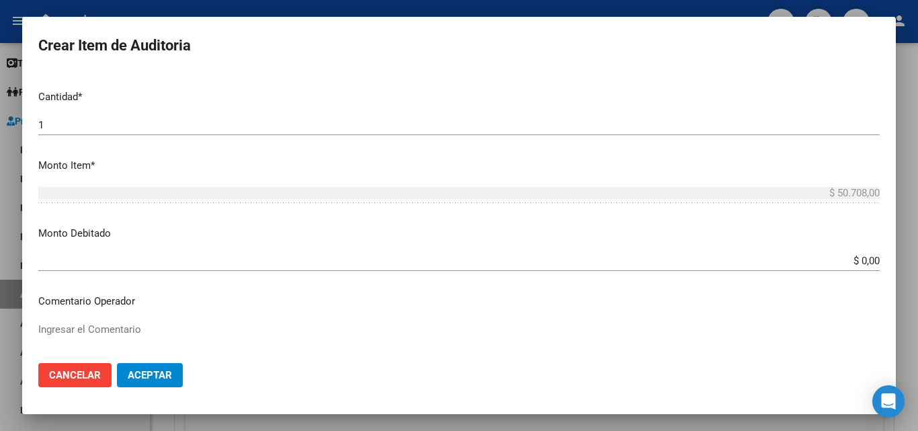
type input "todos"
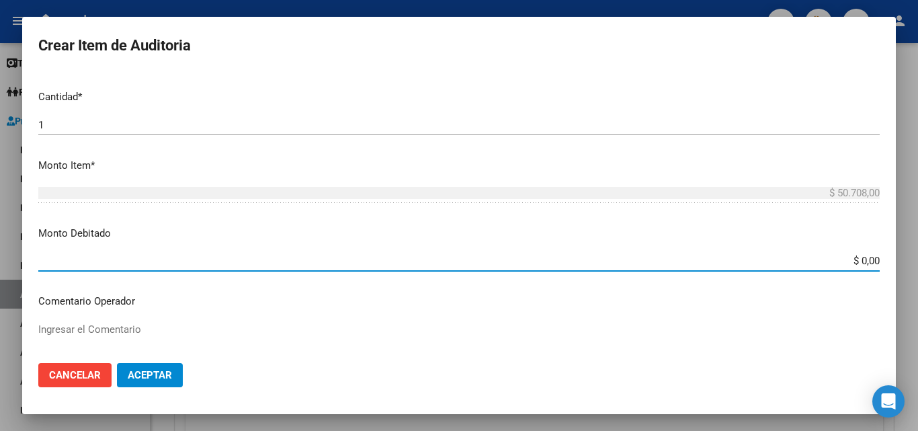
drag, startPoint x: 841, startPoint y: 262, endPoint x: 882, endPoint y: 268, distance: 41.6
click at [896, 266] on mat-dialog-content "Nro Documento CUIL todos Nombre Completo Fec. Prestación Ingresar la fecha Sele…" at bounding box center [459, 212] width 874 height 280
type input "$ 50.708,00"
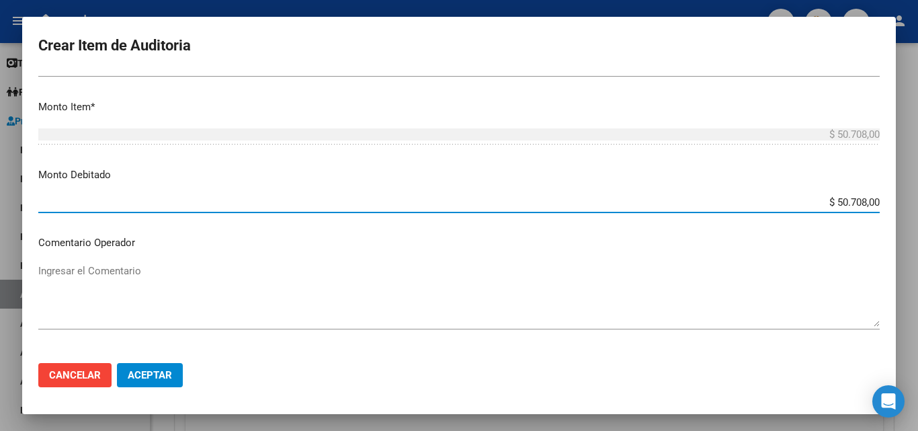
scroll to position [471, 0]
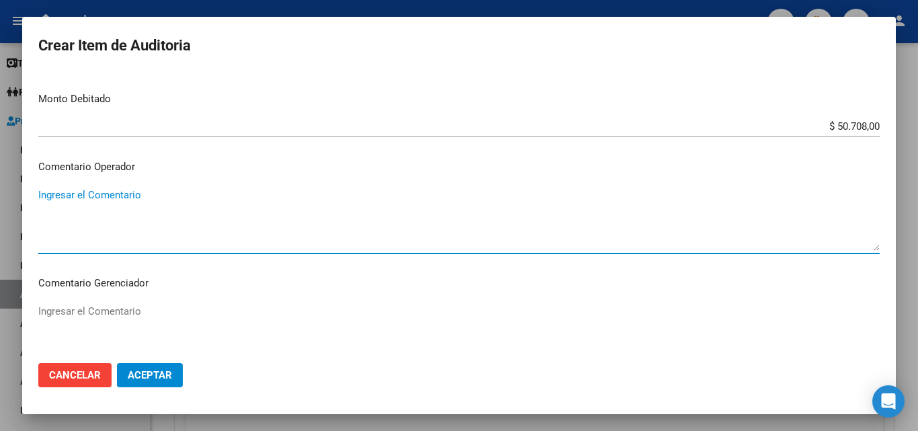
click at [229, 210] on textarea "Ingresar el Comentario" at bounding box center [459, 219] width 842 height 63
type textarea "fc rechazada por ilegitima - no presenta copia de dni que acredite atencion med…"
click at [168, 374] on span "Aceptar" at bounding box center [150, 375] width 44 height 12
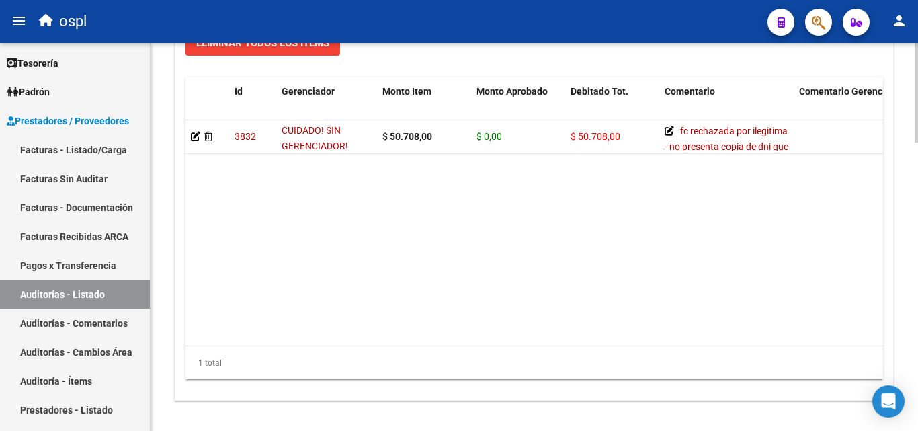
scroll to position [1076, 0]
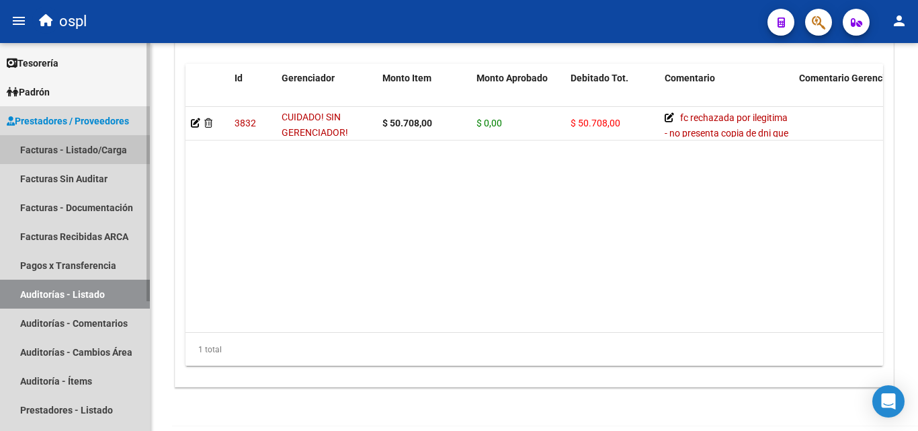
click at [66, 153] on link "Facturas - Listado/Carga" at bounding box center [75, 149] width 150 height 29
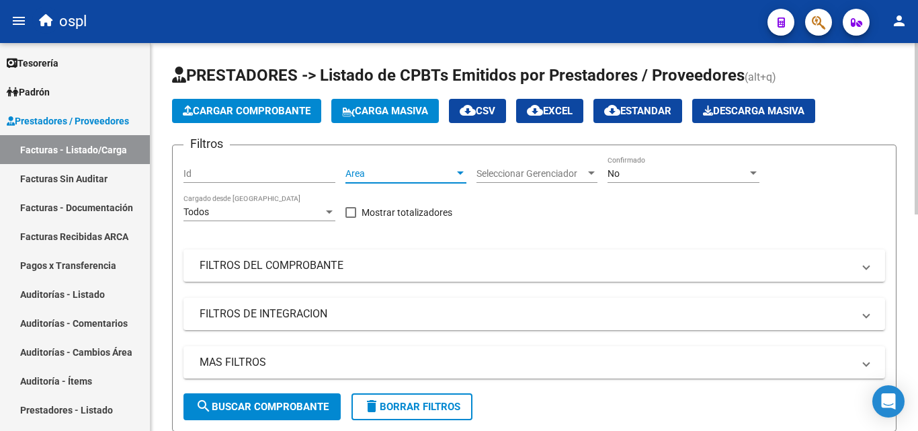
click at [461, 174] on div at bounding box center [460, 172] width 7 height 3
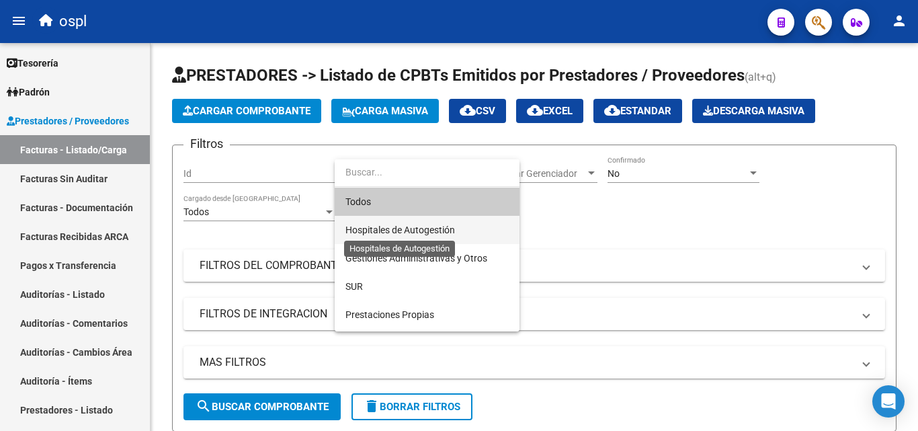
click at [396, 229] on span "Hospitales de Autogestión" at bounding box center [401, 230] width 110 height 11
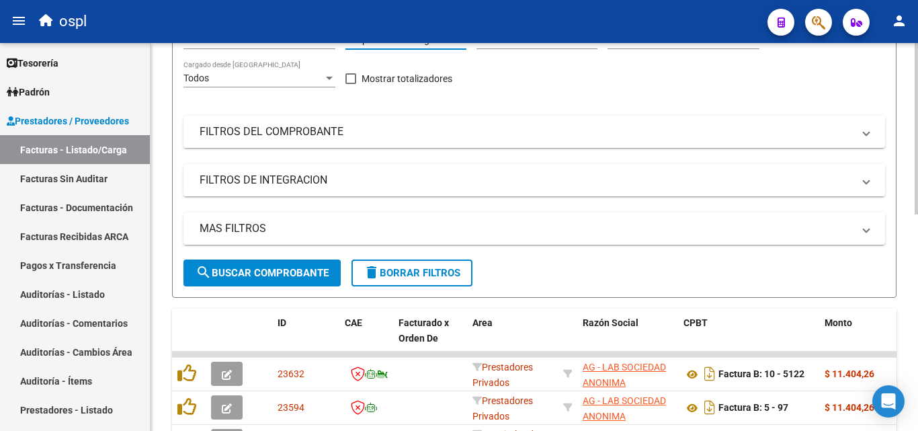
scroll to position [134, 0]
click at [344, 131] on mat-panel-title "FILTROS DEL COMPROBANTE" at bounding box center [527, 131] width 654 height 15
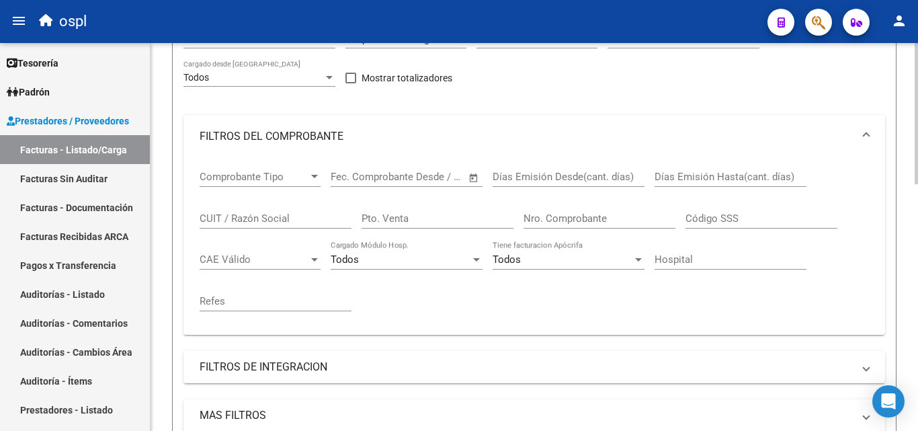
click at [469, 172] on span "Open calendar" at bounding box center [474, 177] width 32 height 32
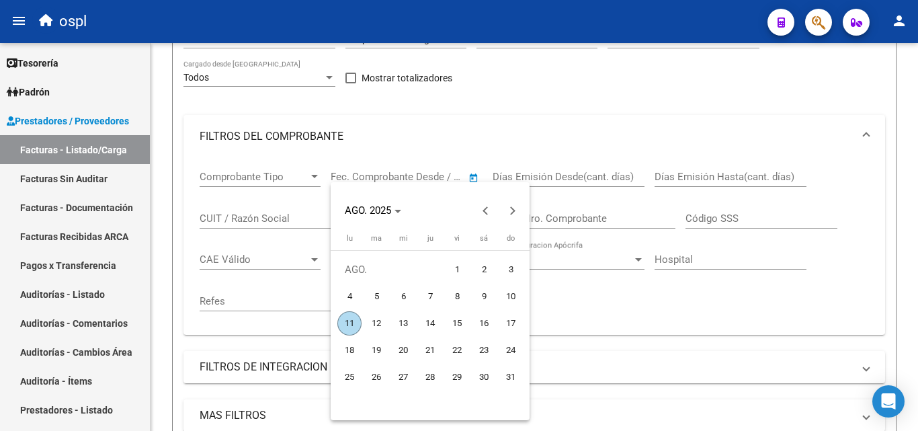
click at [448, 268] on span "1" at bounding box center [457, 270] width 24 height 24
type input "[DATE]"
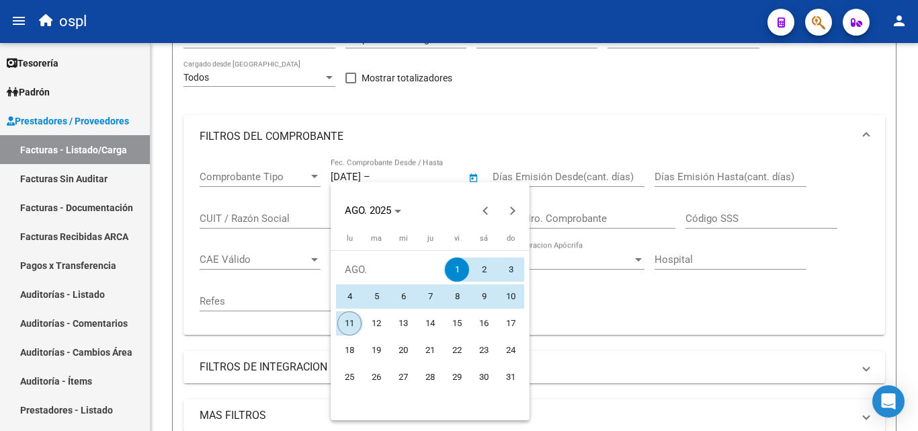
click at [353, 321] on span "11" at bounding box center [350, 323] width 24 height 24
type input "[DATE]"
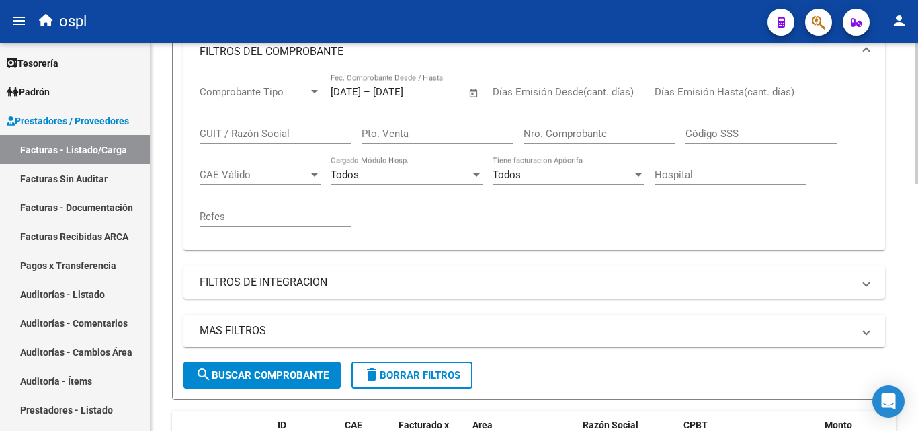
scroll to position [269, 0]
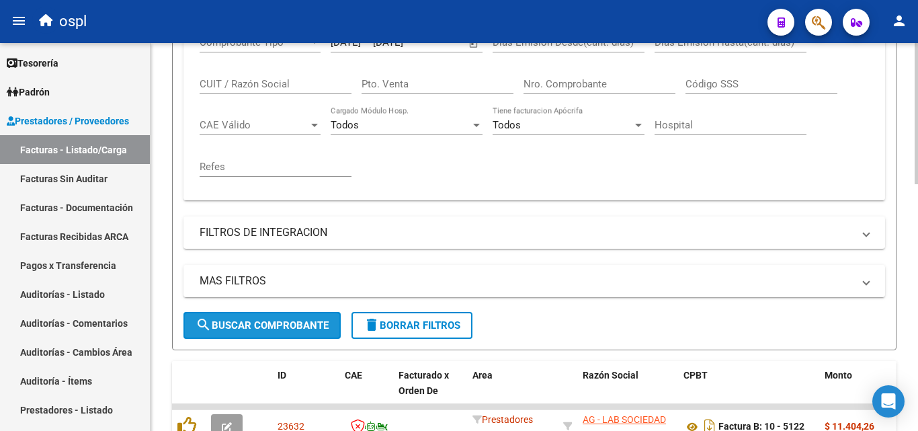
click at [249, 322] on span "search Buscar Comprobante" at bounding box center [262, 325] width 133 height 12
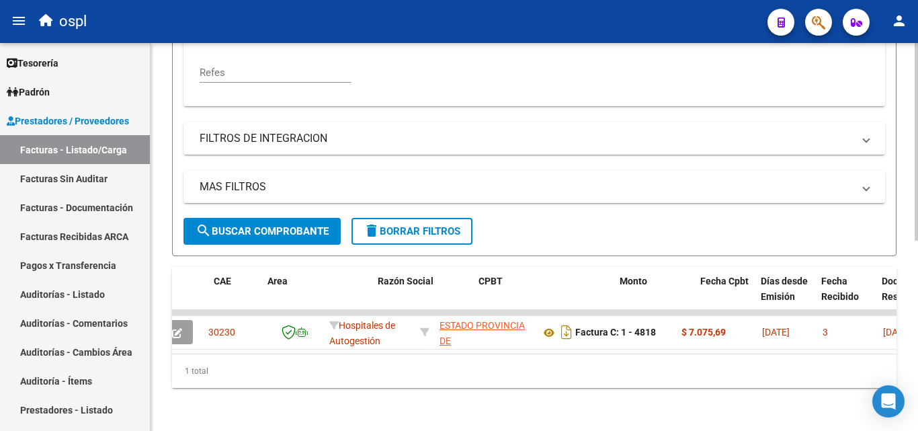
scroll to position [0, 0]
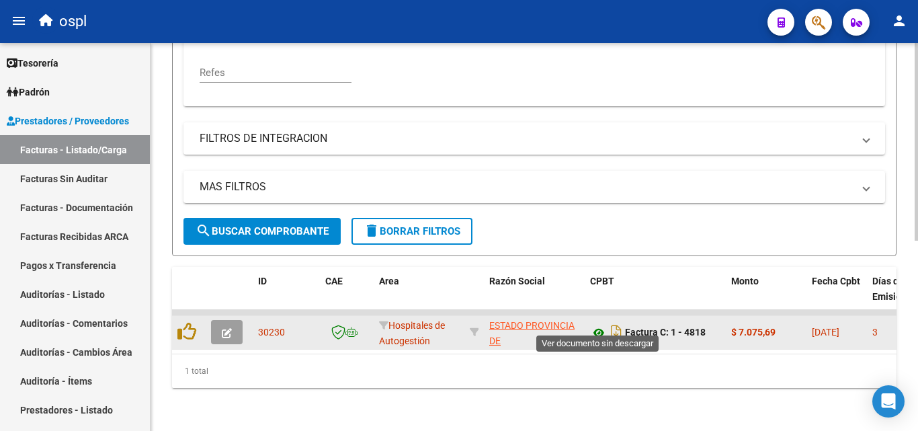
click at [600, 325] on icon at bounding box center [598, 333] width 17 height 16
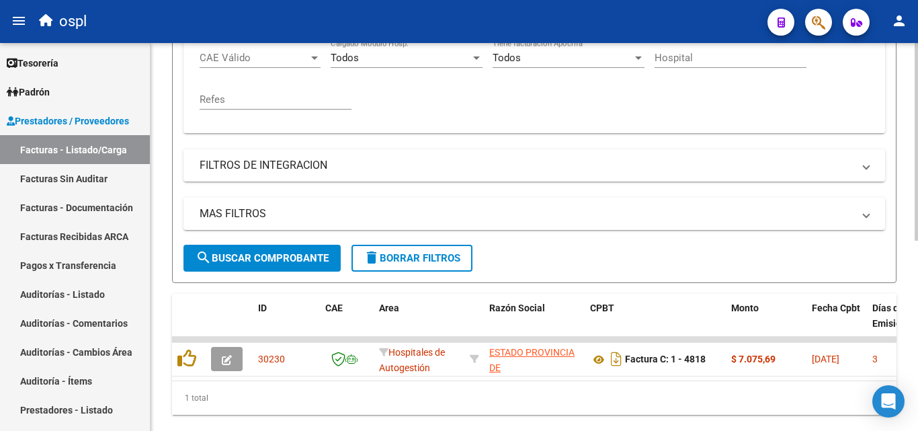
scroll to position [134, 0]
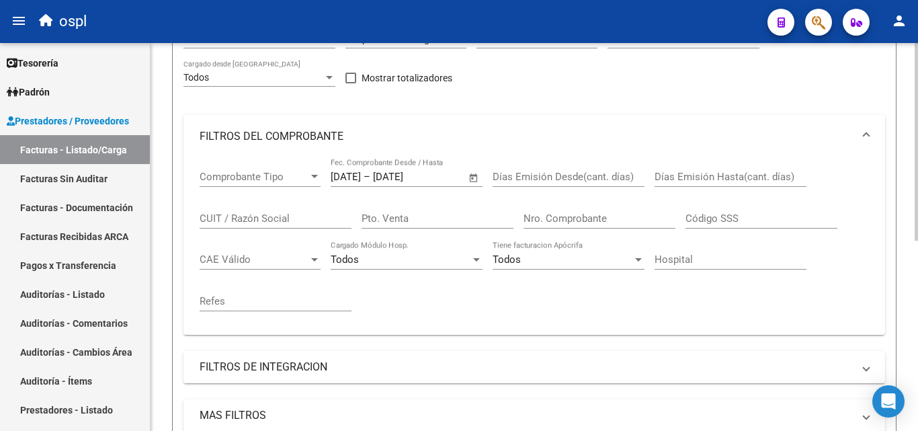
click at [470, 174] on span "Open calendar" at bounding box center [474, 177] width 32 height 32
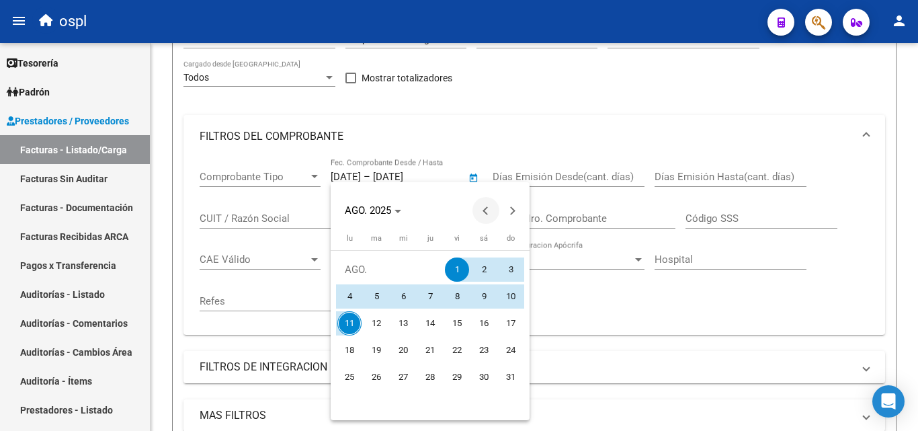
click at [485, 208] on button "Previous month" at bounding box center [486, 210] width 27 height 27
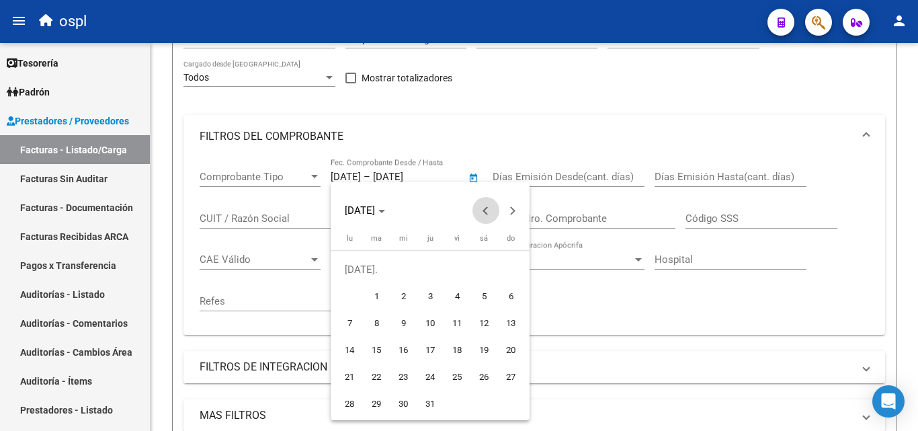
click at [485, 208] on button "Previous month" at bounding box center [486, 210] width 27 height 27
click at [491, 204] on span "Previous month" at bounding box center [486, 210] width 27 height 27
click at [480, 265] on span "1" at bounding box center [484, 270] width 24 height 24
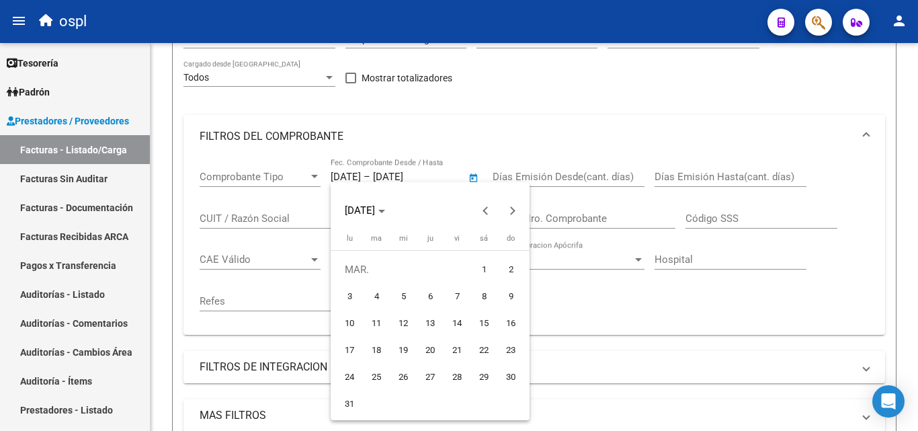
type input "[DATE]"
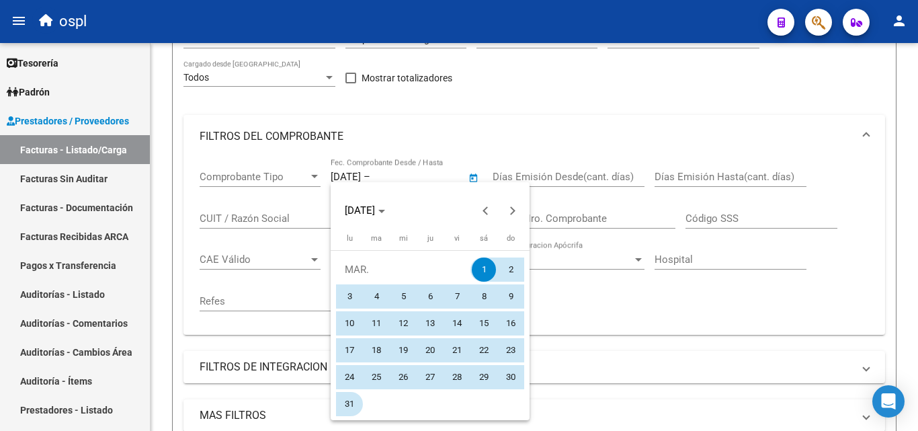
click at [350, 402] on span "31" at bounding box center [350, 404] width 24 height 24
type input "[DATE]"
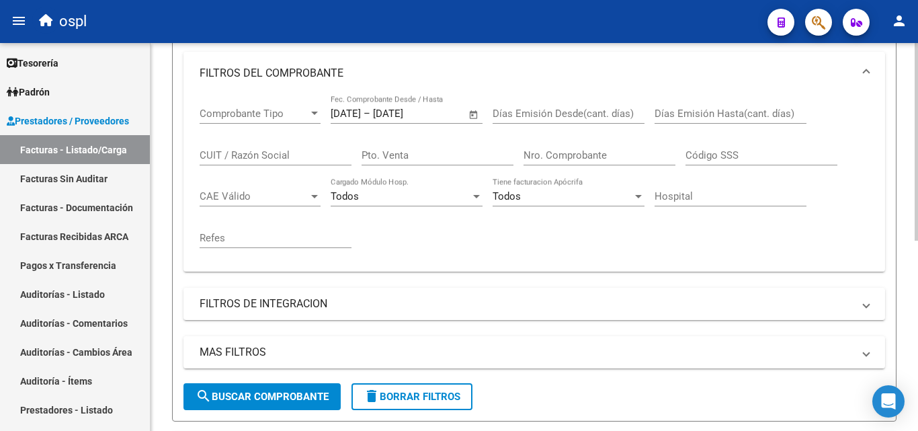
scroll to position [269, 0]
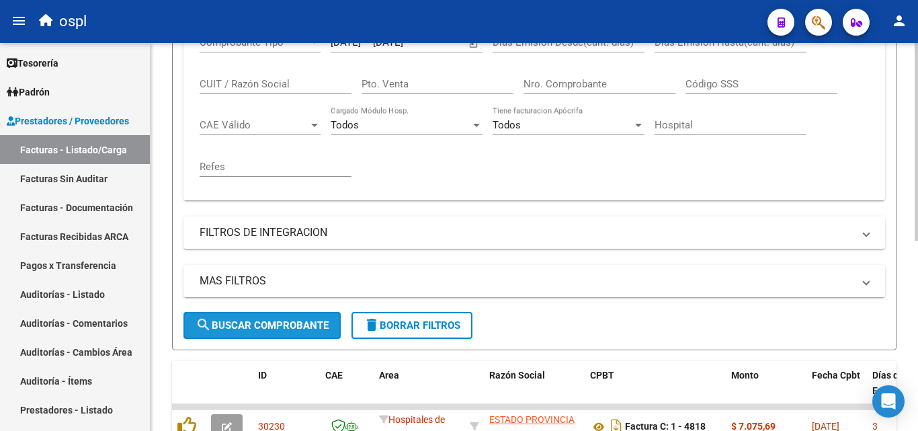
click at [239, 332] on button "search Buscar Comprobante" at bounding box center [262, 325] width 157 height 27
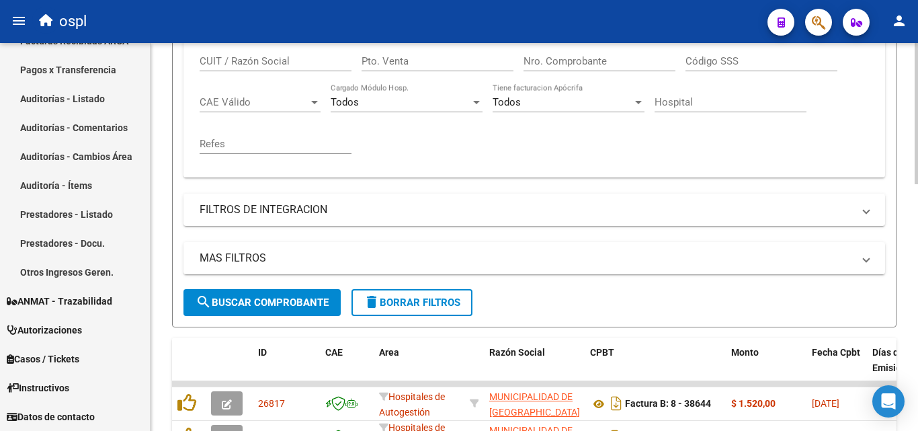
scroll to position [475, 0]
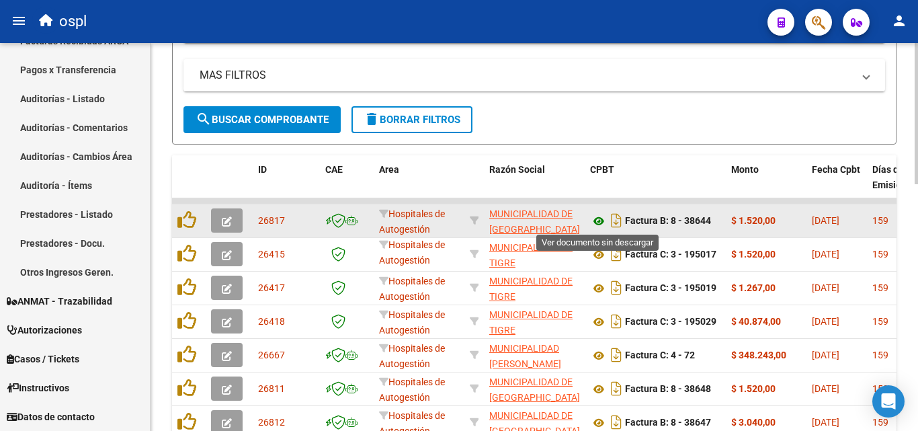
click at [599, 224] on icon at bounding box center [598, 221] width 17 height 16
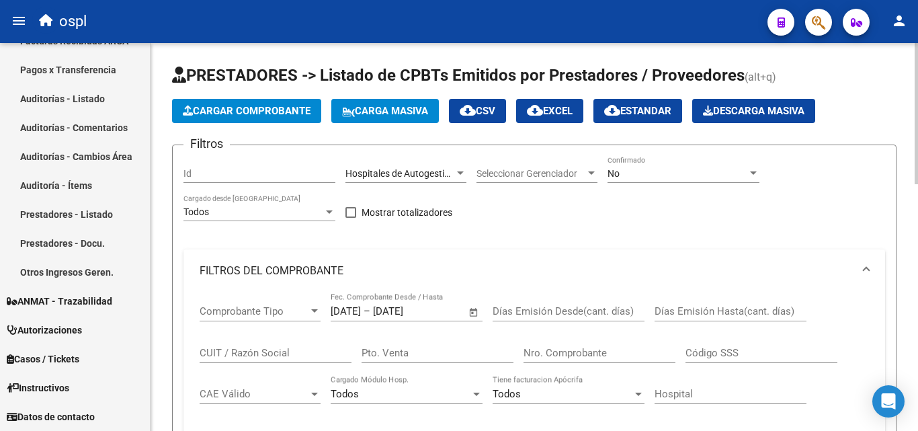
scroll to position [17, 0]
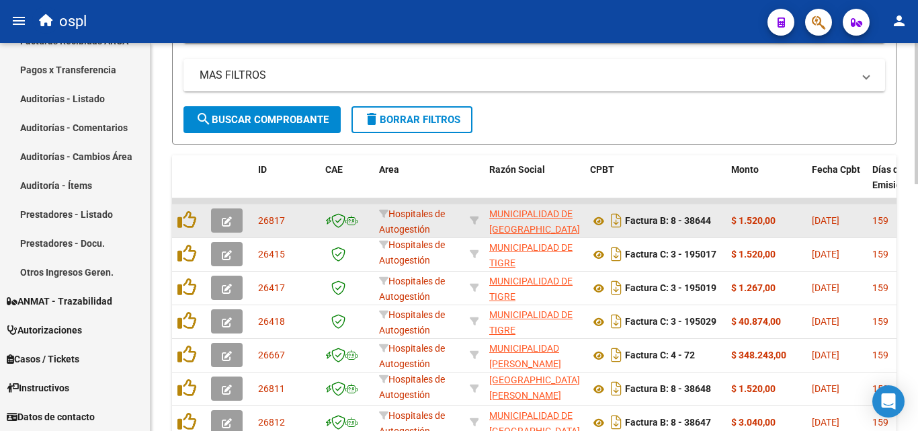
click at [233, 221] on button "button" at bounding box center [227, 220] width 32 height 24
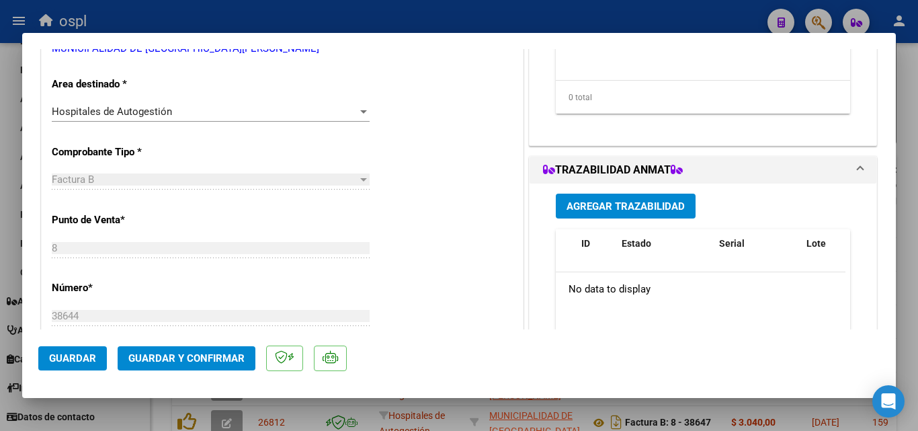
scroll to position [269, 0]
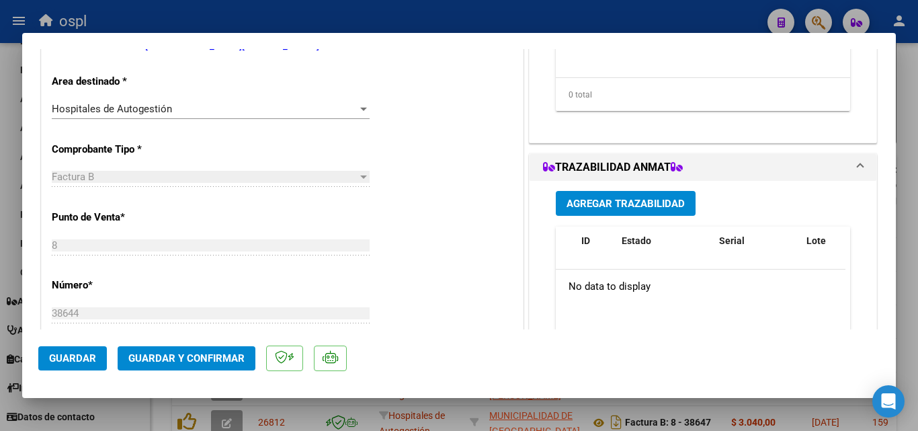
click at [361, 106] on div at bounding box center [364, 109] width 12 height 11
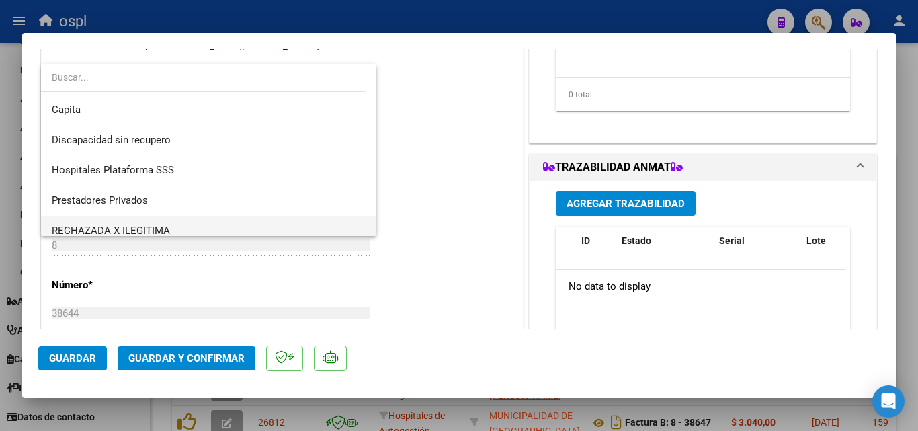
scroll to position [191, 0]
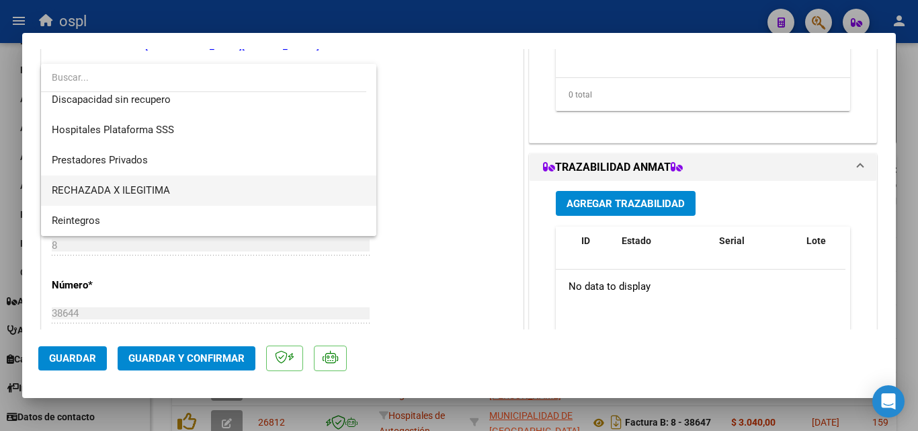
click at [206, 190] on span "RECHAZADA X ILEGITIMA" at bounding box center [209, 190] width 314 height 30
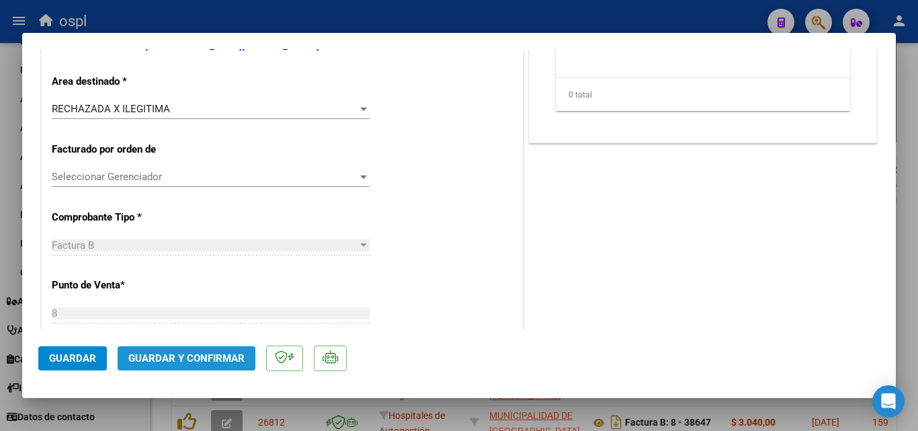
click at [166, 351] on button "Guardar y Confirmar" at bounding box center [187, 358] width 138 height 24
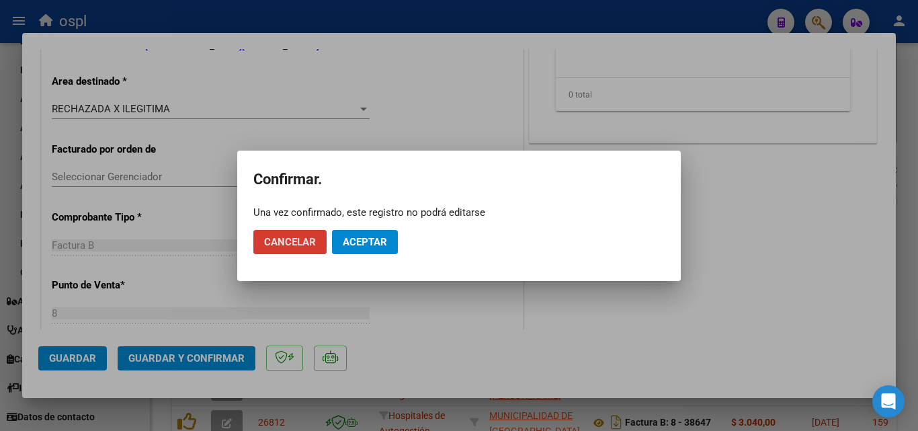
click at [377, 237] on span "Aceptar" at bounding box center [365, 242] width 44 height 12
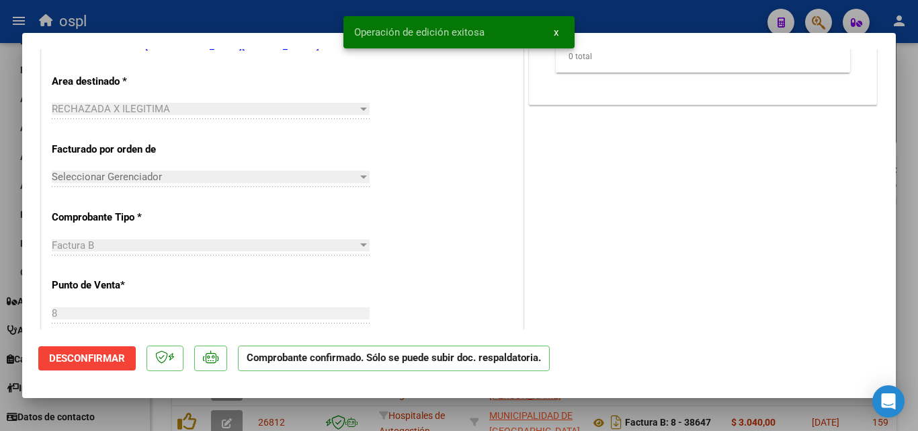
click at [0, 224] on div at bounding box center [459, 215] width 918 height 431
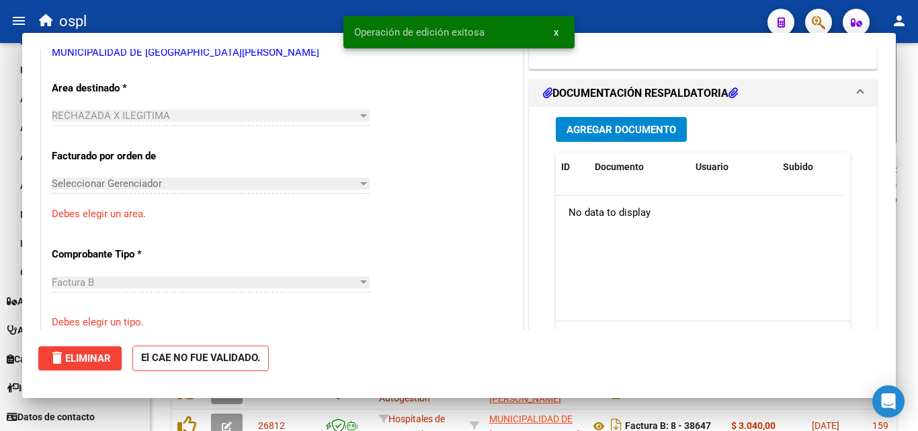
scroll to position [0, 0]
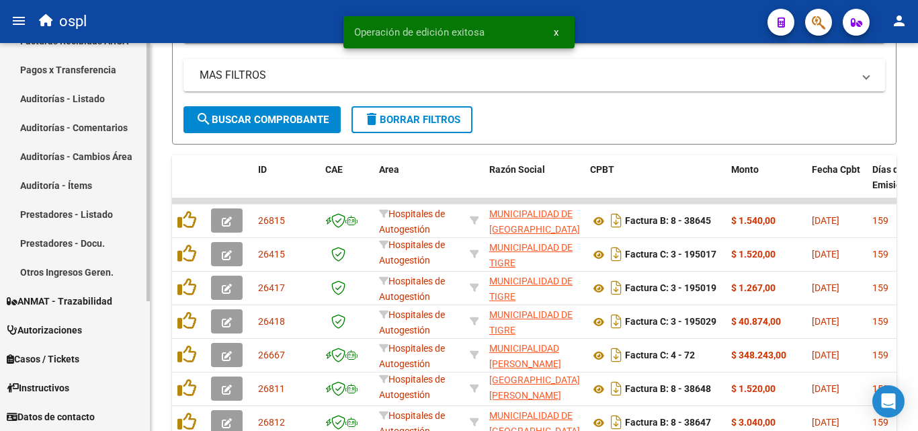
click at [71, 97] on link "Auditorías - Listado" at bounding box center [75, 98] width 150 height 29
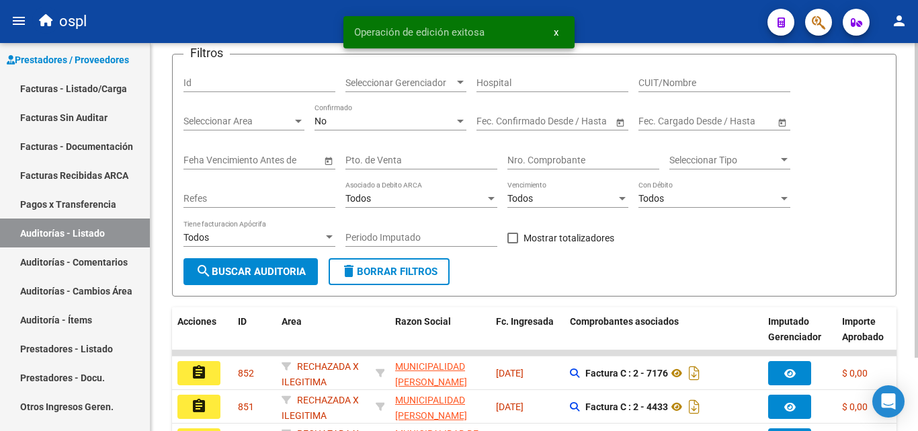
scroll to position [444, 0]
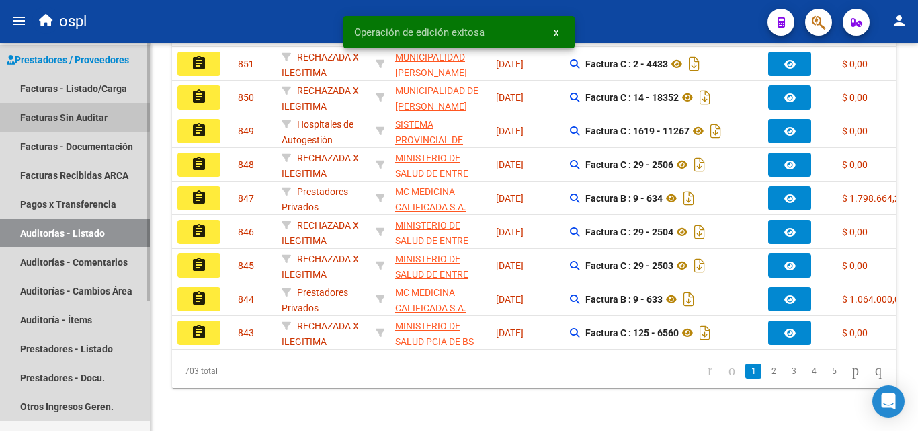
click at [58, 112] on link "Facturas Sin Auditar" at bounding box center [75, 117] width 150 height 29
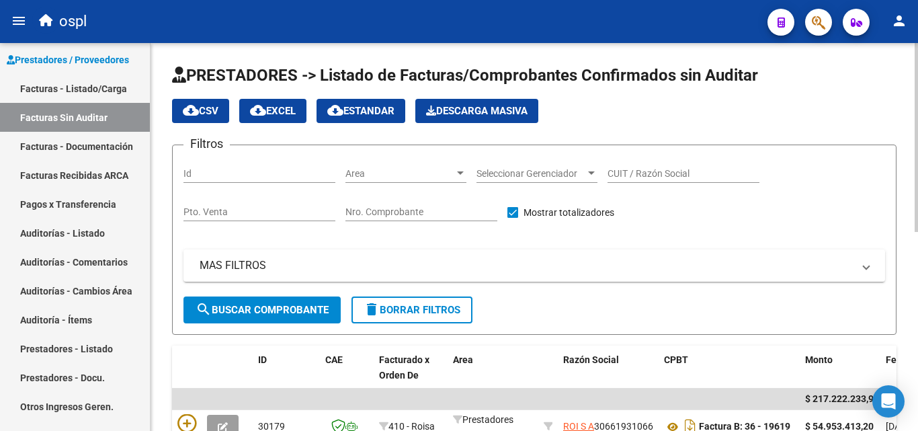
click at [420, 212] on input "Nro. Comprobante" at bounding box center [422, 211] width 152 height 11
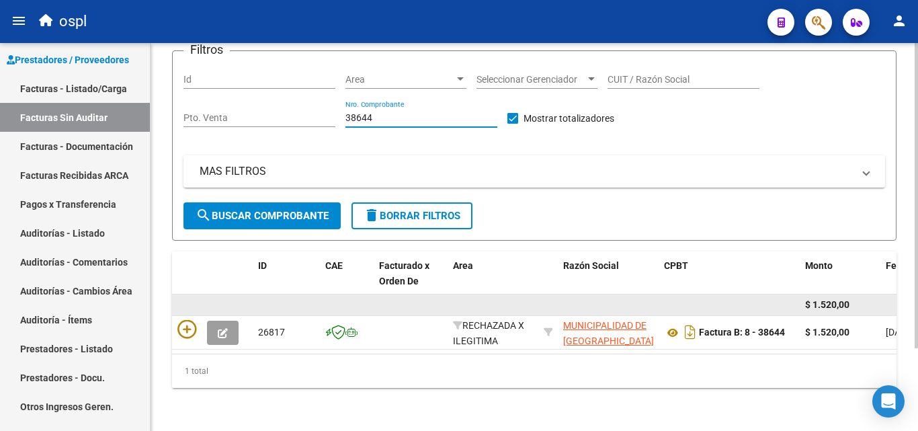
scroll to position [105, 0]
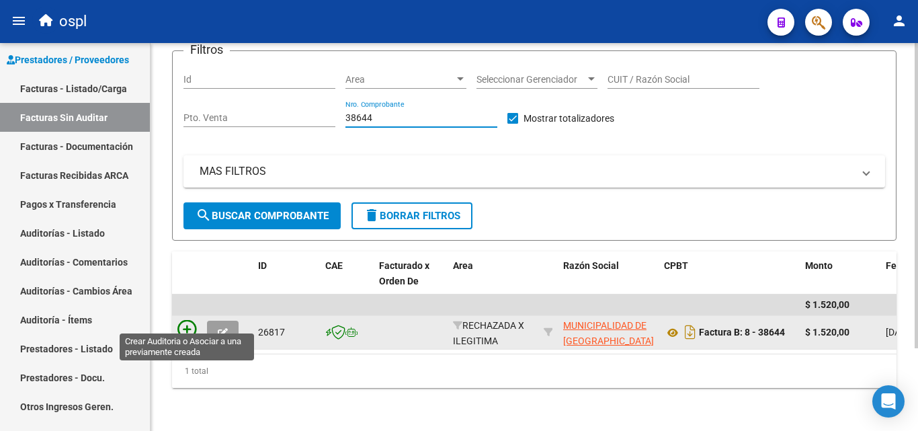
type input "38644"
click at [180, 322] on icon at bounding box center [187, 329] width 19 height 19
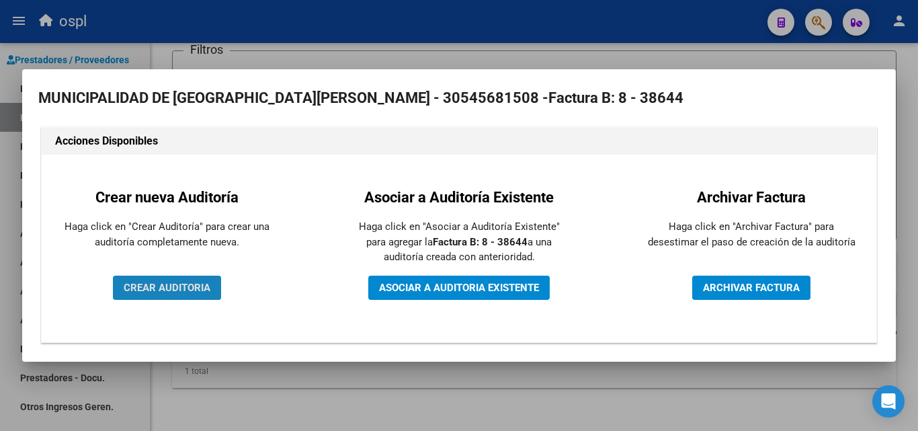
click at [198, 293] on span "CREAR AUDITORIA" at bounding box center [167, 288] width 87 height 12
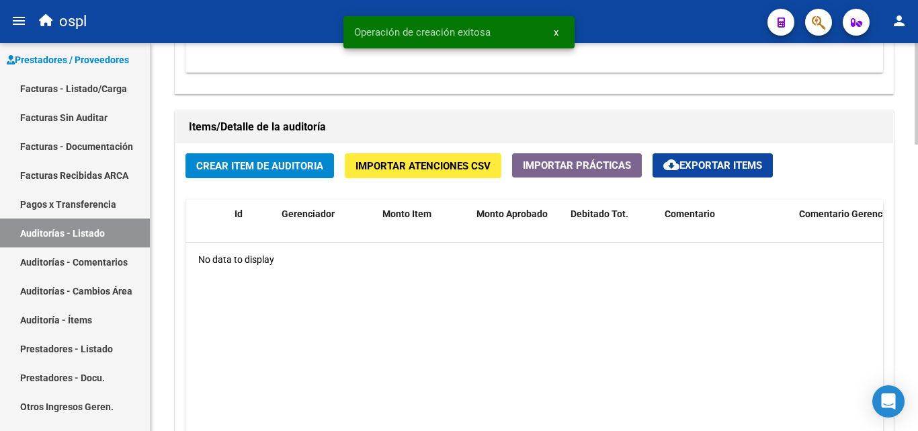
scroll to position [941, 0]
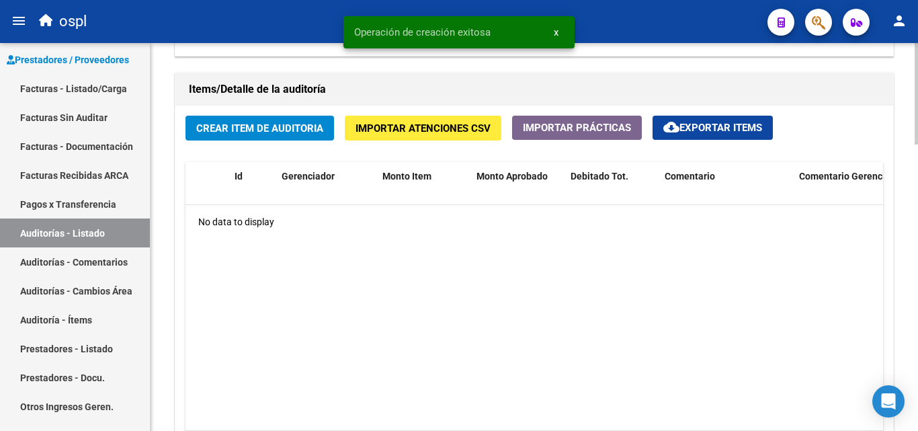
click at [270, 129] on span "Crear Item de Auditoria" at bounding box center [259, 128] width 127 height 12
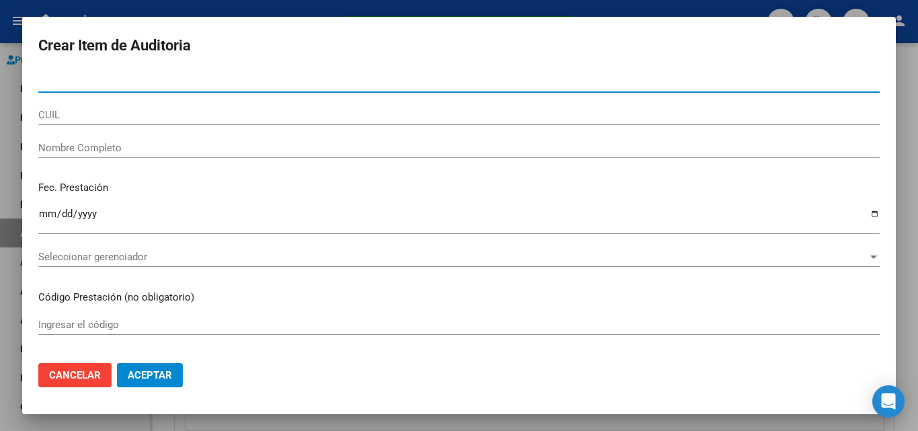
click at [112, 147] on input "Nombre Completo" at bounding box center [459, 148] width 842 height 12
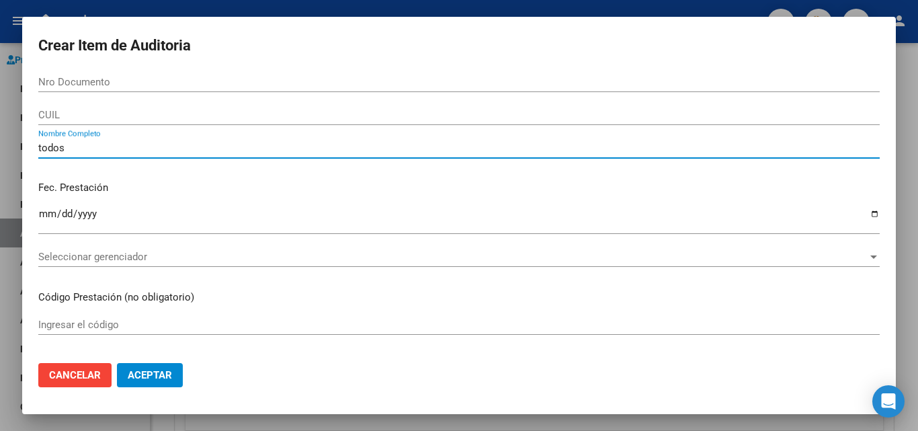
type input "todos"
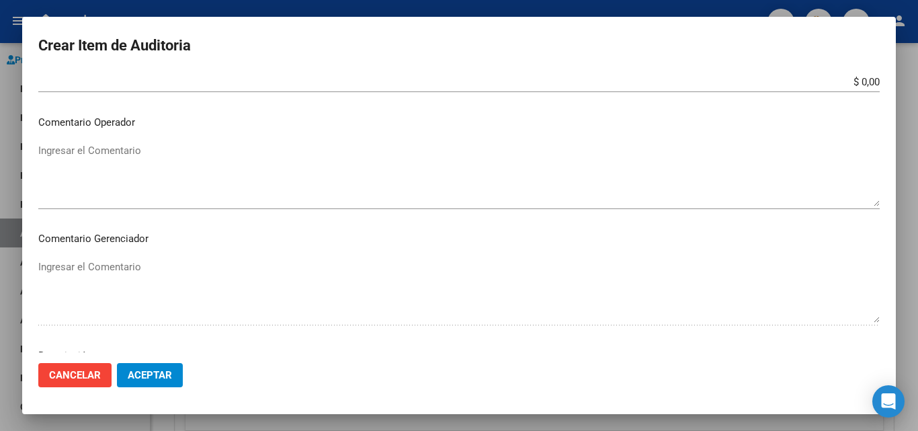
scroll to position [538, 0]
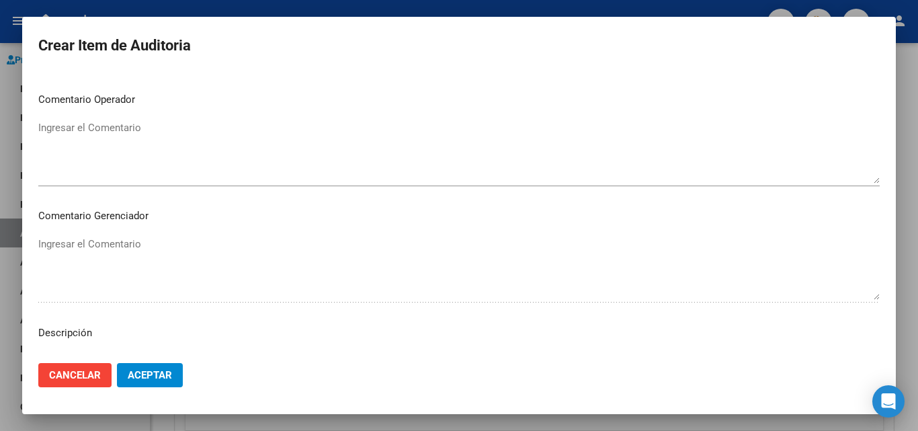
click at [112, 160] on textarea "Ingresar el Comentario" at bounding box center [459, 151] width 842 height 63
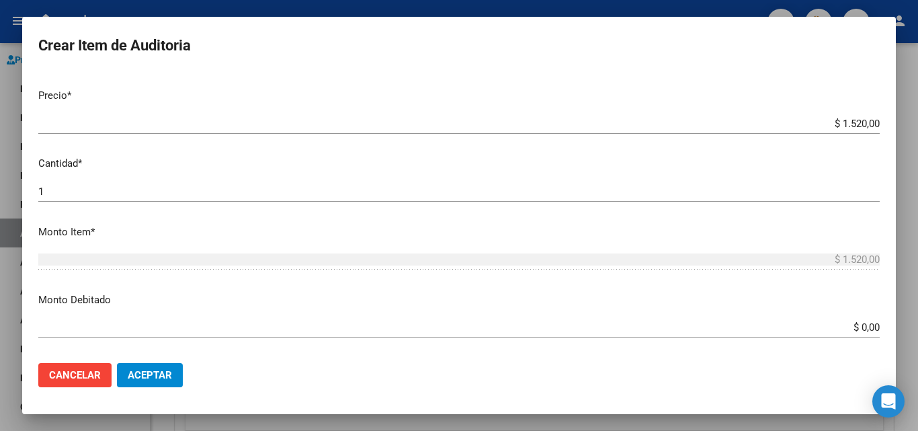
scroll to position [269, 0]
type textarea "fc rechazada por ilegitima - no presenta copia de dni adjunta que acredite aten…"
drag, startPoint x: 857, startPoint y: 329, endPoint x: 898, endPoint y: 334, distance: 41.3
click at [898, 334] on div "Crear Item de Auditoria Nro Documento CUIL todos Nombre Completo Fec. Prestació…" at bounding box center [459, 215] width 918 height 431
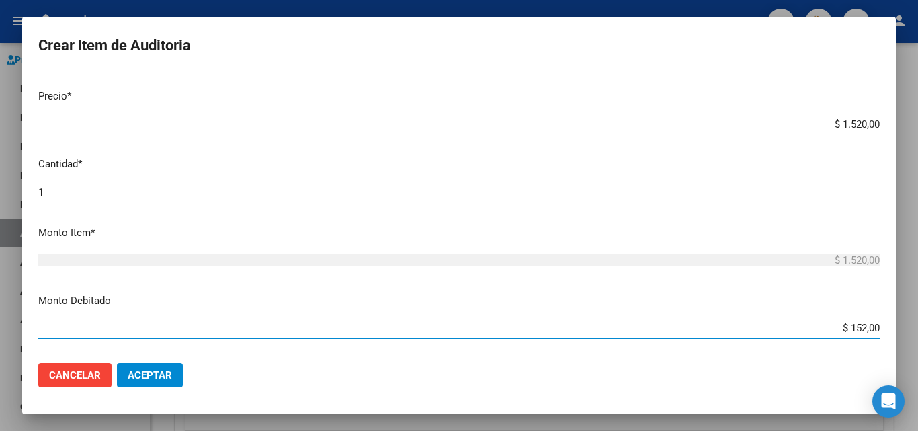
type input "$ 1.520,00"
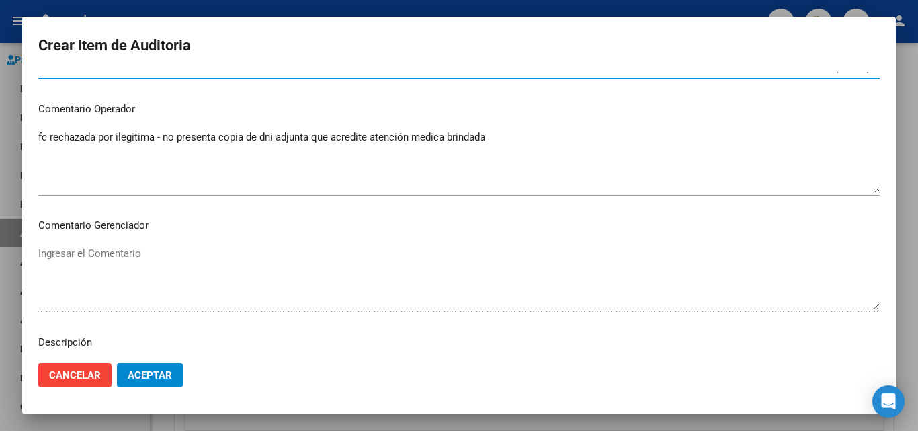
scroll to position [538, 0]
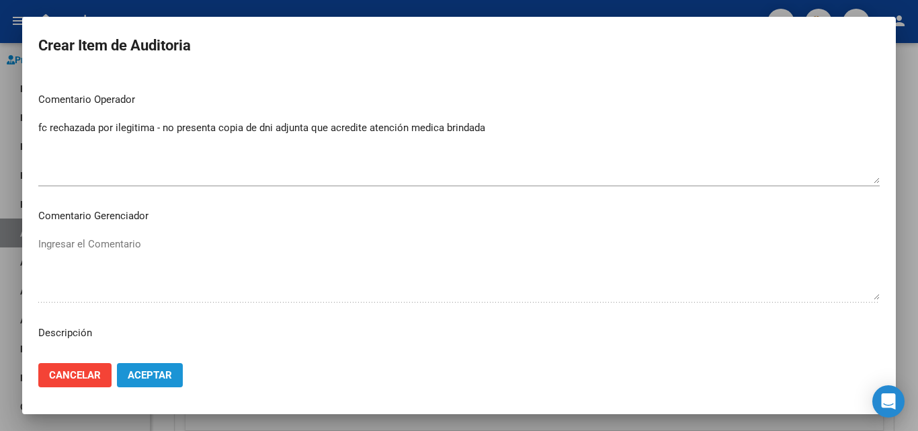
click at [156, 378] on span "Aceptar" at bounding box center [150, 375] width 44 height 12
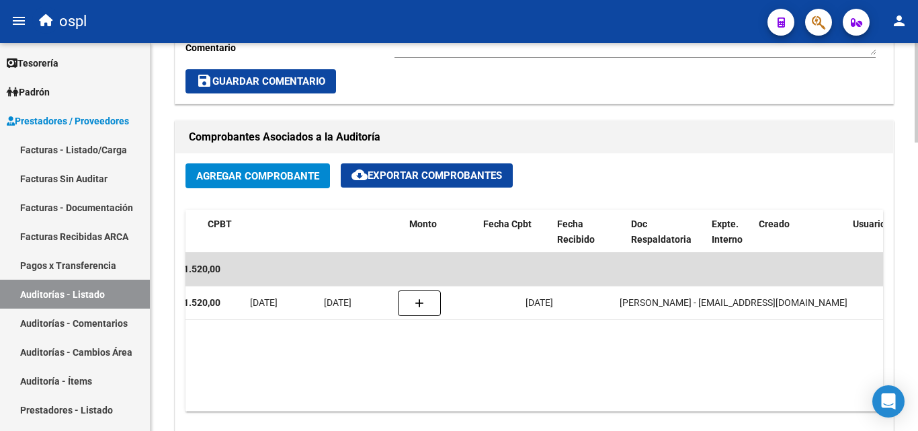
scroll to position [0, 0]
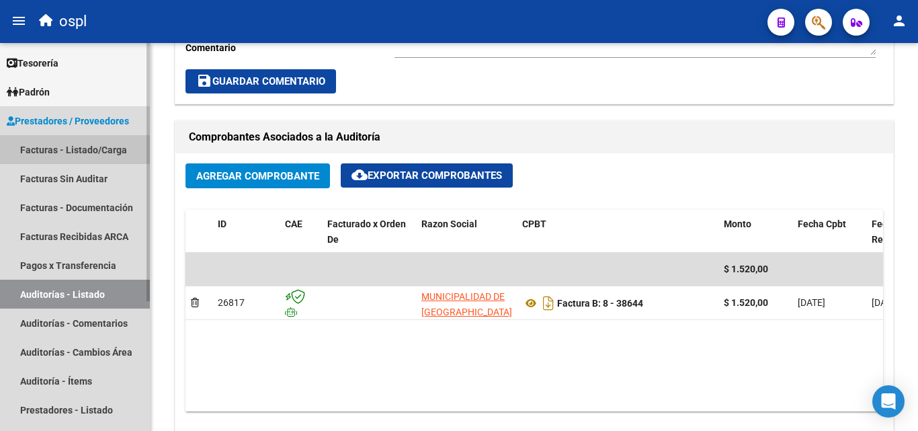
click at [55, 145] on link "Facturas - Listado/Carga" at bounding box center [75, 149] width 150 height 29
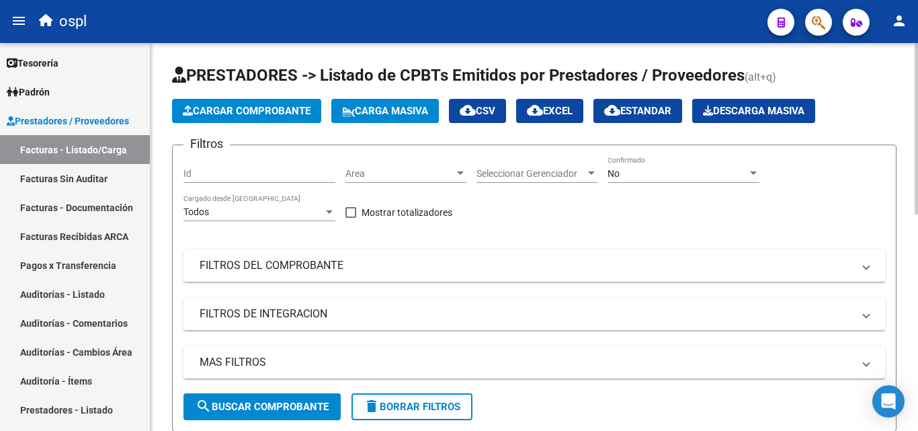
click at [461, 165] on div "Area Area" at bounding box center [406, 169] width 121 height 27
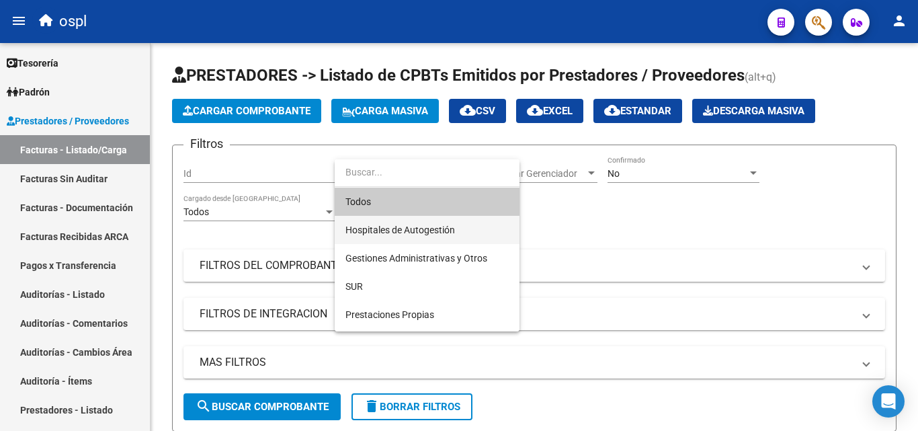
click at [436, 230] on span "Hospitales de Autogestión" at bounding box center [401, 230] width 110 height 11
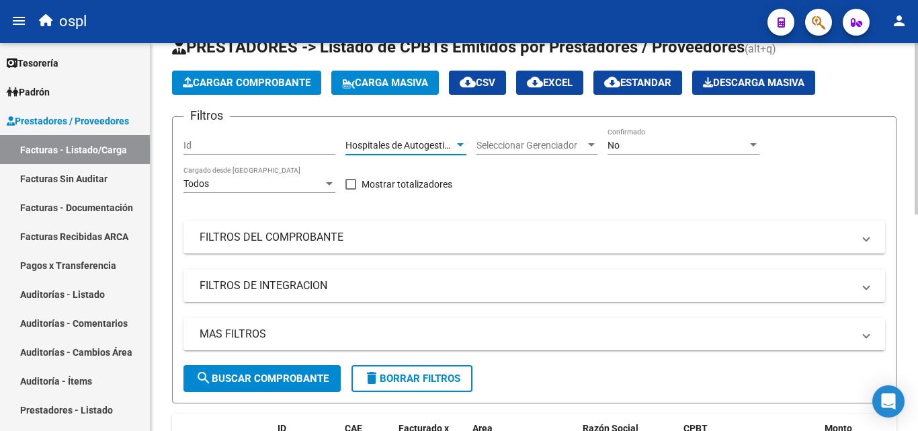
scroll to position [67, 0]
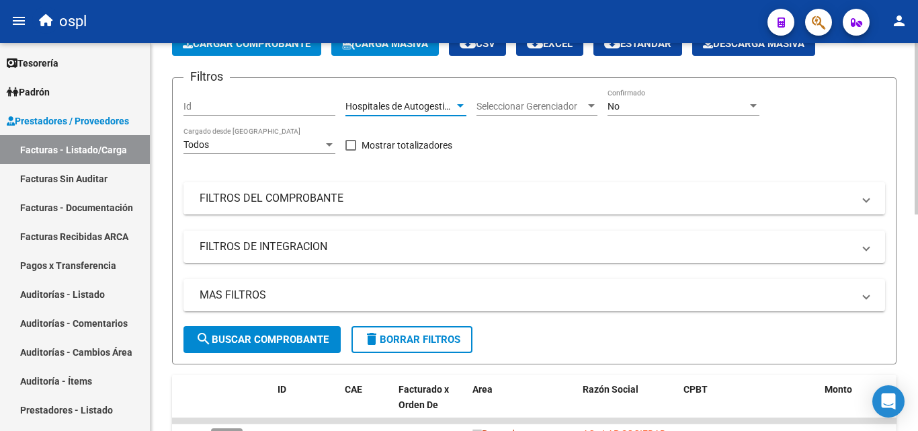
click at [336, 206] on mat-expansion-panel-header "FILTROS DEL COMPROBANTE" at bounding box center [535, 198] width 702 height 32
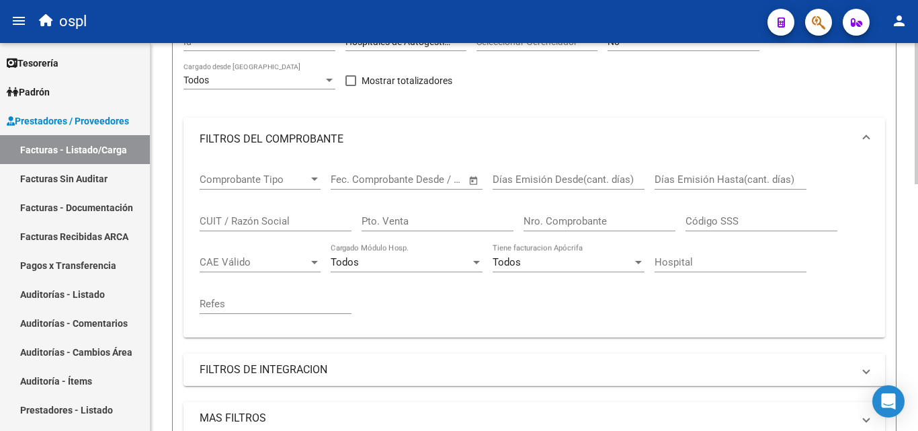
scroll to position [202, 0]
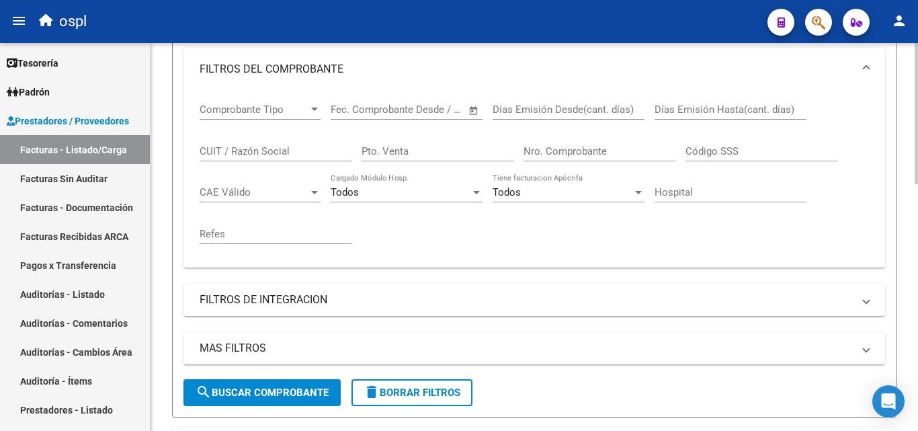
click at [475, 118] on span "Open calendar" at bounding box center [474, 110] width 32 height 32
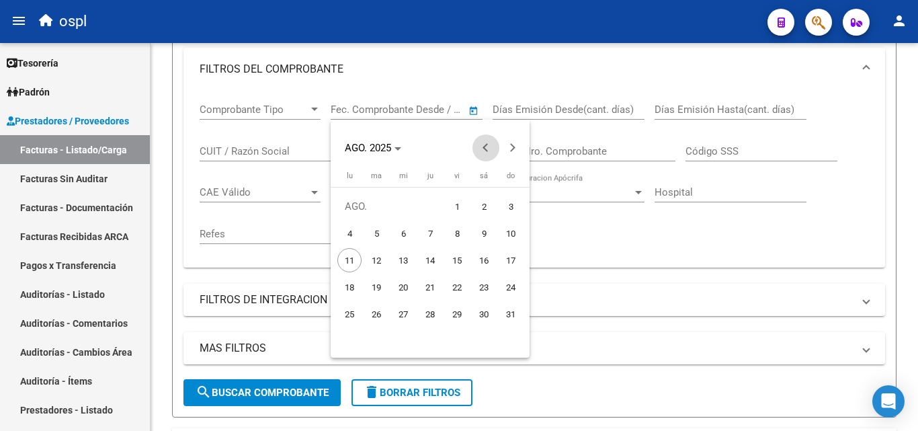
click at [485, 143] on span "Previous month" at bounding box center [486, 147] width 27 height 27
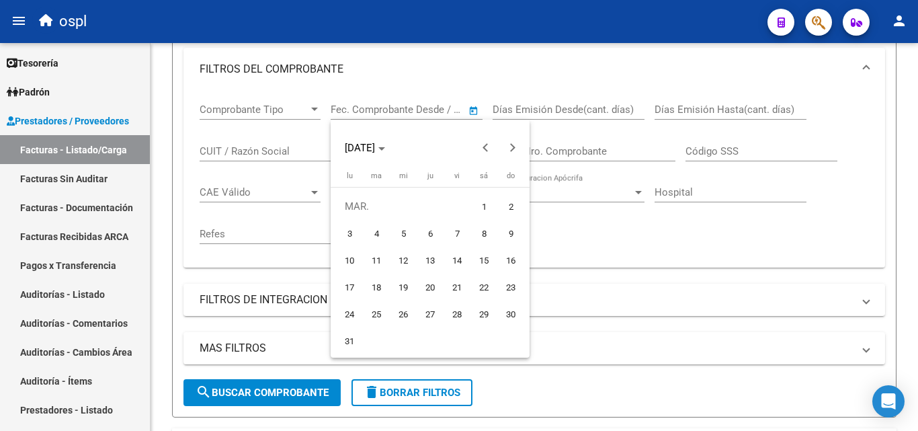
click at [473, 201] on span "1" at bounding box center [484, 206] width 24 height 24
type input "[DATE]"
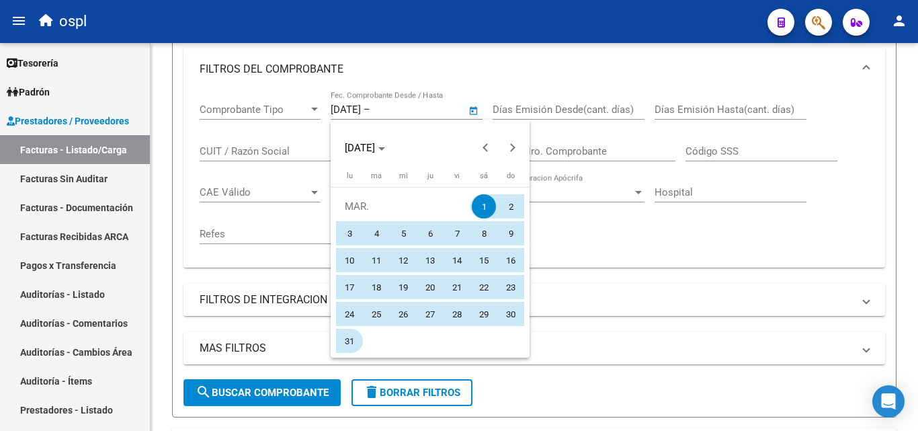
click at [356, 336] on span "31" at bounding box center [350, 341] width 24 height 24
type input "[DATE]"
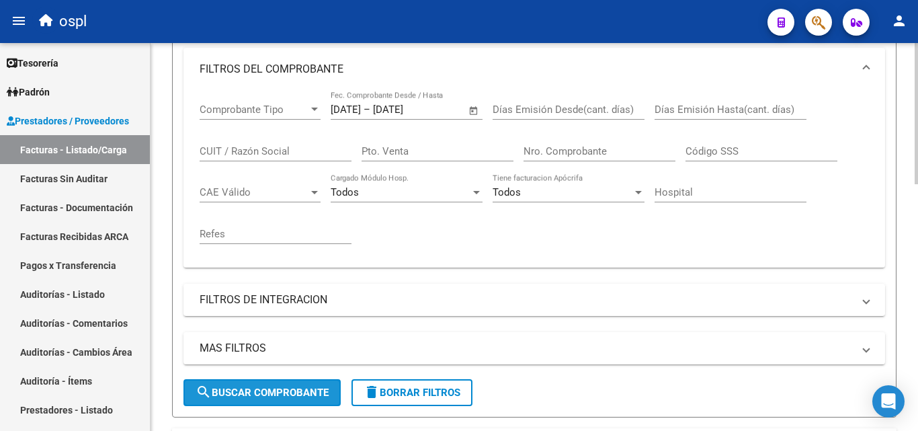
click at [303, 401] on button "search Buscar Comprobante" at bounding box center [262, 392] width 157 height 27
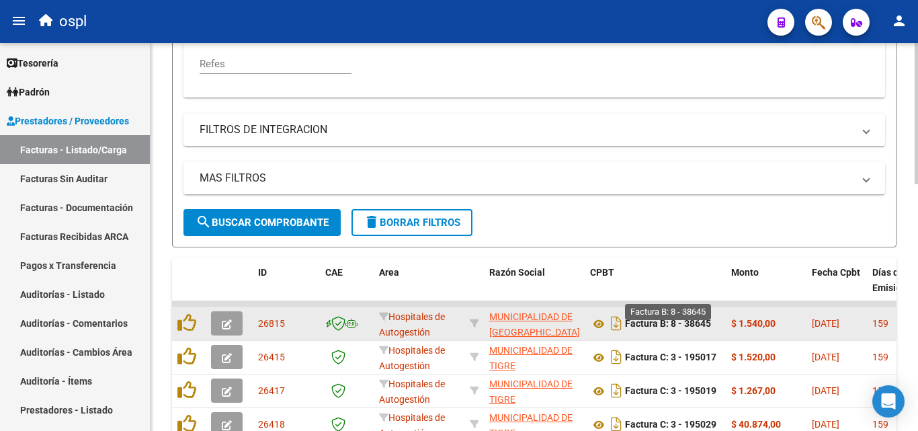
scroll to position [403, 0]
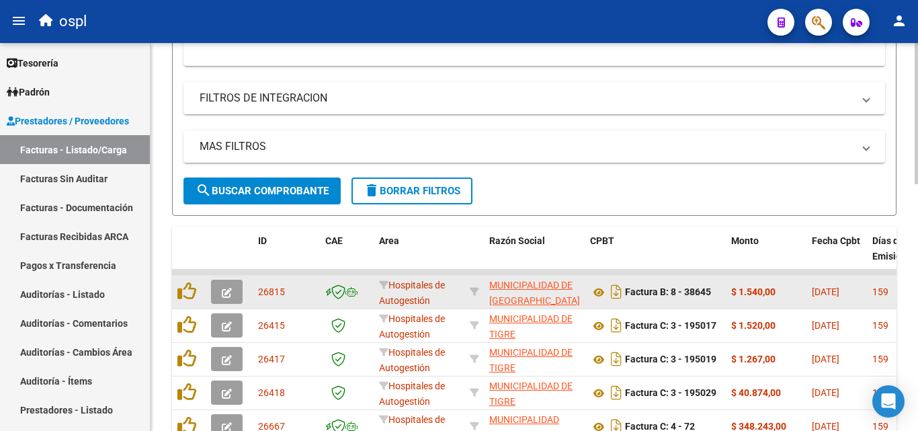
click at [241, 293] on button "button" at bounding box center [227, 292] width 32 height 24
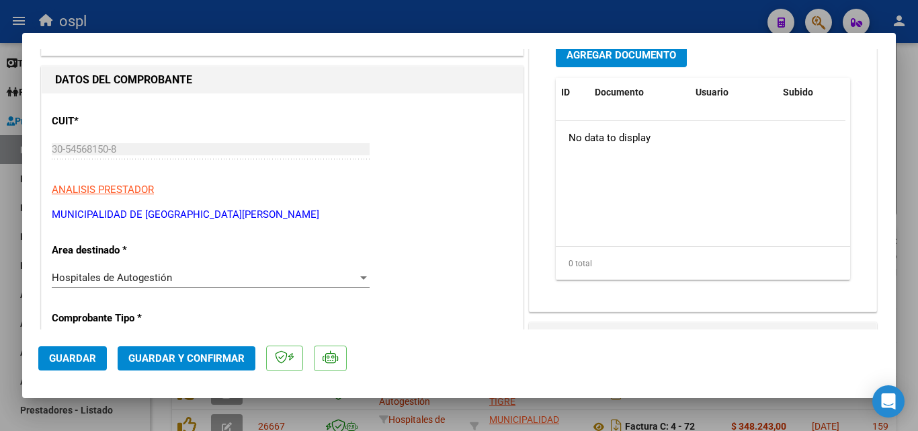
scroll to position [134, 0]
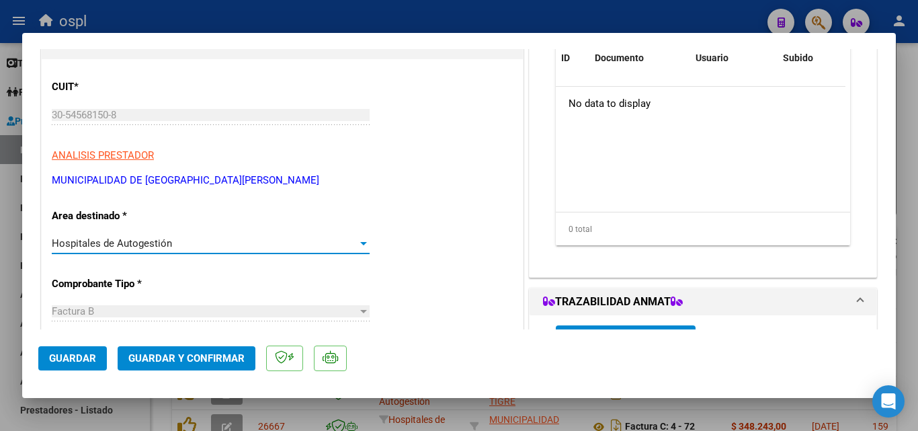
click at [292, 241] on div "Hospitales de Autogestión" at bounding box center [205, 243] width 306 height 12
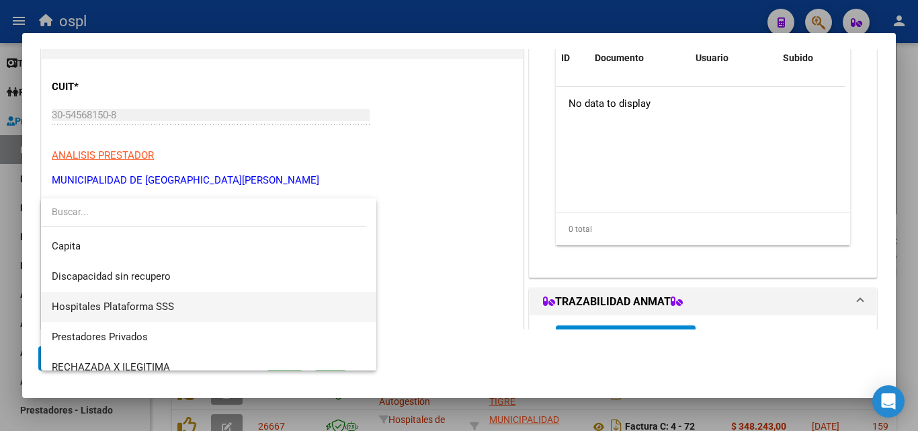
scroll to position [191, 0]
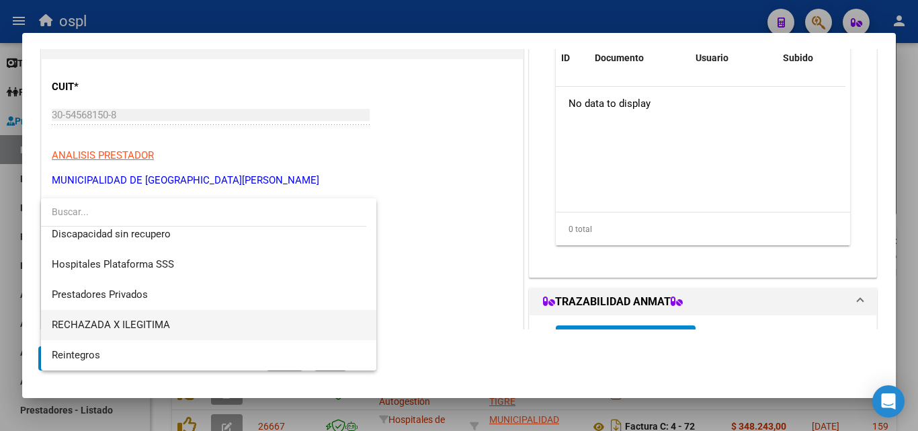
click at [192, 326] on span "RECHAZADA X ILEGITIMA" at bounding box center [209, 325] width 314 height 30
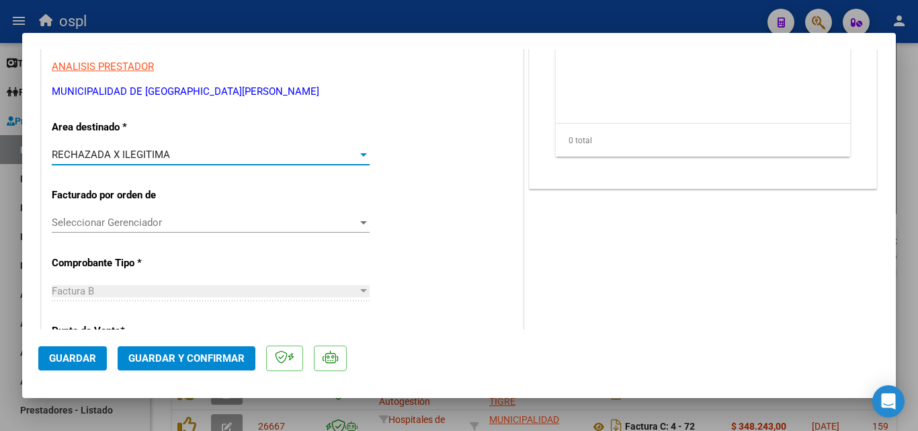
scroll to position [269, 0]
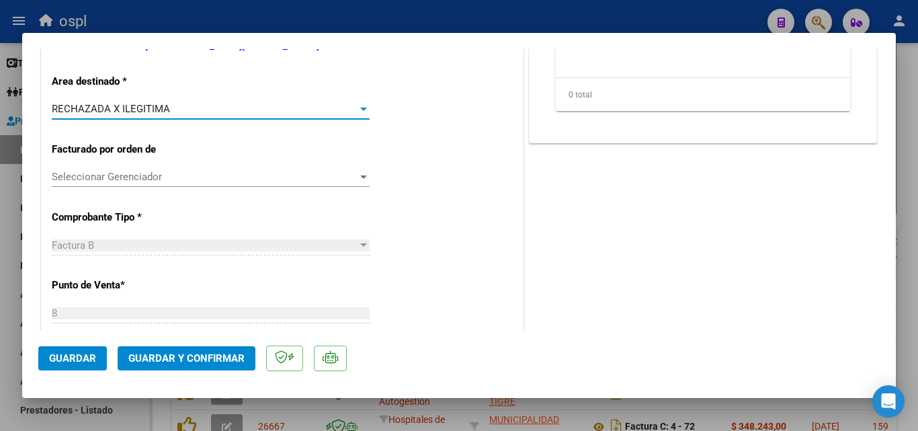
click at [198, 358] on span "Guardar y Confirmar" at bounding box center [186, 358] width 116 height 12
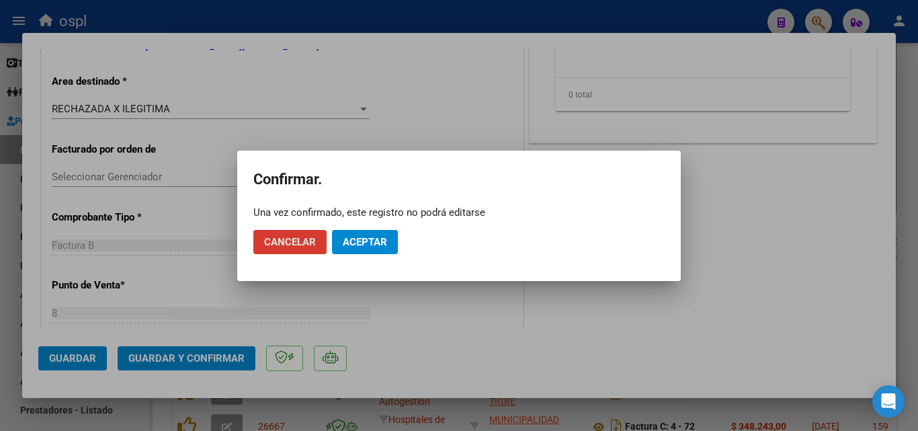
click at [363, 233] on button "Aceptar" at bounding box center [365, 242] width 66 height 24
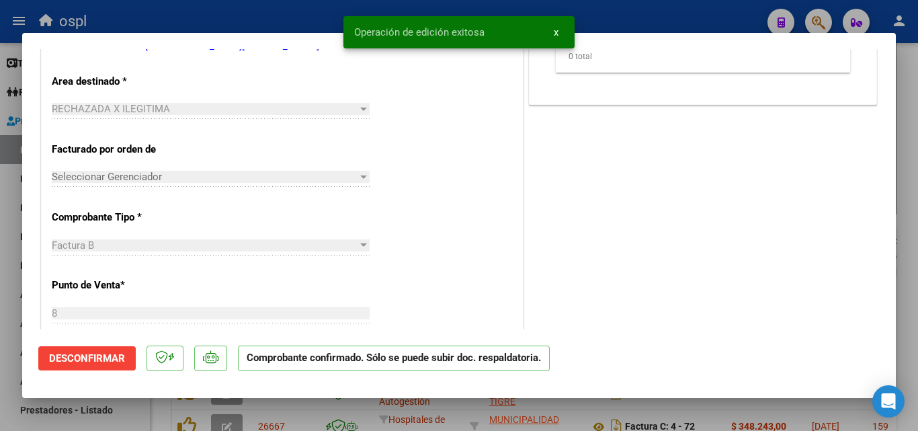
click at [5, 159] on div at bounding box center [459, 215] width 918 height 431
type input "$ 0,00"
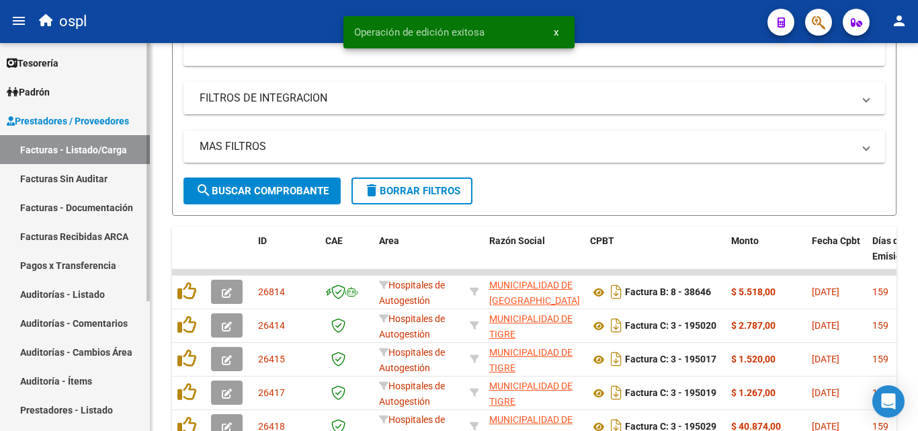
click at [53, 175] on link "Facturas Sin Auditar" at bounding box center [75, 178] width 150 height 29
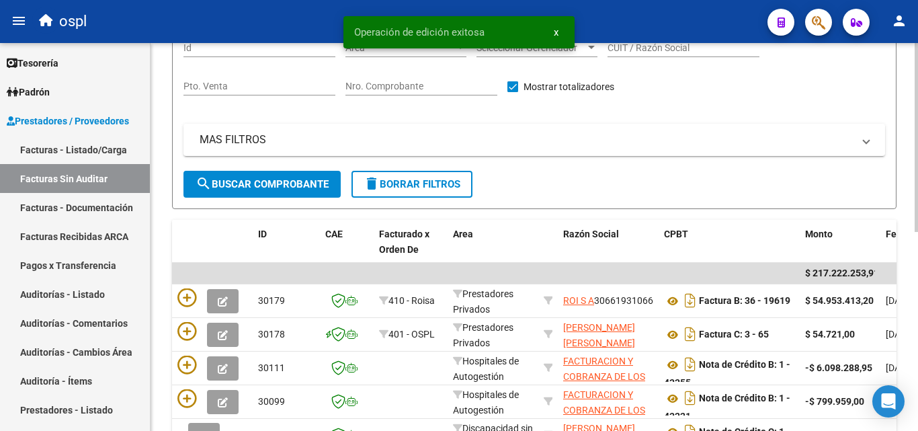
scroll to position [67, 0]
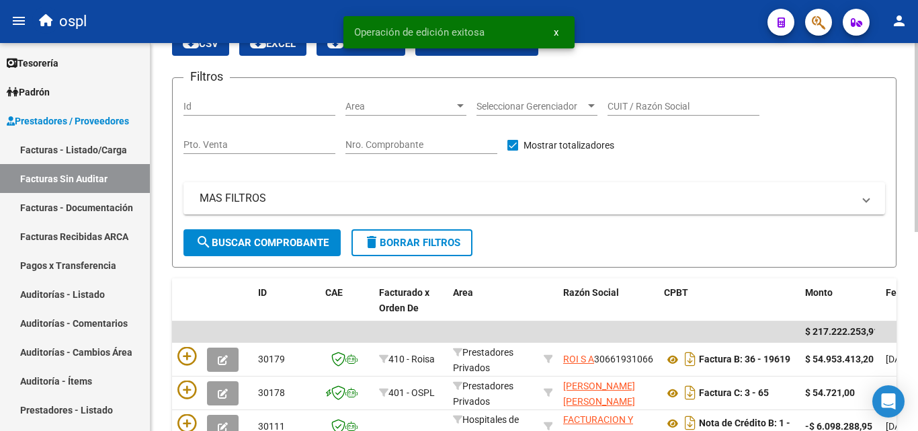
click at [415, 149] on input "Nro. Comprobante" at bounding box center [422, 144] width 152 height 11
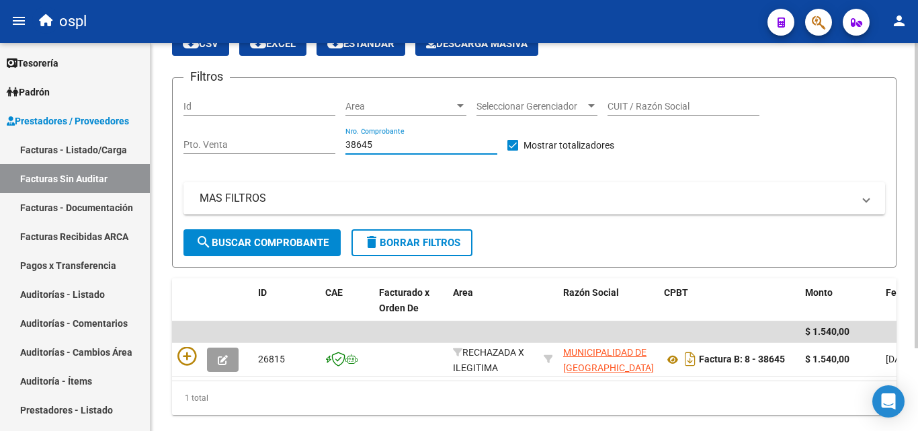
scroll to position [105, 0]
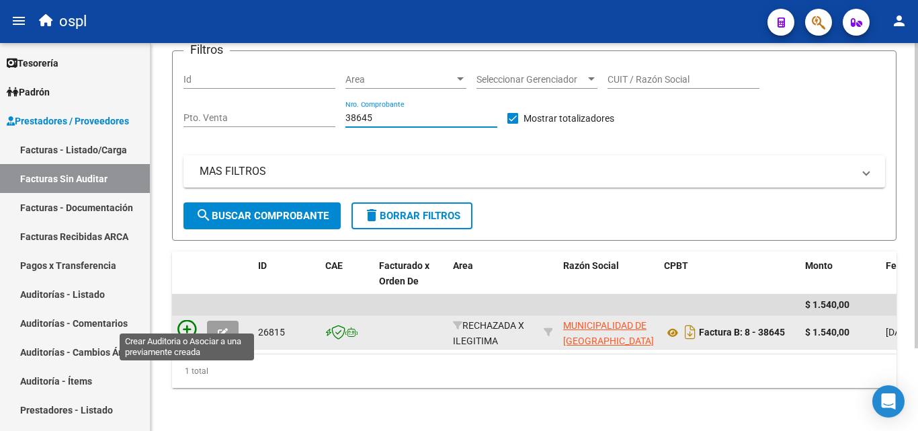
type input "38645"
click at [182, 320] on icon at bounding box center [187, 329] width 19 height 19
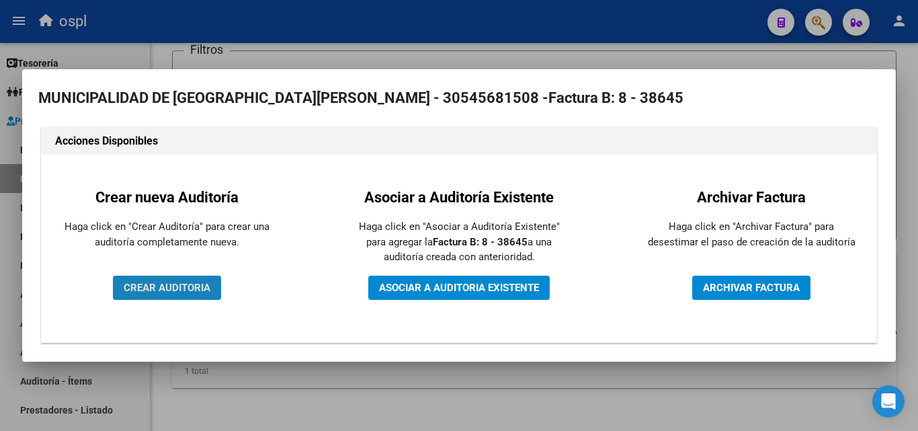
click at [200, 287] on span "CREAR AUDITORIA" at bounding box center [167, 288] width 87 height 12
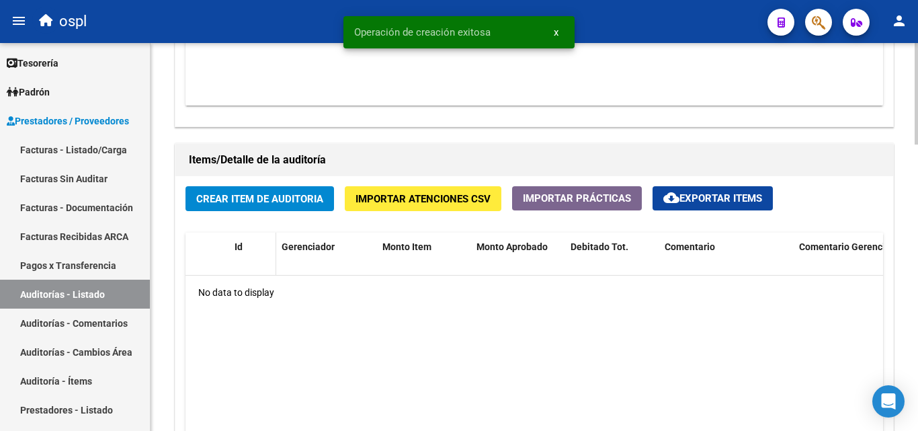
scroll to position [874, 0]
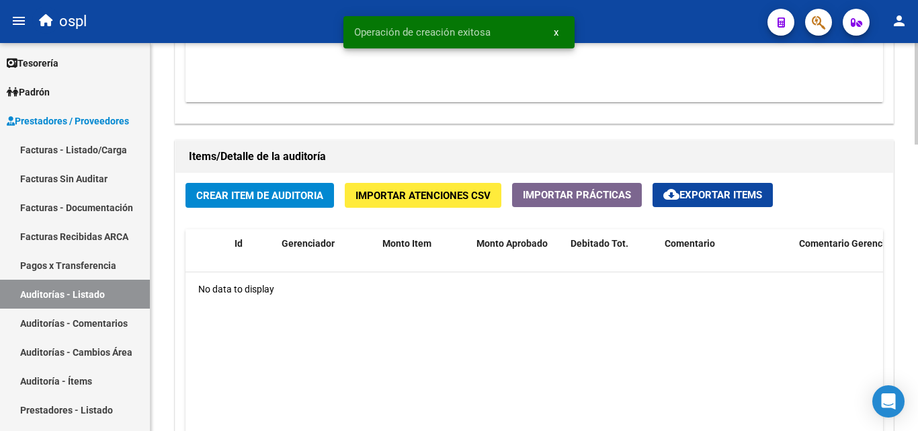
click at [249, 201] on span "Crear Item de Auditoria" at bounding box center [259, 196] width 127 height 12
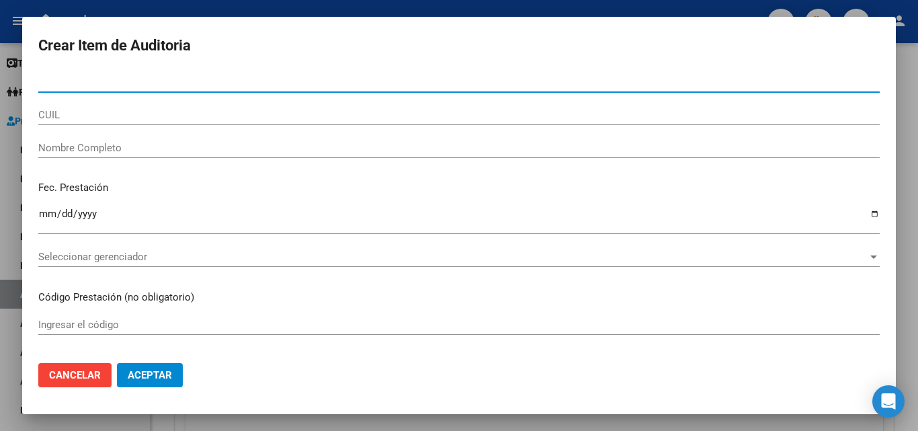
click at [110, 151] on input "Nombre Completo" at bounding box center [459, 148] width 842 height 12
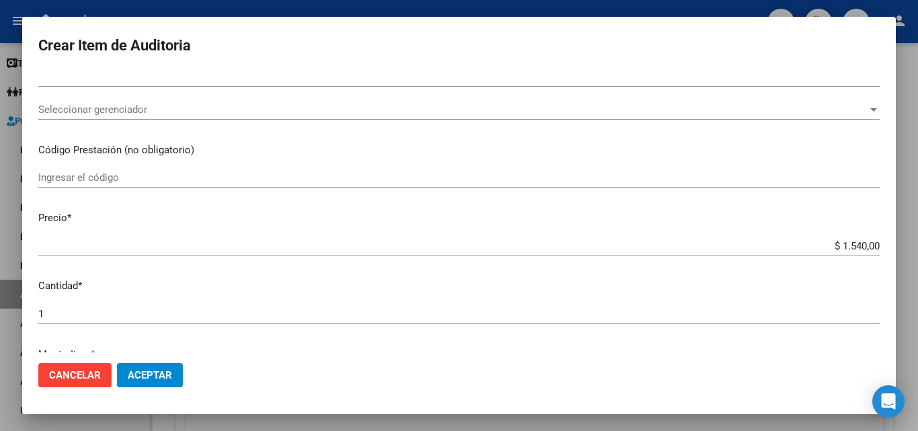
scroll to position [269, 0]
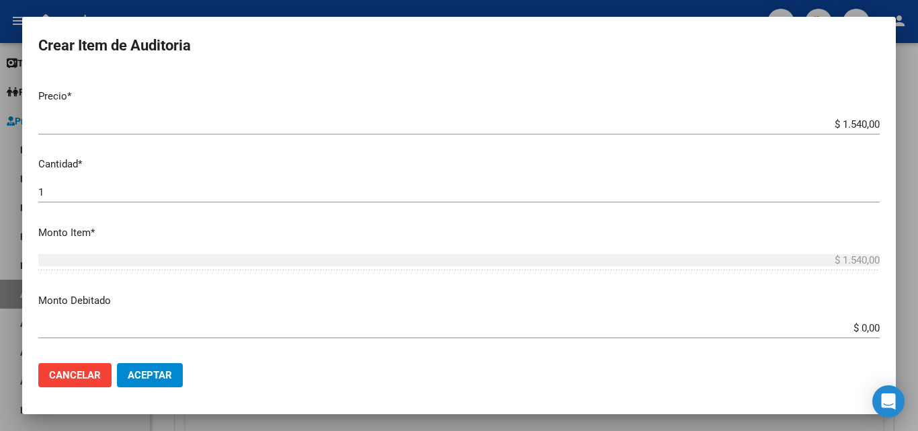
type input "todos"
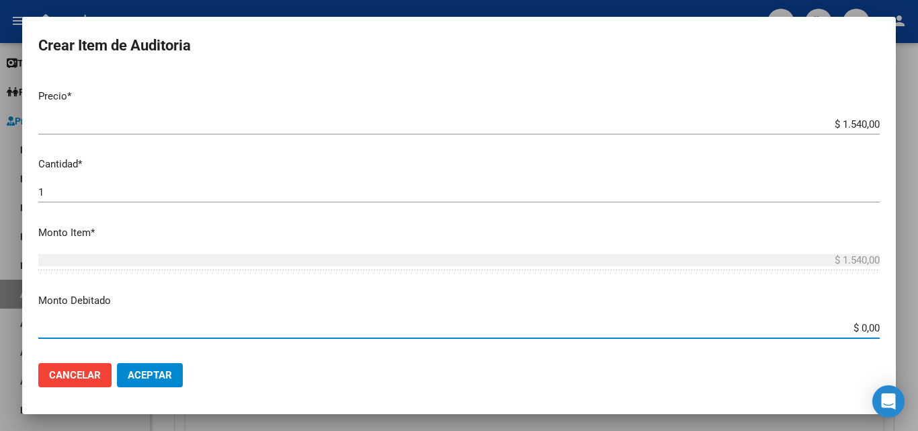
drag, startPoint x: 844, startPoint y: 336, endPoint x: 904, endPoint y: 338, distance: 59.9
click at [904, 339] on div "Crear Item de Auditoria Nro Documento CUIL todos Nombre Completo Fec. Prestació…" at bounding box center [459, 215] width 918 height 431
type input "$ 1.540,00"
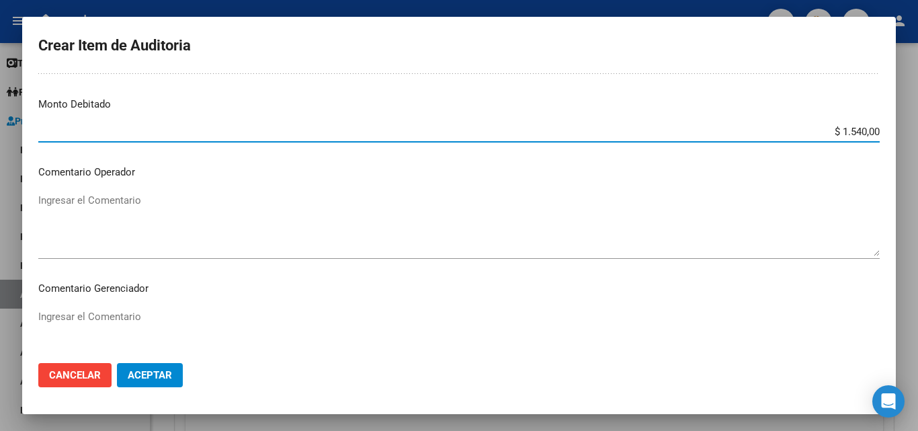
scroll to position [471, 0]
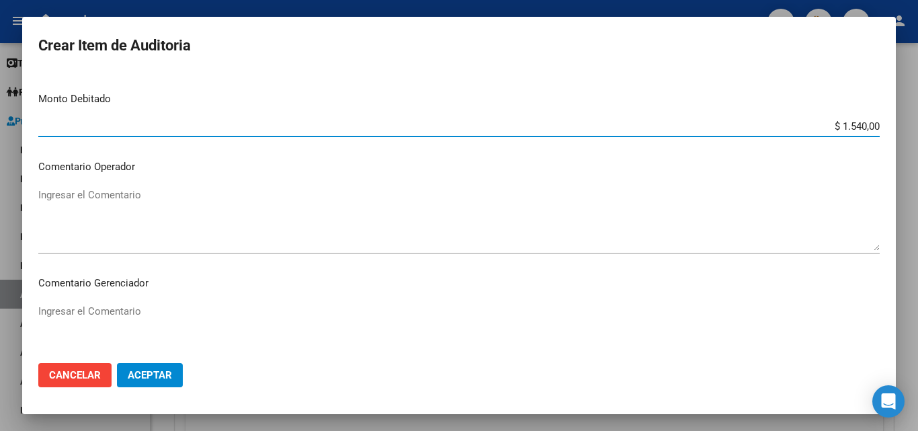
click at [79, 199] on textarea "Ingresar el Comentario" at bounding box center [459, 219] width 842 height 63
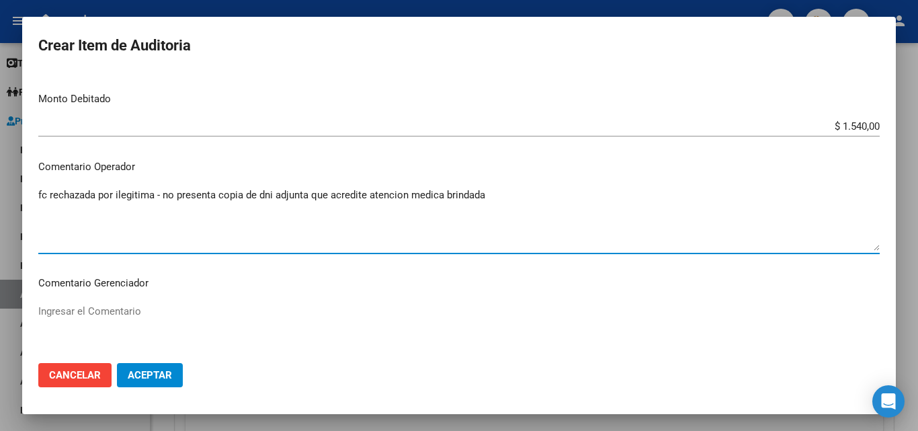
type textarea "fc rechazada por ilegitima - no presenta copia de dni adjunta que acredite aten…"
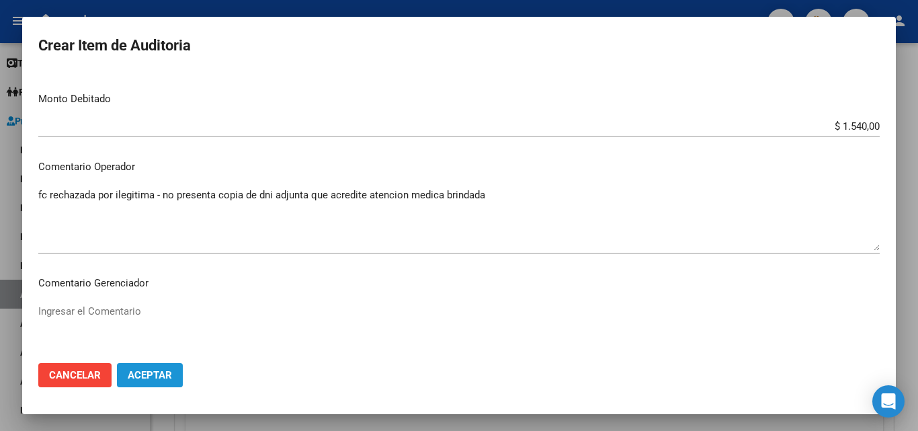
click at [160, 375] on span "Aceptar" at bounding box center [150, 375] width 44 height 12
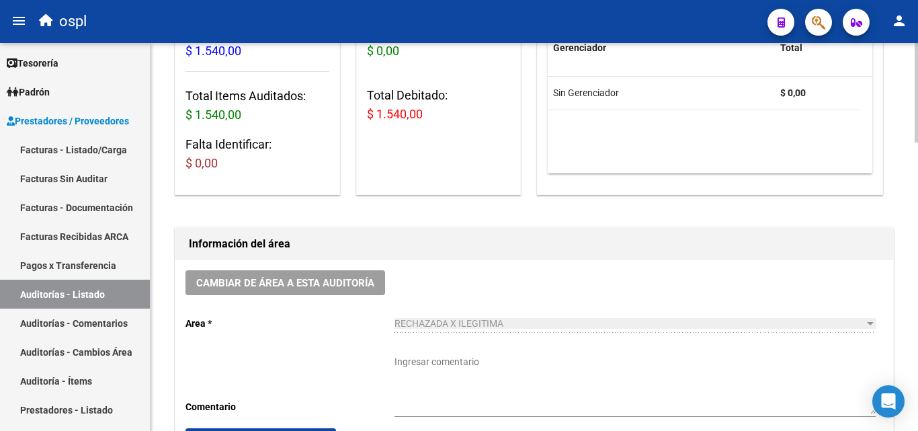
scroll to position [202, 0]
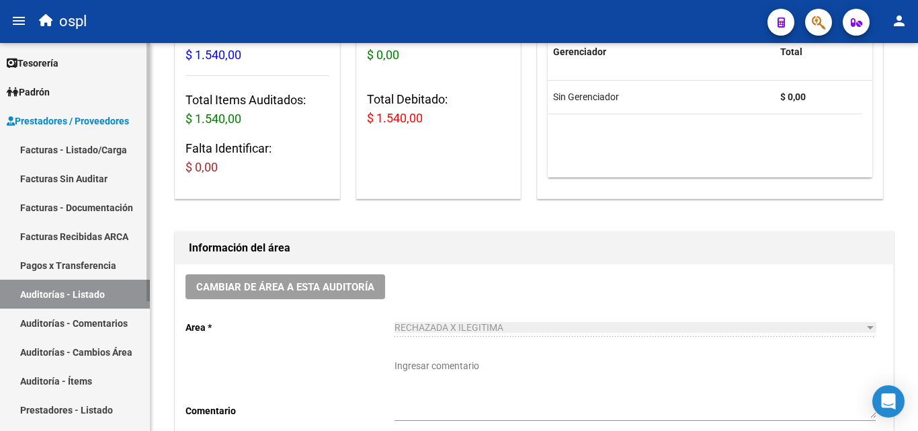
drag, startPoint x: 89, startPoint y: 259, endPoint x: 97, endPoint y: 291, distance: 33.3
click at [89, 259] on link "Pagos x Transferencia" at bounding box center [75, 265] width 150 height 29
click at [95, 291] on link "Auditorías - Listado" at bounding box center [75, 294] width 150 height 29
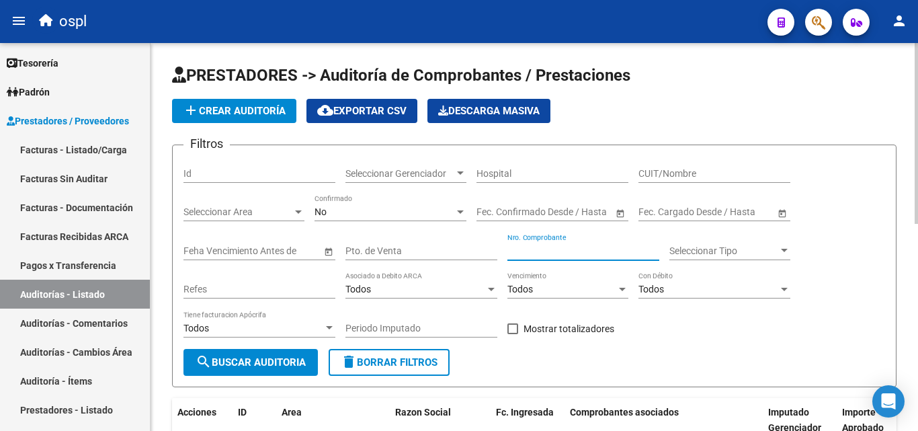
click at [555, 248] on input "Nro. Comprobante" at bounding box center [584, 250] width 152 height 11
type input "8240"
